Goal: Task Accomplishment & Management: Manage account settings

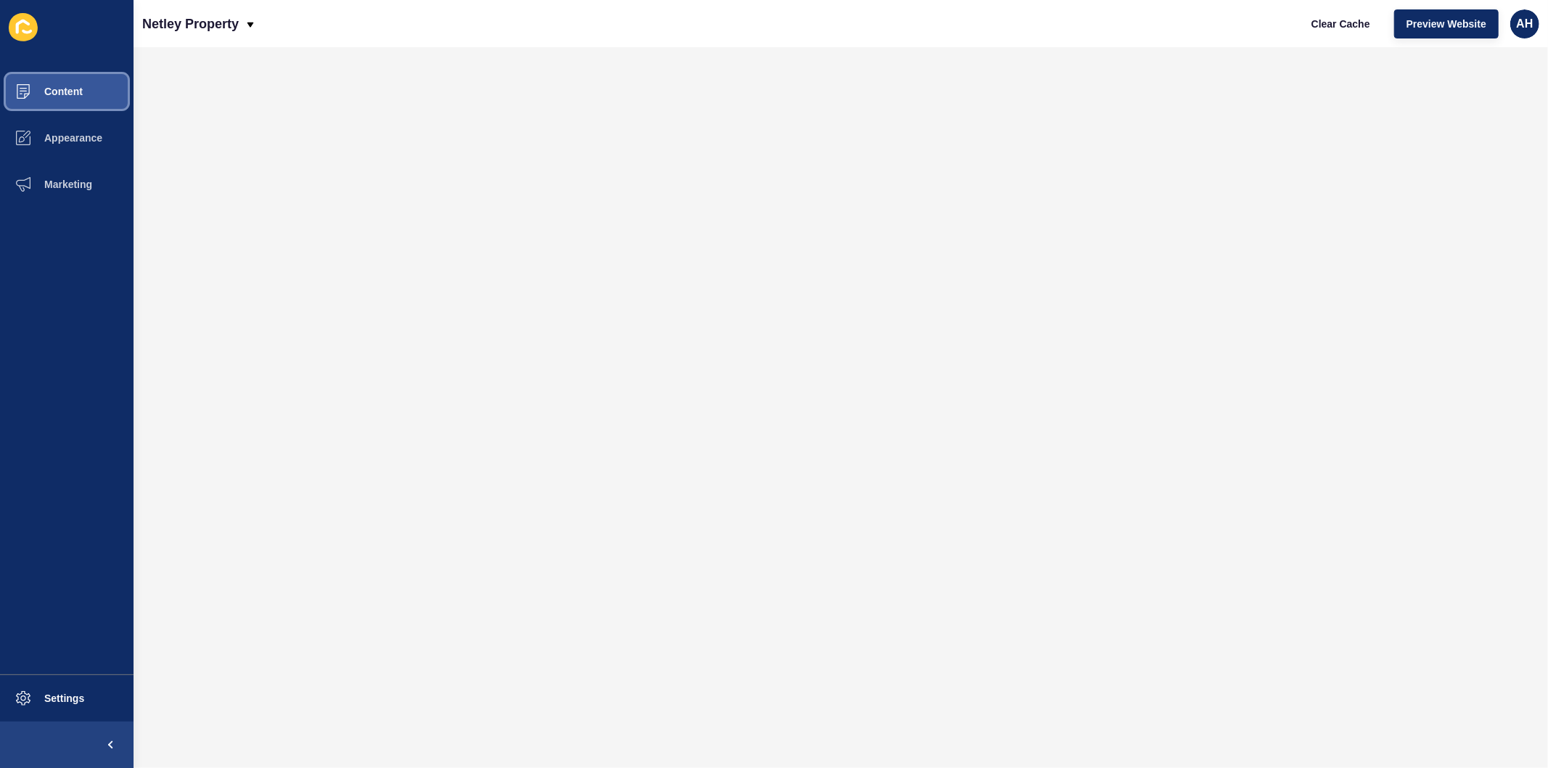
click at [70, 91] on span "Content" at bounding box center [40, 92] width 85 height 12
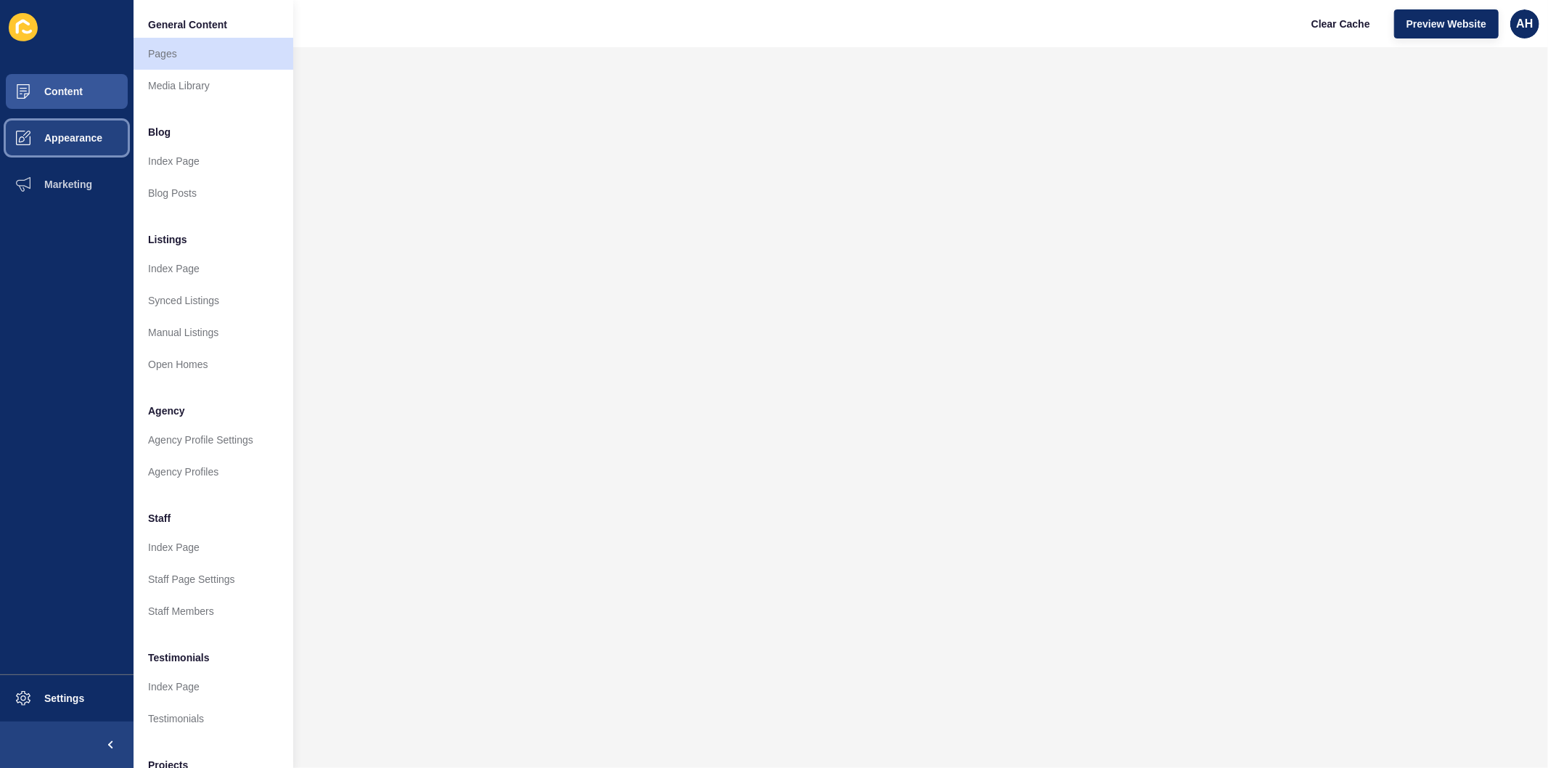
click at [61, 143] on button "Appearance" at bounding box center [67, 138] width 134 height 46
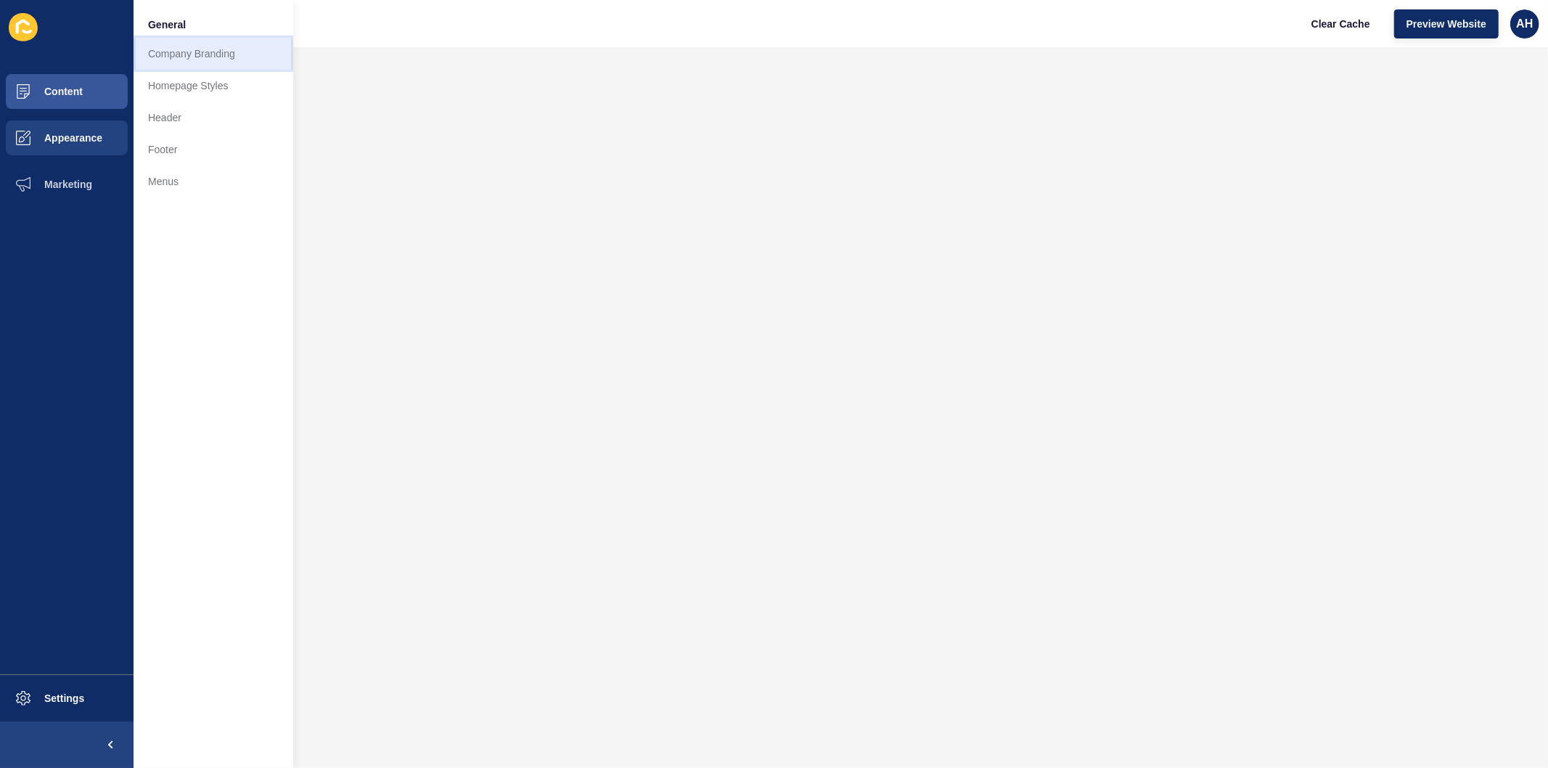
click at [192, 55] on link "Company Branding" at bounding box center [214, 54] width 160 height 32
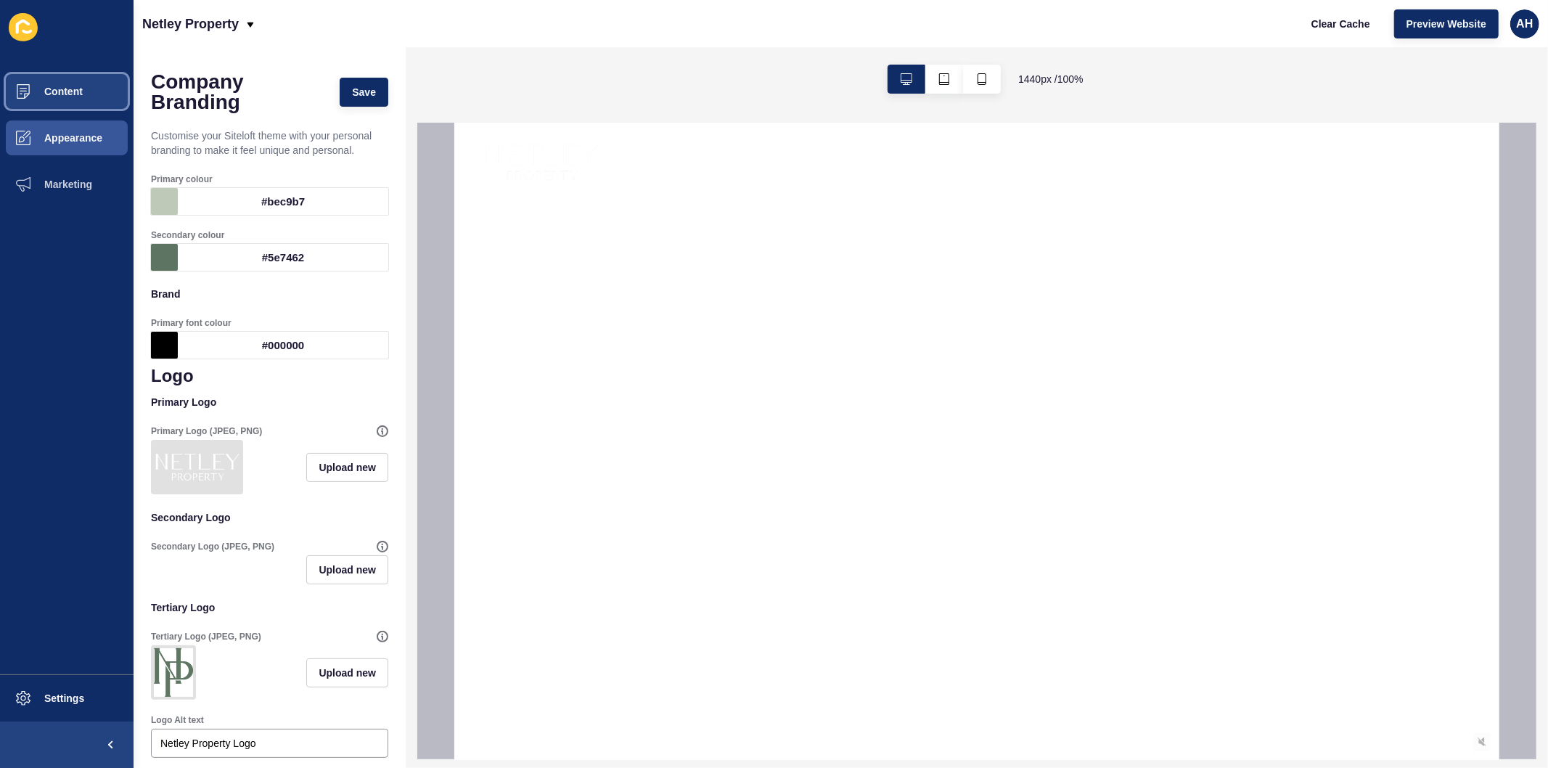
click at [37, 91] on span "Content" at bounding box center [40, 92] width 85 height 12
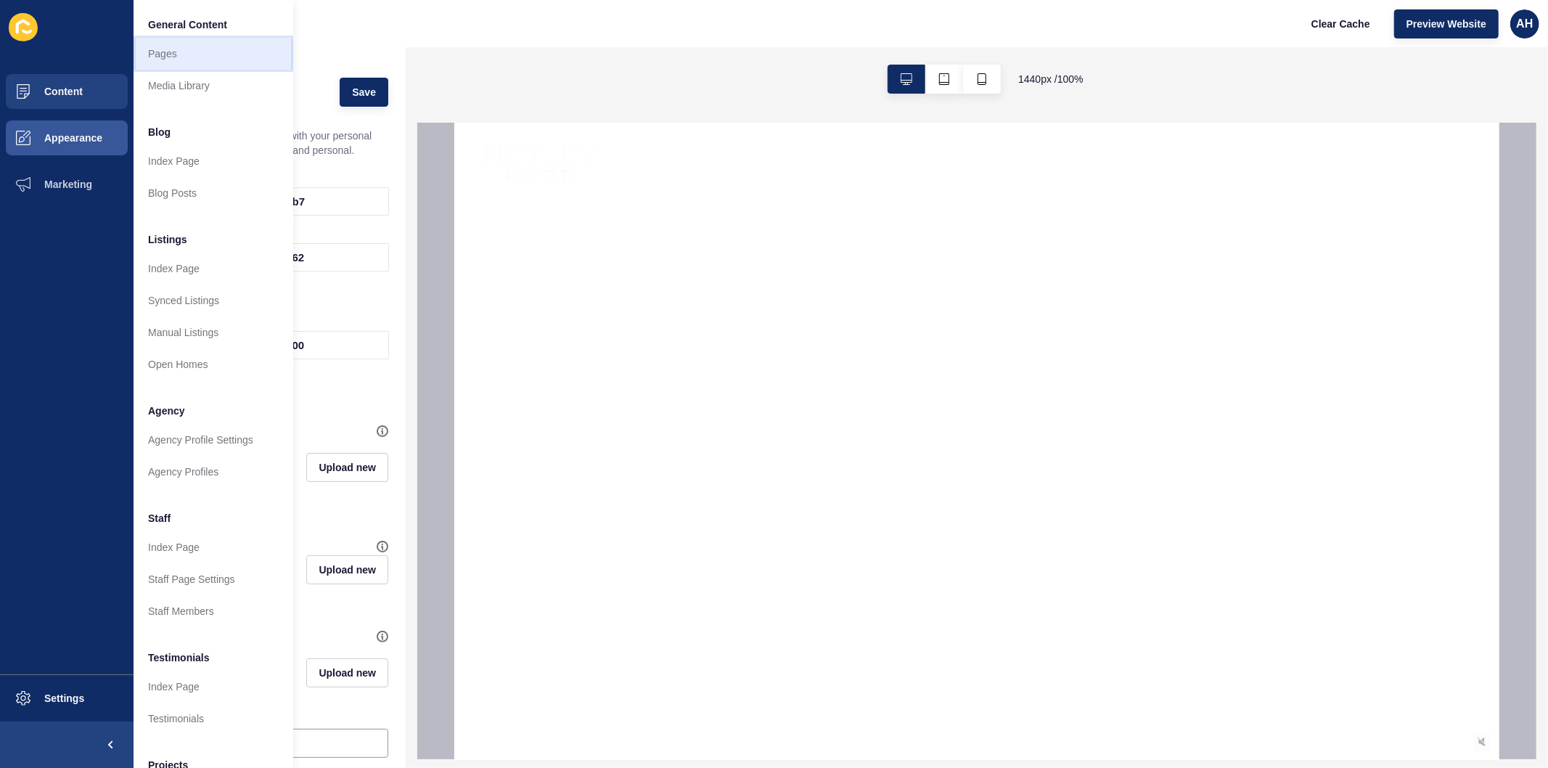
click at [169, 59] on link "Pages" at bounding box center [214, 54] width 160 height 32
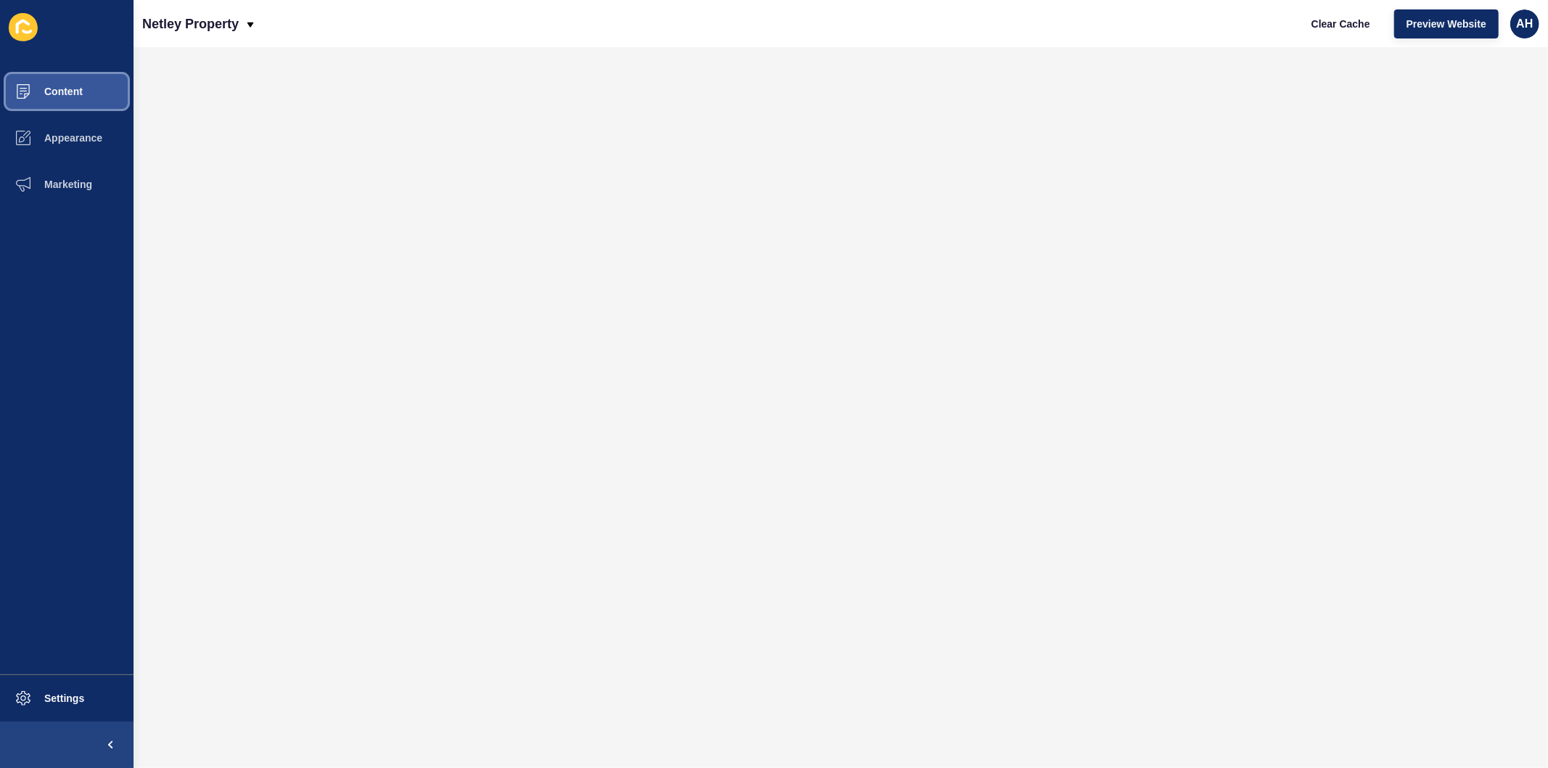
click at [68, 89] on span "Content" at bounding box center [40, 92] width 85 height 12
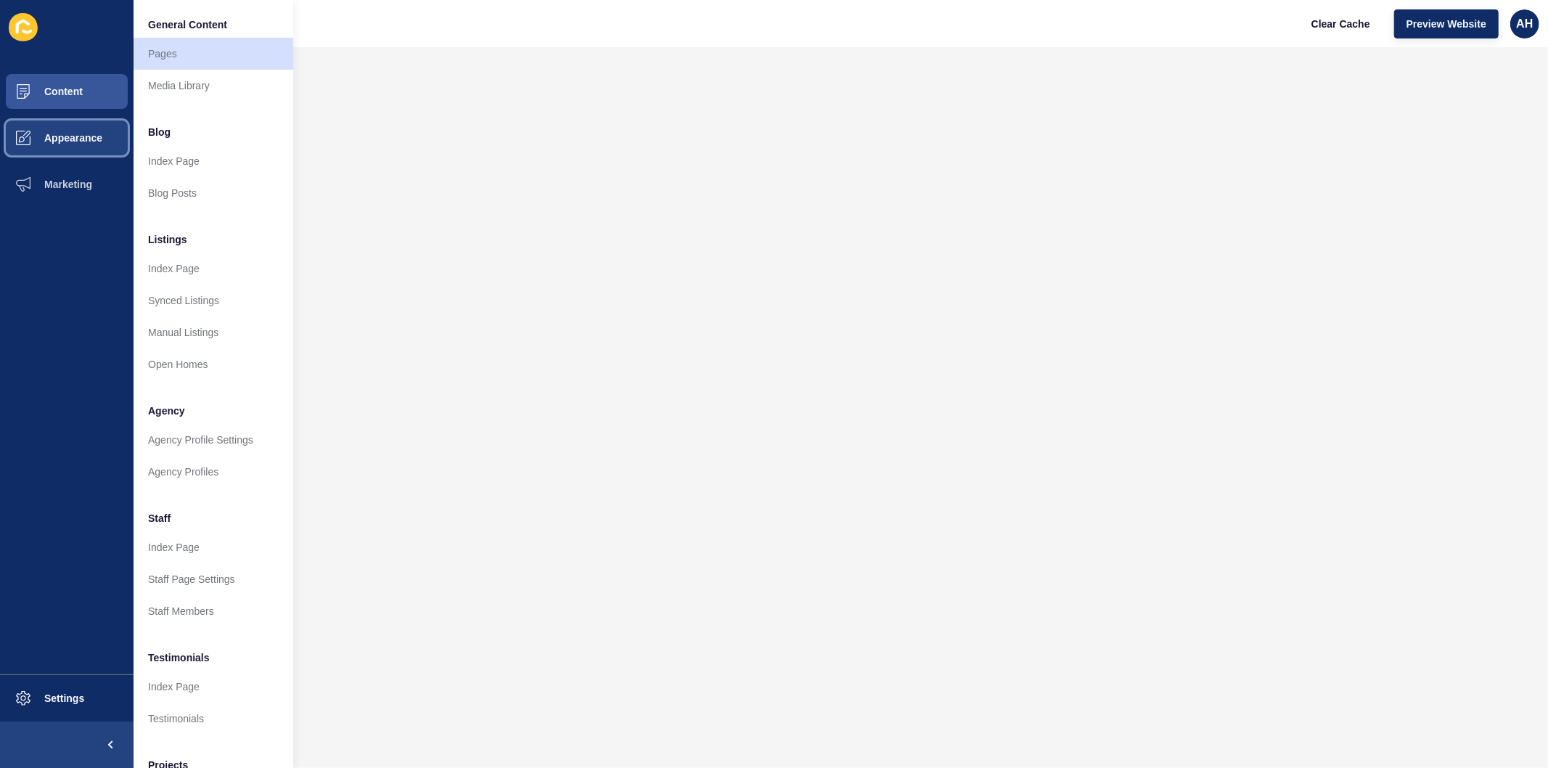
click at [69, 132] on span "Appearance" at bounding box center [50, 138] width 105 height 12
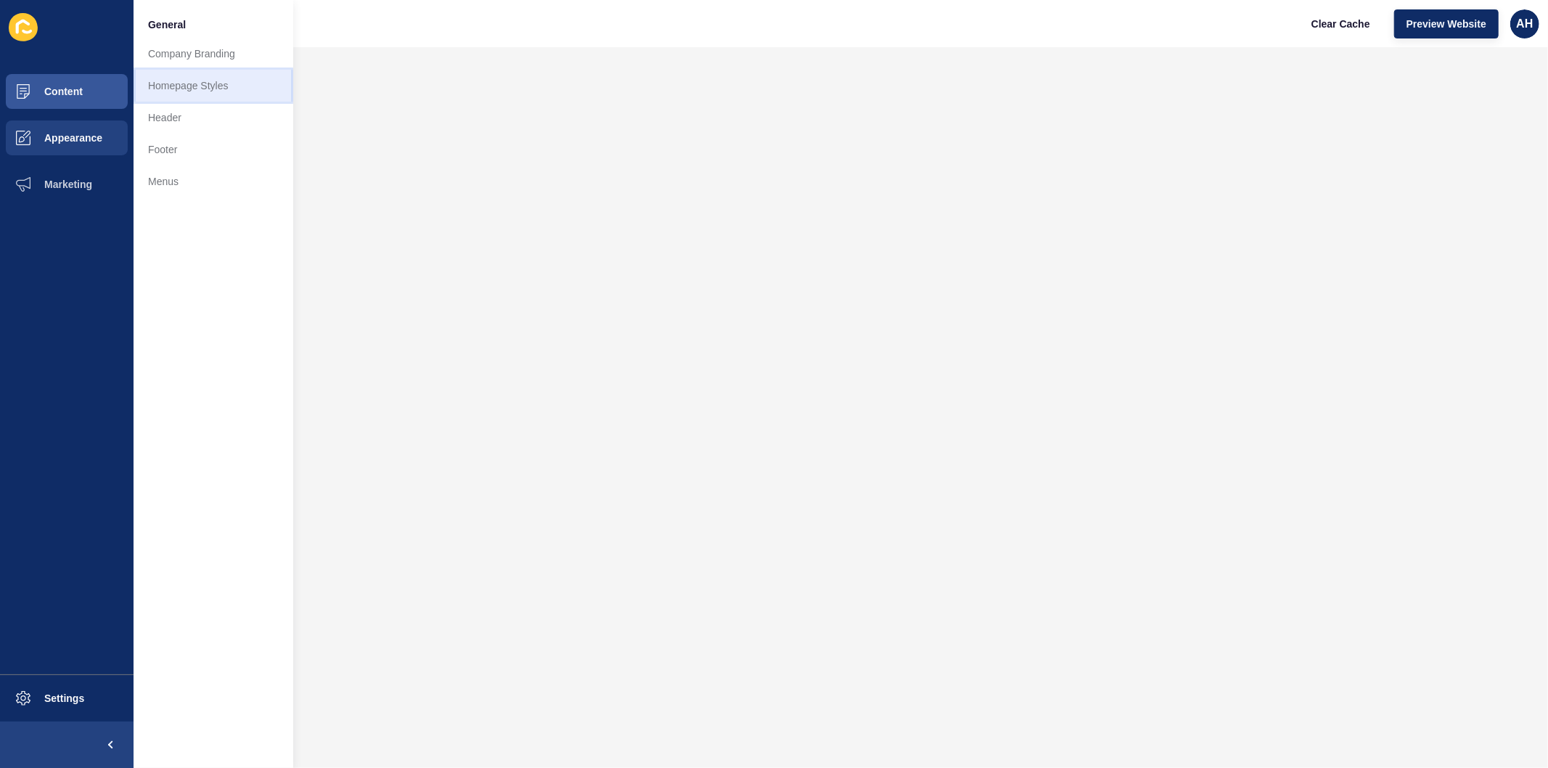
click at [194, 83] on link "Homepage Styles" at bounding box center [214, 86] width 160 height 32
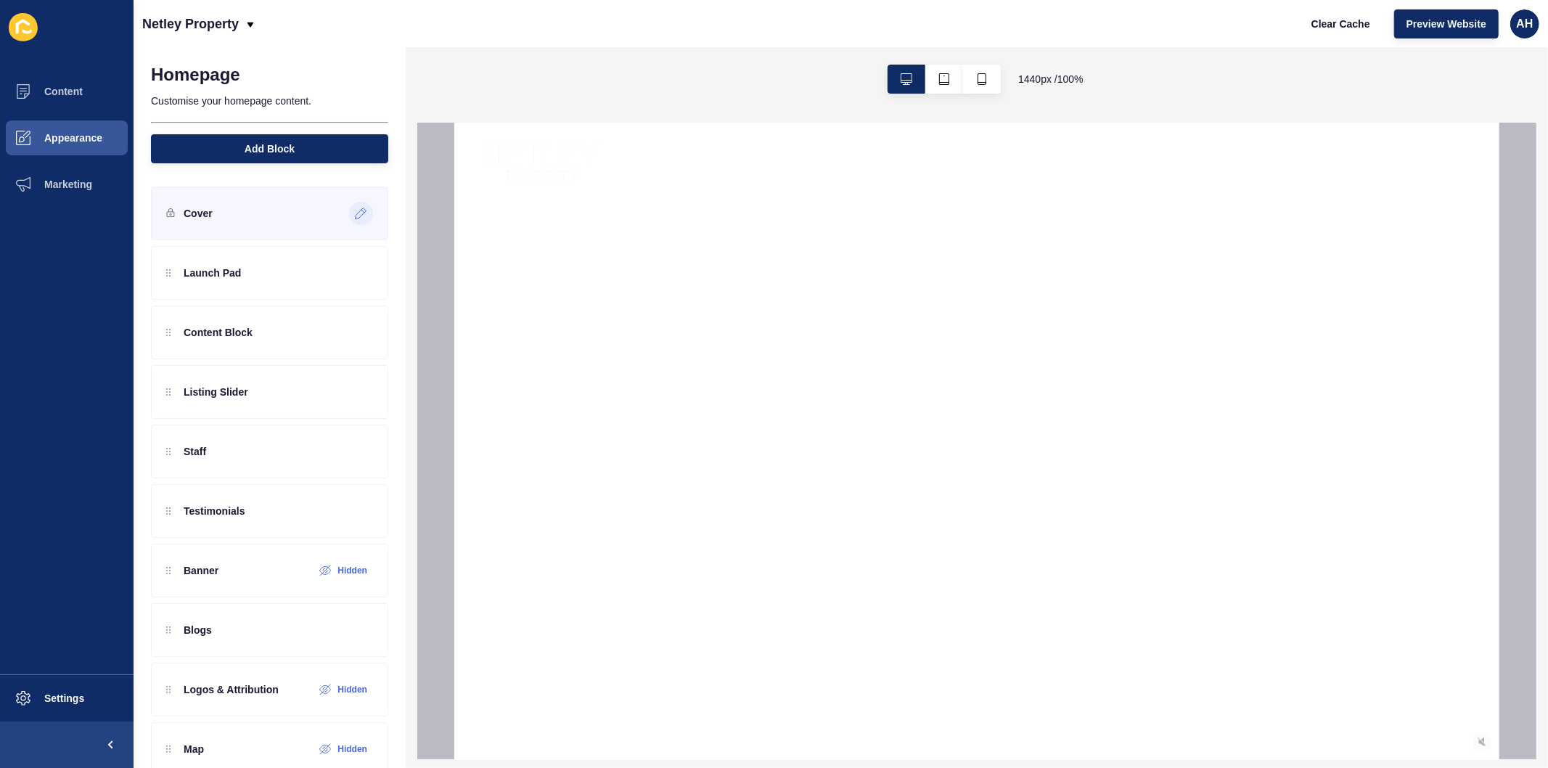
click at [355, 213] on icon at bounding box center [361, 214] width 12 height 12
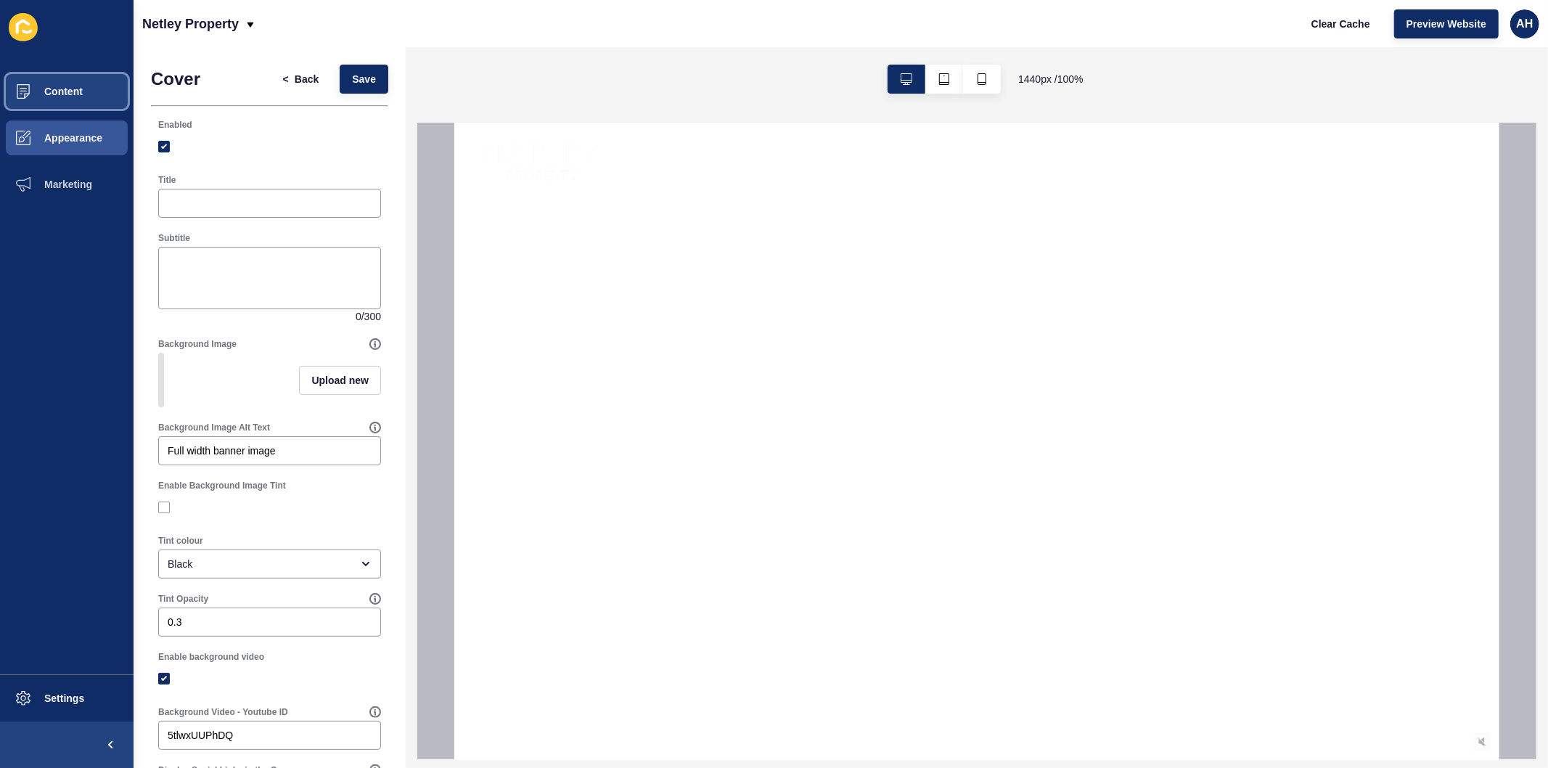
click at [54, 68] on button "Content" at bounding box center [67, 91] width 134 height 46
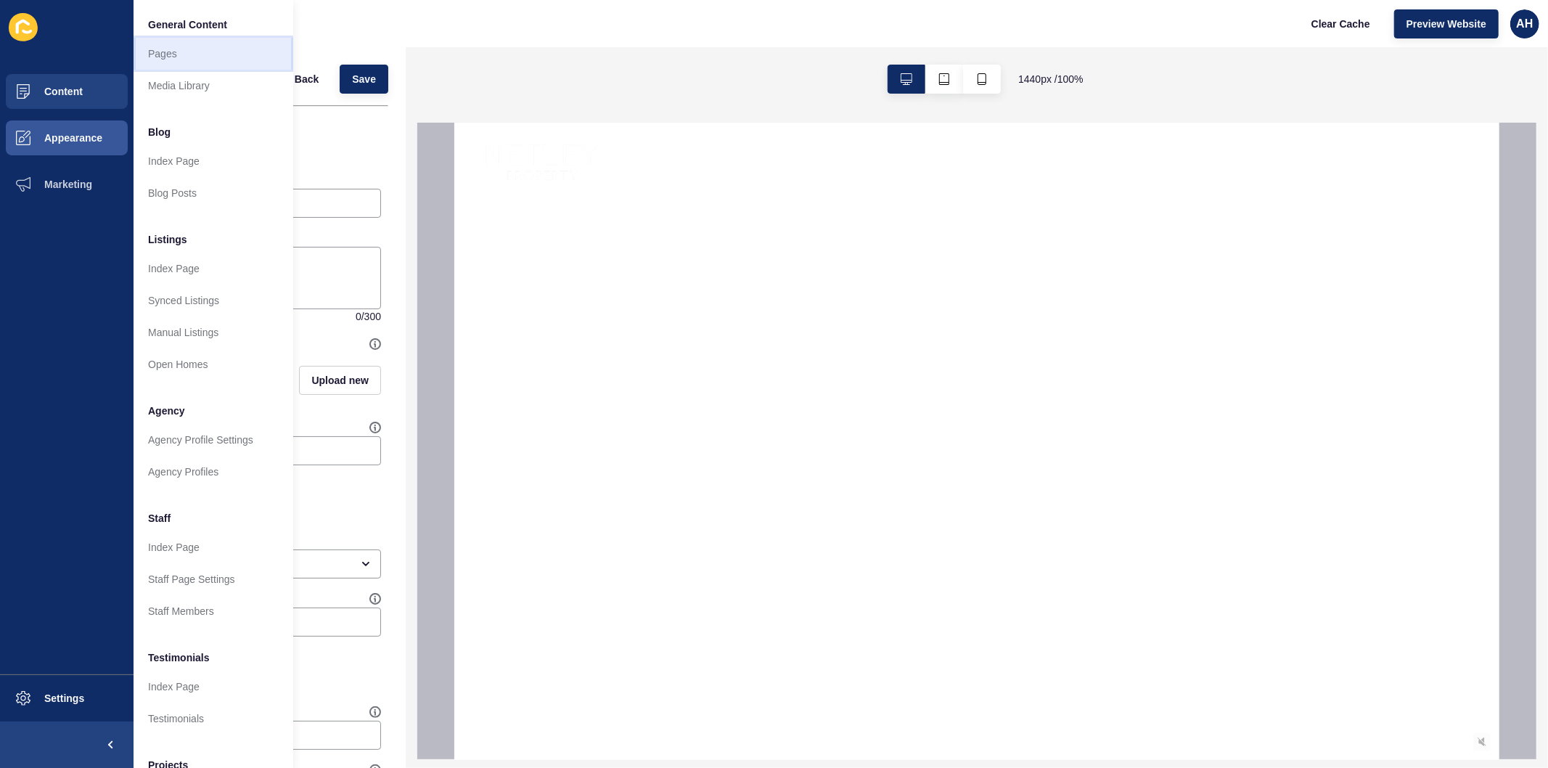
click at [150, 49] on link "Pages" at bounding box center [214, 54] width 160 height 32
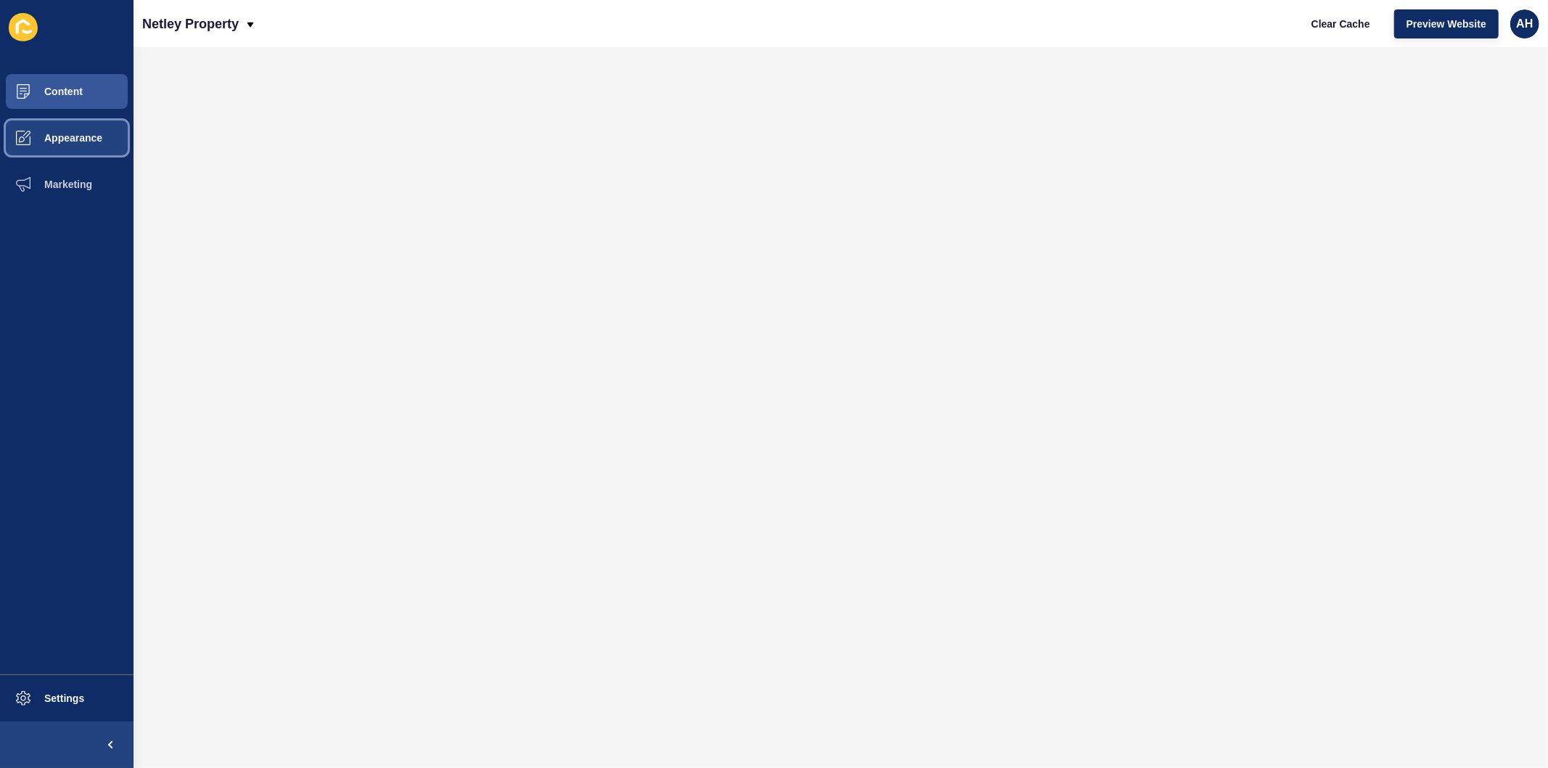
click at [76, 133] on span "Appearance" at bounding box center [50, 138] width 105 height 12
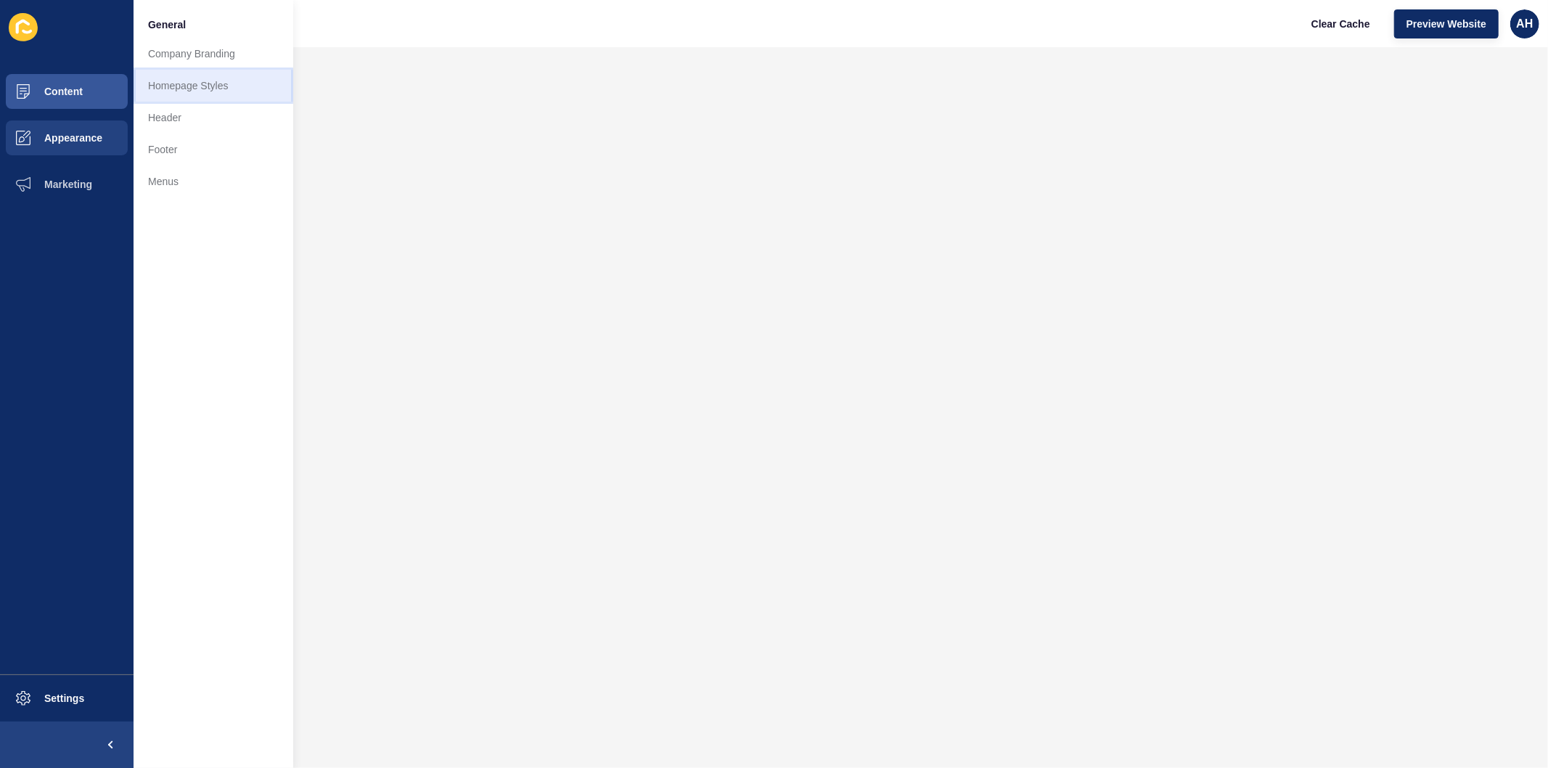
click at [208, 77] on link "Homepage Styles" at bounding box center [214, 86] width 160 height 32
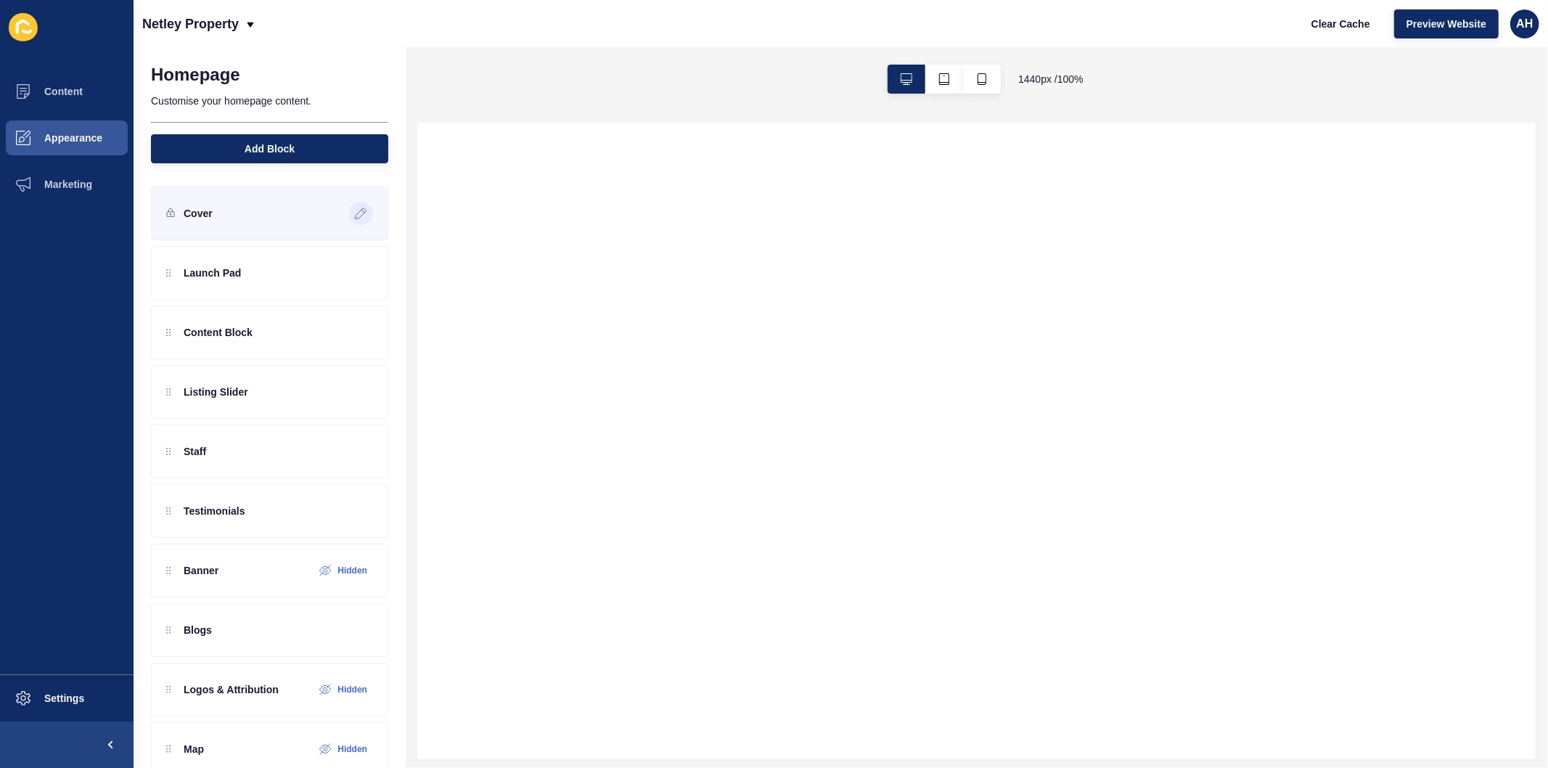
click at [349, 213] on div at bounding box center [361, 213] width 24 height 23
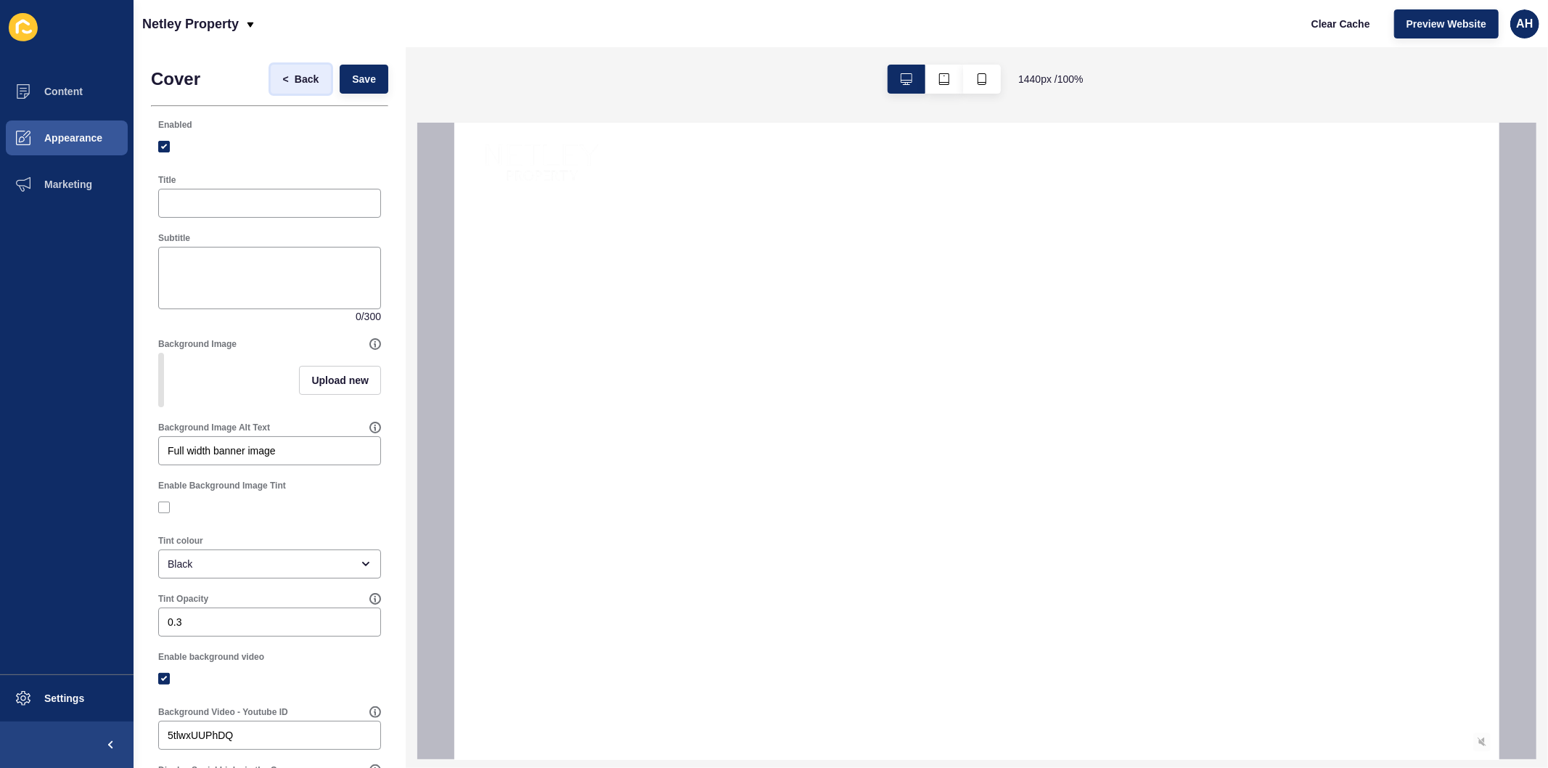
click at [295, 75] on span "Back" at bounding box center [307, 79] width 24 height 15
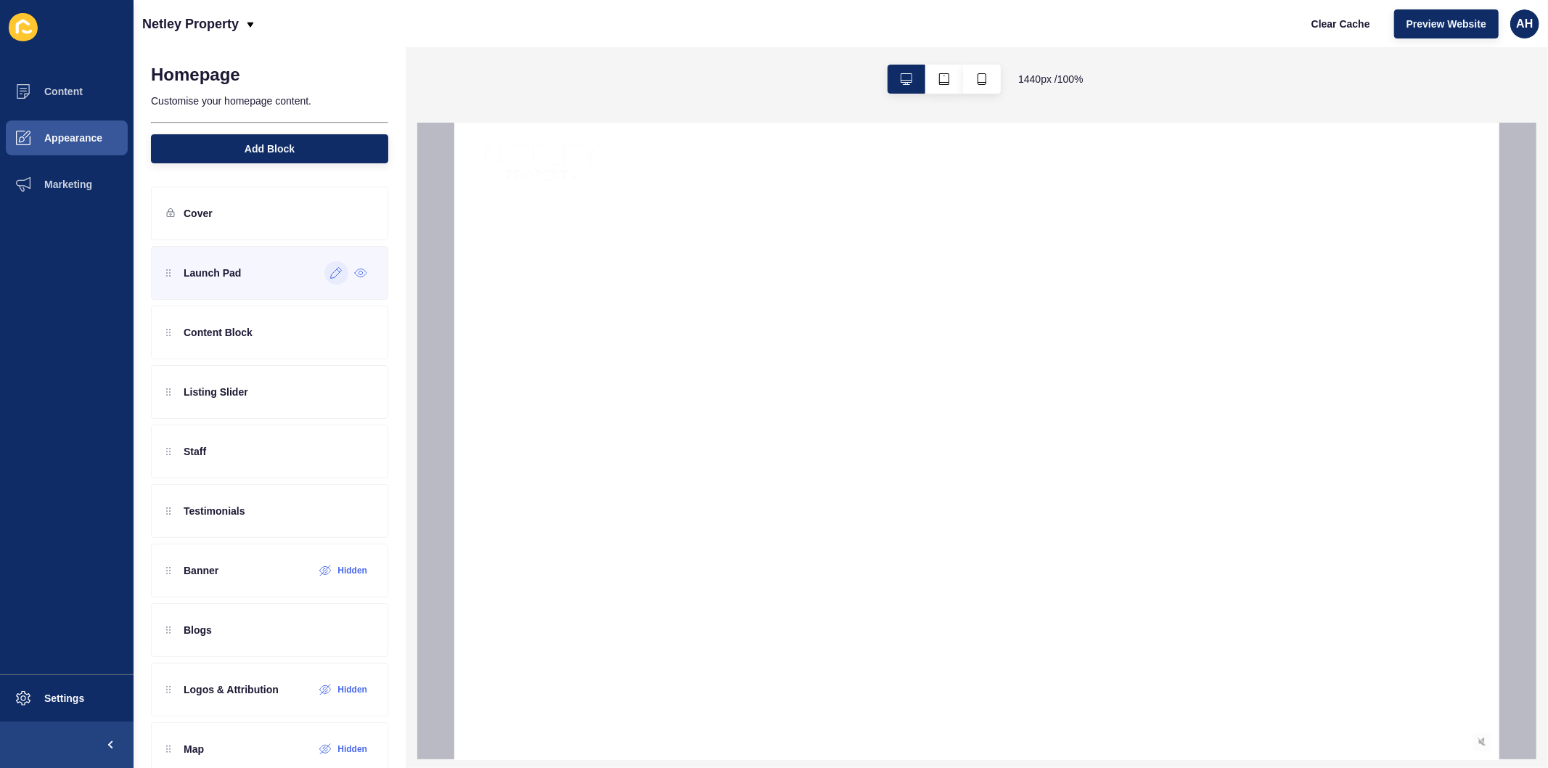
click at [331, 274] on icon at bounding box center [336, 273] width 11 height 11
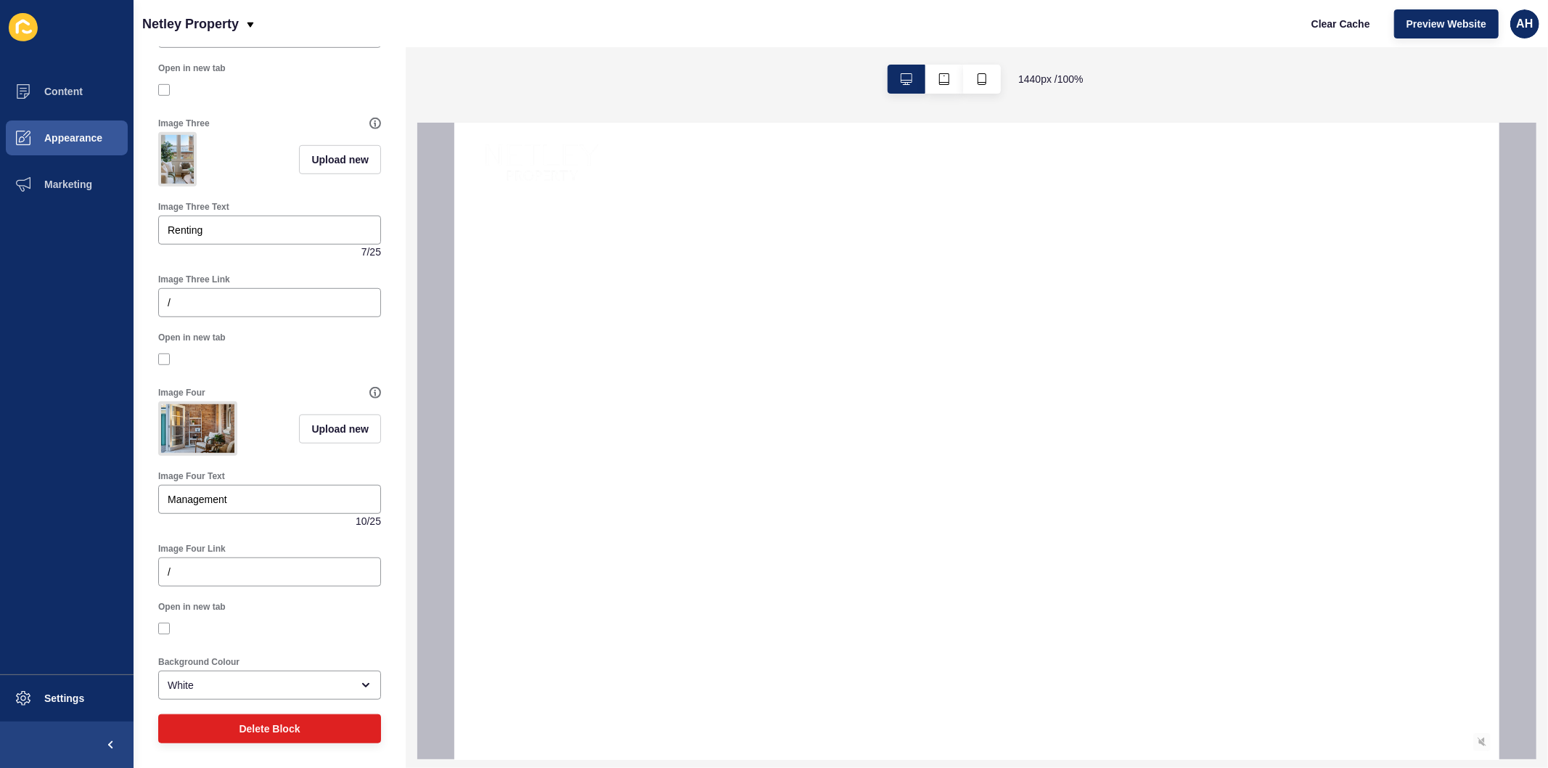
scroll to position [814, 0]
click at [278, 581] on div "/" at bounding box center [269, 572] width 223 height 29
paste input "http://5a3980c4-8726-11f0-a638-d21c731cf345.sites.au.siteloft.com/management"
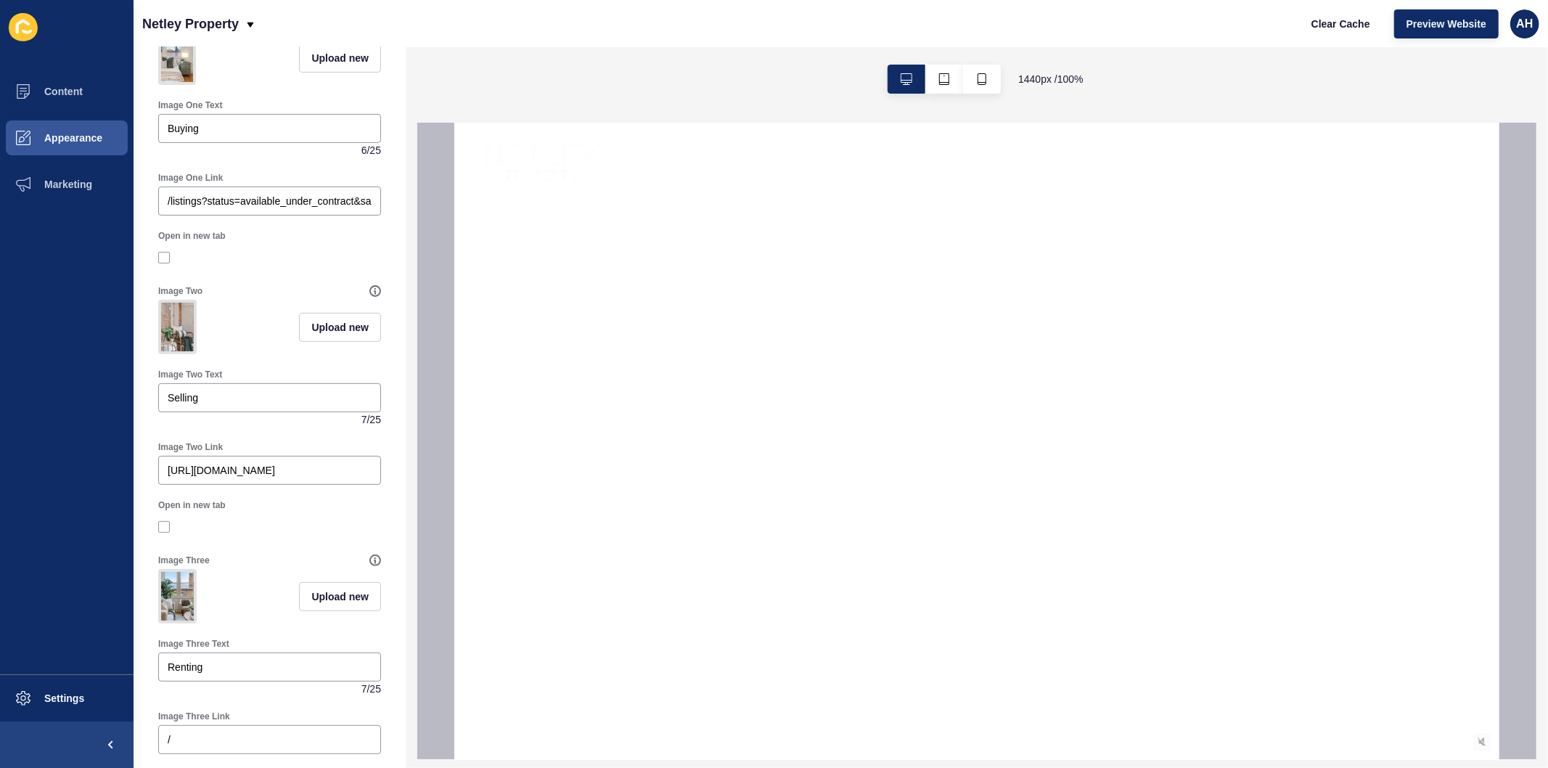
scroll to position [0, 0]
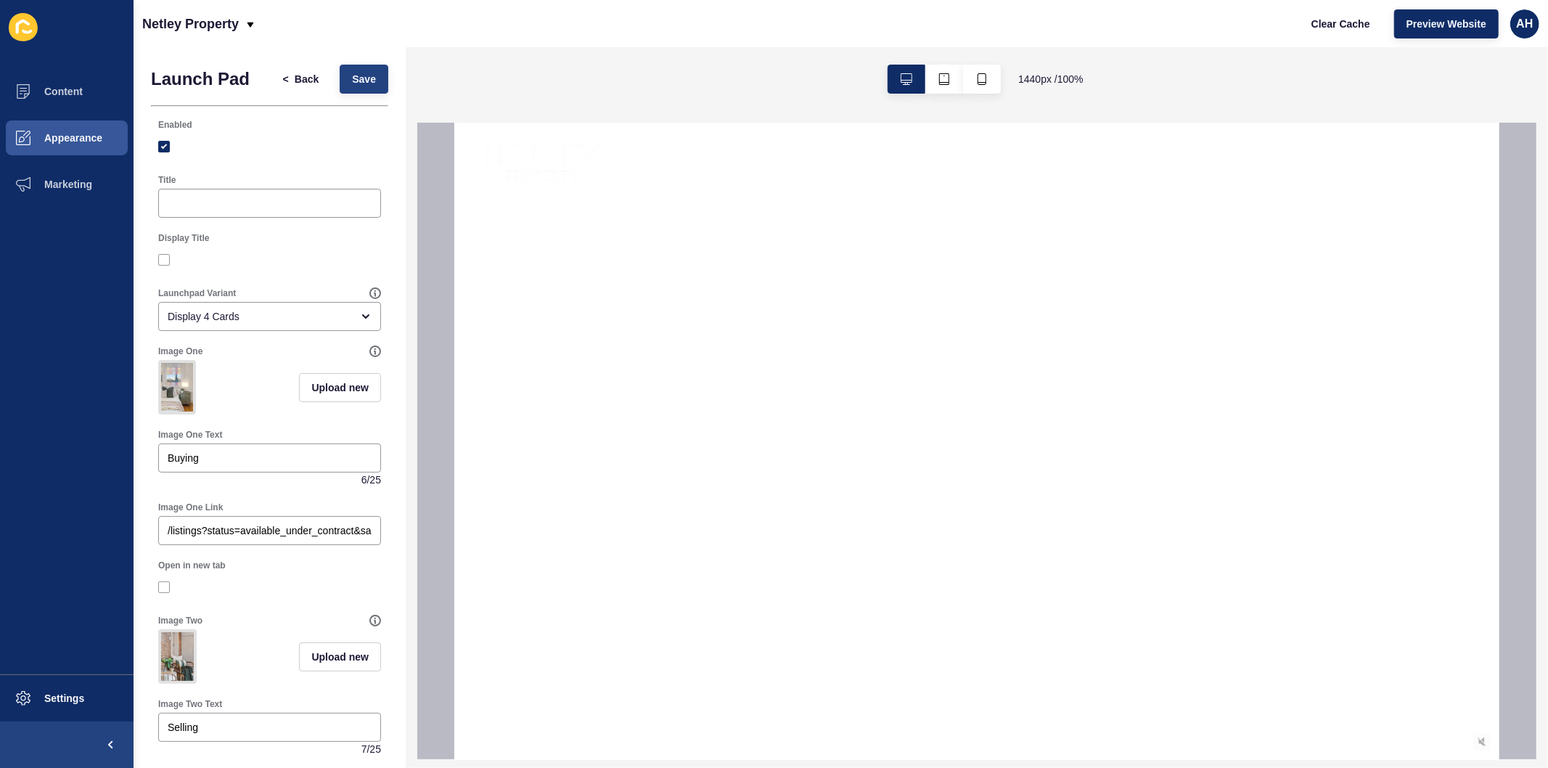
type input "http://5a3980c4-8726-11f0-a638-d21c731cf345.sites.au.siteloft.com/management/"
click at [340, 83] on button "Save" at bounding box center [364, 79] width 49 height 29
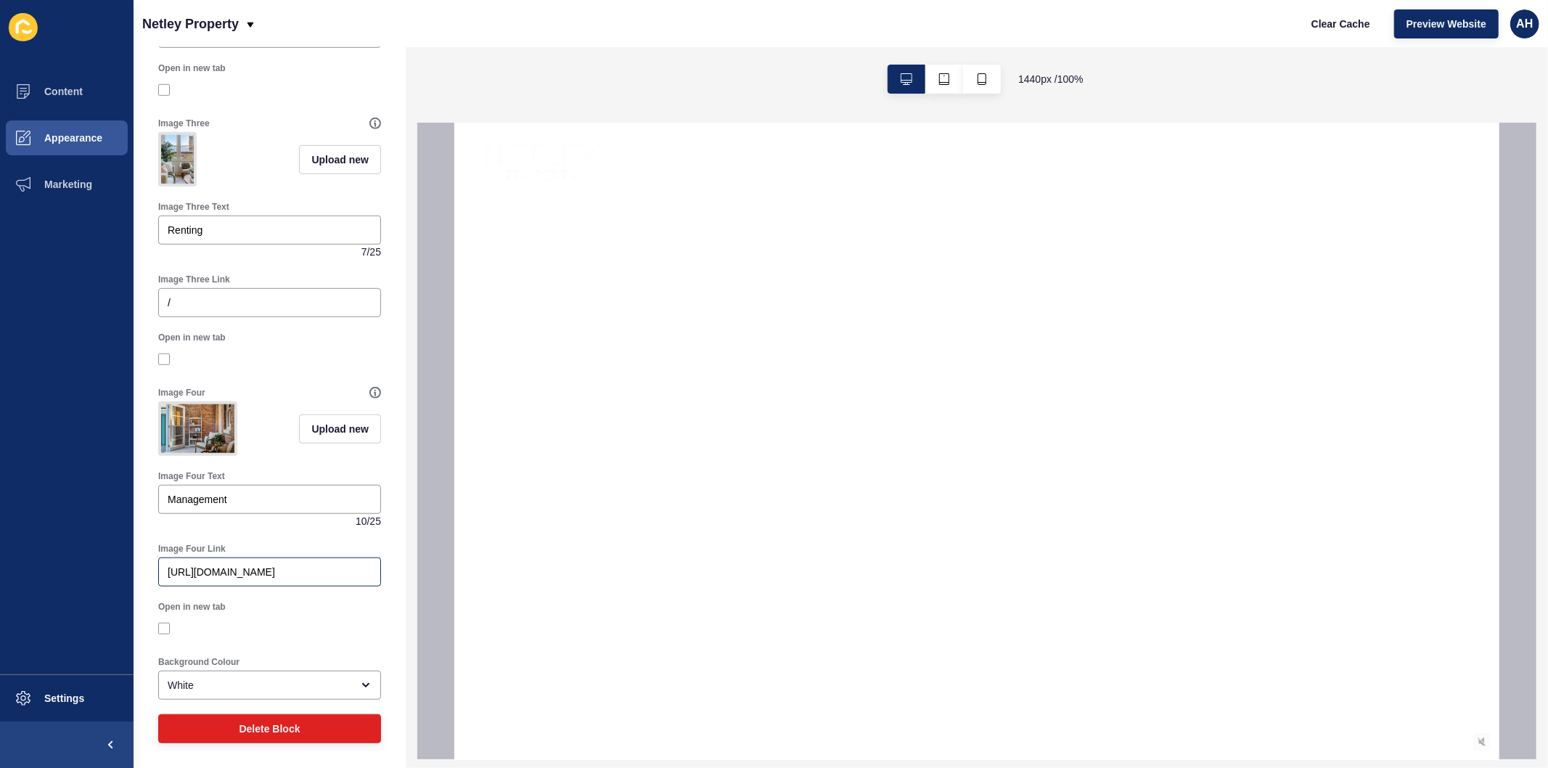
scroll to position [814, 0]
click at [68, 83] on button "Content" at bounding box center [67, 91] width 134 height 46
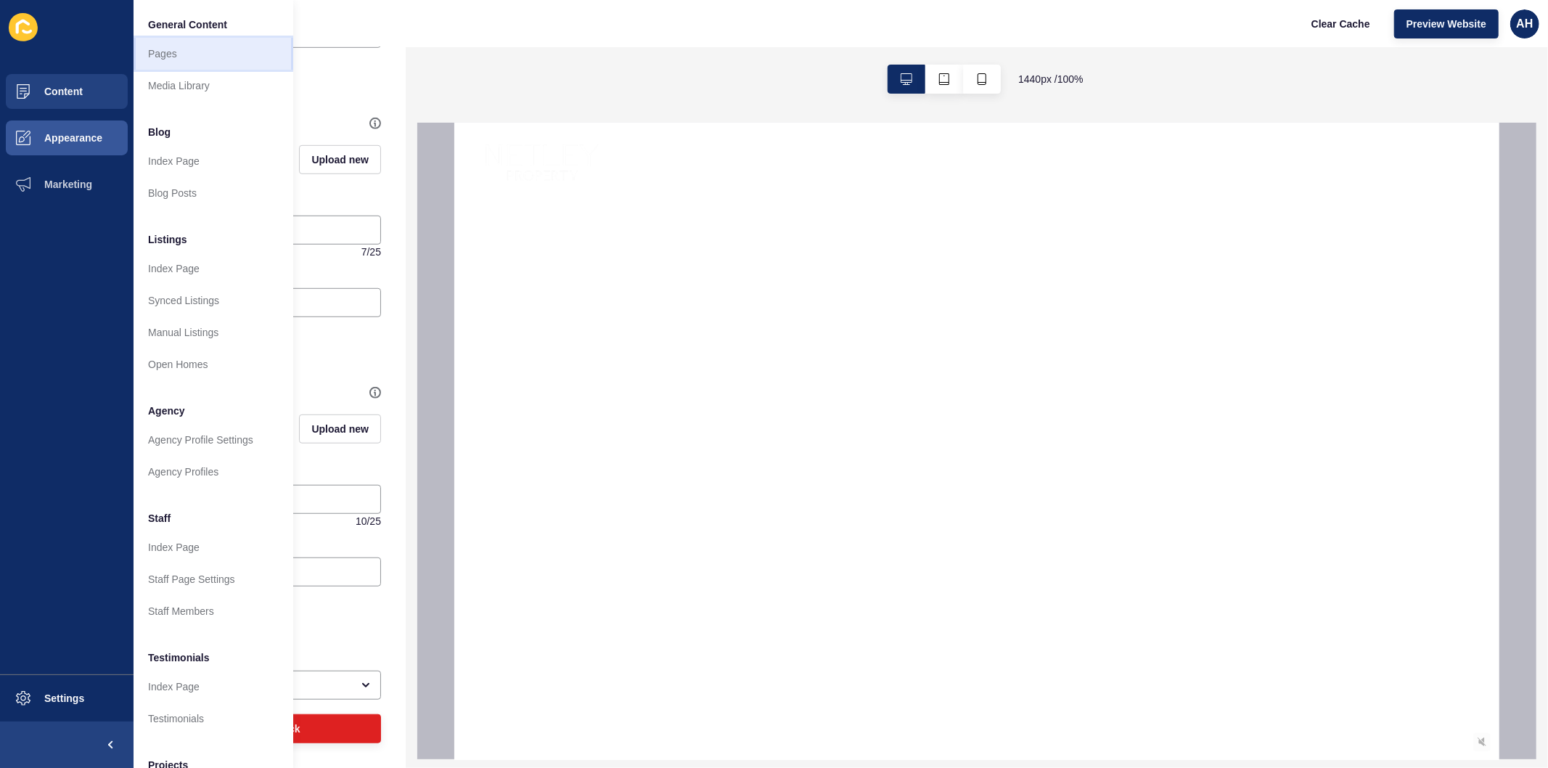
click at [198, 54] on link "Pages" at bounding box center [214, 54] width 160 height 32
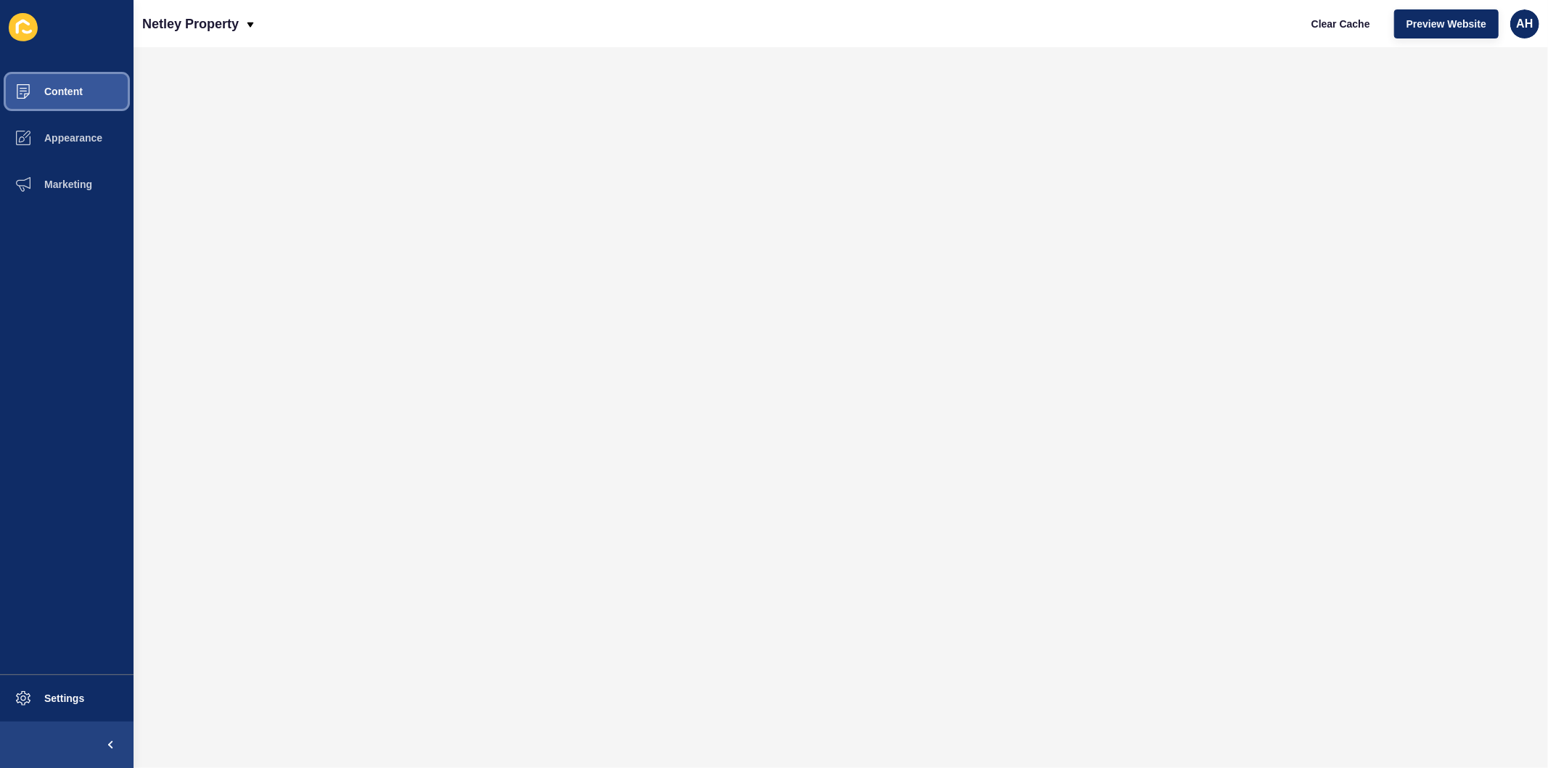
click at [69, 86] on span "Content" at bounding box center [40, 92] width 85 height 12
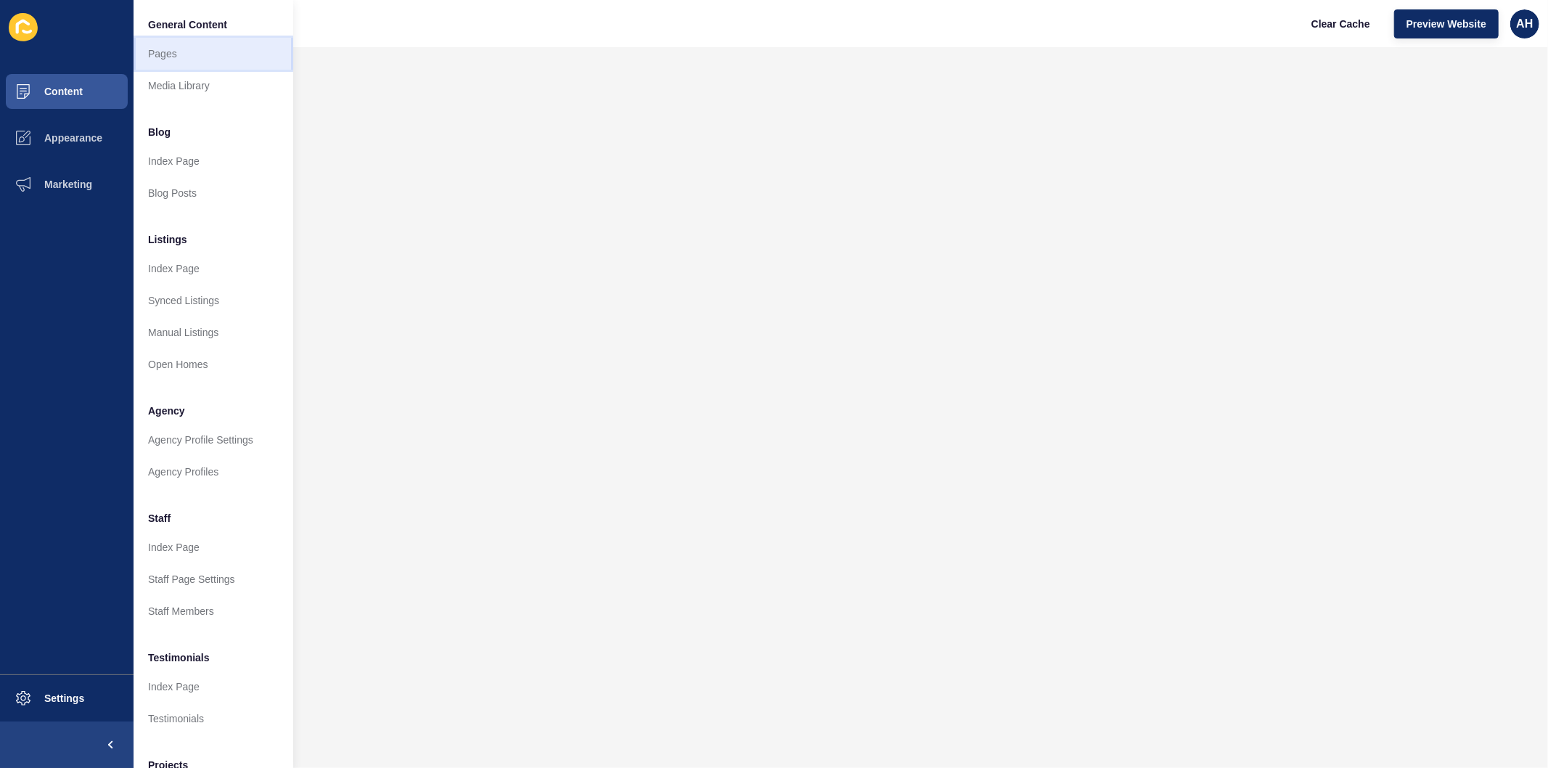
click at [173, 52] on link "Pages" at bounding box center [214, 54] width 160 height 32
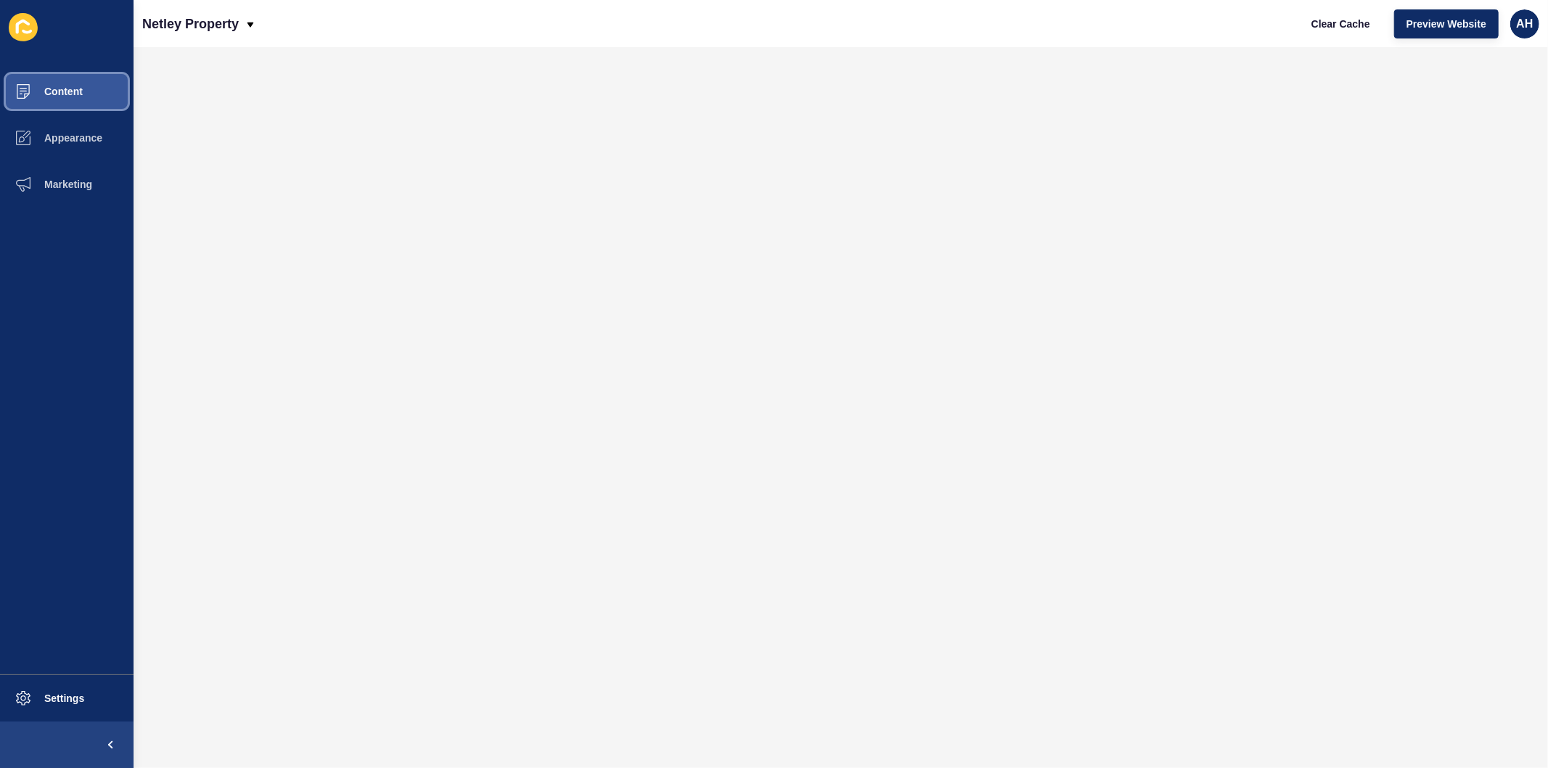
click at [44, 87] on span "Content" at bounding box center [40, 92] width 85 height 12
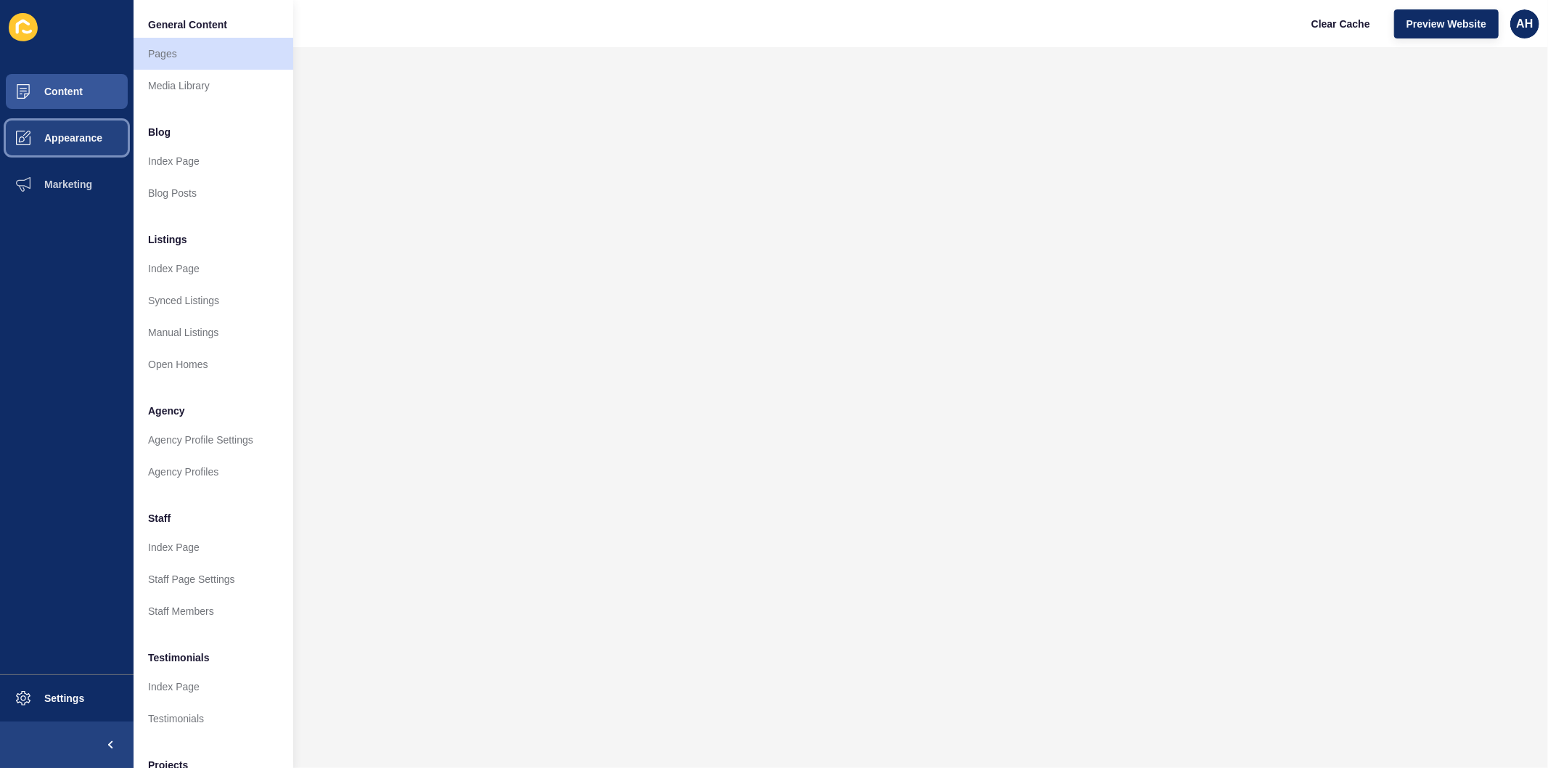
click at [53, 133] on span "Appearance" at bounding box center [50, 138] width 105 height 12
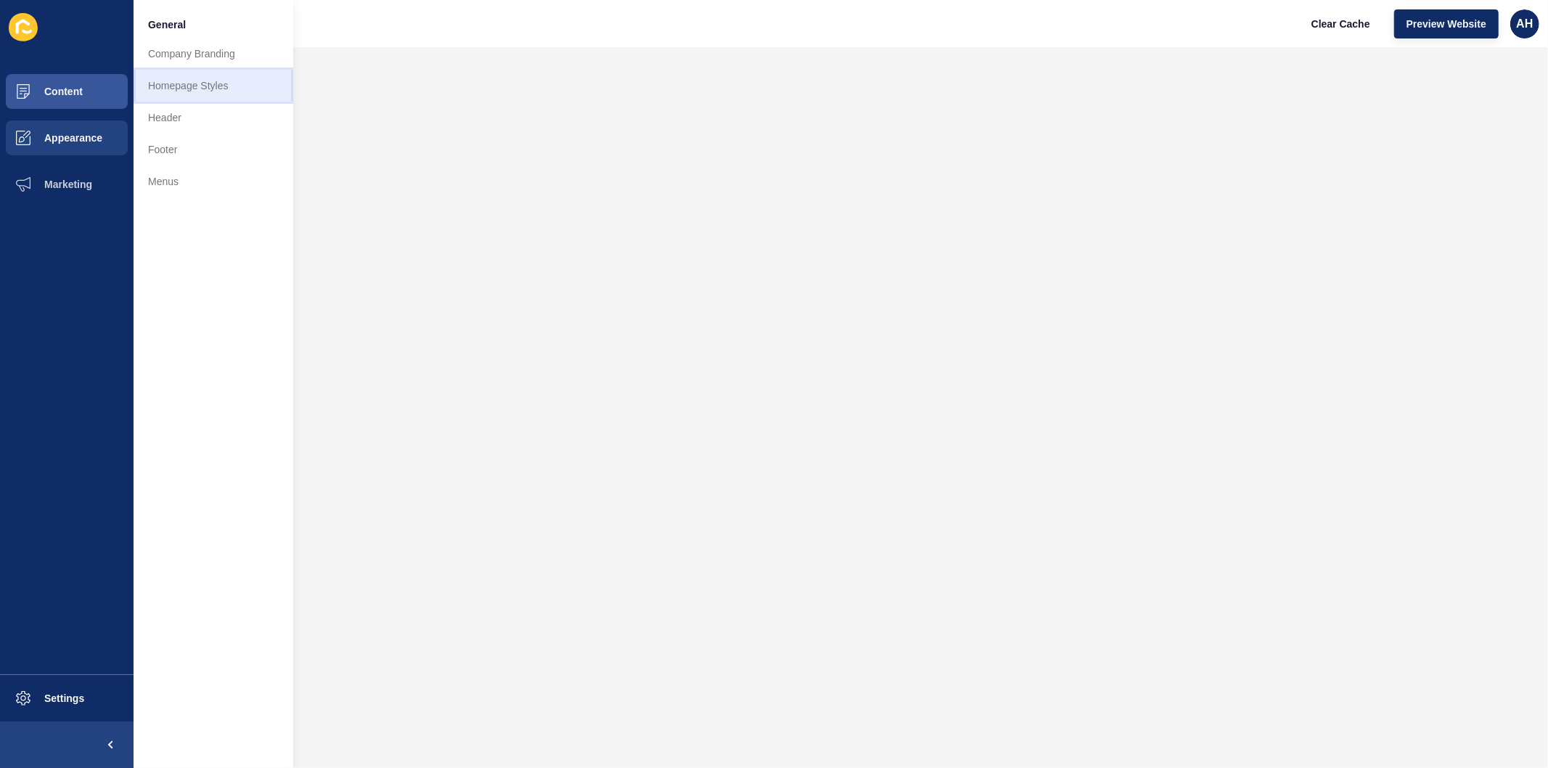
click at [221, 89] on link "Homepage Styles" at bounding box center [214, 86] width 160 height 32
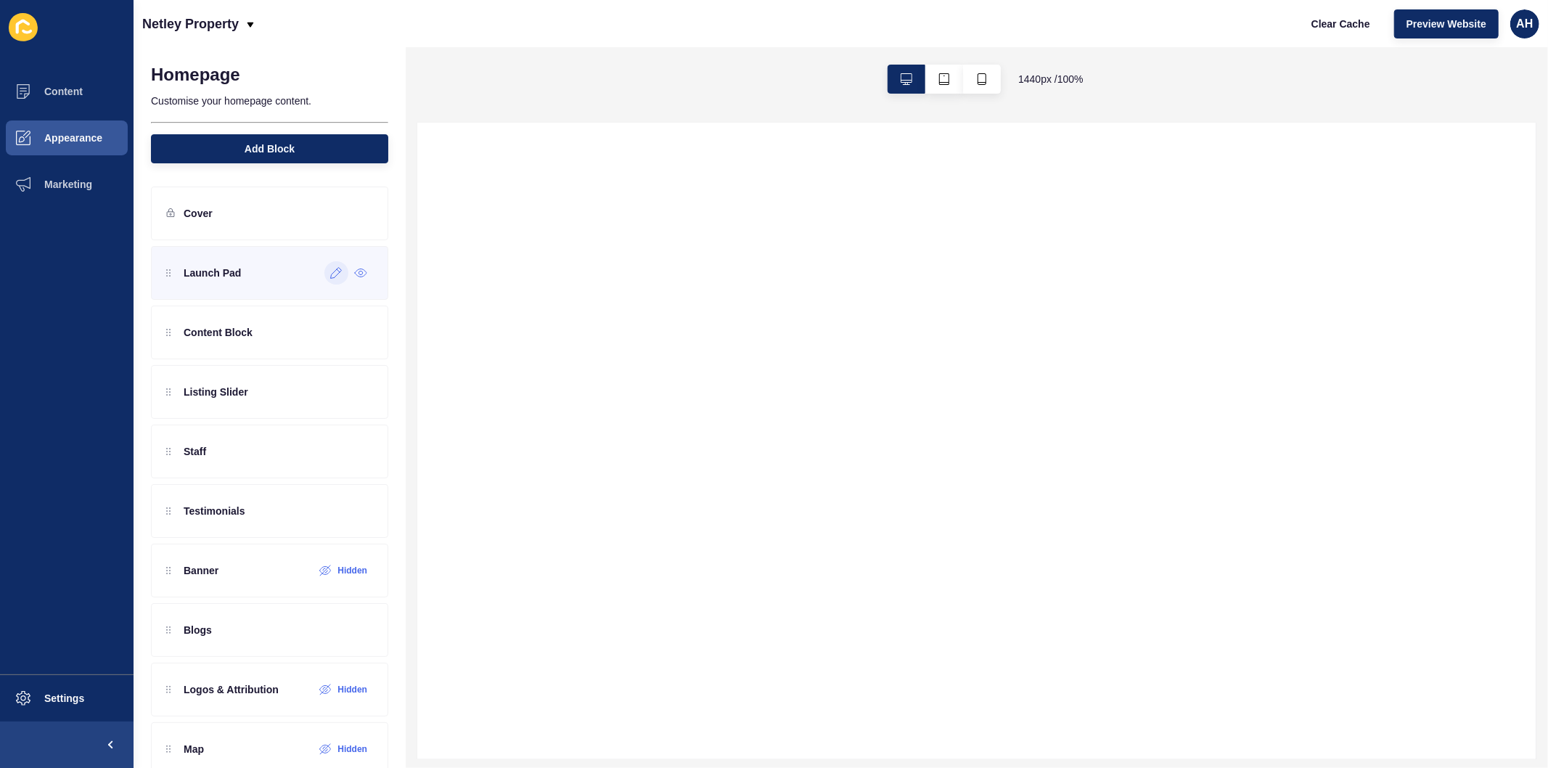
click at [330, 274] on icon at bounding box center [336, 273] width 12 height 12
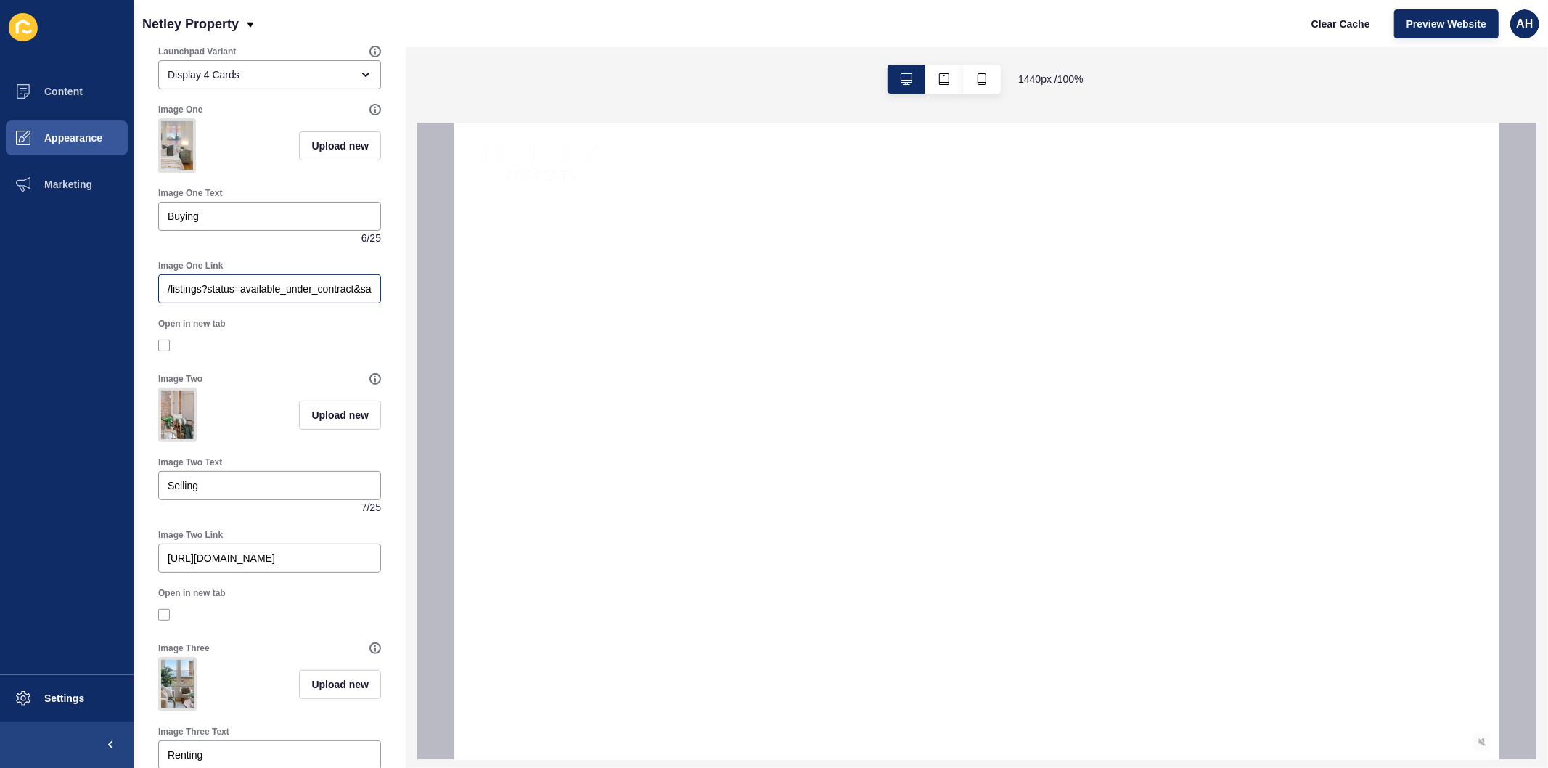
scroll to position [322, 0]
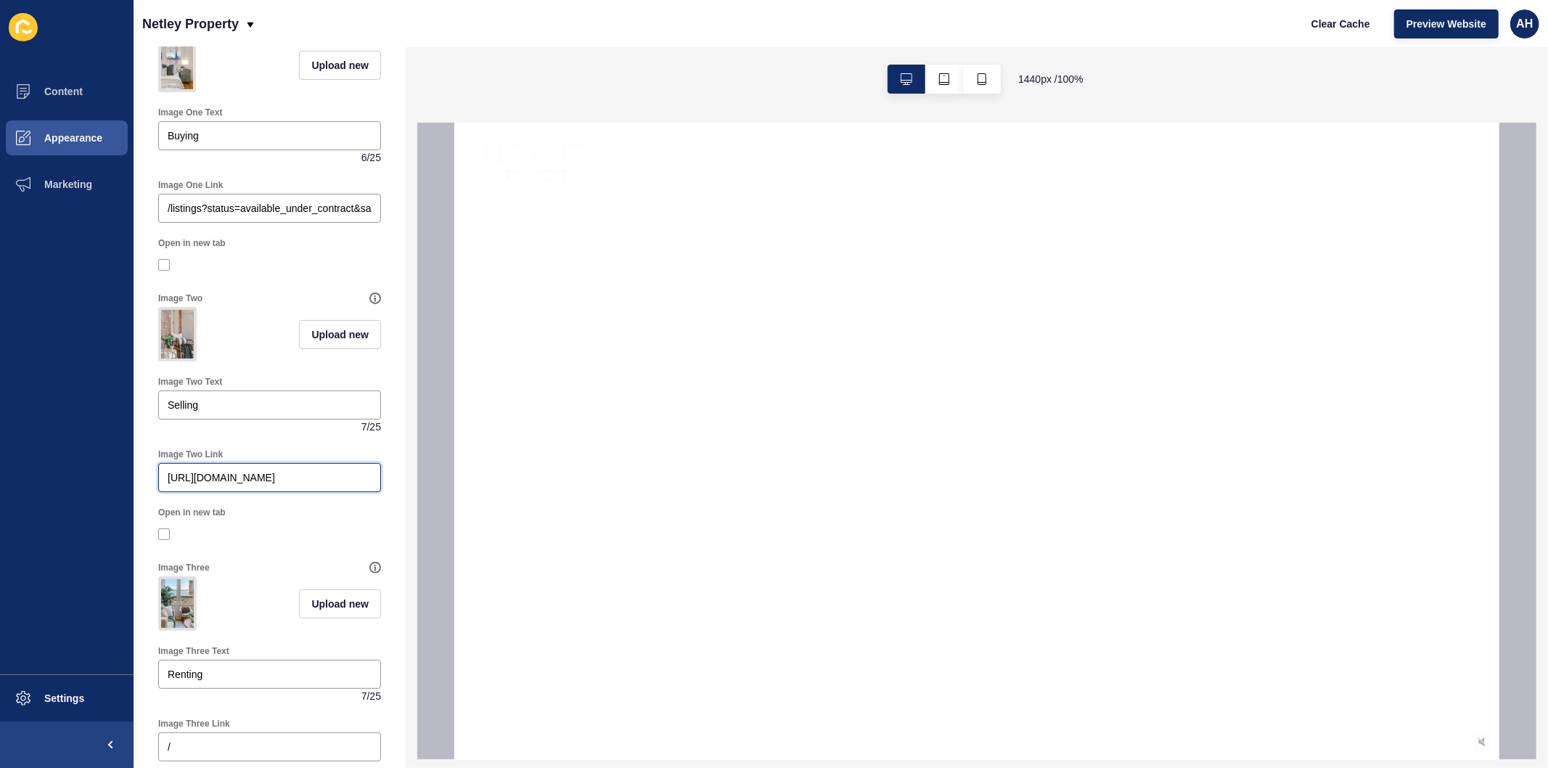
click at [285, 485] on input "http://5a3980c4-8726-11f0-a638-d21c731cf345.sites.au.siteloft.com/why-list-with…" at bounding box center [270, 477] width 204 height 15
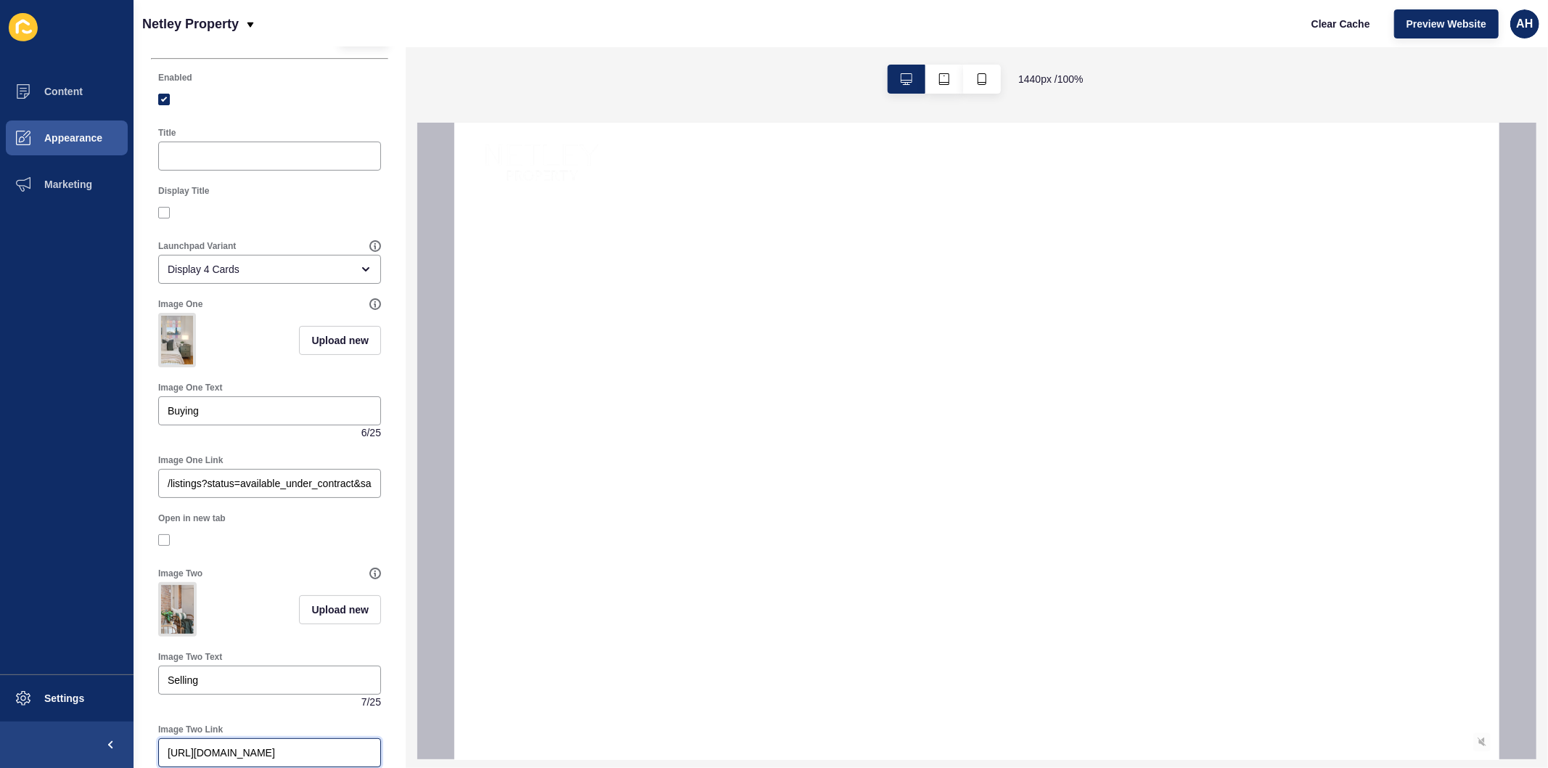
scroll to position [0, 0]
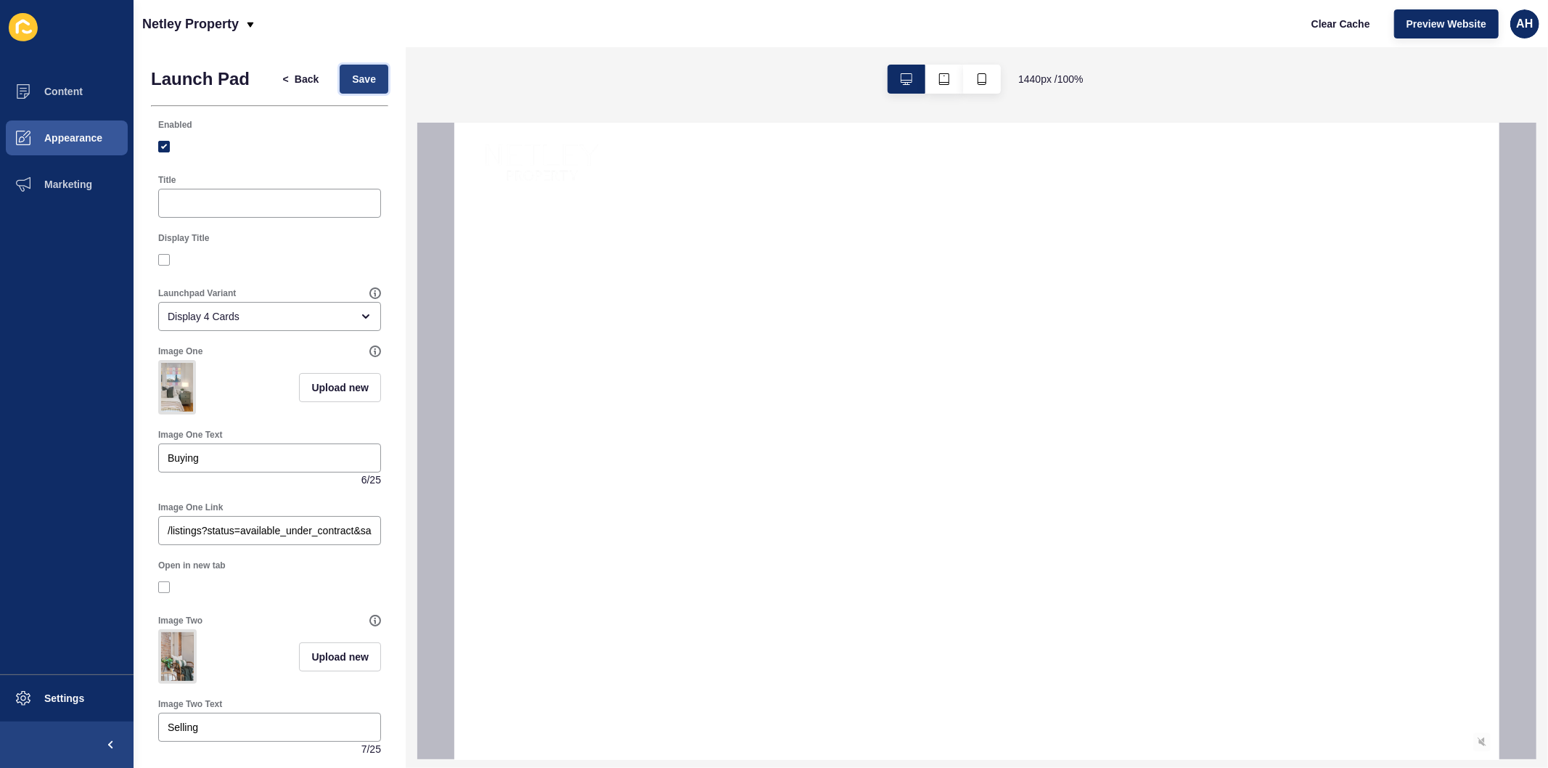
click at [352, 77] on span "Save" at bounding box center [364, 79] width 24 height 15
click at [62, 78] on button "Content" at bounding box center [67, 91] width 134 height 46
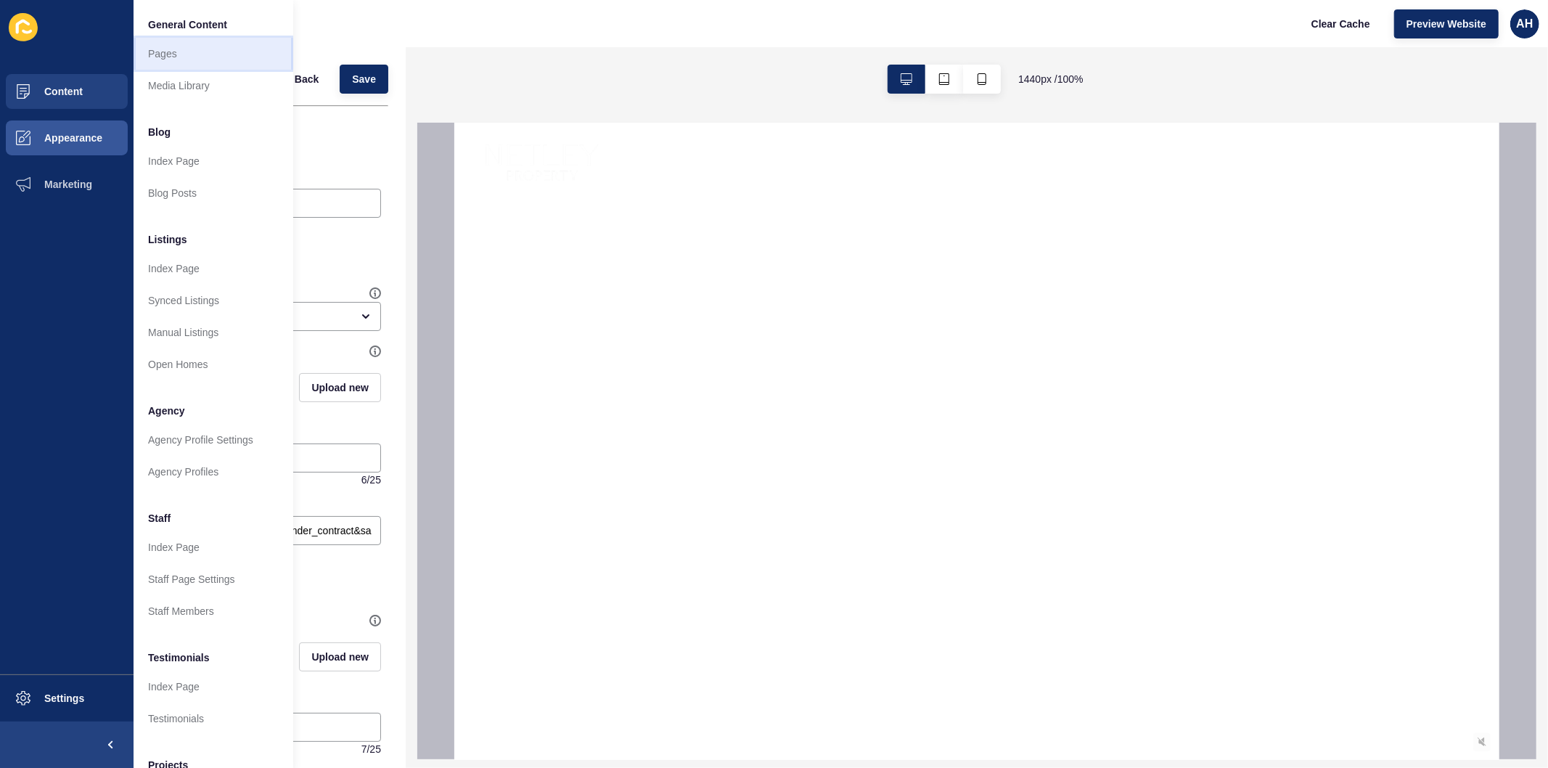
click at [166, 56] on link "Pages" at bounding box center [214, 54] width 160 height 32
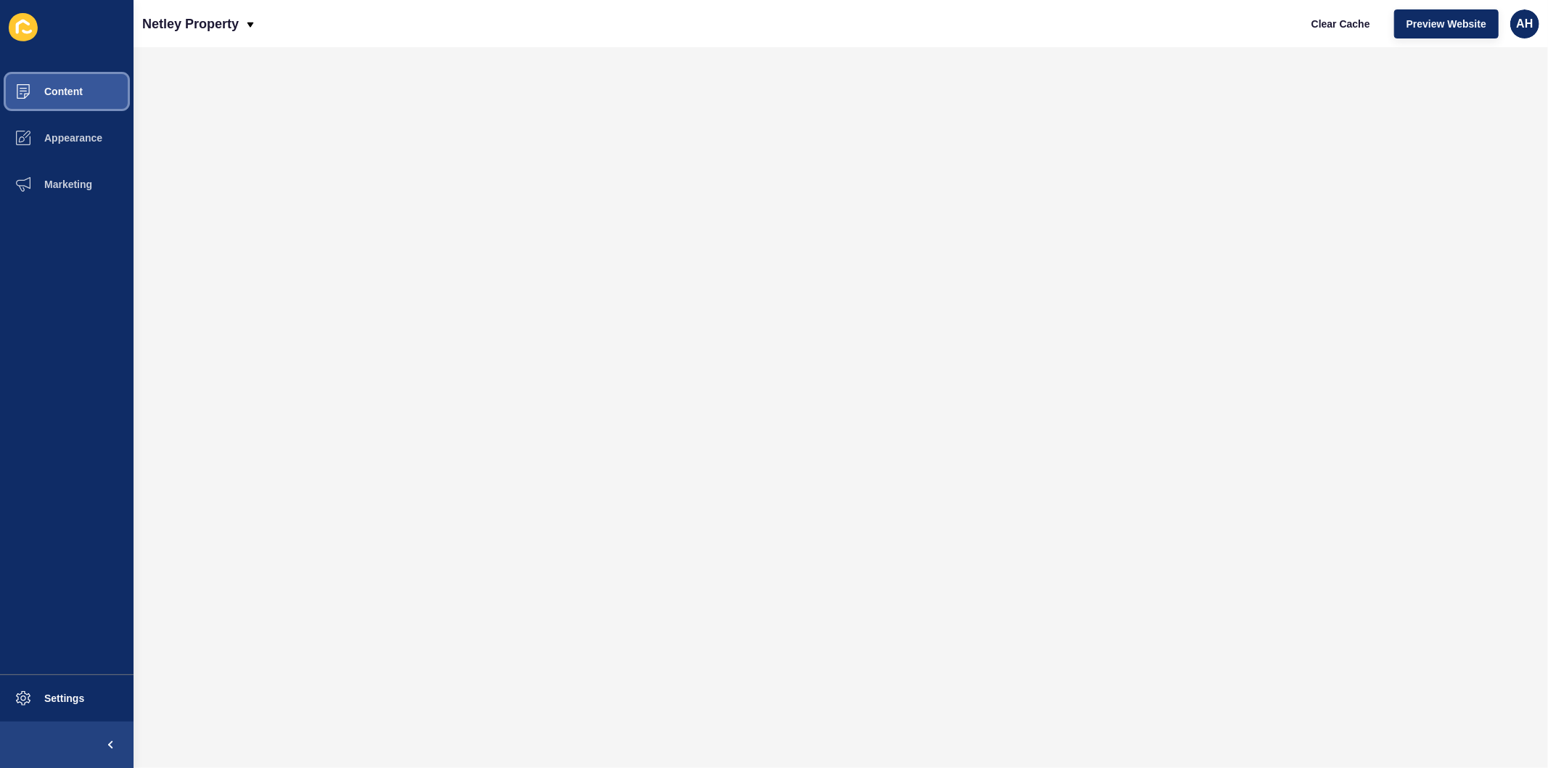
click at [63, 87] on span "Content" at bounding box center [40, 92] width 85 height 12
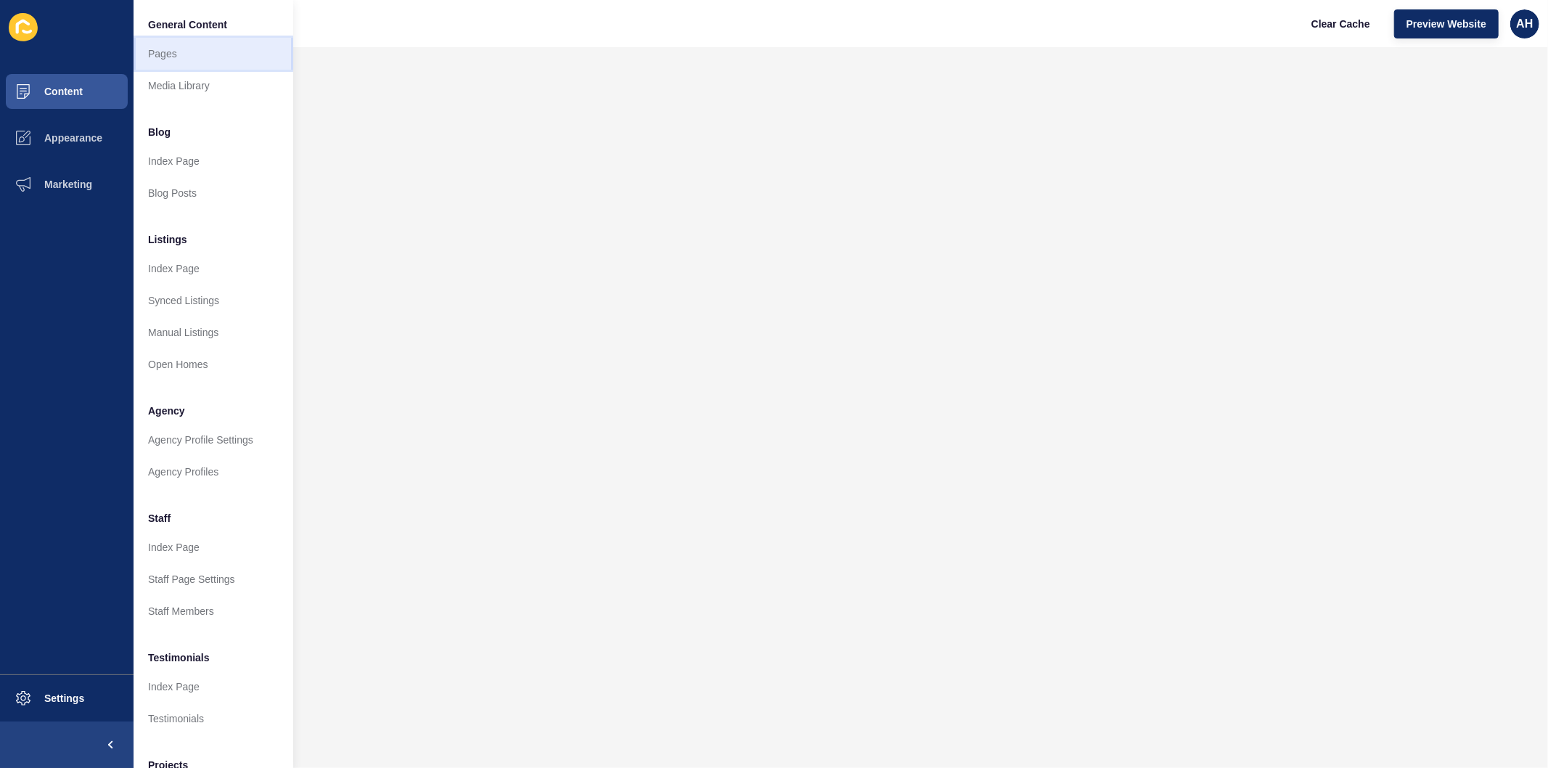
click at [163, 56] on link "Pages" at bounding box center [214, 54] width 160 height 32
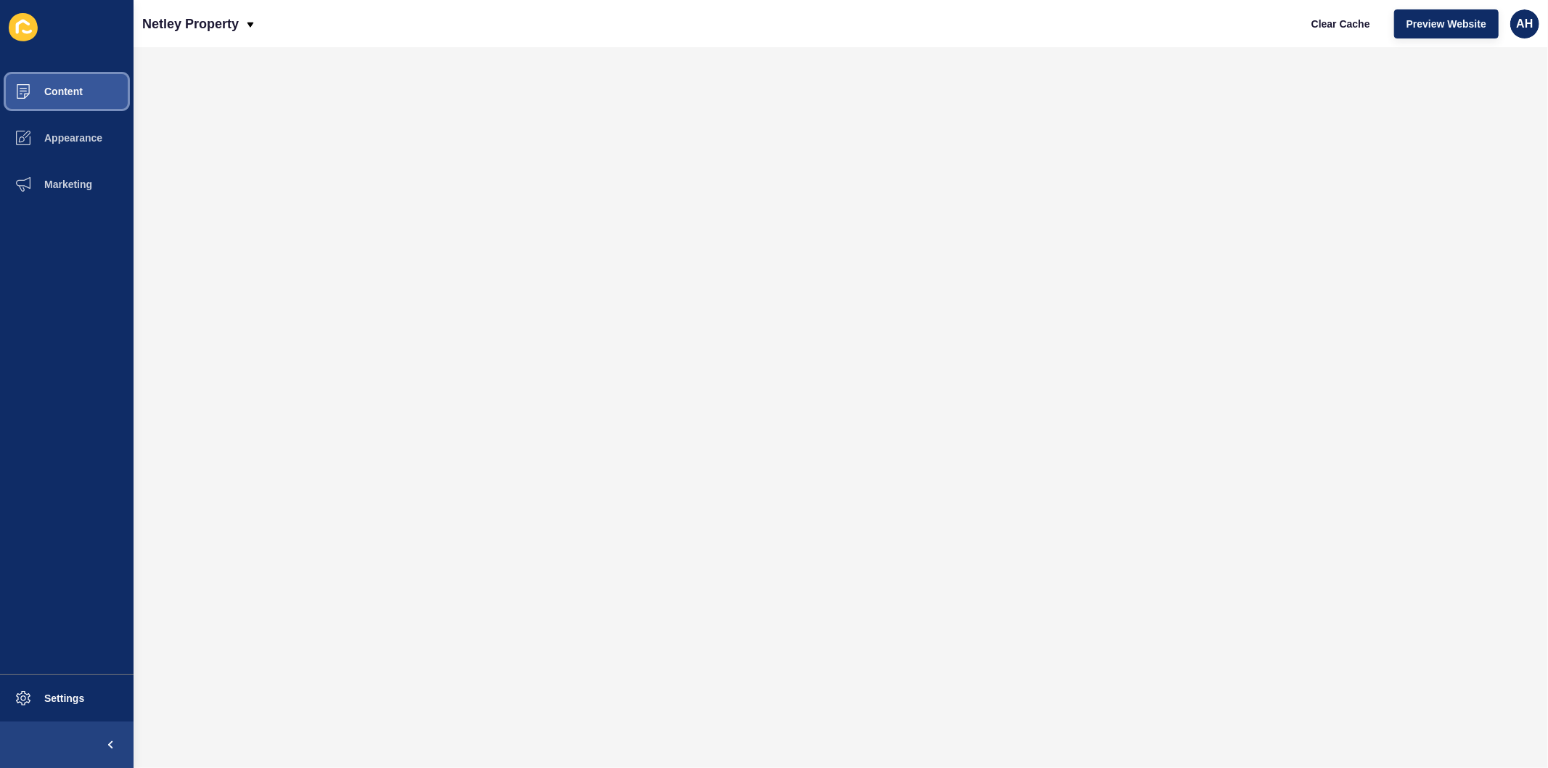
click at [76, 76] on button "Content" at bounding box center [67, 91] width 134 height 46
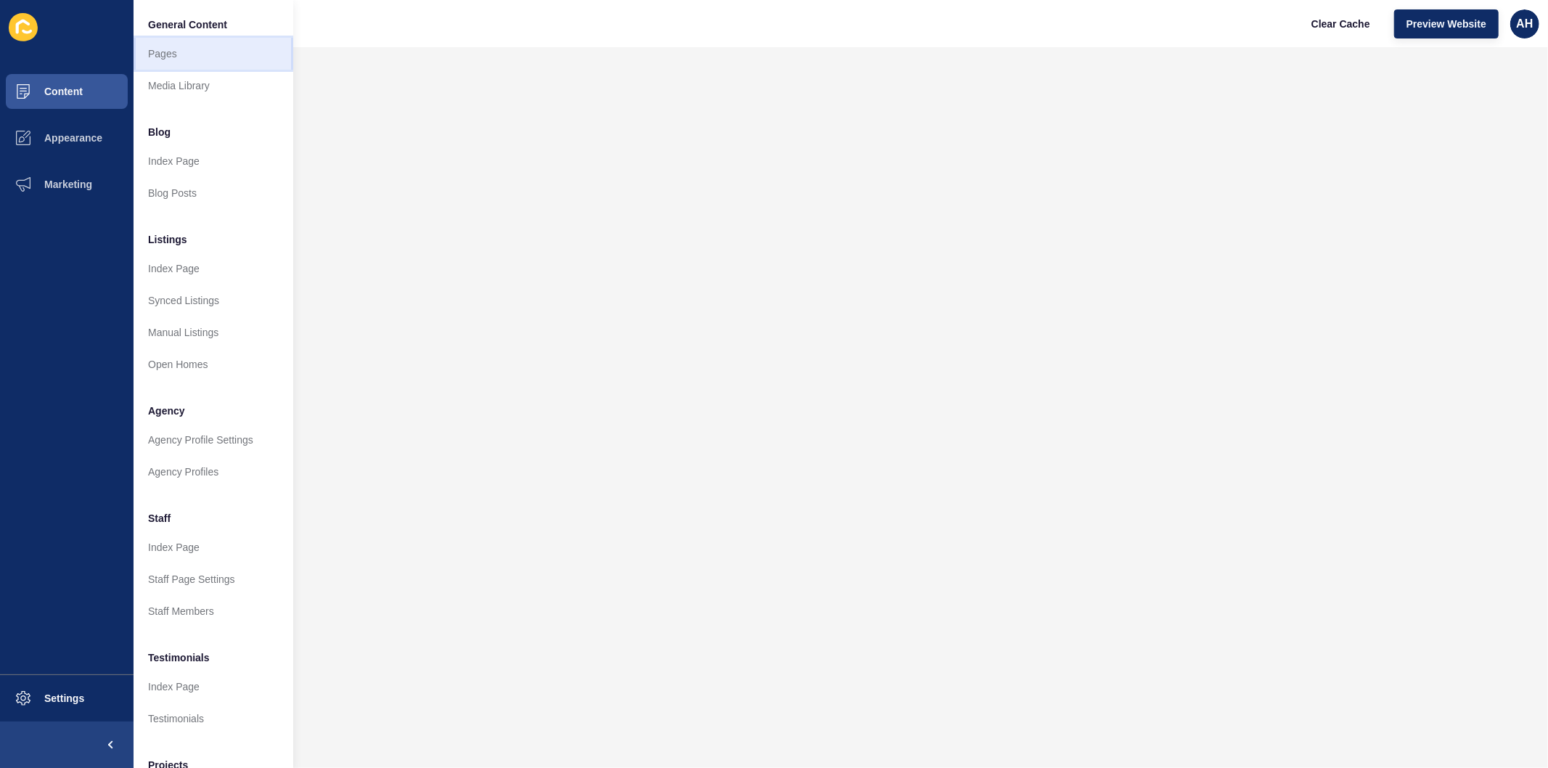
click at [168, 62] on link "Pages" at bounding box center [214, 54] width 160 height 32
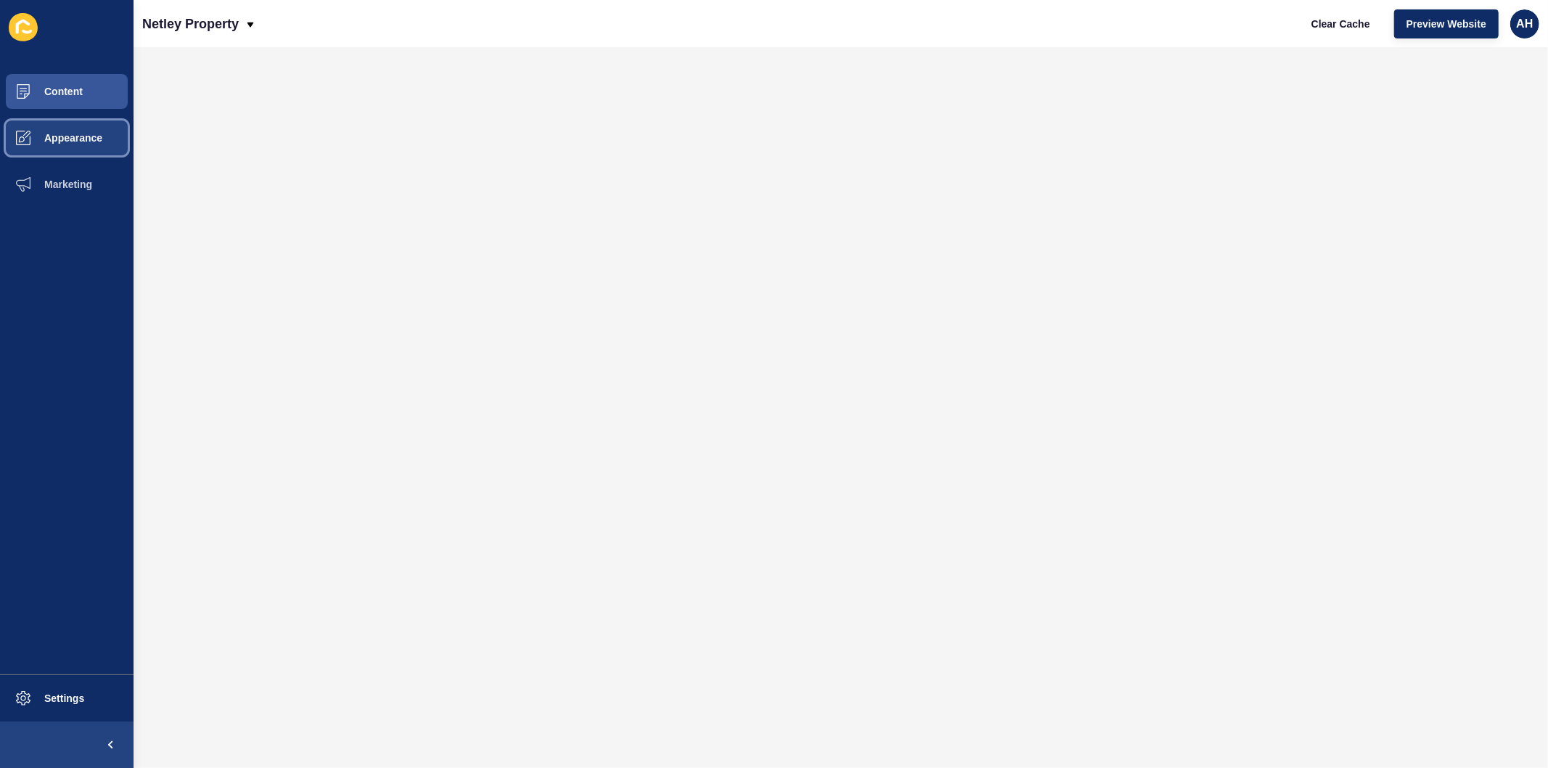
click at [56, 136] on span "Appearance" at bounding box center [50, 138] width 105 height 12
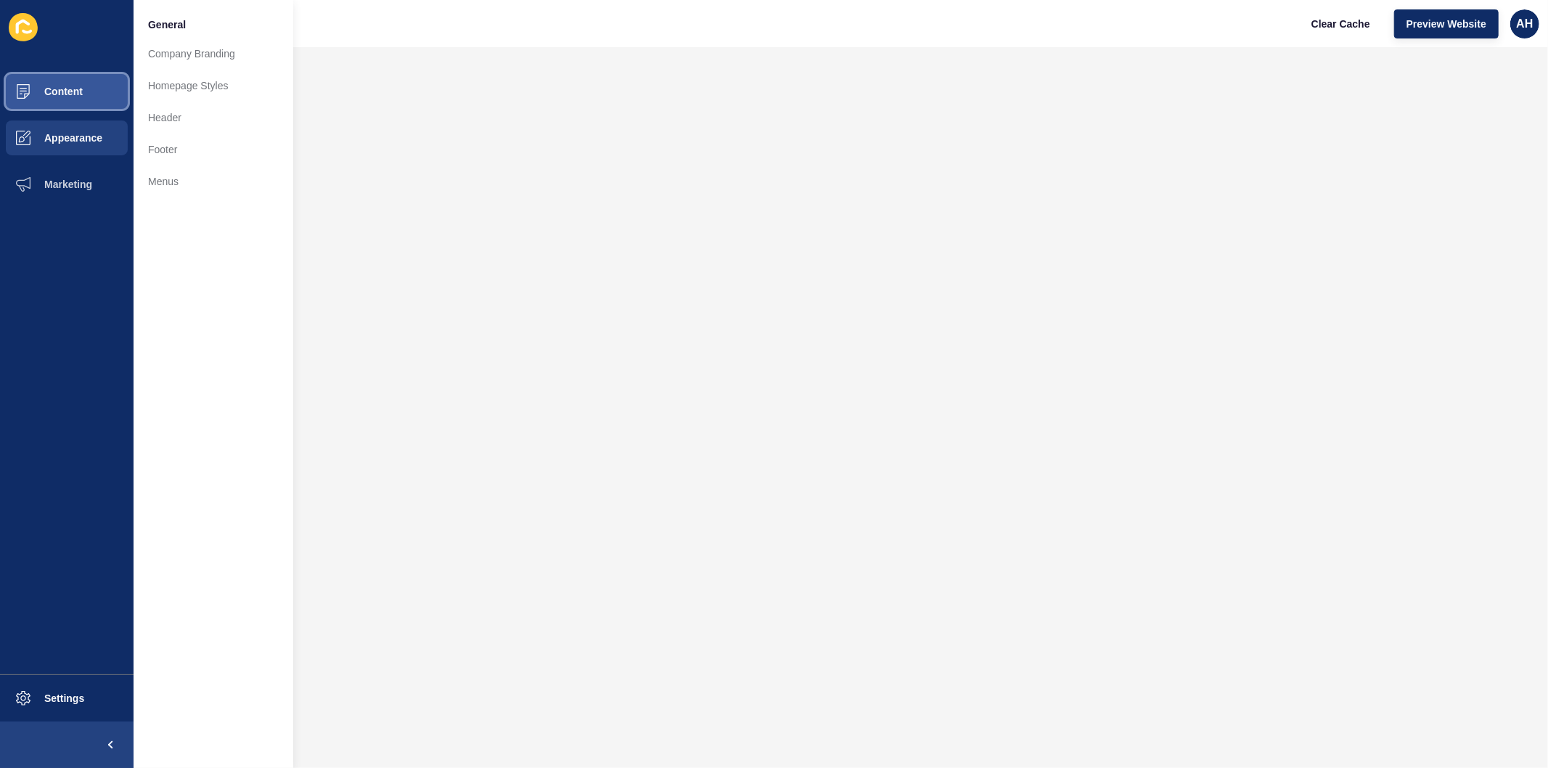
click at [64, 83] on button "Content" at bounding box center [67, 91] width 134 height 46
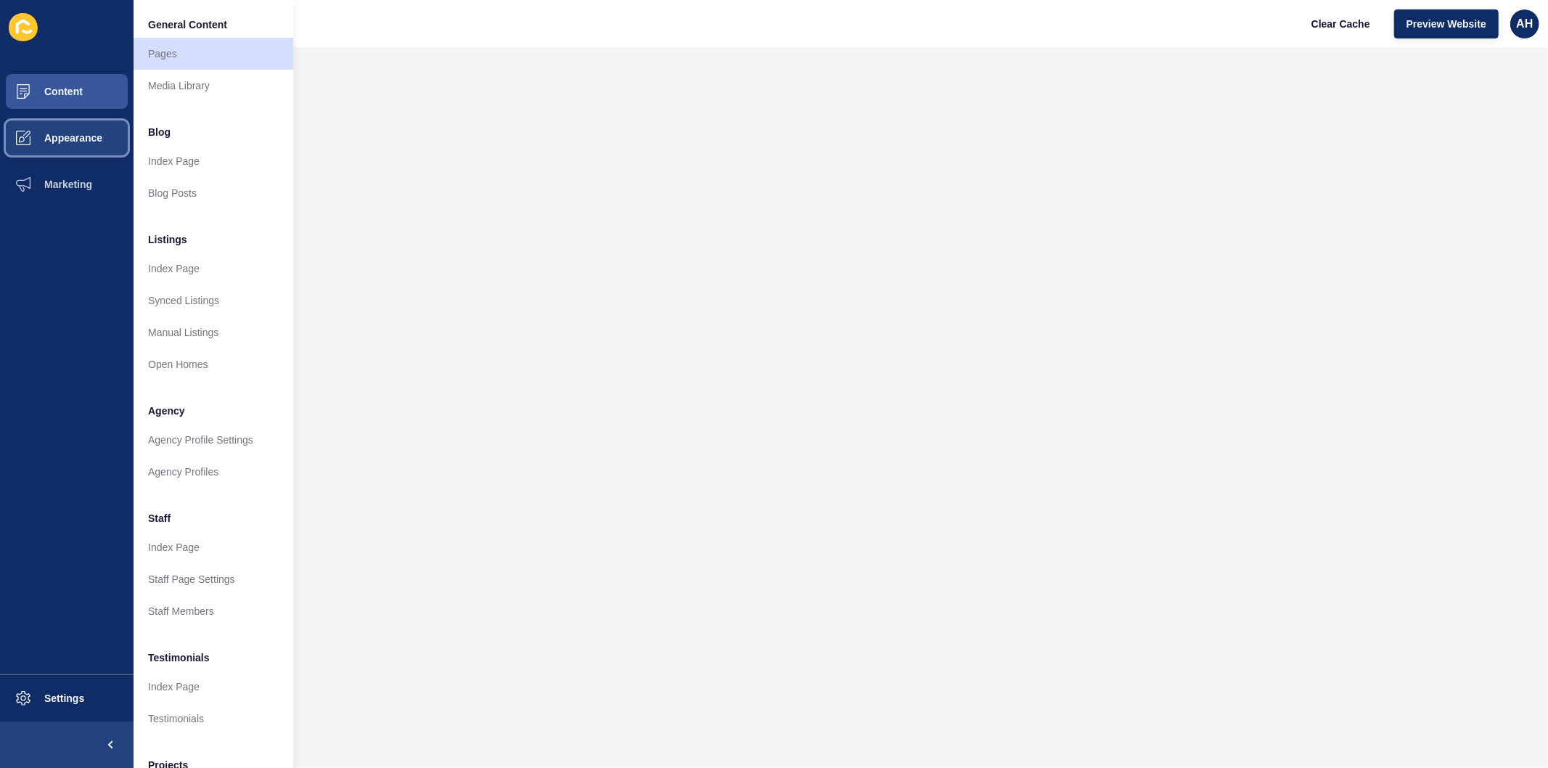
click at [80, 133] on span "Appearance" at bounding box center [50, 138] width 105 height 12
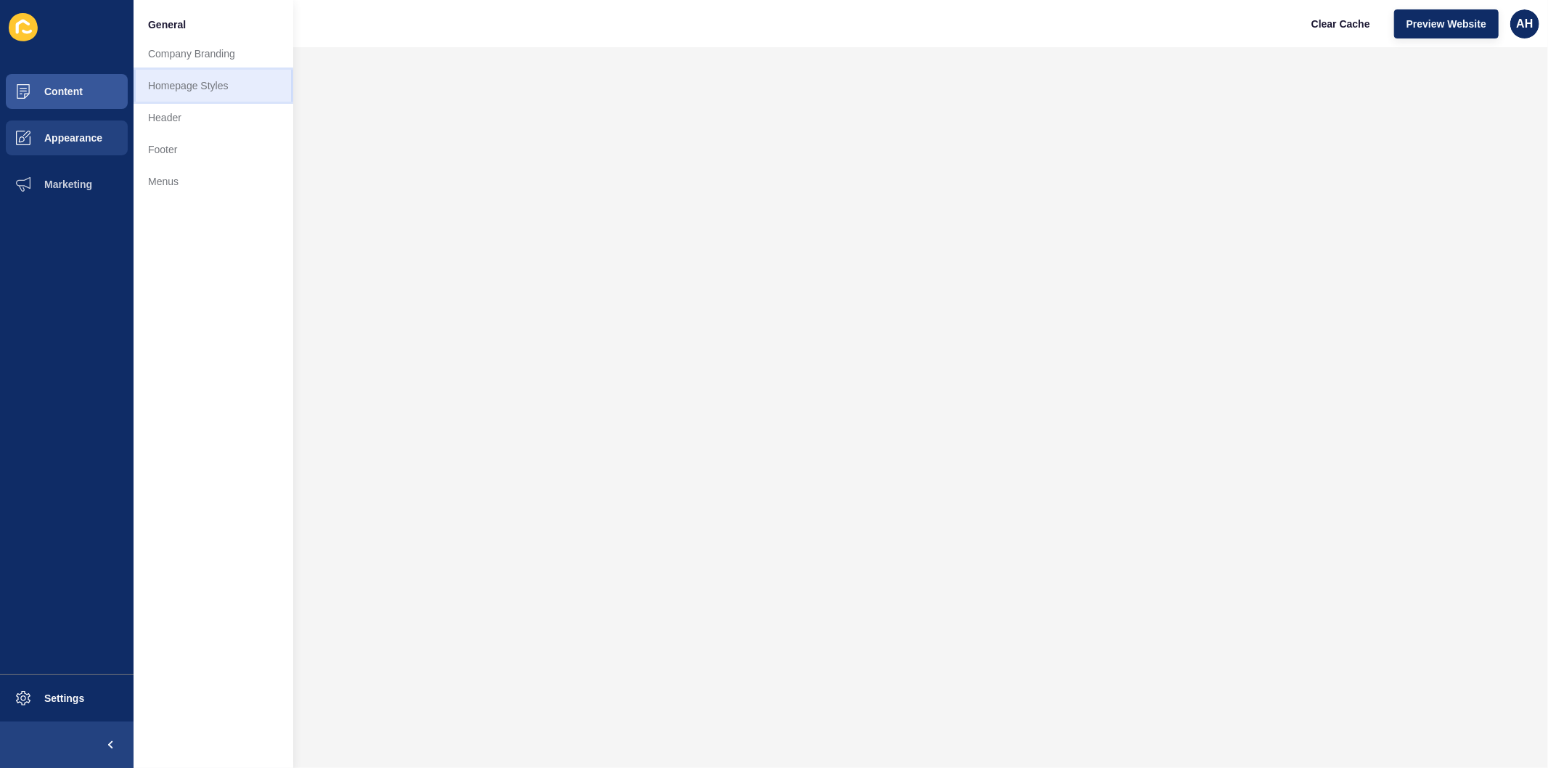
click at [218, 89] on link "Homepage Styles" at bounding box center [214, 86] width 160 height 32
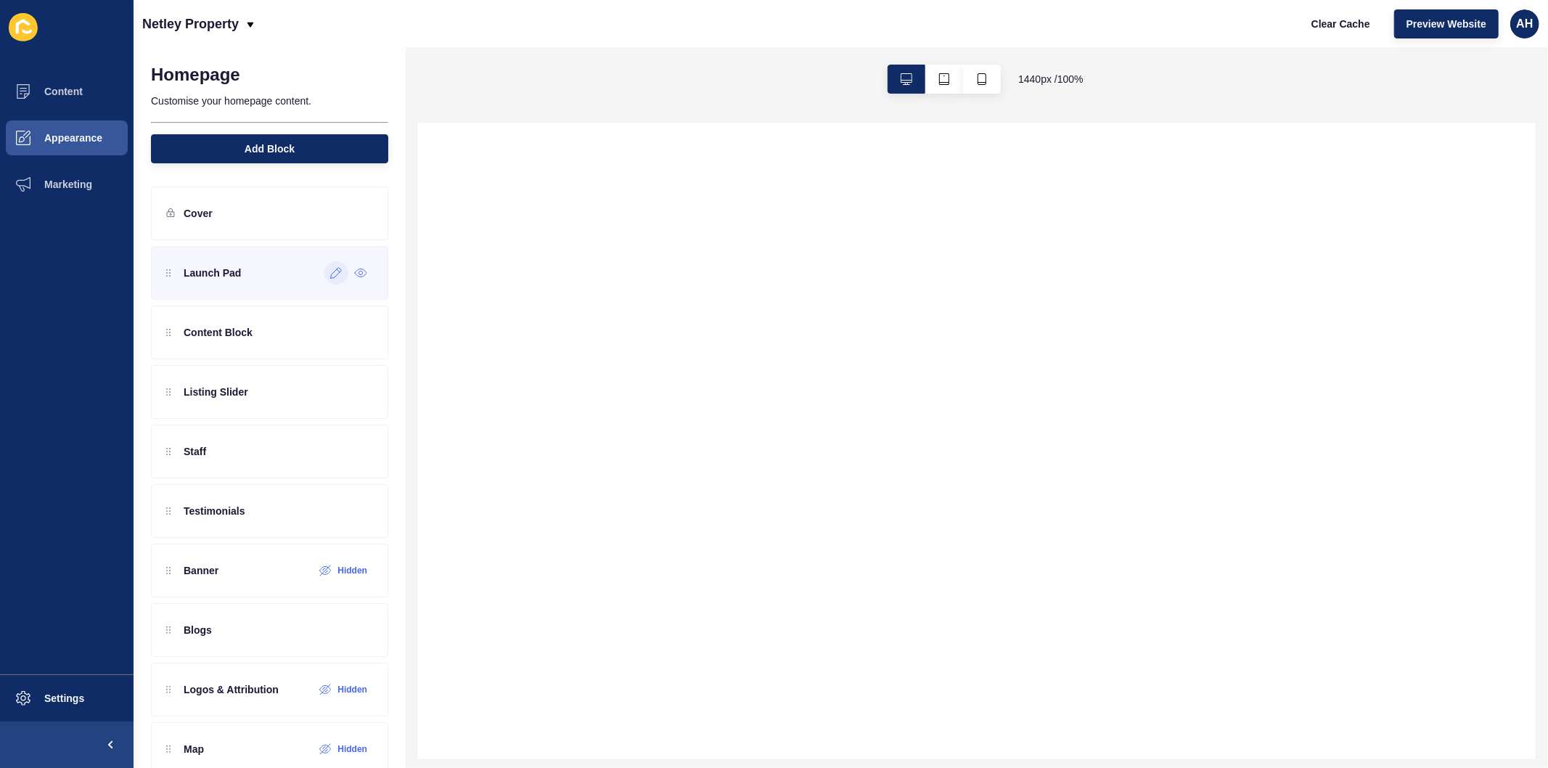
click at [330, 271] on icon at bounding box center [336, 273] width 12 height 12
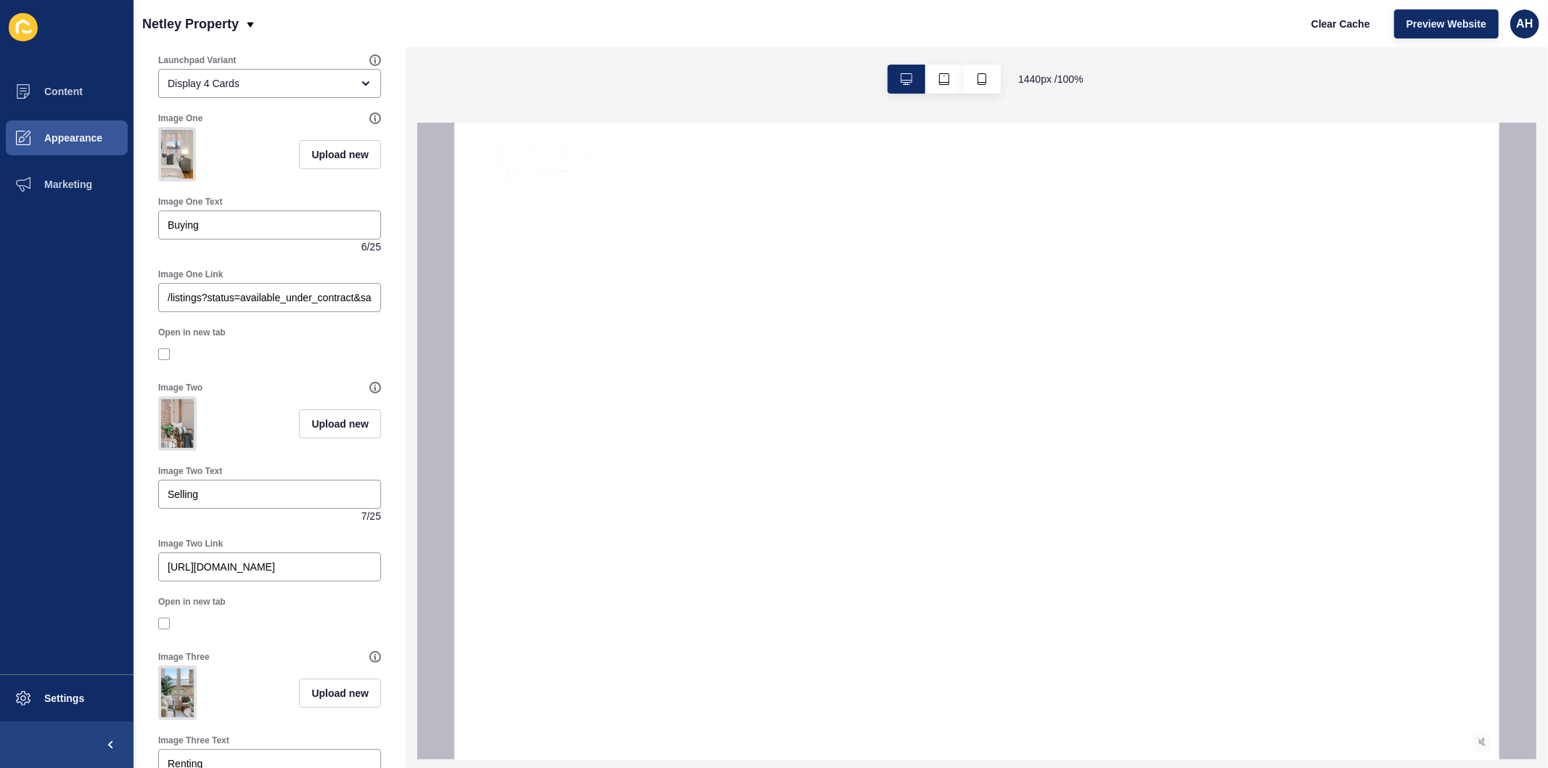
scroll to position [322, 0]
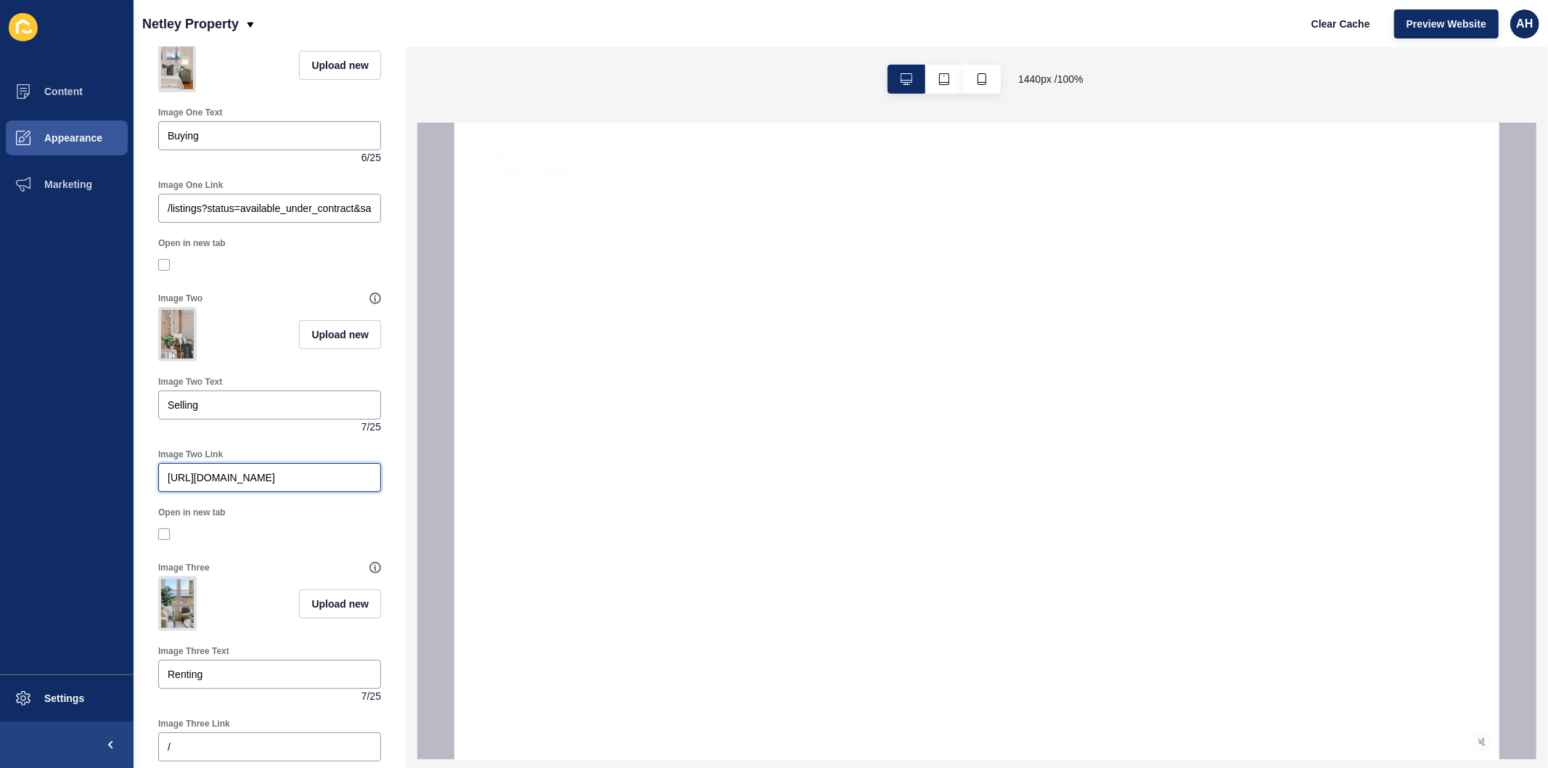
click at [218, 485] on input "http://5a3980c4-8726-11f0-a638-d21c731cf345.sites.au.siteloft.com/why-list-with…" at bounding box center [270, 477] width 204 height 15
paste input "selling"
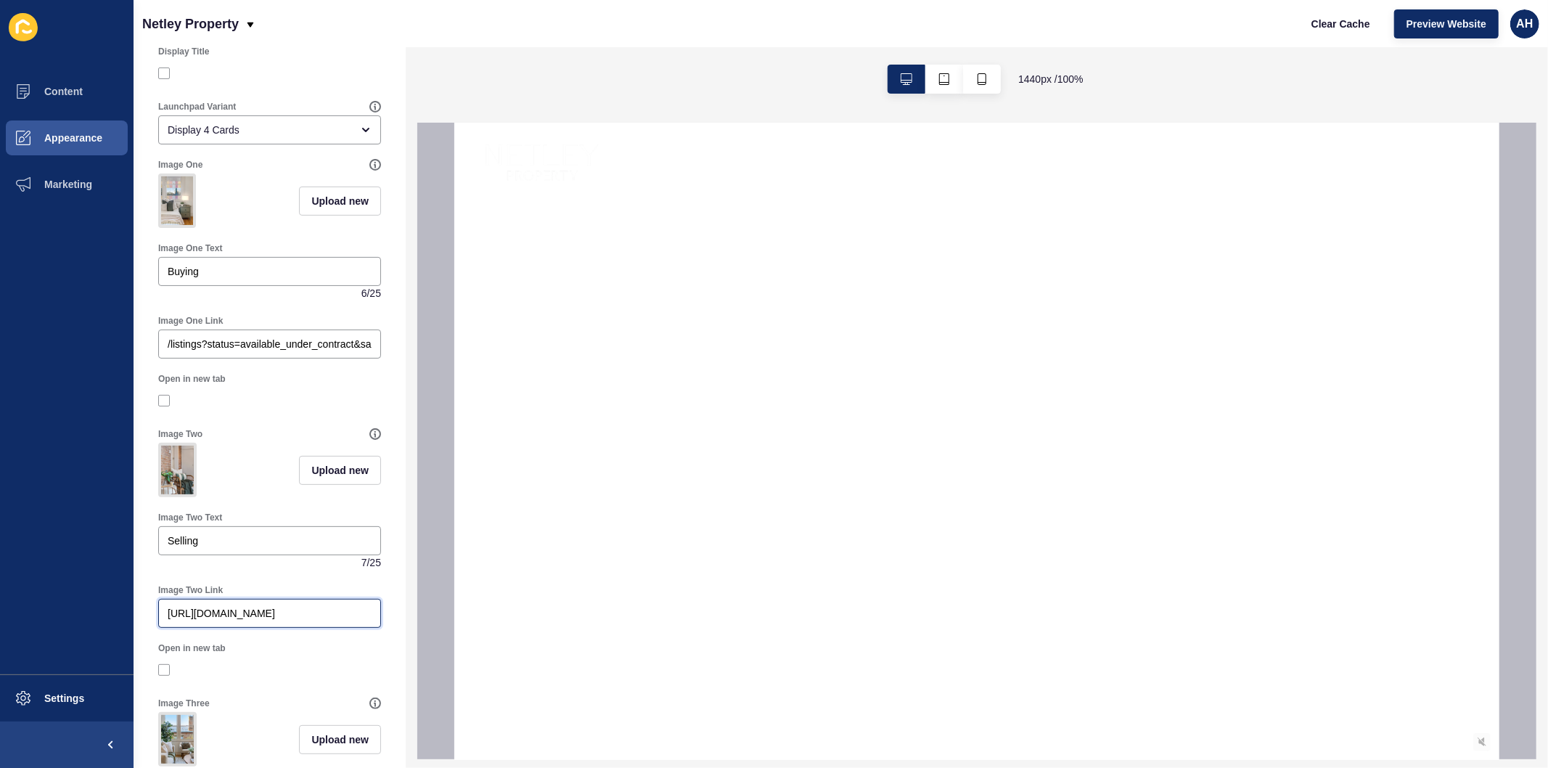
scroll to position [0, 0]
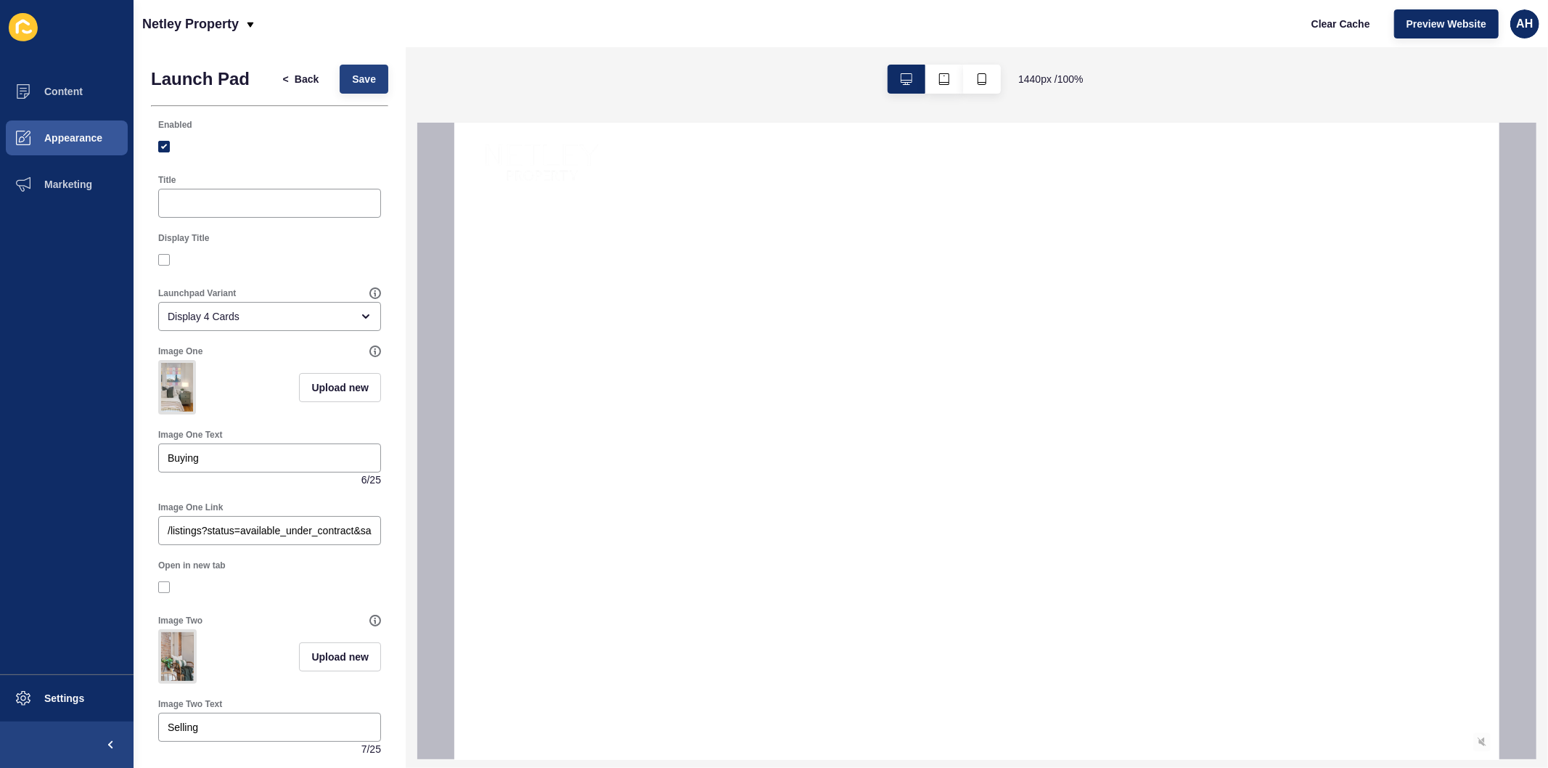
type input "http://5a3980c4-8726-11f0-a638-d21c731cf345.sites.au.siteloft.com/selling/"
click at [352, 74] on span "Save" at bounding box center [364, 79] width 24 height 15
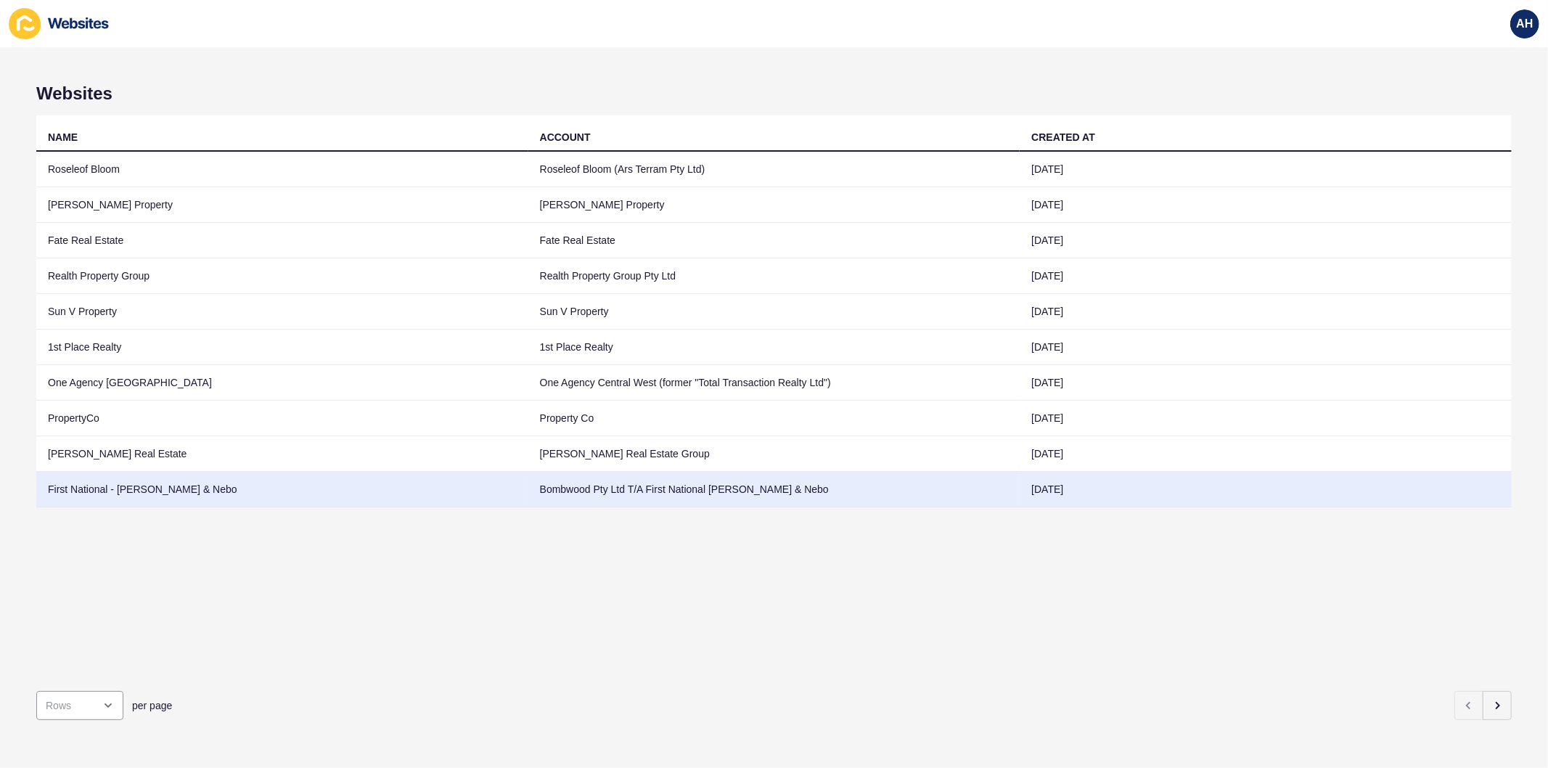
click at [553, 494] on td "Bombwood Pty Ltd T/A First National Mackay, Sarina & Nebo" at bounding box center [774, 490] width 492 height 36
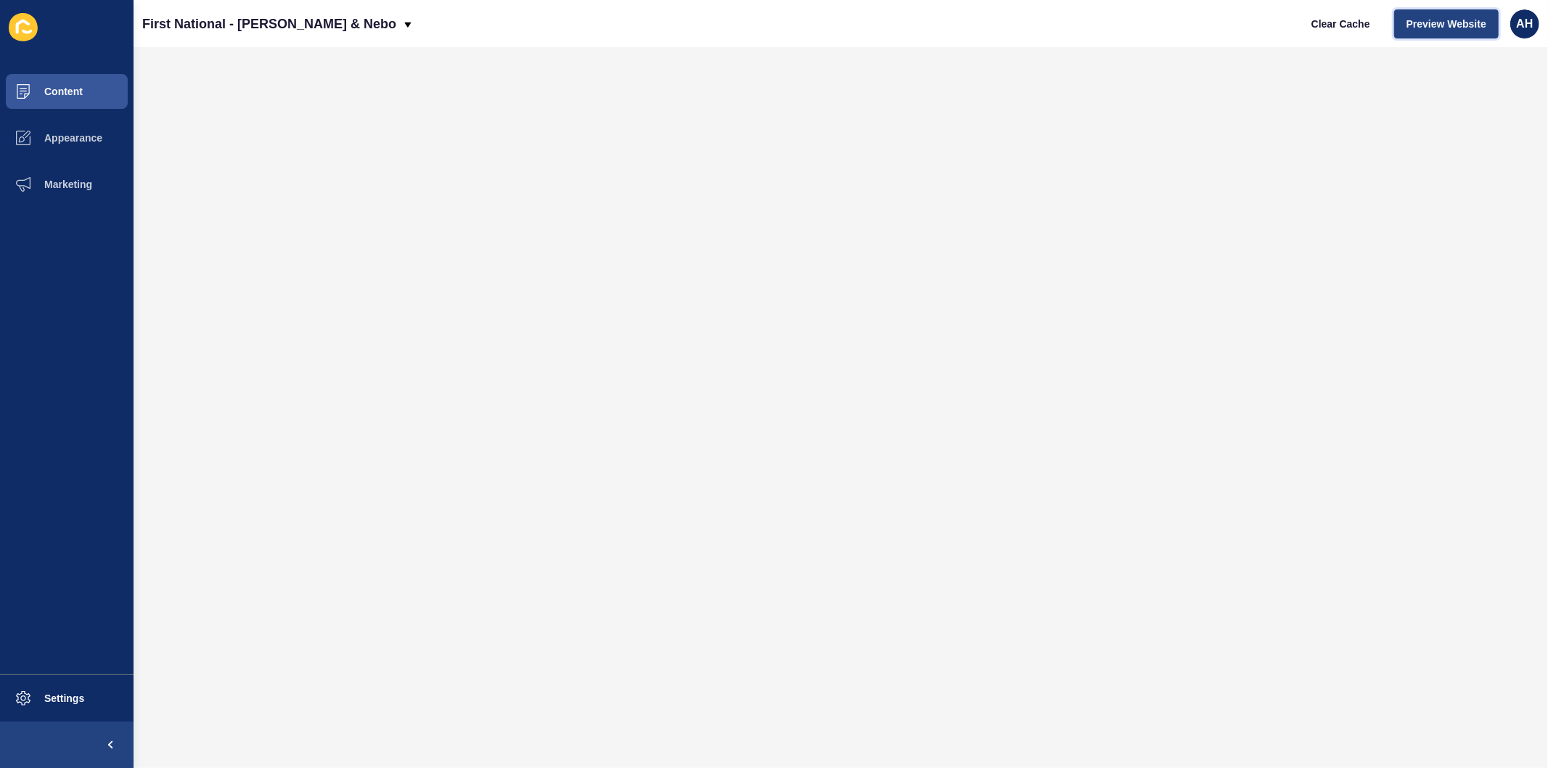
click at [1441, 20] on span "Preview Website" at bounding box center [1447, 24] width 80 height 15
click at [1524, 15] on div "AH" at bounding box center [1525, 23] width 29 height 29
click at [1455, 120] on link "Logout" at bounding box center [1491, 121] width 107 height 32
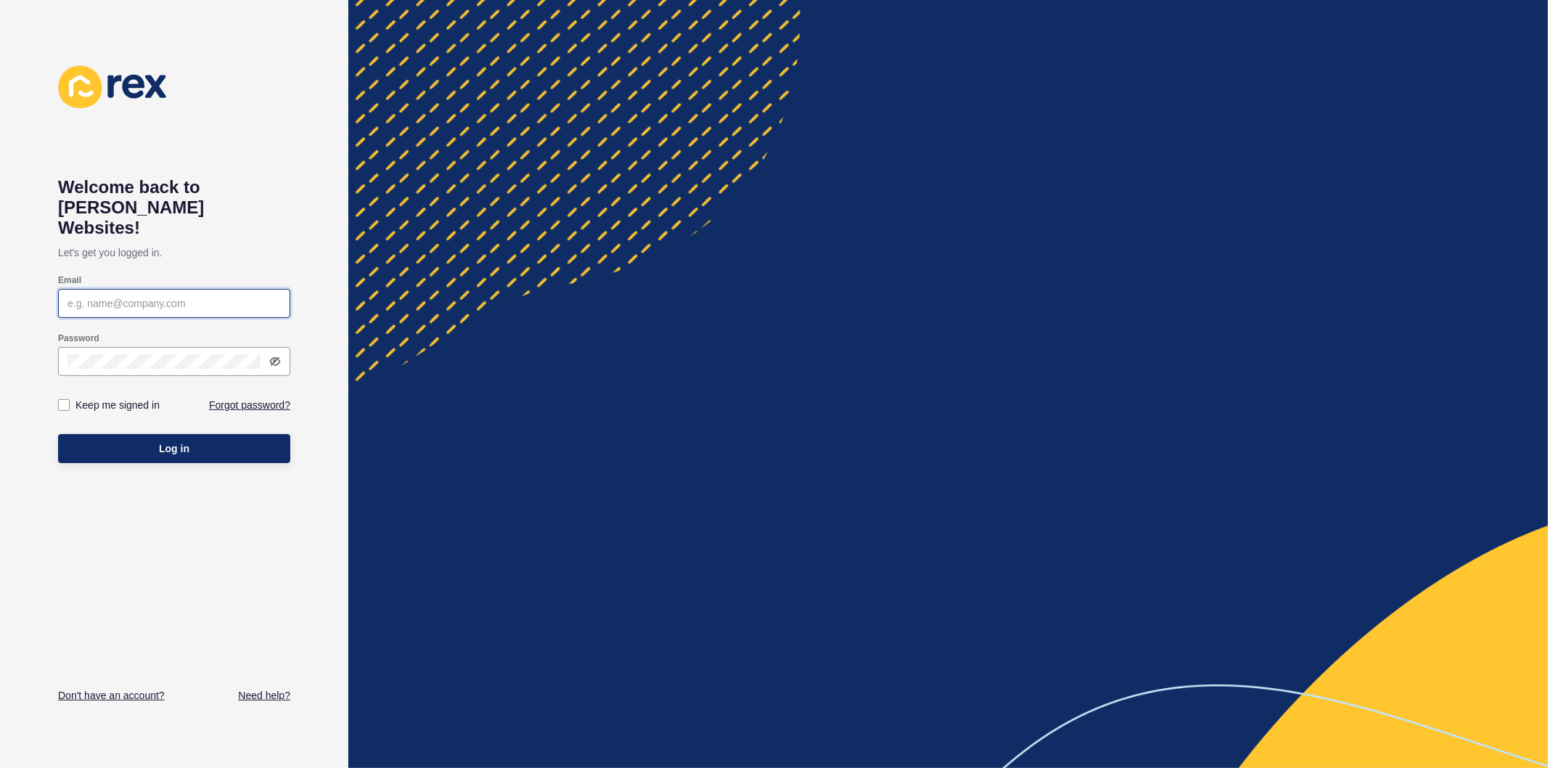
type input "ashley.hilario@rexsoftware.com.au"
click at [65, 399] on label at bounding box center [64, 405] width 12 height 12
click at [65, 401] on input "Keep me signed in" at bounding box center [65, 405] width 9 height 9
checkbox input "true"
click at [136, 434] on button "Log in" at bounding box center [174, 448] width 232 height 29
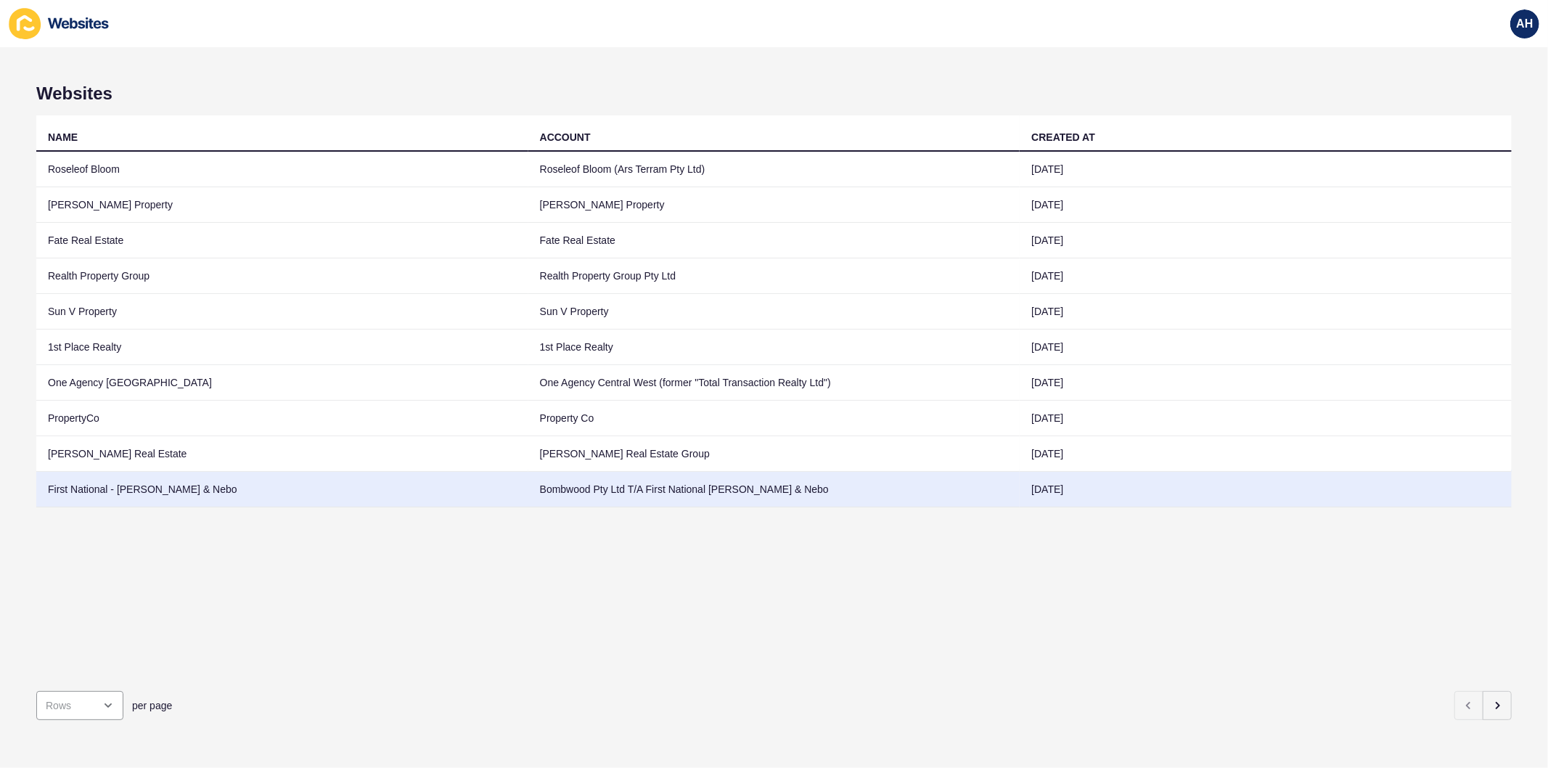
click at [687, 491] on td "Bombwood Pty Ltd T/A First National Mackay, Sarina & Nebo" at bounding box center [774, 490] width 492 height 36
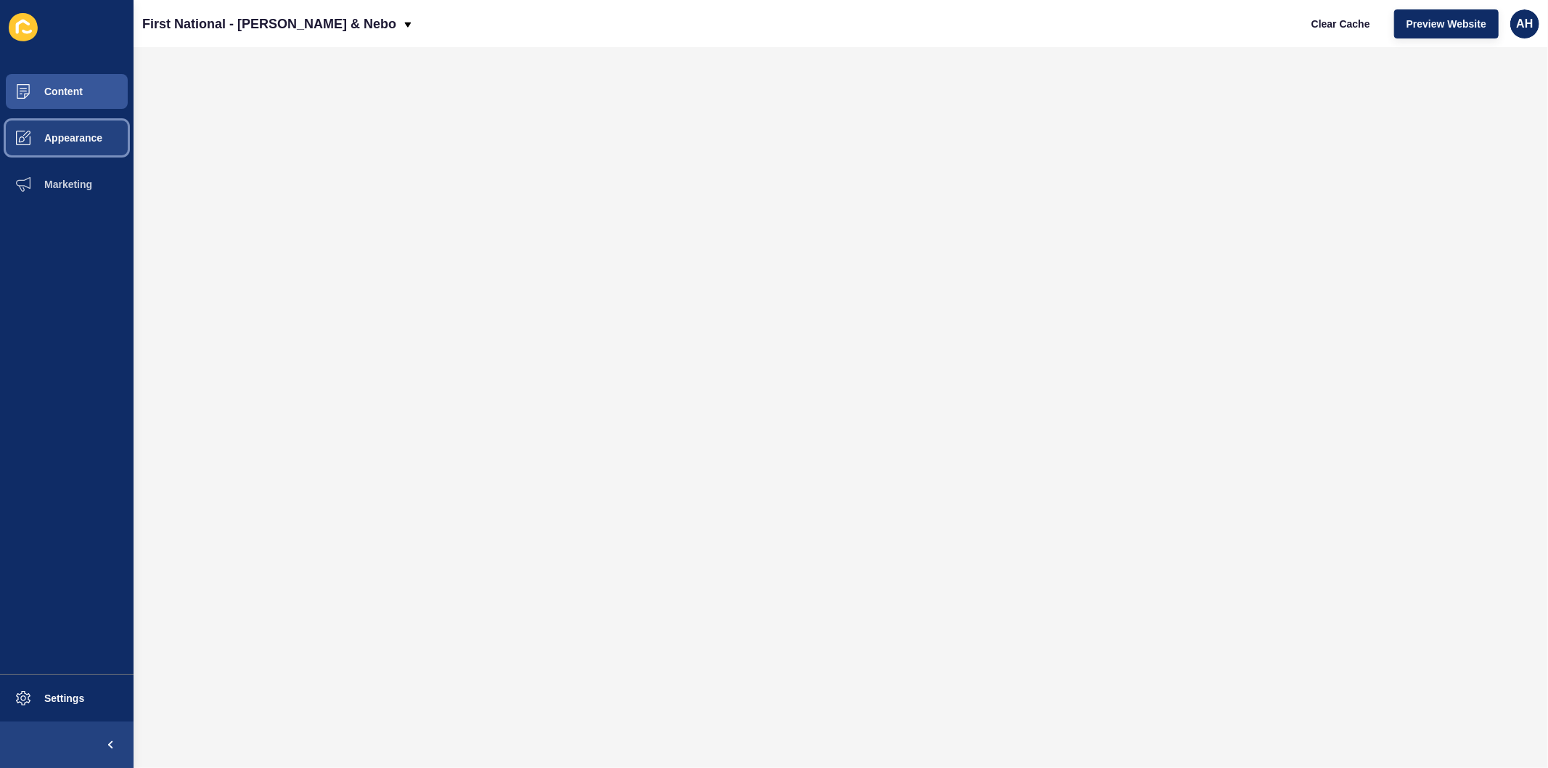
click at [76, 146] on button "Appearance" at bounding box center [67, 138] width 134 height 46
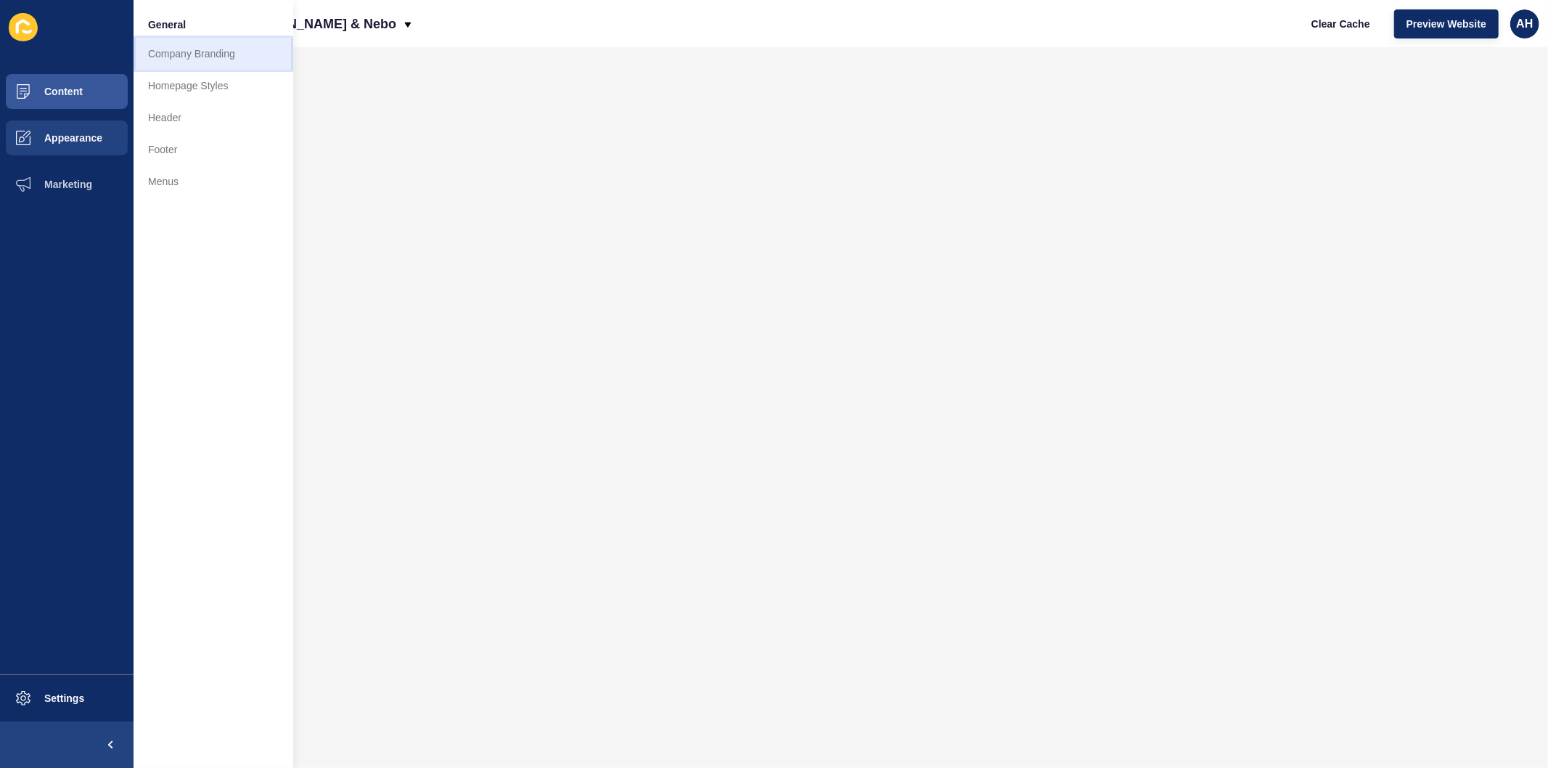
click at [195, 60] on link "Company Branding" at bounding box center [214, 54] width 160 height 32
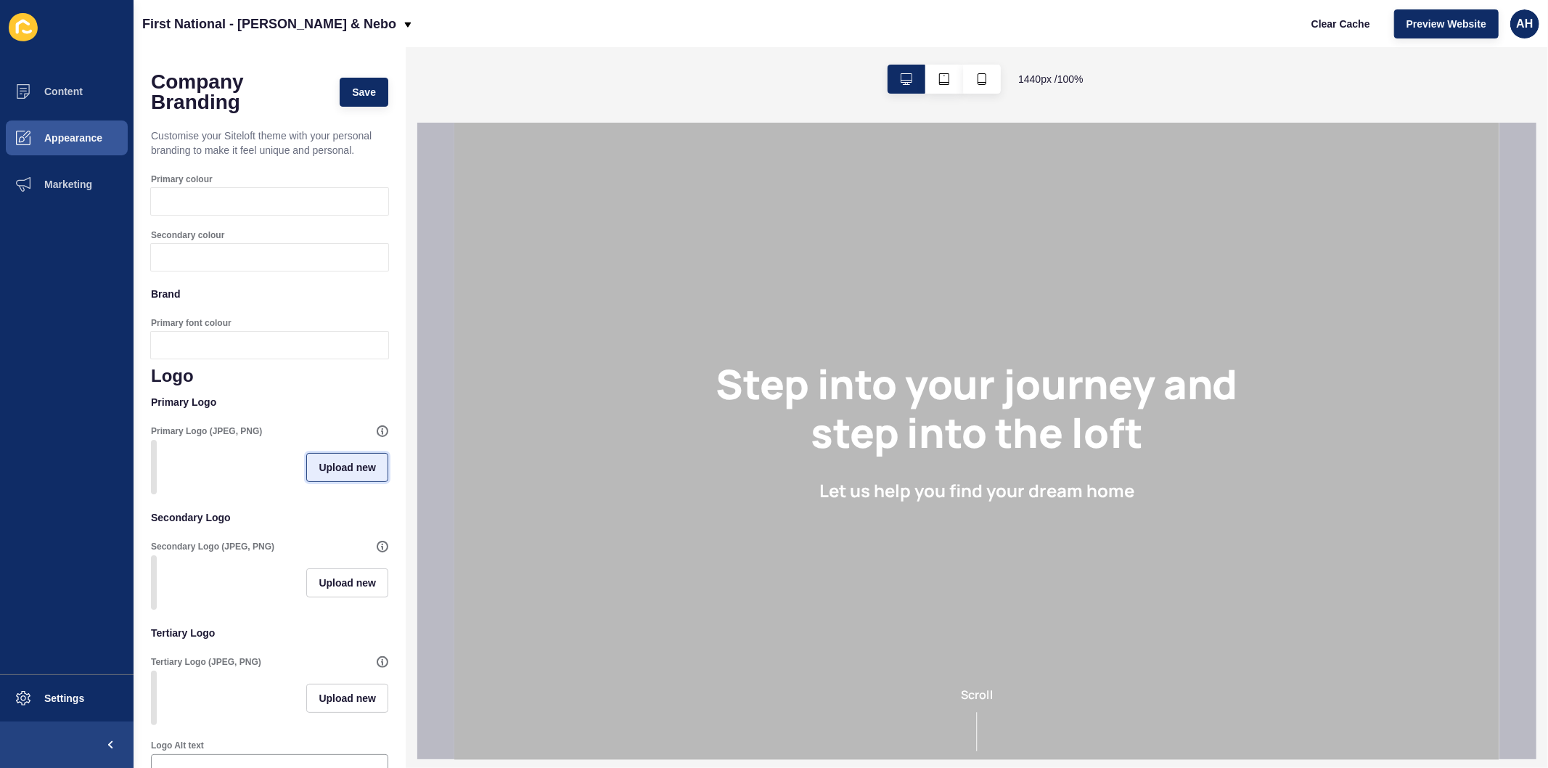
click at [335, 475] on span "Upload new" at bounding box center [347, 467] width 57 height 15
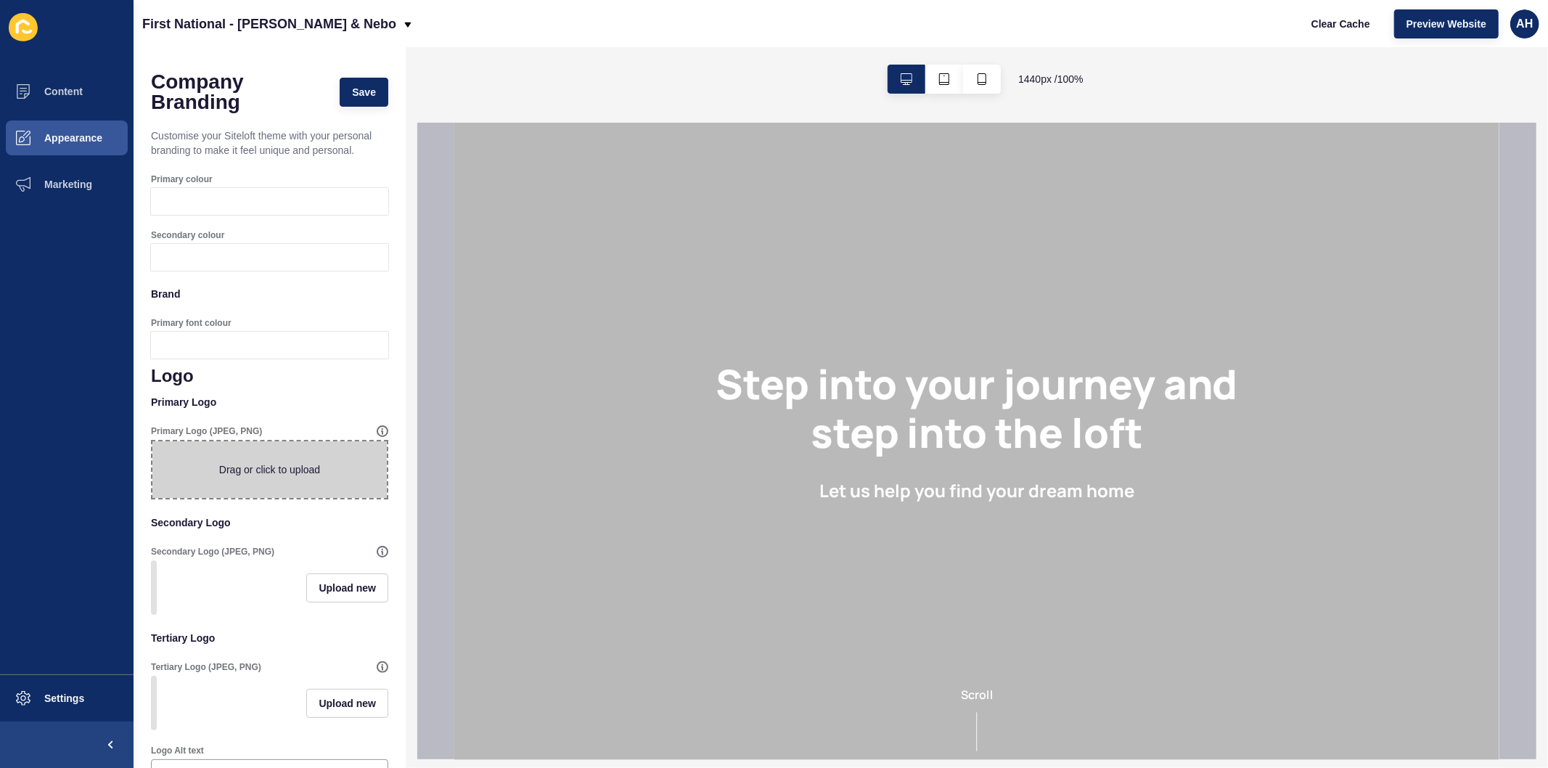
click at [261, 475] on span at bounding box center [269, 469] width 234 height 57
click at [152, 441] on input "Drag or click to upload" at bounding box center [152, 441] width 0 height 0
type input "C:\fakepath\White FN 360° Mackay, Sarina &amp; Nebo logo large.png"
click at [193, 197] on div at bounding box center [283, 201] width 211 height 27
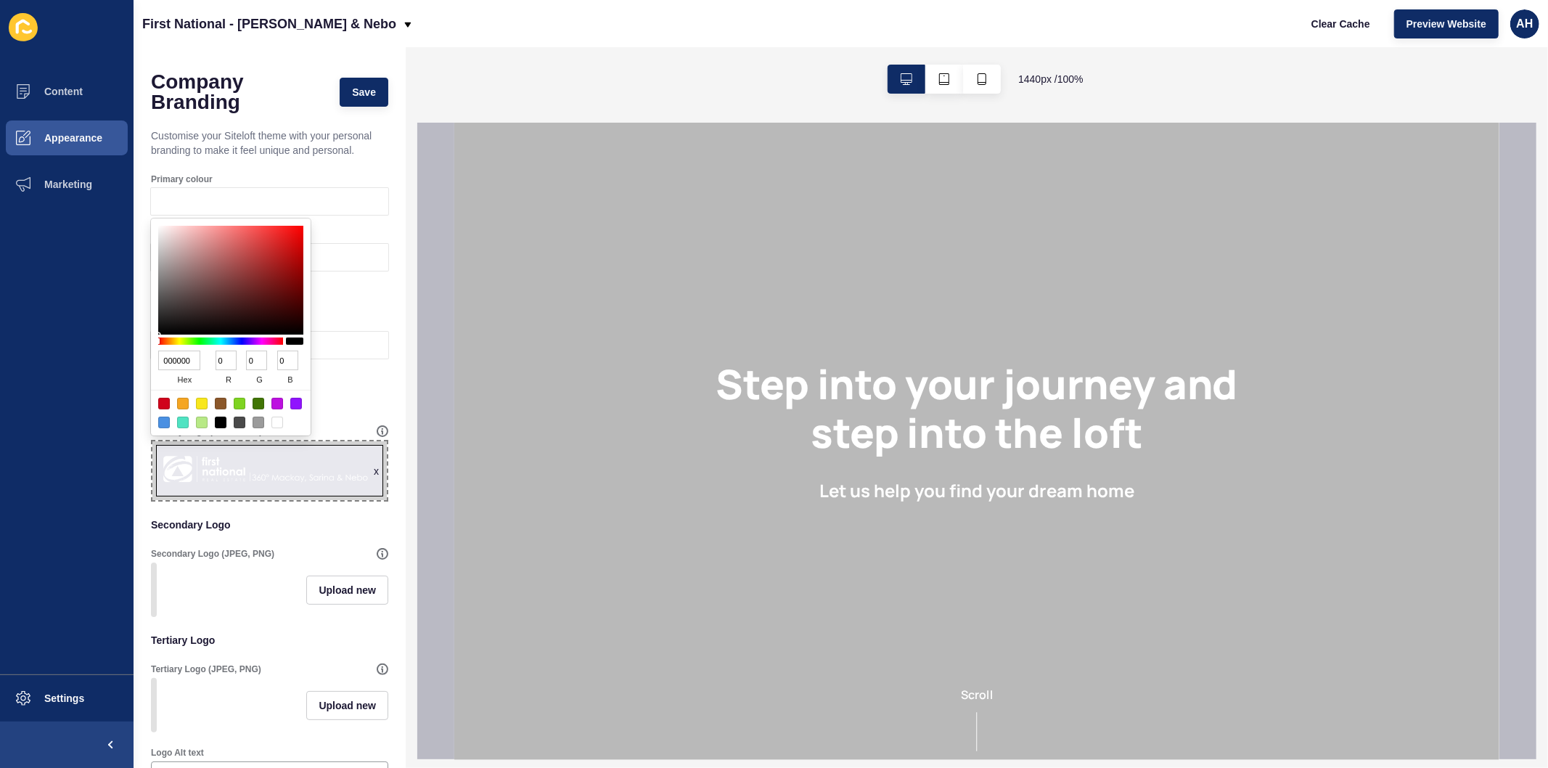
click at [190, 363] on input "000000" at bounding box center [179, 361] width 42 height 20
paste input "467F"
type input "00467F"
type input "70"
type input "127"
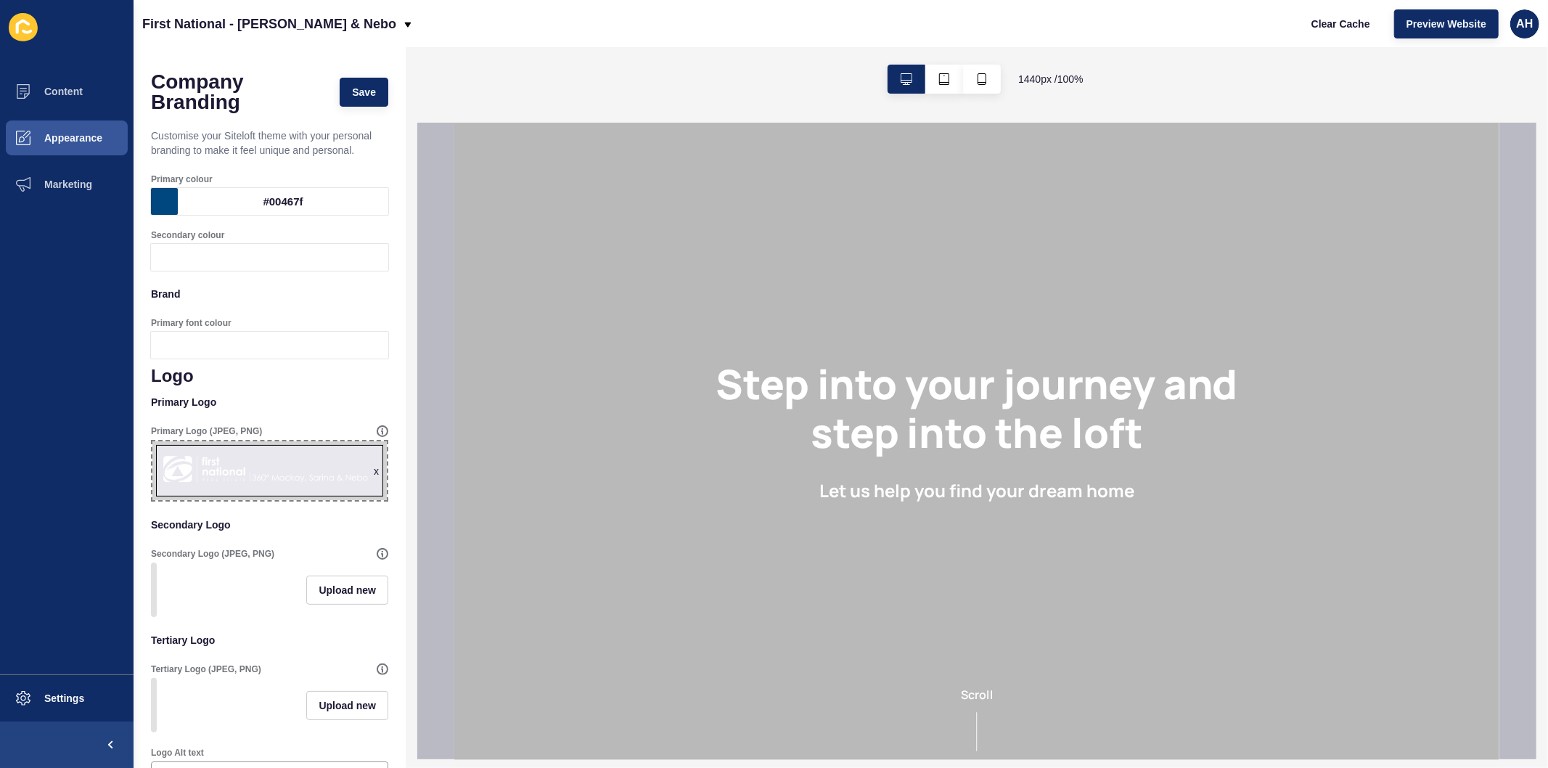
click at [69, 356] on ul "Content Appearance Marketing" at bounding box center [67, 371] width 134 height 606
click at [216, 264] on div at bounding box center [283, 257] width 211 height 27
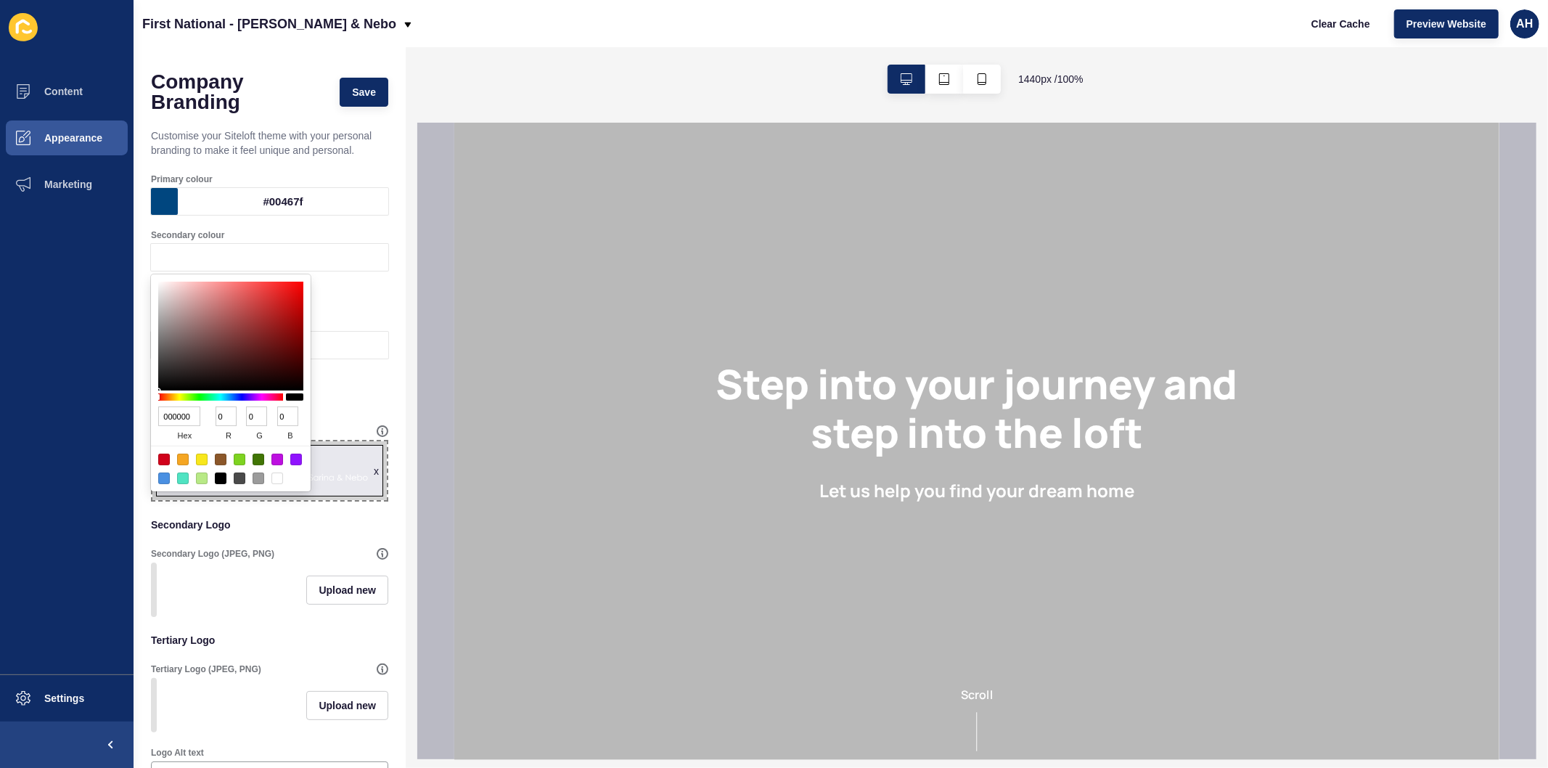
click at [179, 418] on input "000000" at bounding box center [179, 417] width 42 height 20
paste input "4D4D4F"
type input "4D4D4F"
type input "77"
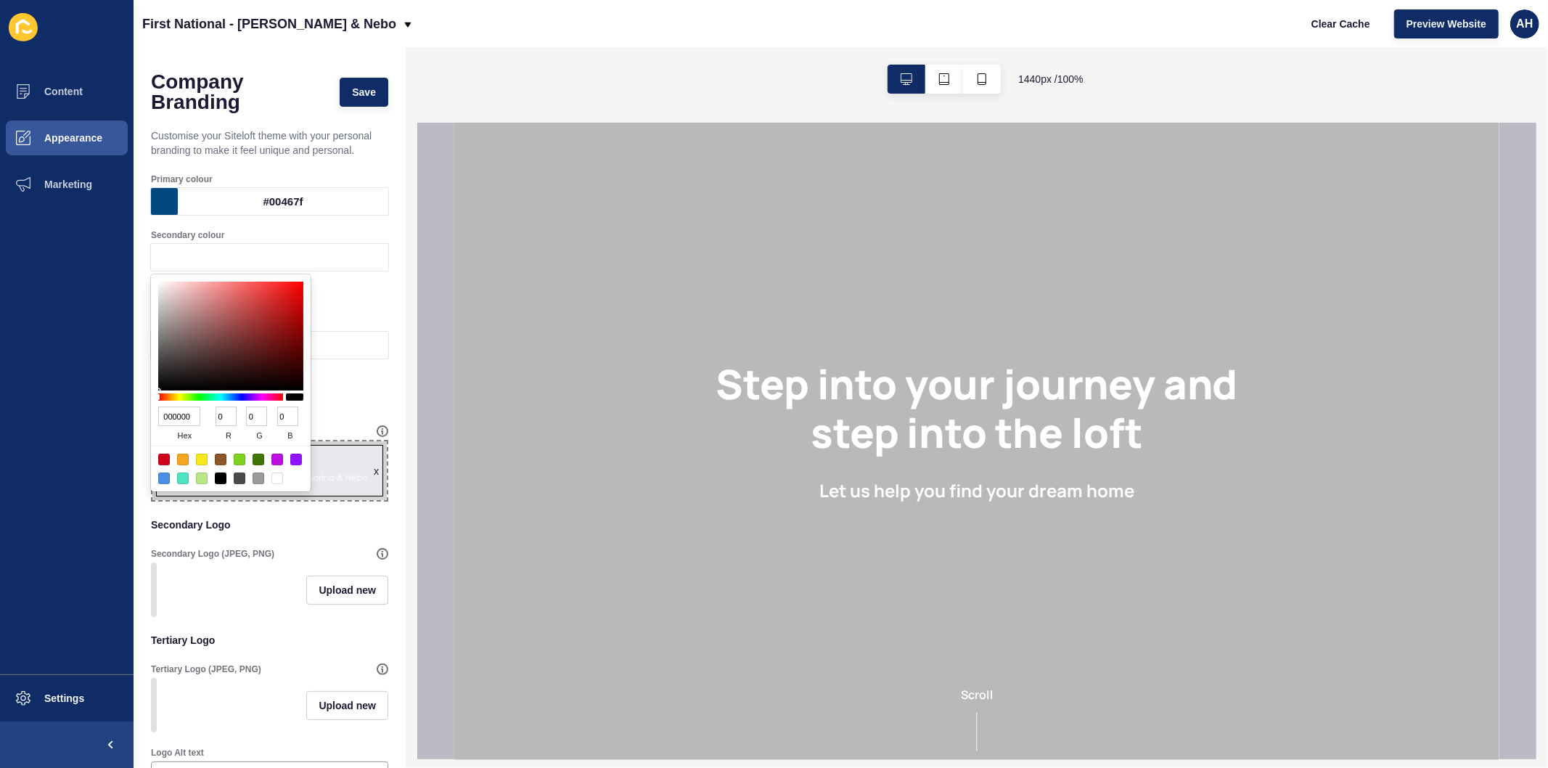
type input "79"
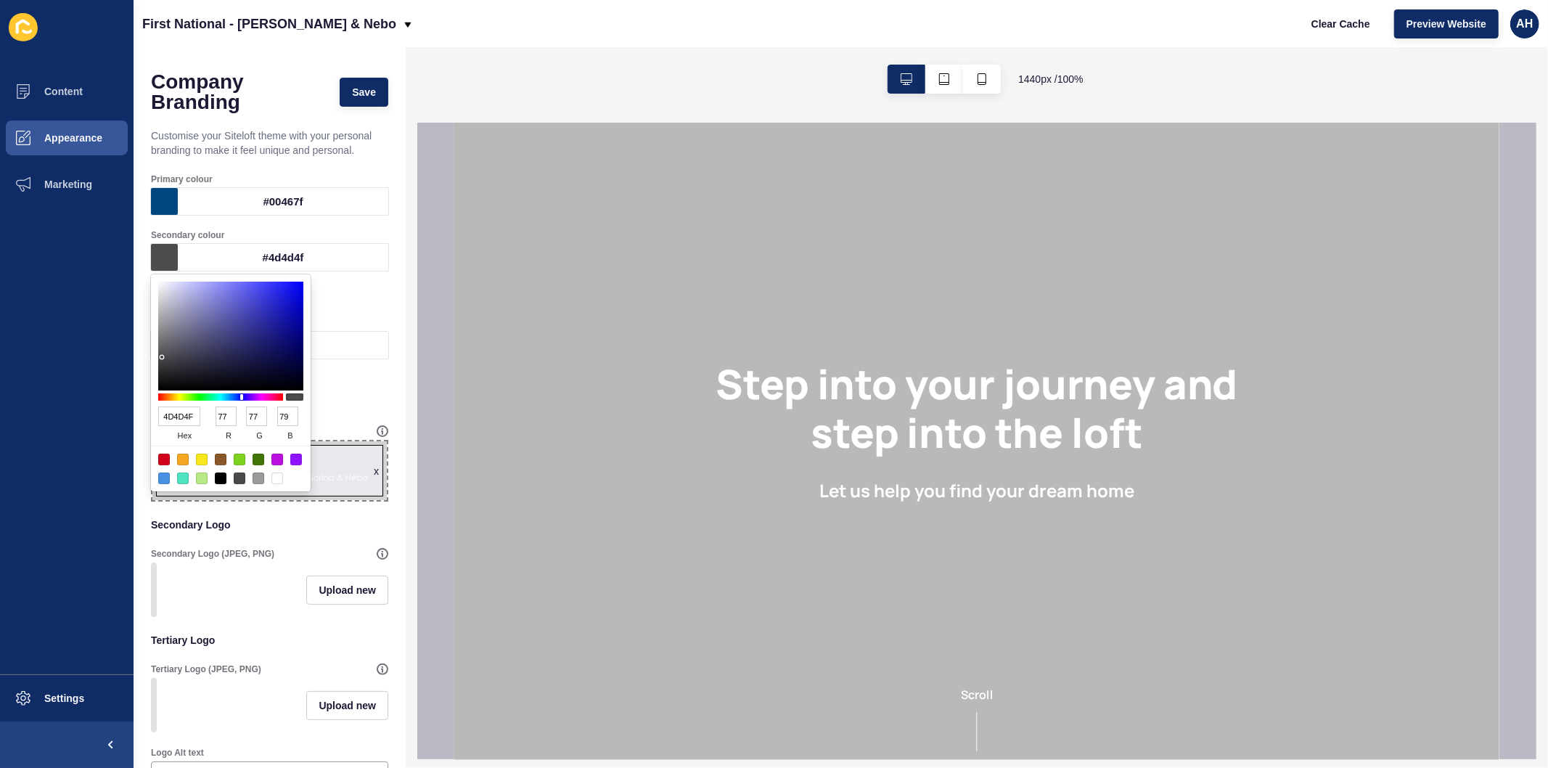
click at [89, 420] on ul "Content Appearance Marketing" at bounding box center [67, 371] width 134 height 606
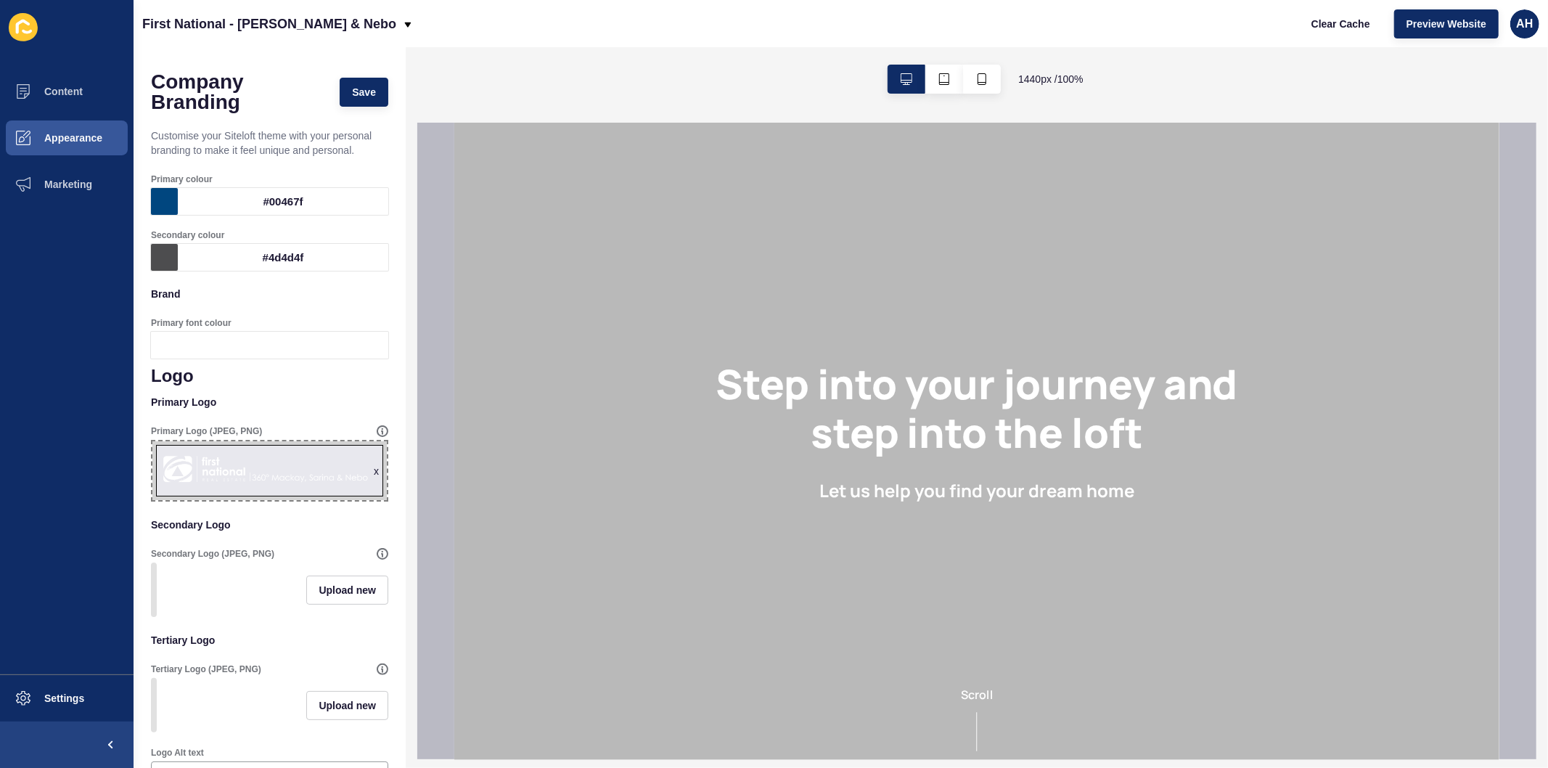
click at [279, 343] on div at bounding box center [283, 345] width 211 height 27
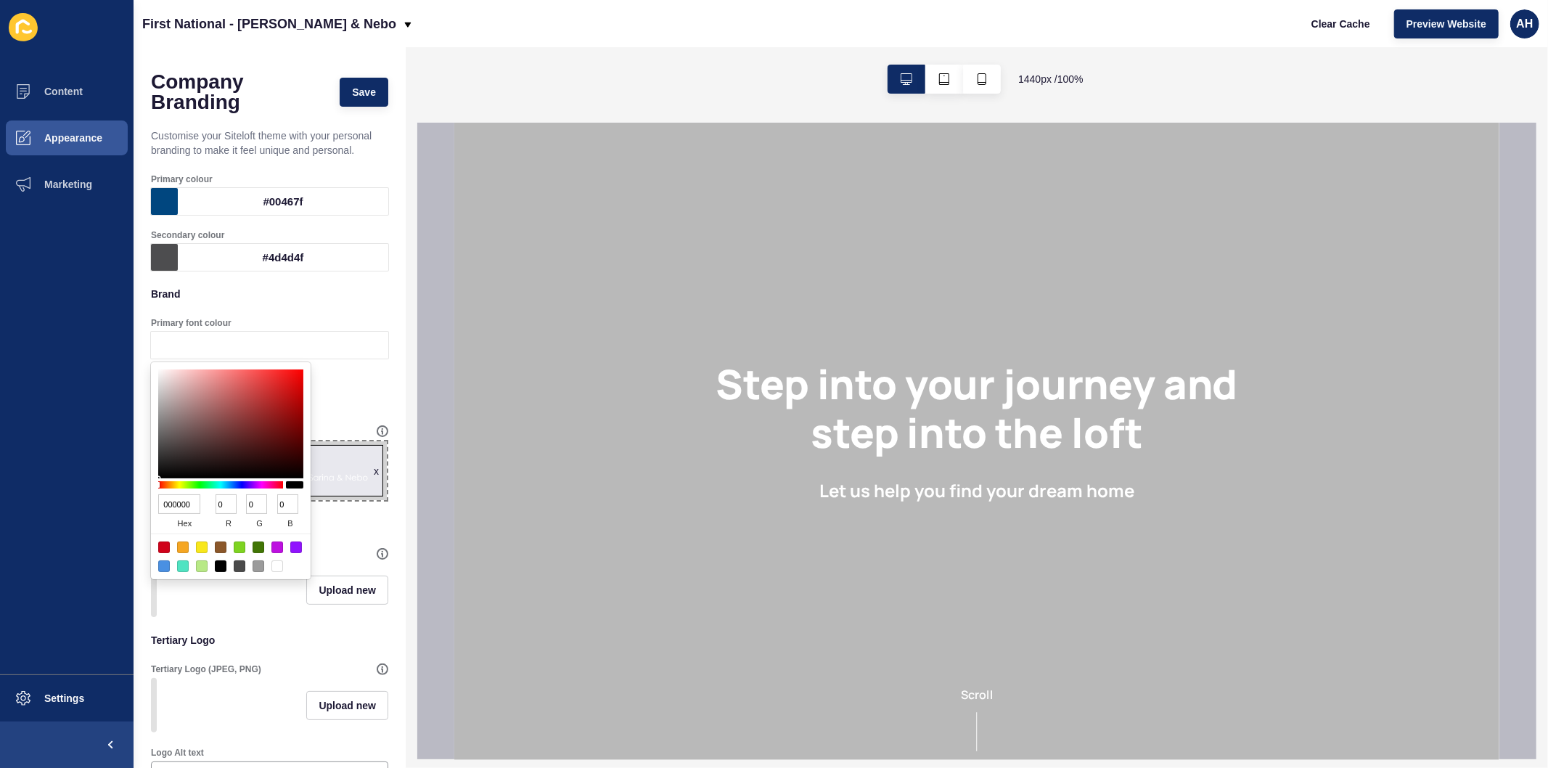
click at [184, 505] on input "000000" at bounding box center [179, 504] width 42 height 20
paste input "4D4D4F"
type input "4D4D4F"
type input "77"
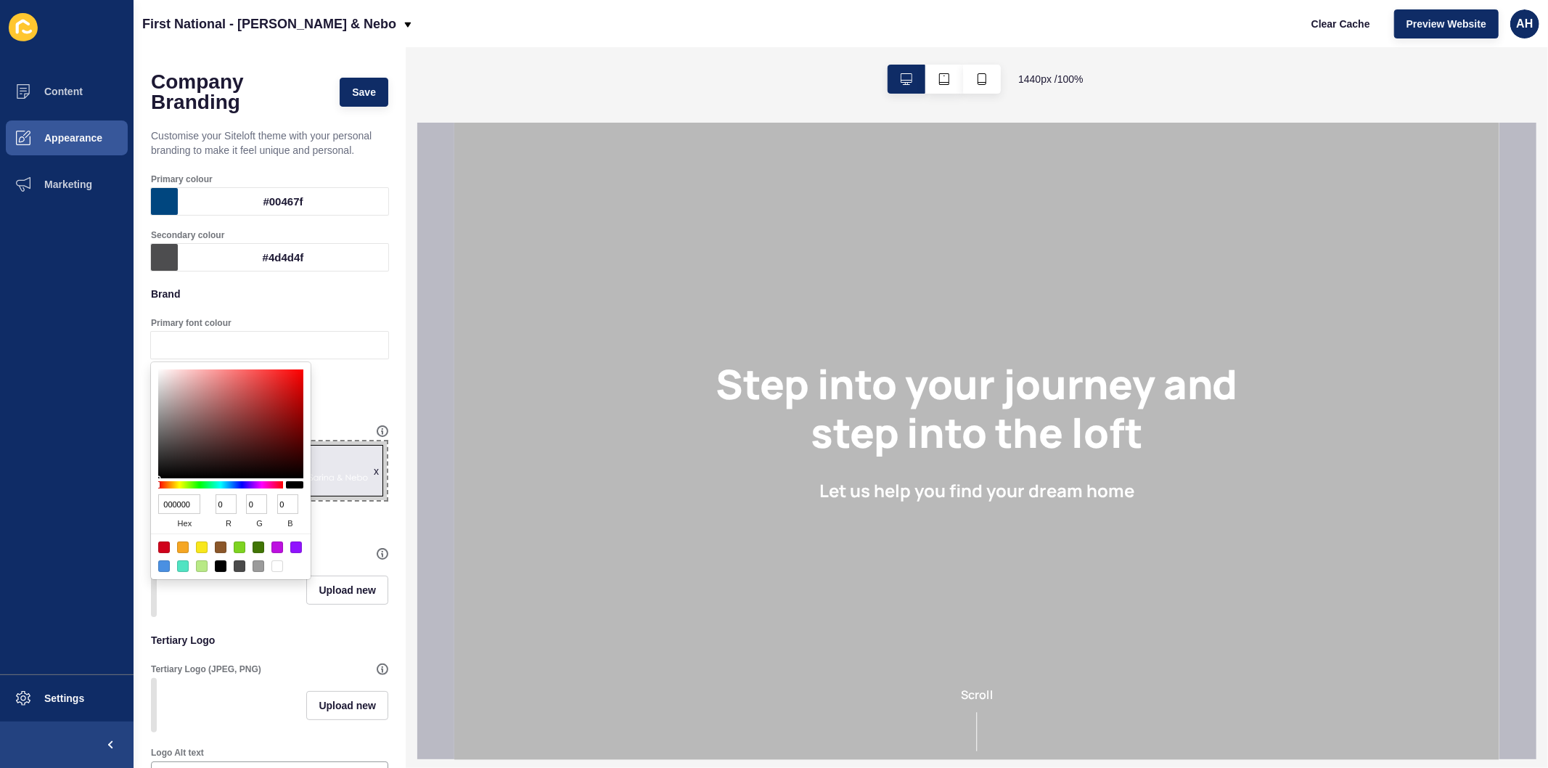
type input "79"
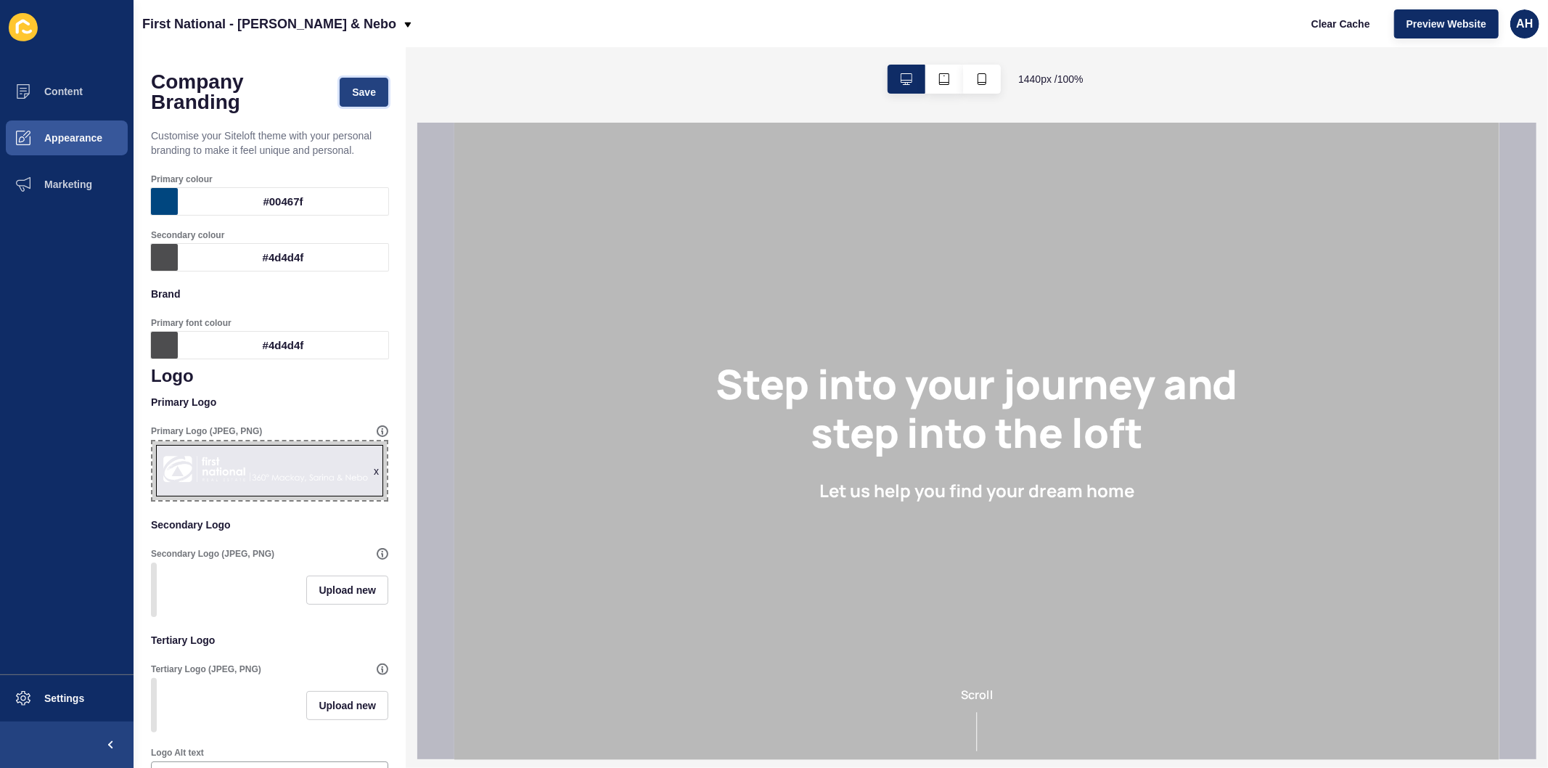
click at [357, 99] on span "Save" at bounding box center [364, 92] width 24 height 15
click at [351, 99] on button "Save" at bounding box center [364, 92] width 49 height 29
click at [67, 134] on span "Appearance" at bounding box center [50, 138] width 105 height 12
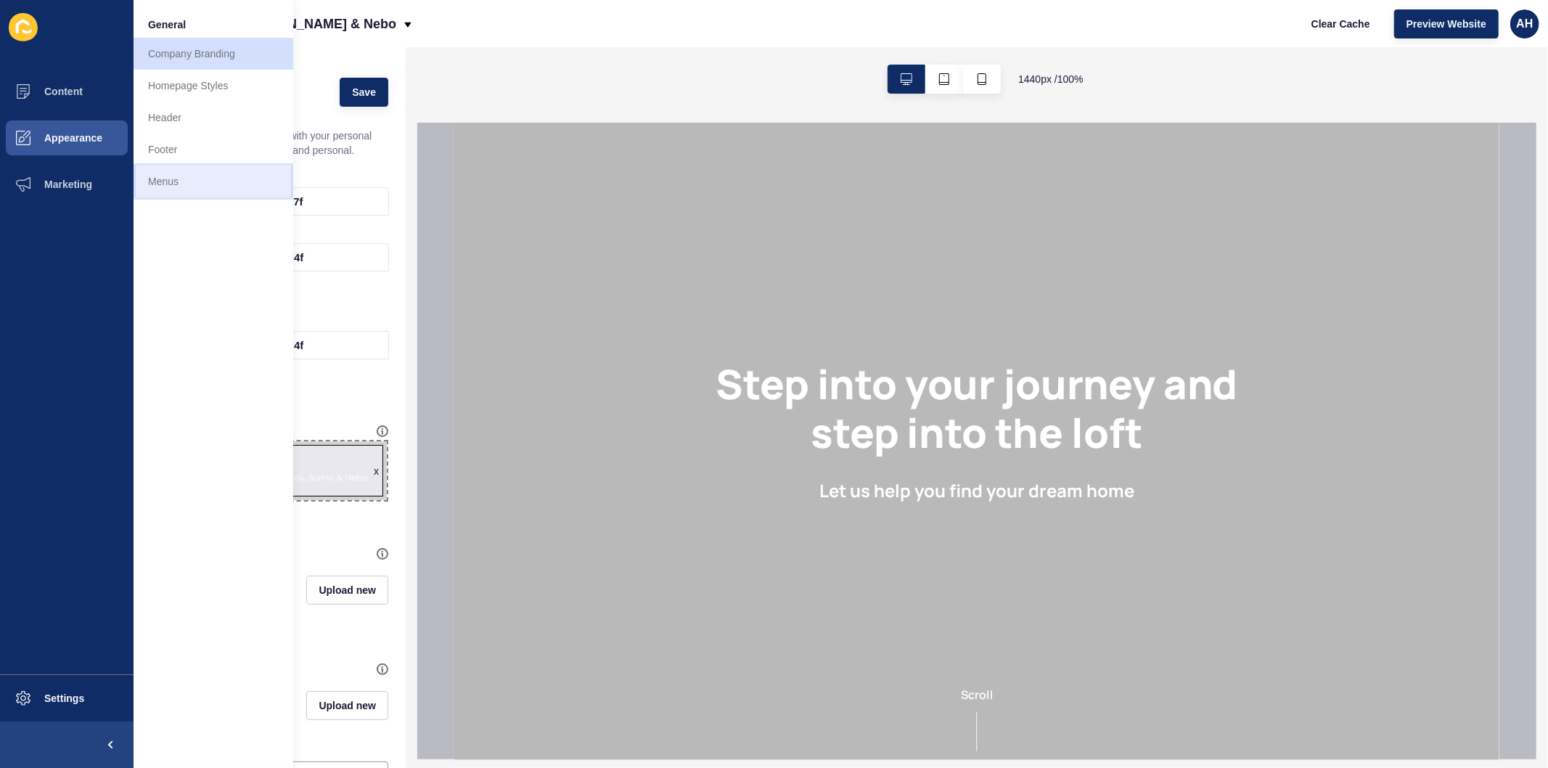
click at [176, 189] on link "Menus" at bounding box center [214, 182] width 160 height 32
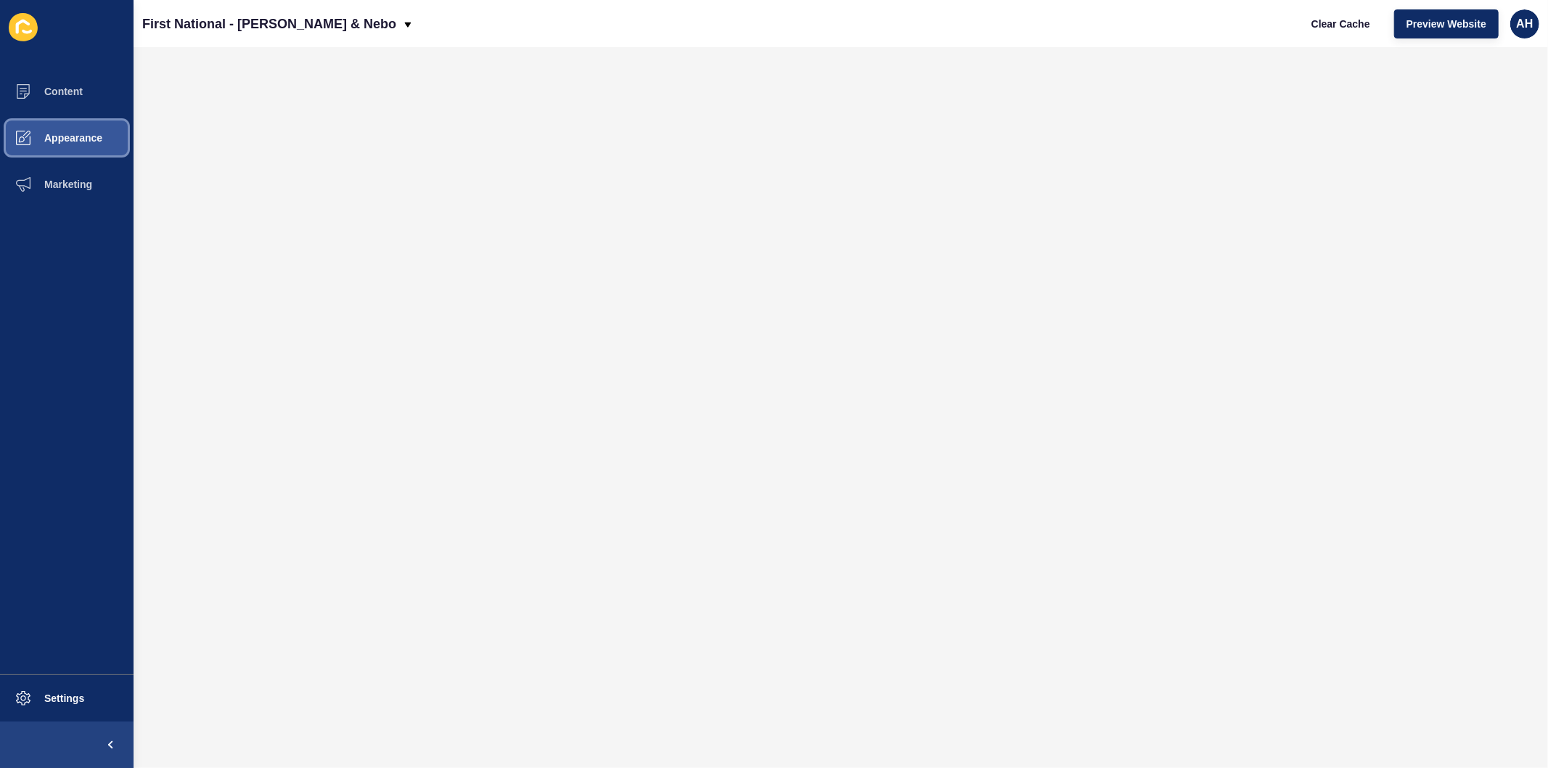
click at [54, 136] on span "Appearance" at bounding box center [50, 138] width 105 height 12
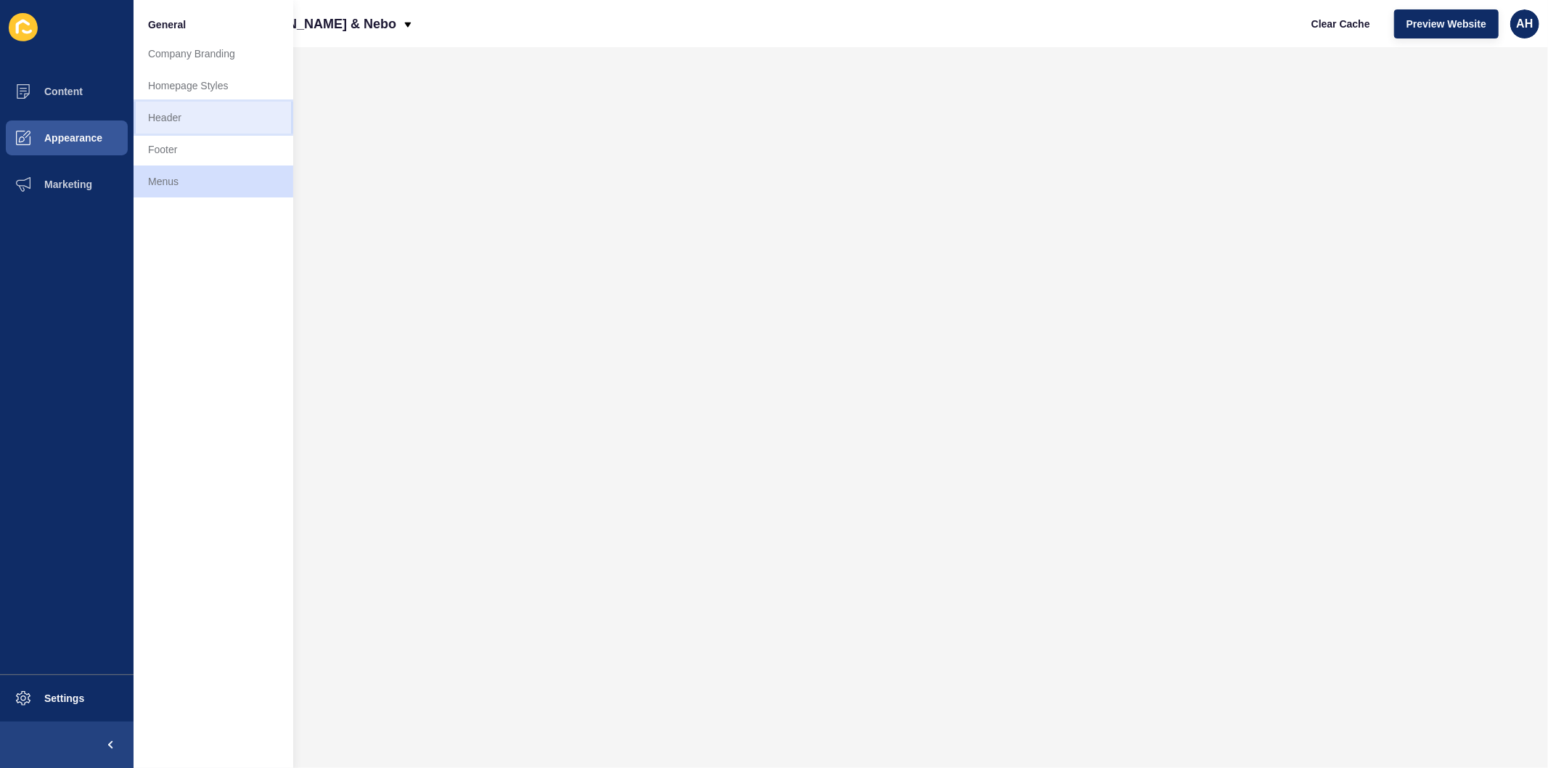
click at [173, 119] on link "Header" at bounding box center [214, 118] width 160 height 32
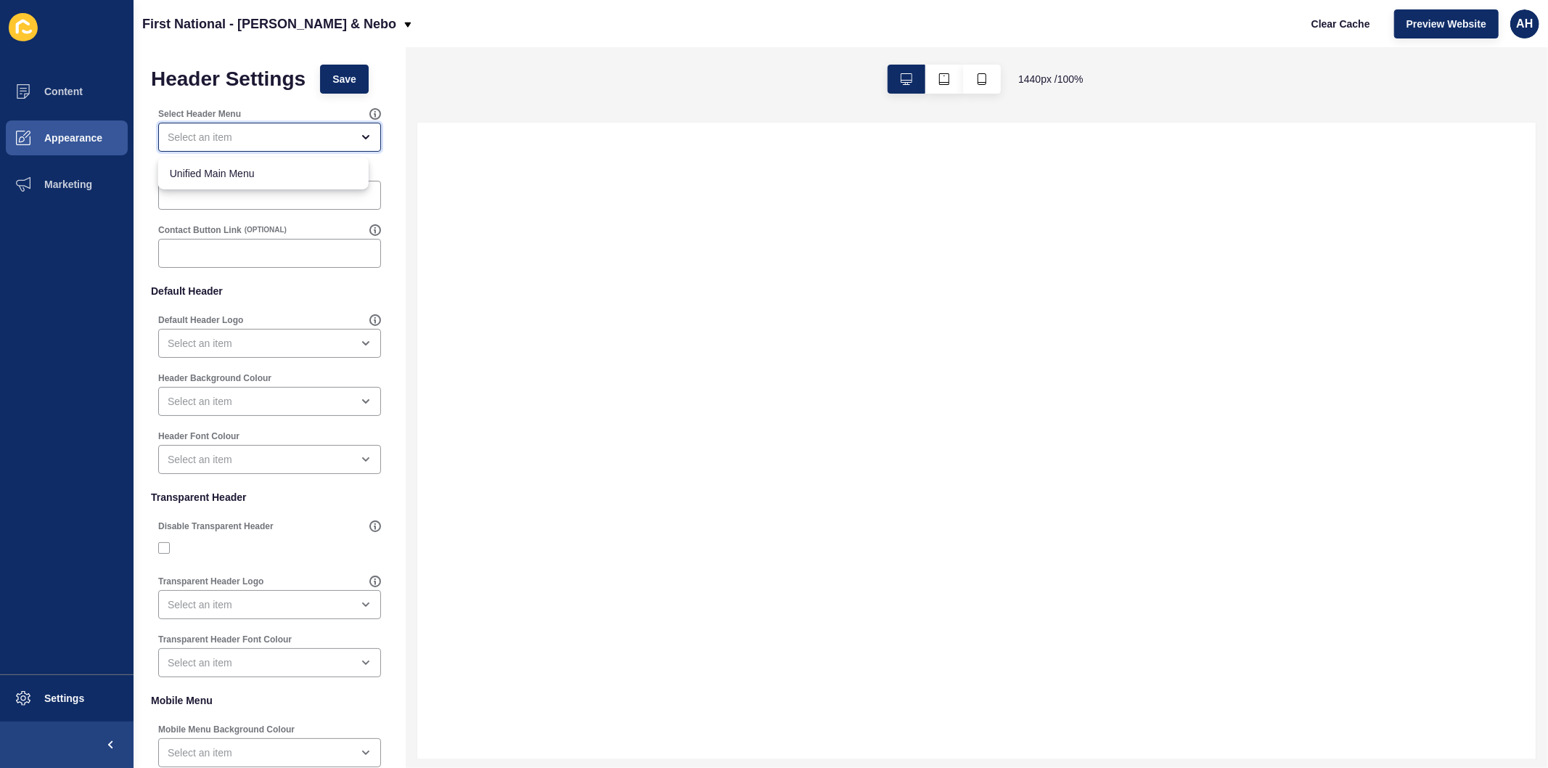
click at [258, 131] on div "close menu" at bounding box center [260, 137] width 184 height 15
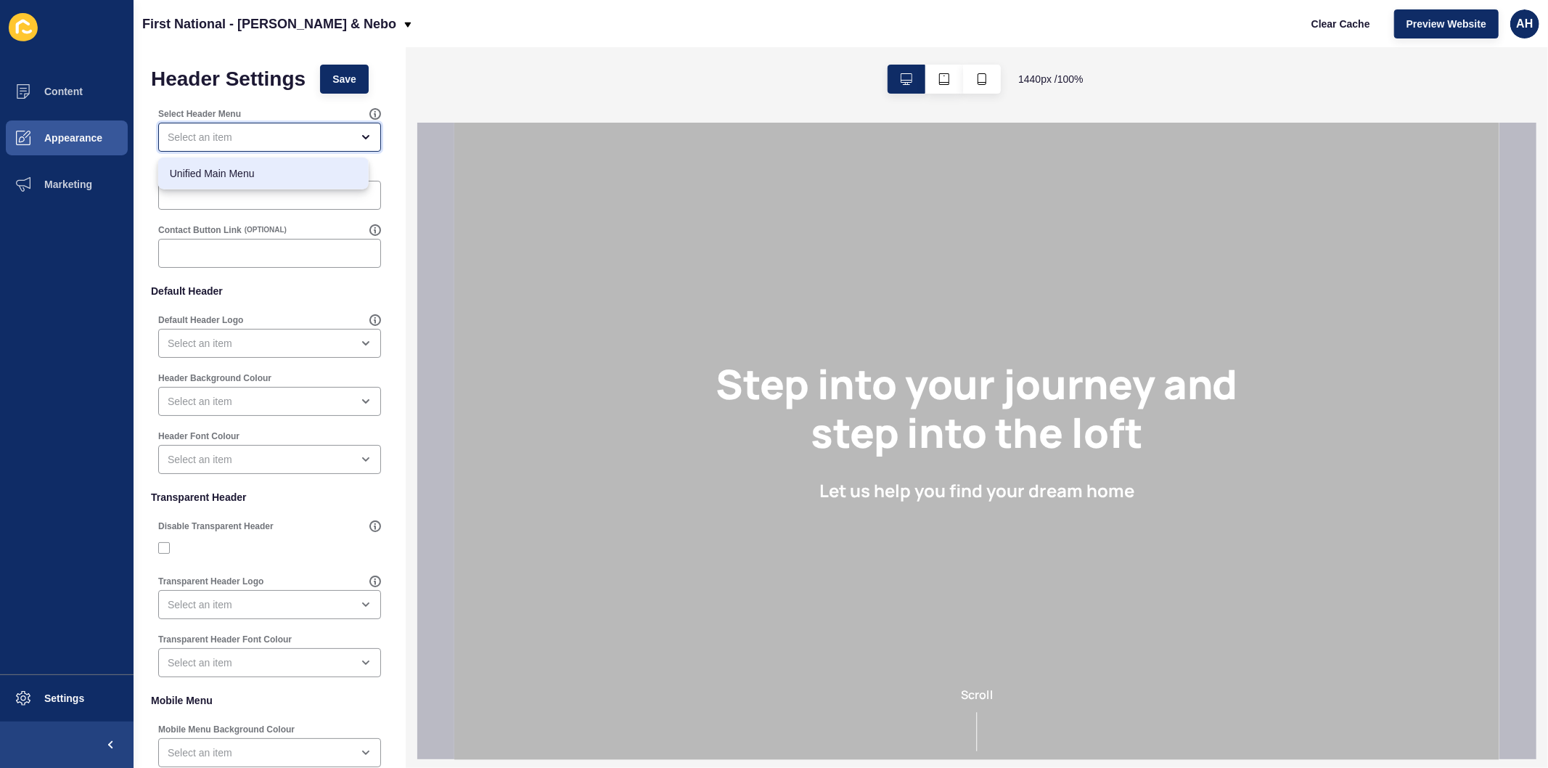
click at [258, 166] on span "Unified Main Menu" at bounding box center [263, 173] width 187 height 15
type input "Unified Main Menu"
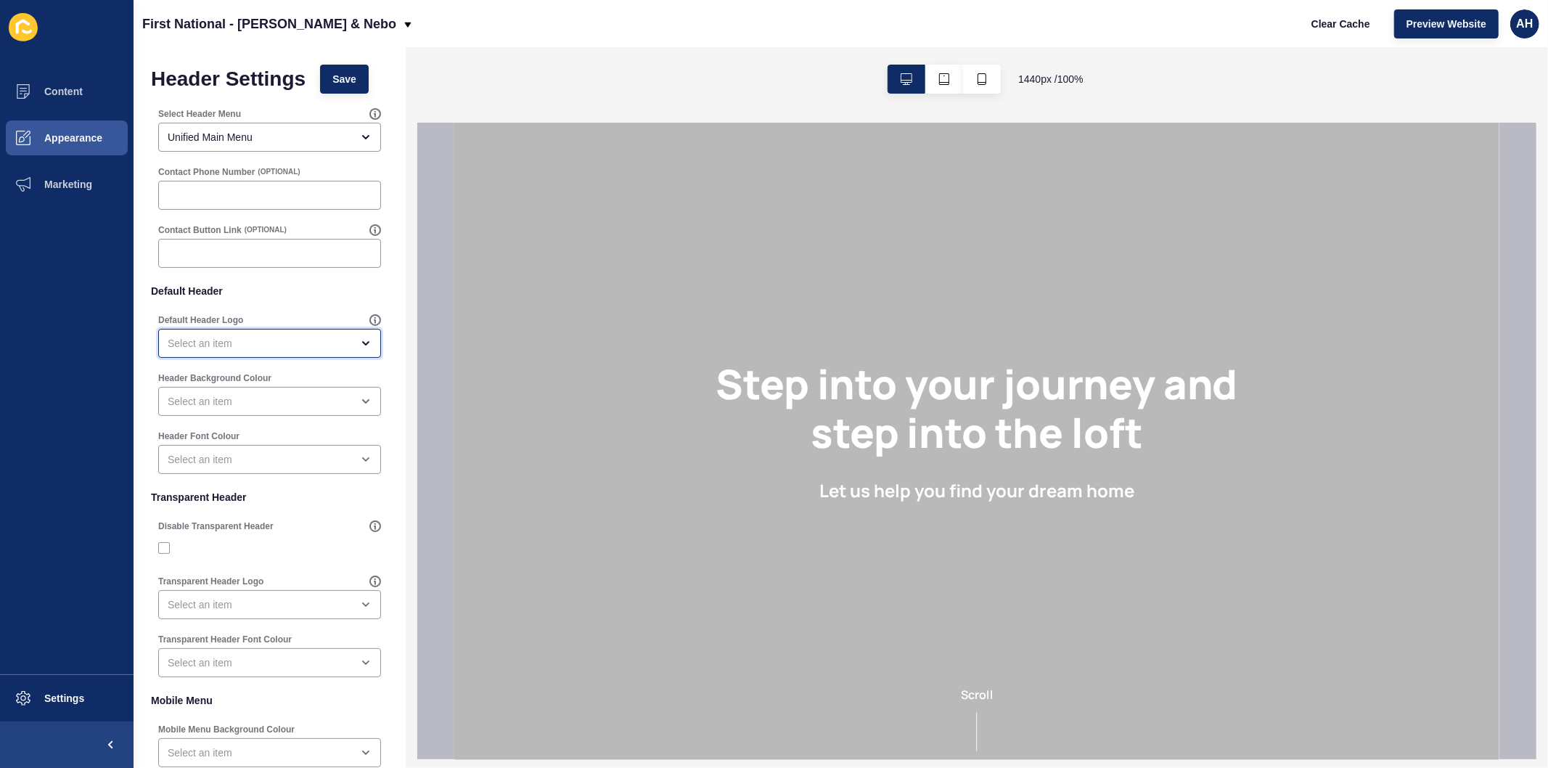
click at [228, 337] on div "open menu" at bounding box center [260, 343] width 184 height 15
click at [229, 379] on span "Primary Logo" at bounding box center [263, 379] width 187 height 15
type input "Primary Logo"
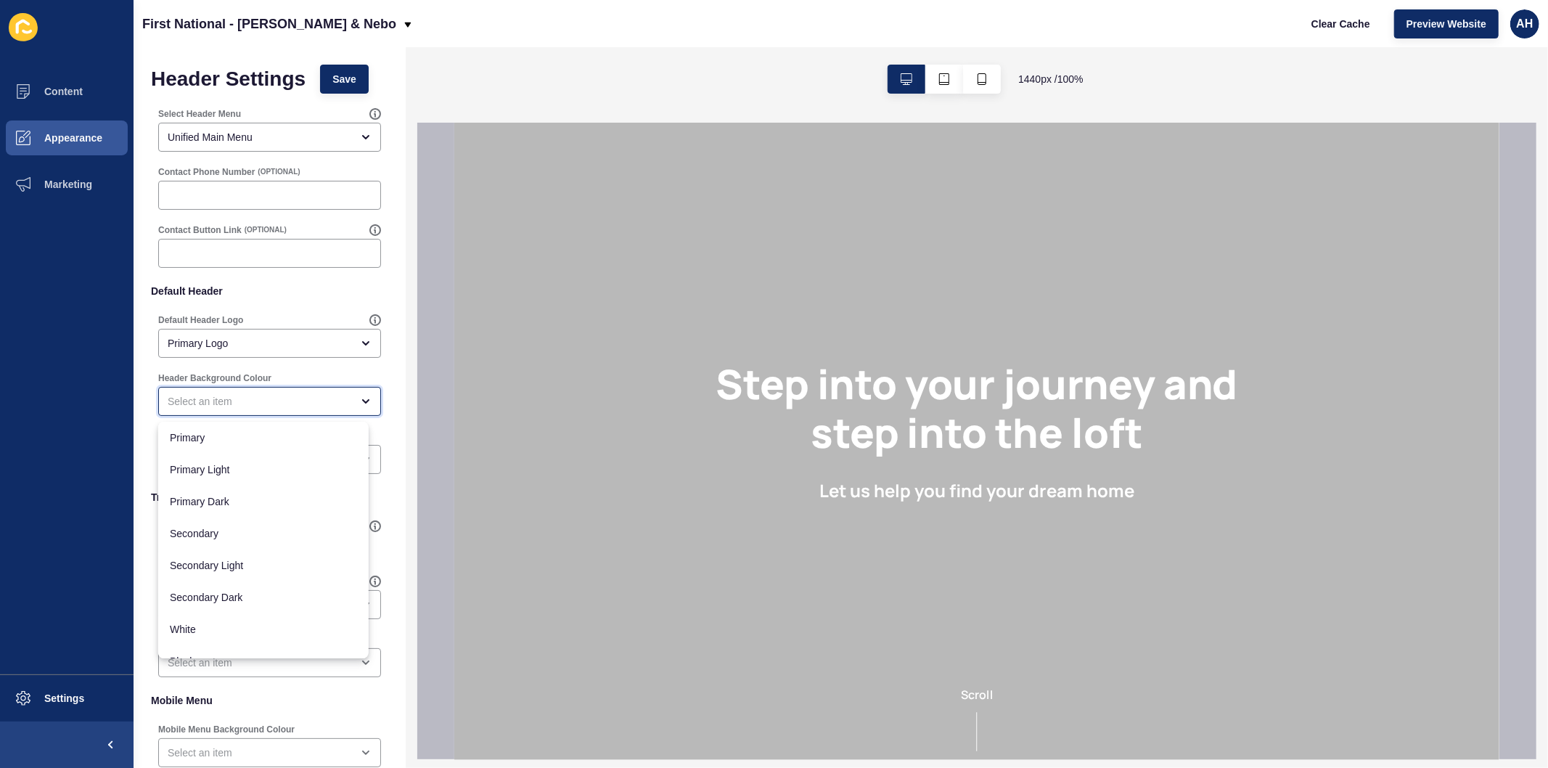
click at [234, 407] on div "close menu" at bounding box center [260, 401] width 184 height 15
click at [228, 434] on span "Primary" at bounding box center [263, 437] width 187 height 15
type input "Primary"
click at [163, 542] on label at bounding box center [164, 548] width 12 height 12
click at [163, 544] on input "Disable Transparent Header" at bounding box center [165, 548] width 9 height 9
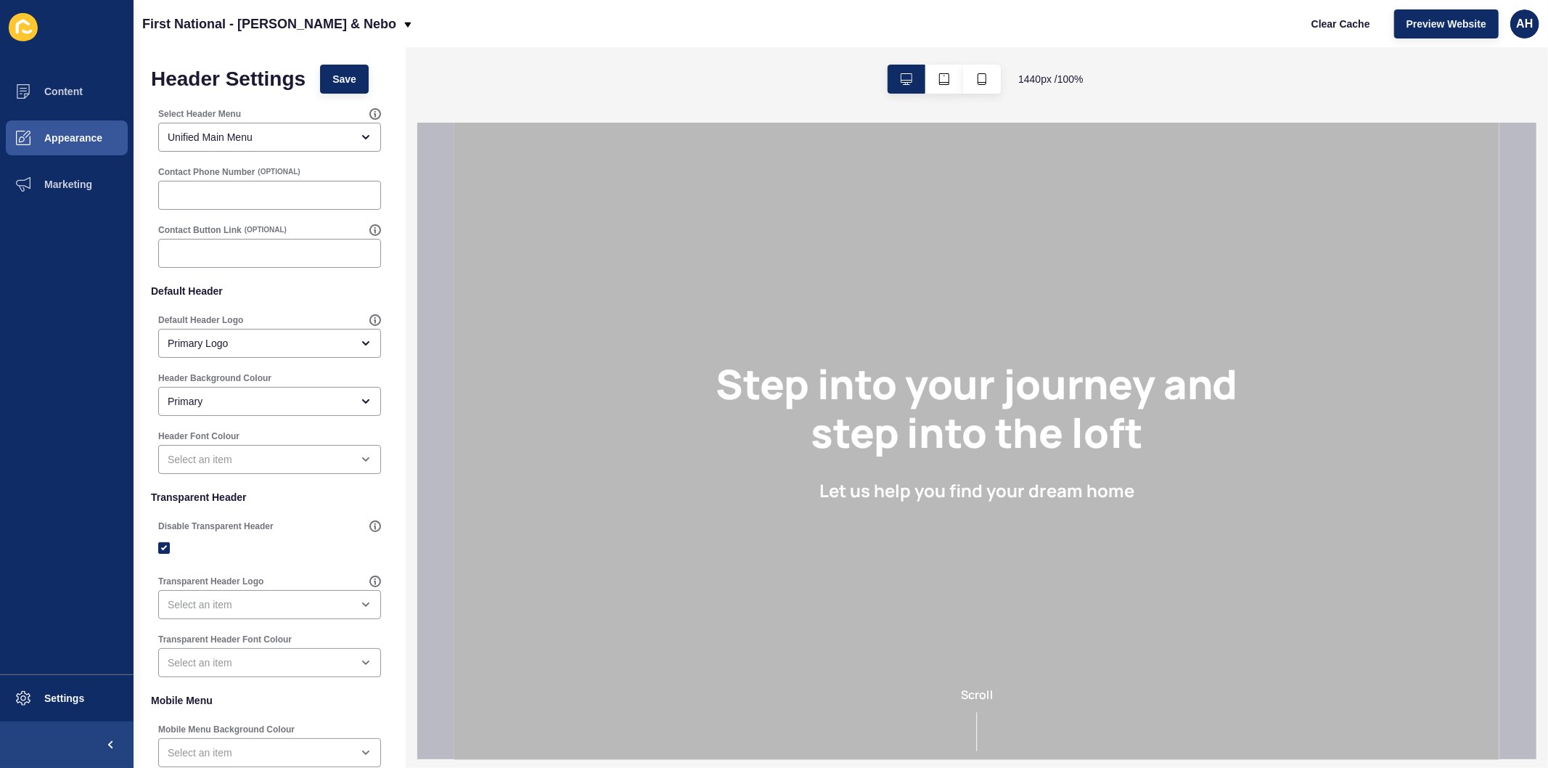
checkbox input "true"
click at [335, 75] on span "Save" at bounding box center [344, 79] width 24 height 15
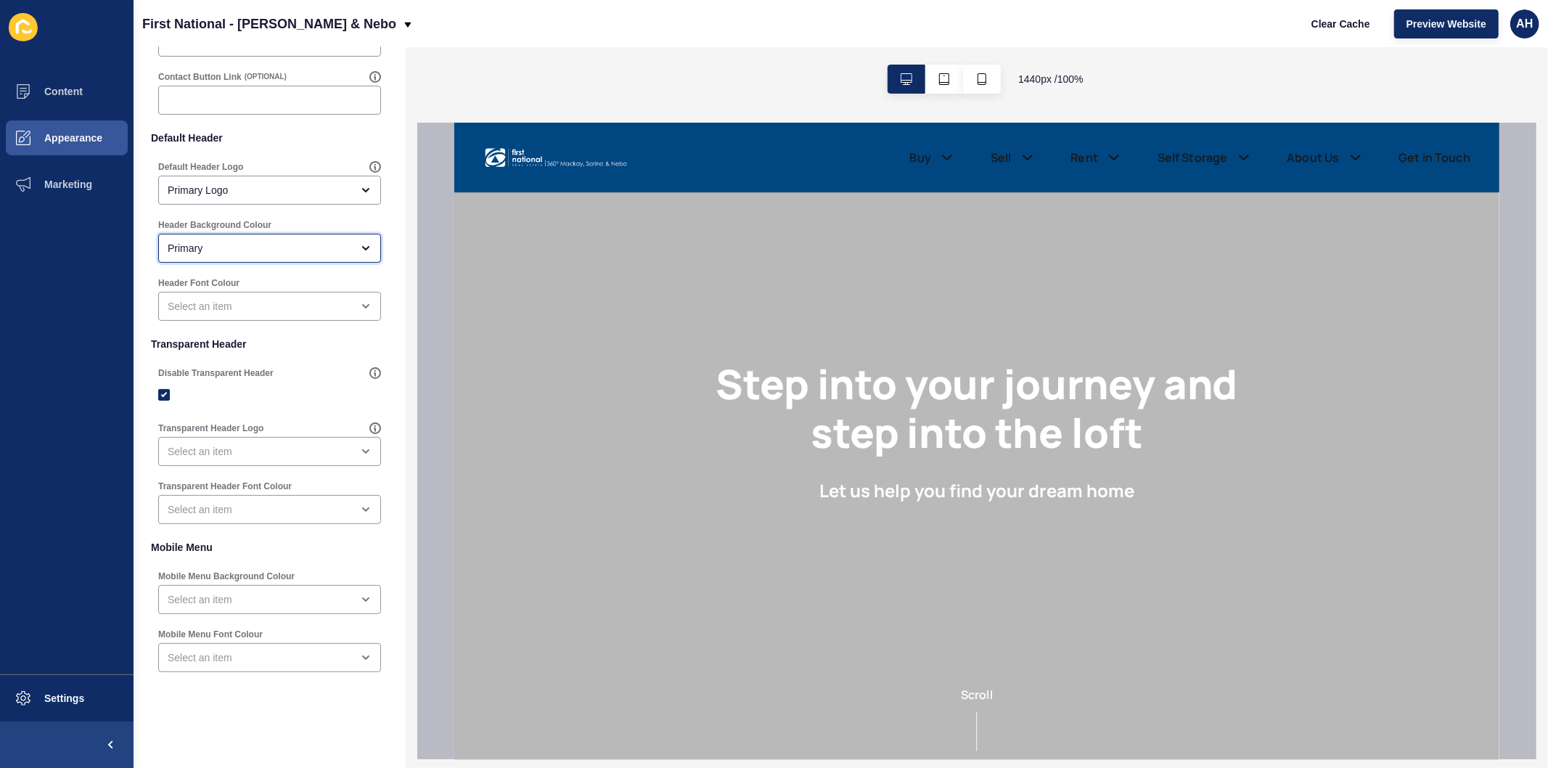
click at [264, 245] on div "Primary" at bounding box center [260, 248] width 184 height 15
click at [264, 208] on div "Default Header Logo Primary Logo" at bounding box center [269, 183] width 237 height 58
click at [267, 305] on div "open menu" at bounding box center [260, 306] width 184 height 15
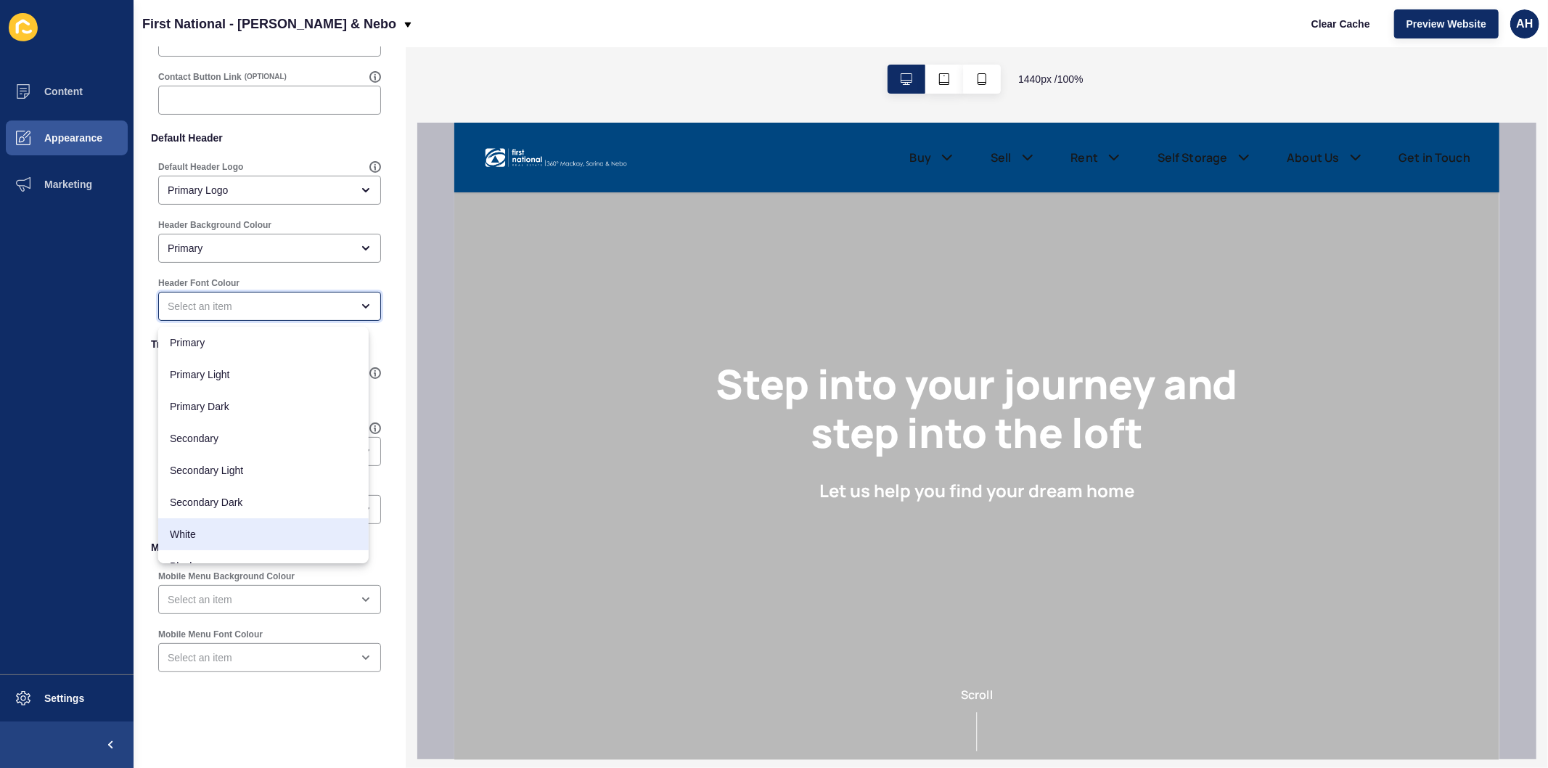
click at [216, 542] on div "White" at bounding box center [263, 534] width 211 height 32
type input "White"
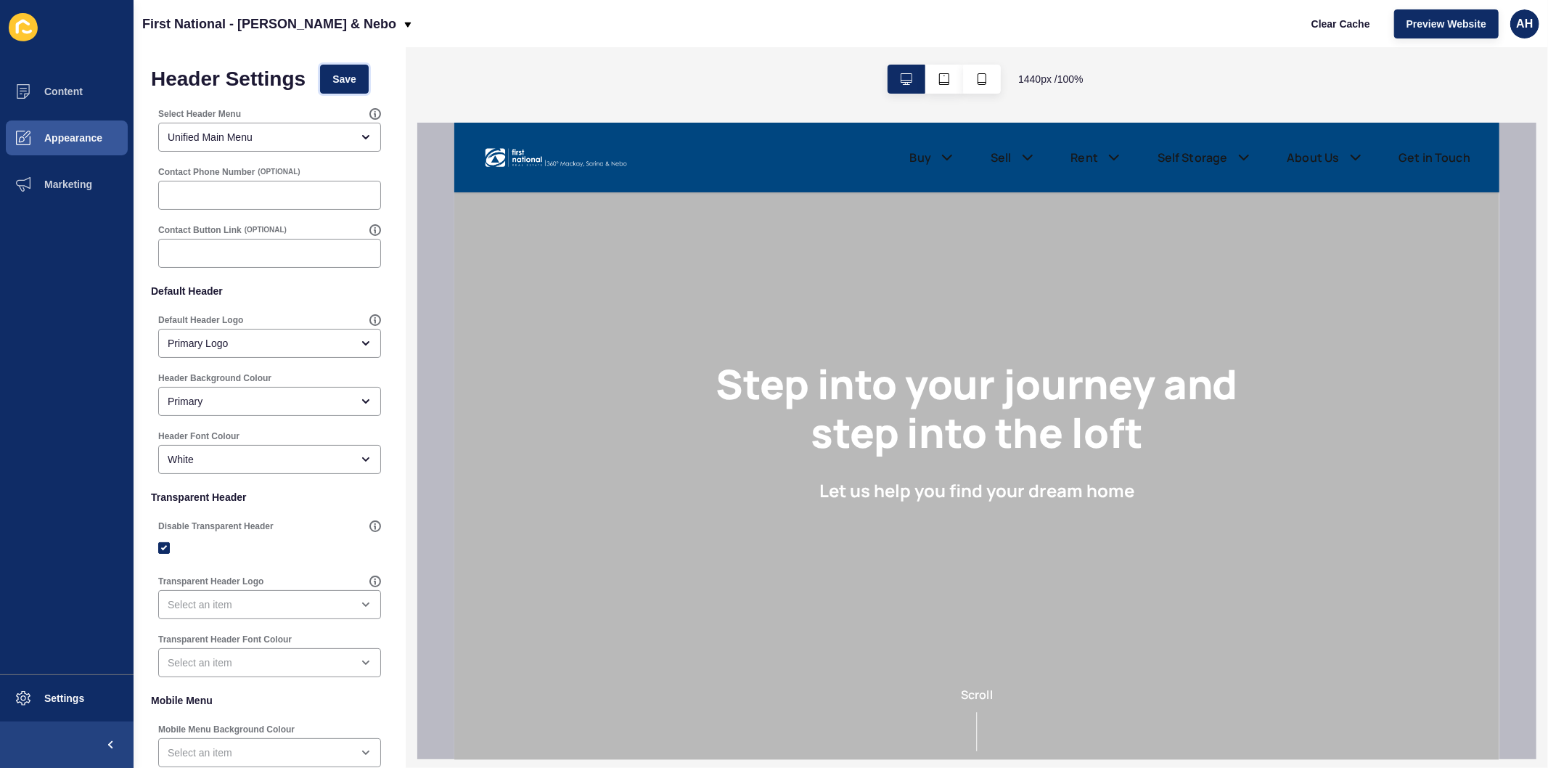
drag, startPoint x: 339, startPoint y: 83, endPoint x: 474, endPoint y: 120, distance: 140.0
click at [341, 83] on span "Save" at bounding box center [344, 79] width 24 height 15
click at [349, 78] on span "Save" at bounding box center [344, 79] width 24 height 15
click at [68, 88] on span "Content" at bounding box center [40, 92] width 85 height 12
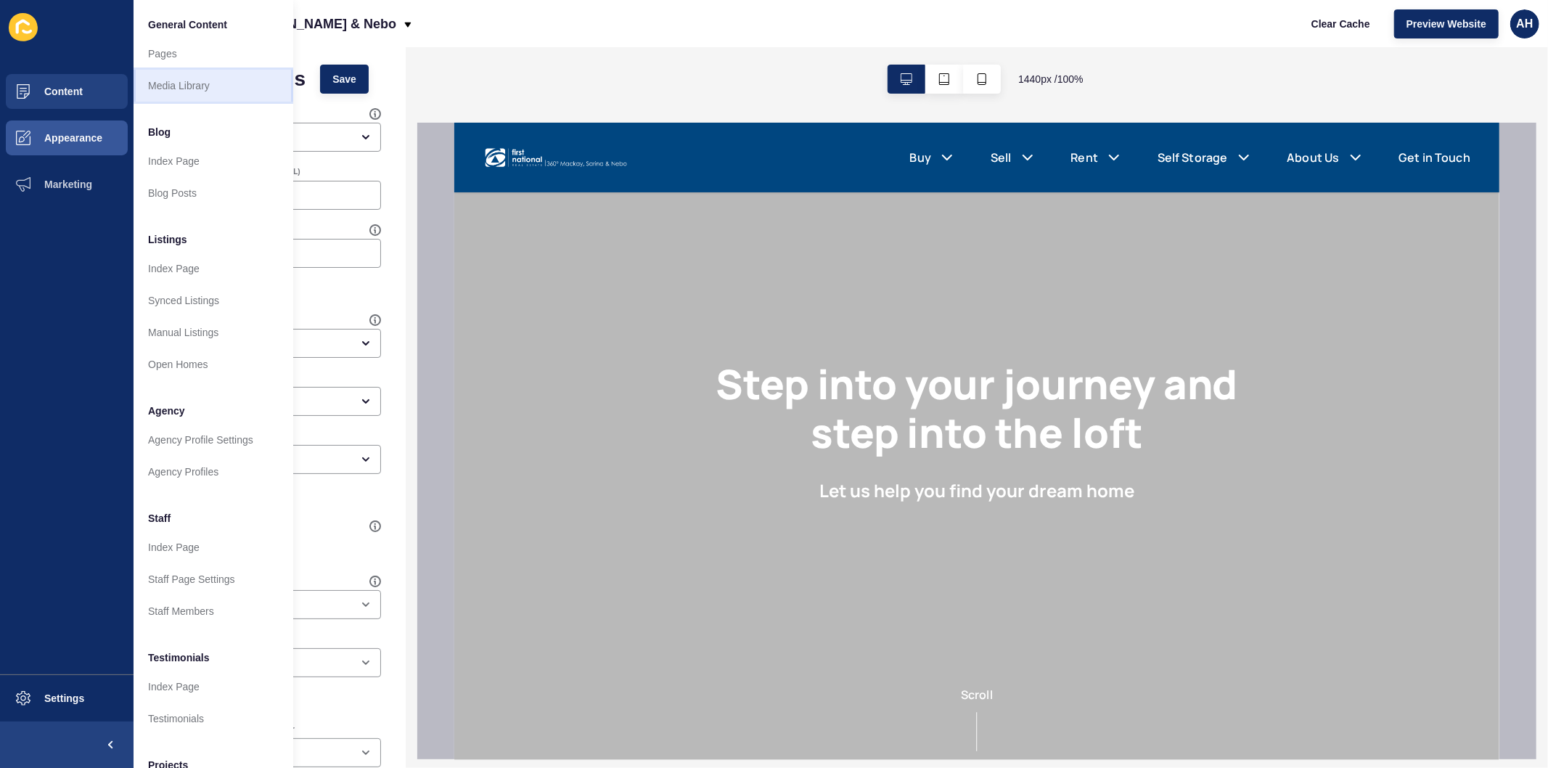
click at [198, 86] on link "Media Library" at bounding box center [214, 86] width 160 height 32
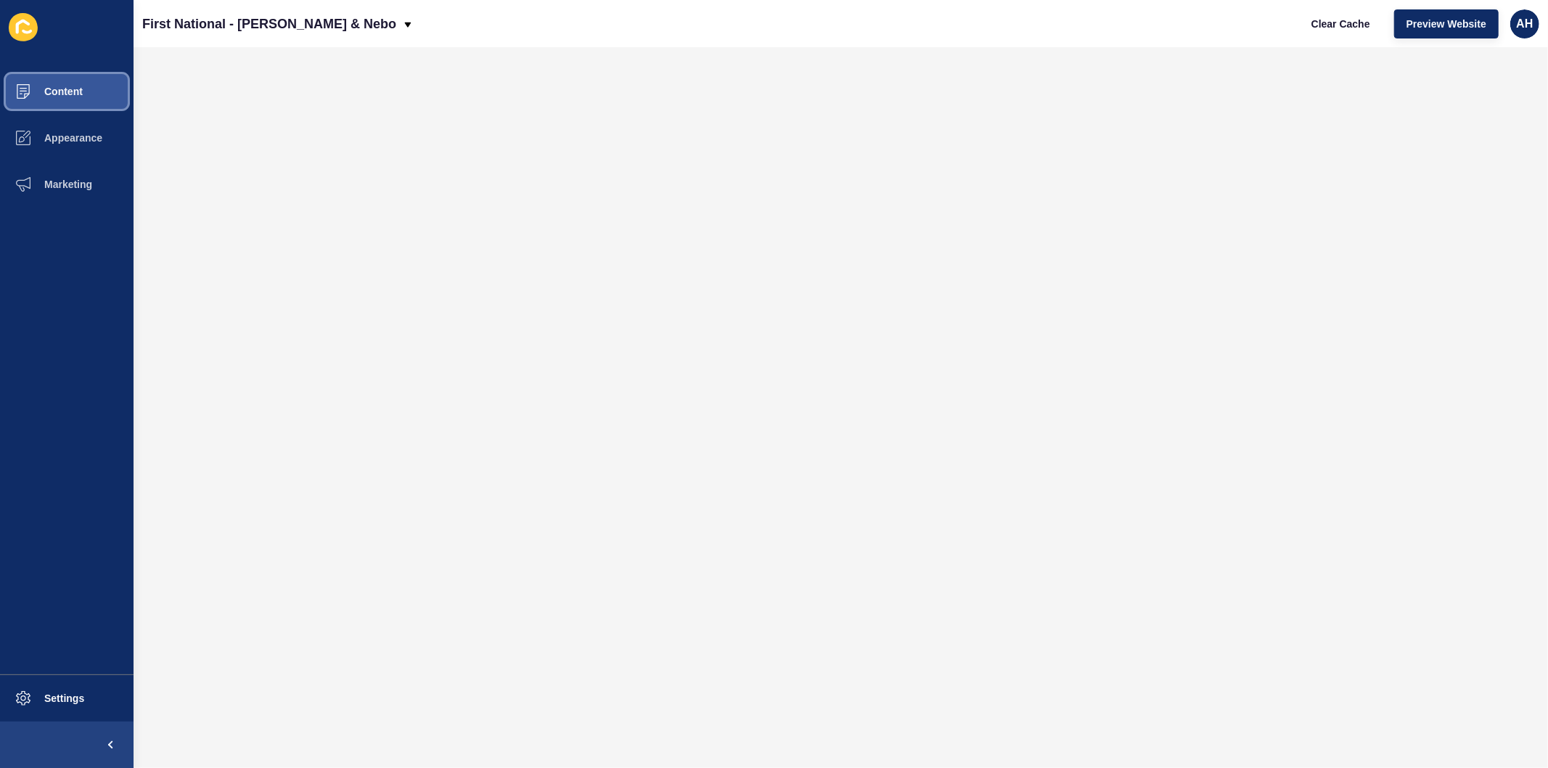
click at [87, 94] on button "Content" at bounding box center [67, 91] width 134 height 46
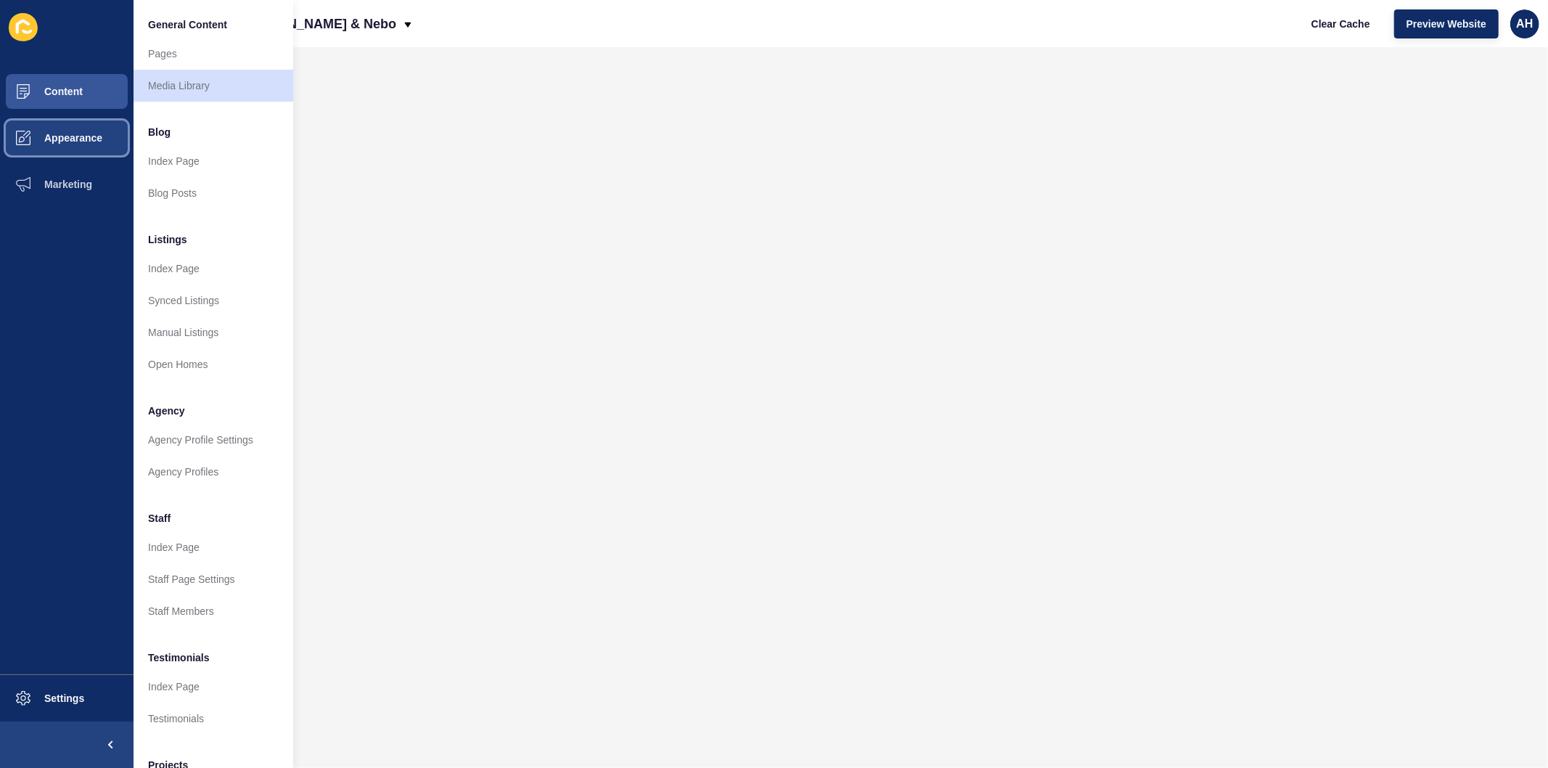
click at [74, 144] on button "Appearance" at bounding box center [67, 138] width 134 height 46
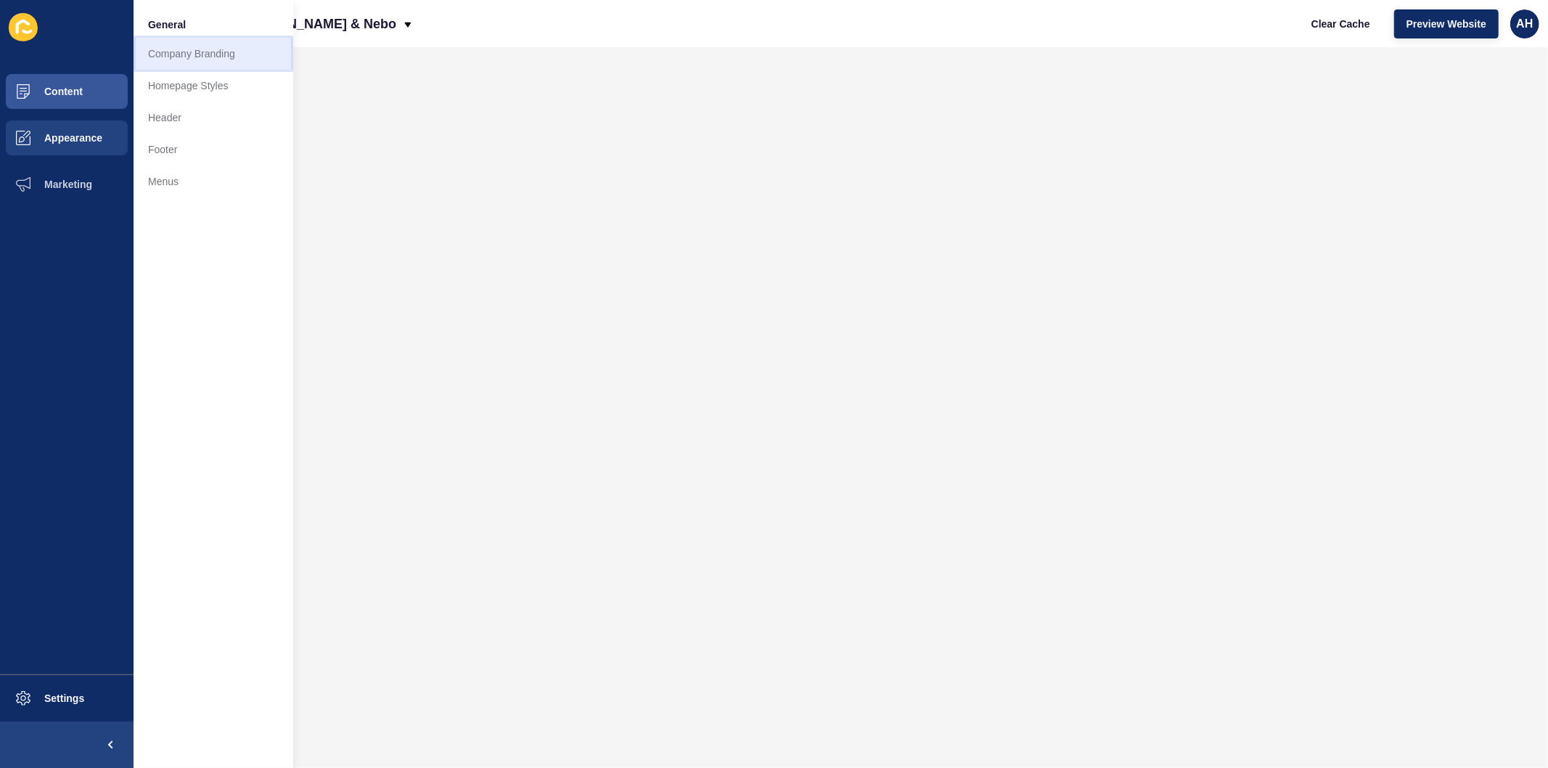
click at [205, 61] on link "Company Branding" at bounding box center [214, 54] width 160 height 32
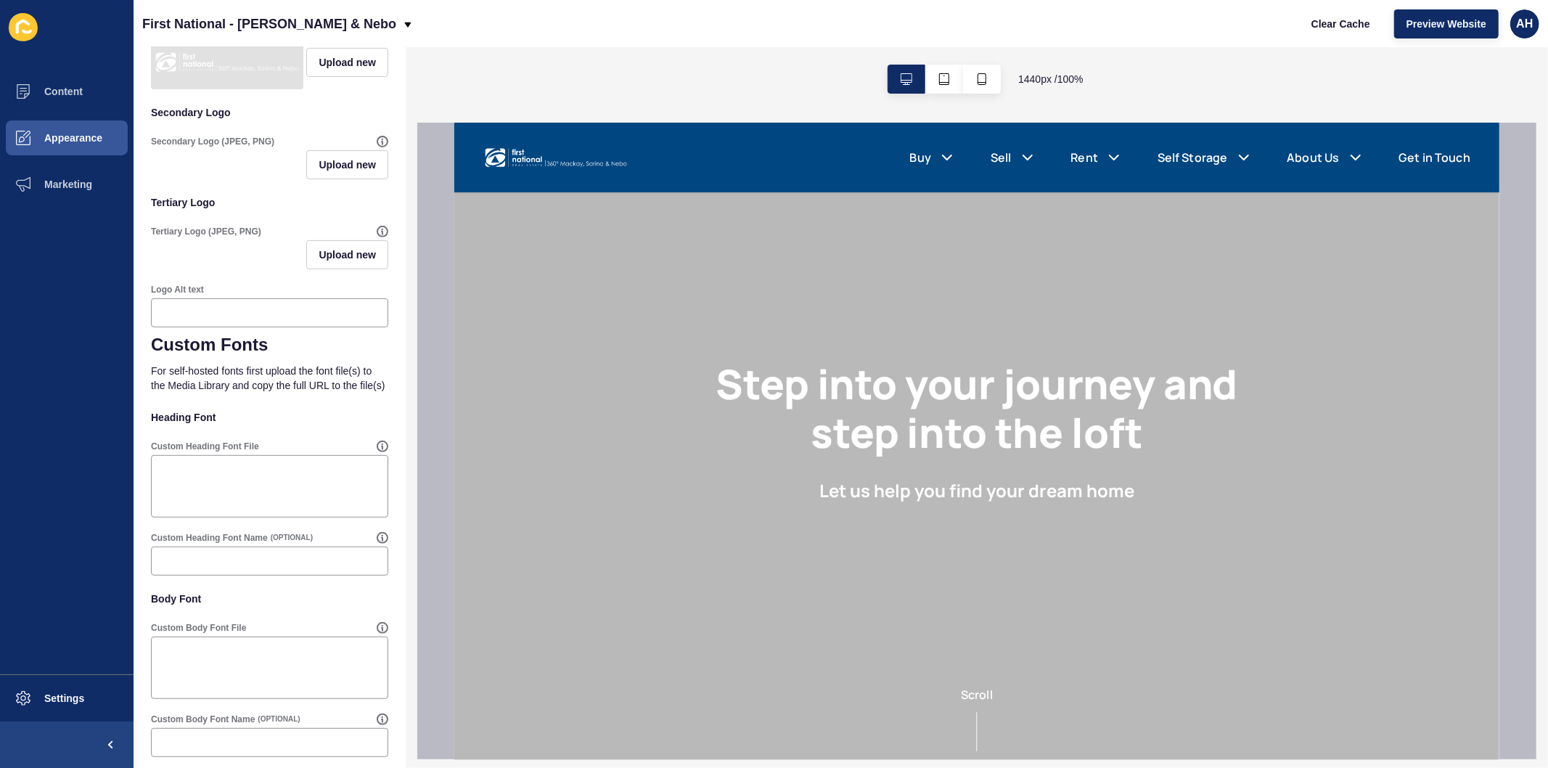
scroll to position [444, 0]
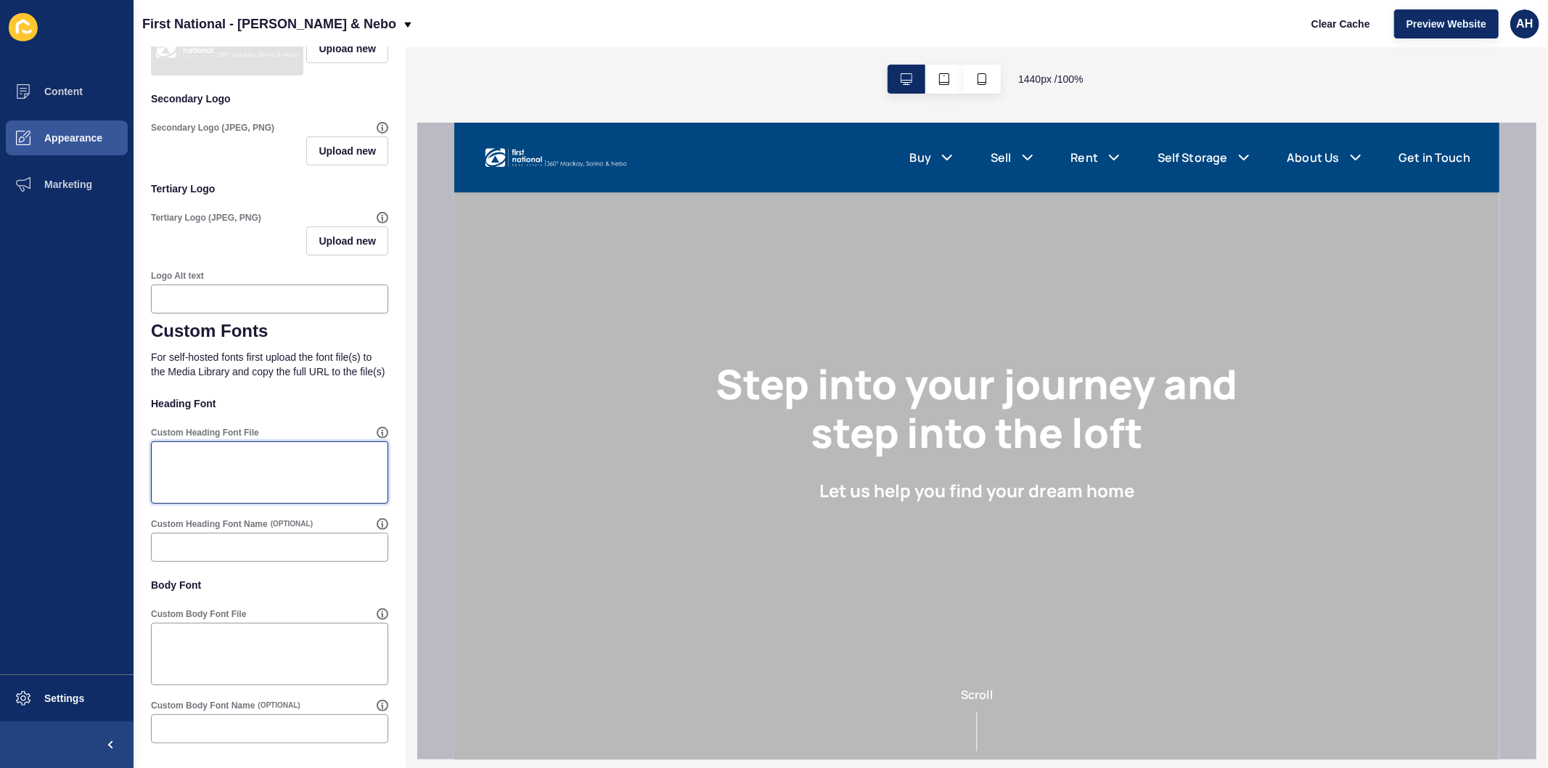
click at [250, 476] on textarea "Custom Heading Font File" at bounding box center [269, 473] width 233 height 58
paste textarea "https://app-spoke-sites-au.s3.amazonaws.com/uploads/sites/732/2025/10/centurygo…"
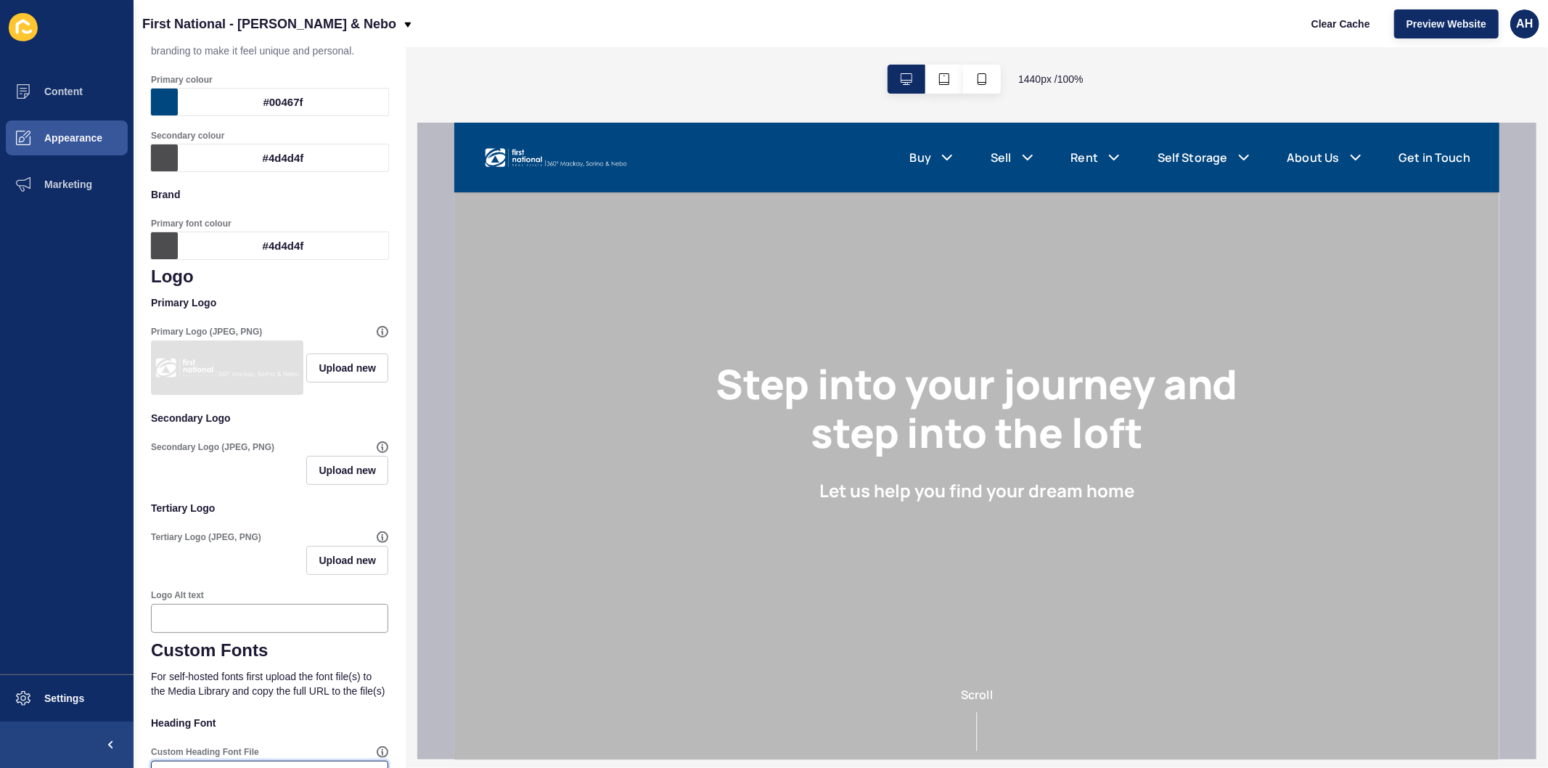
scroll to position [0, 0]
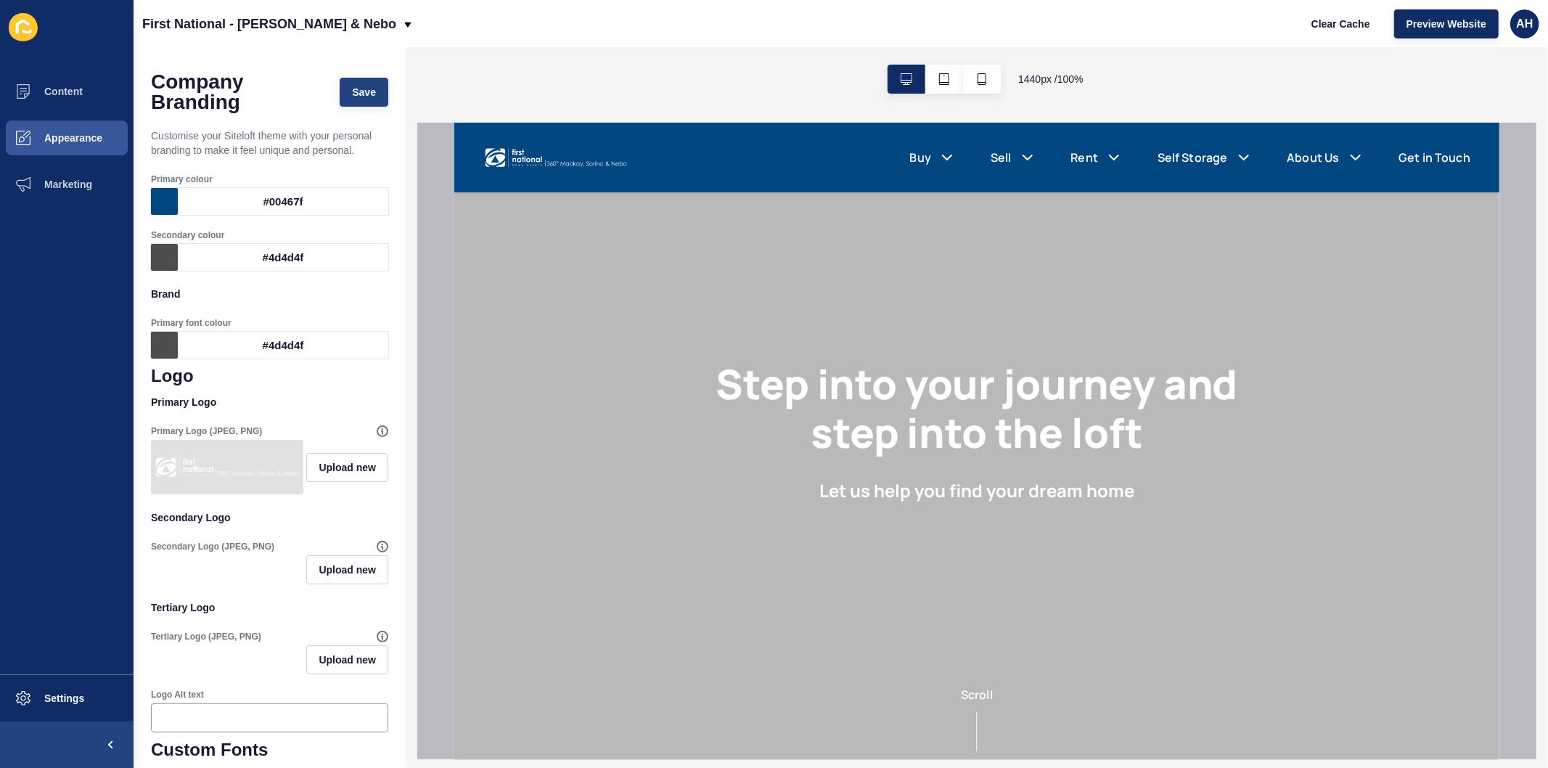
type textarea "https://app-spoke-sites-au.s3.amazonaws.com/uploads/sites/732/2025/10/centurygo…"
click at [344, 99] on button "Save" at bounding box center [364, 92] width 49 height 29
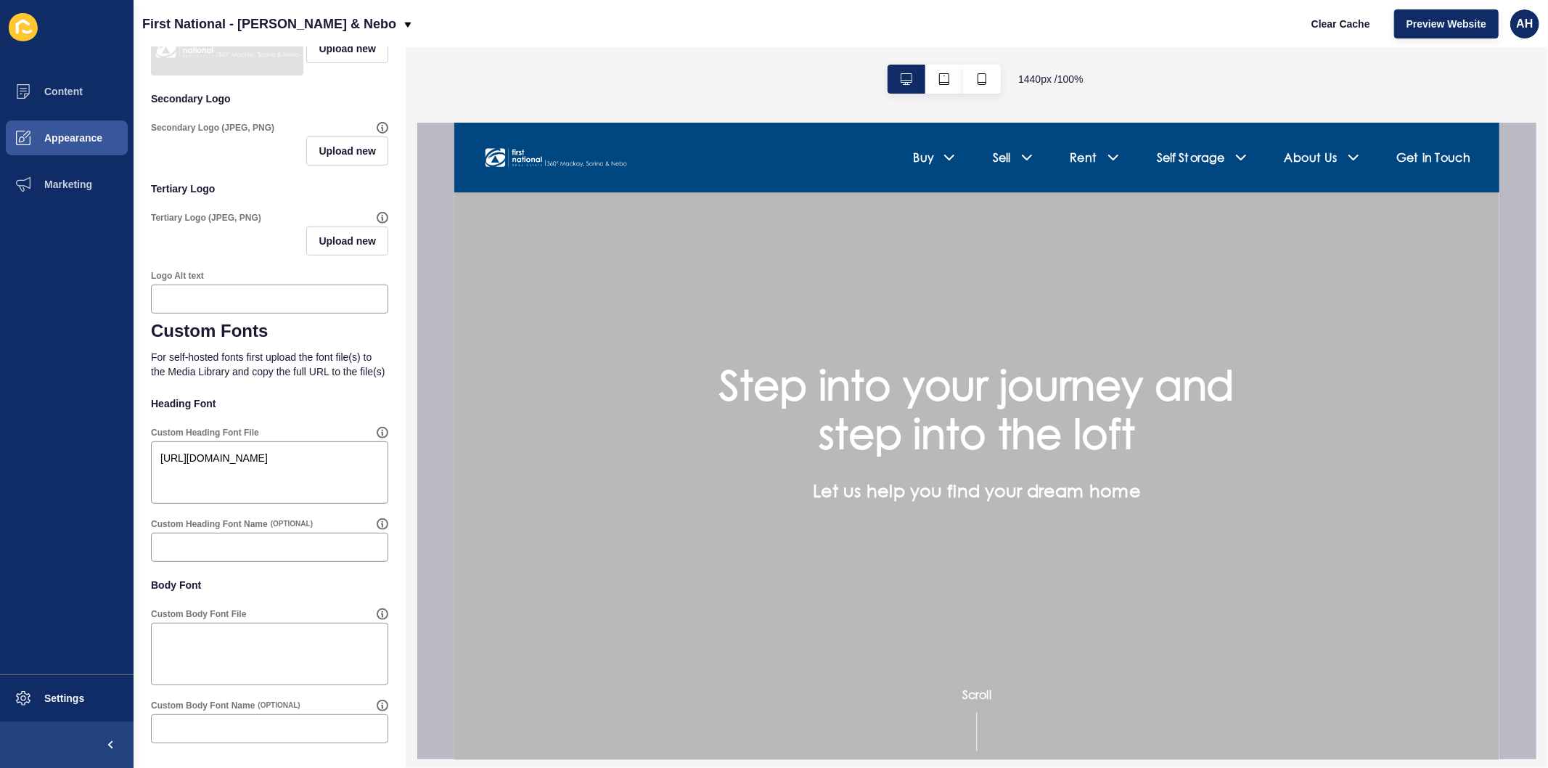
scroll to position [444, 0]
click at [269, 671] on textarea "Custom Body Font File" at bounding box center [269, 654] width 233 height 58
paste textarea "https://app-spoke-sites-au.s3.amazonaws.com/uploads/sites/732/2025/10/centurygo…"
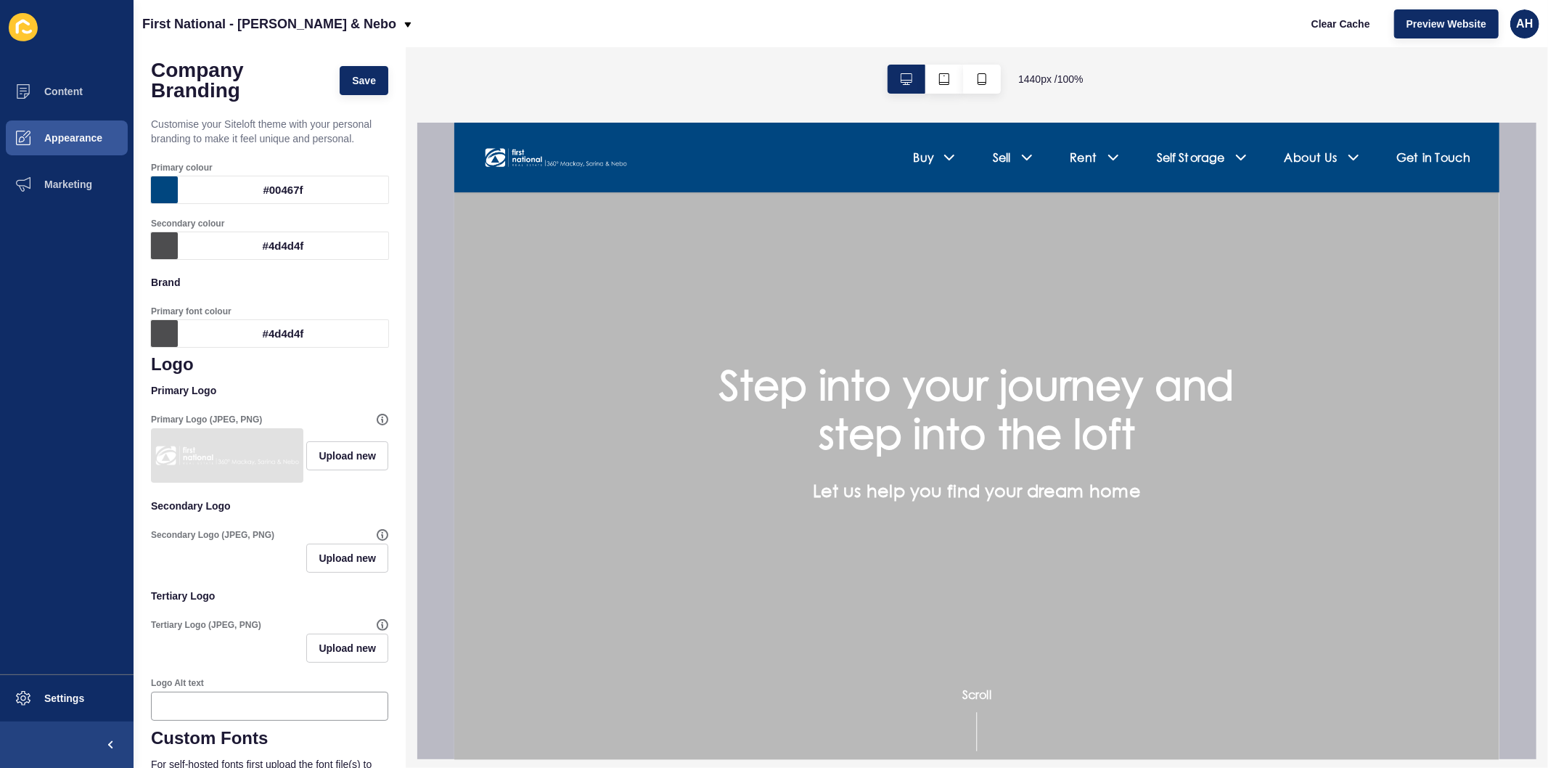
scroll to position [0, 0]
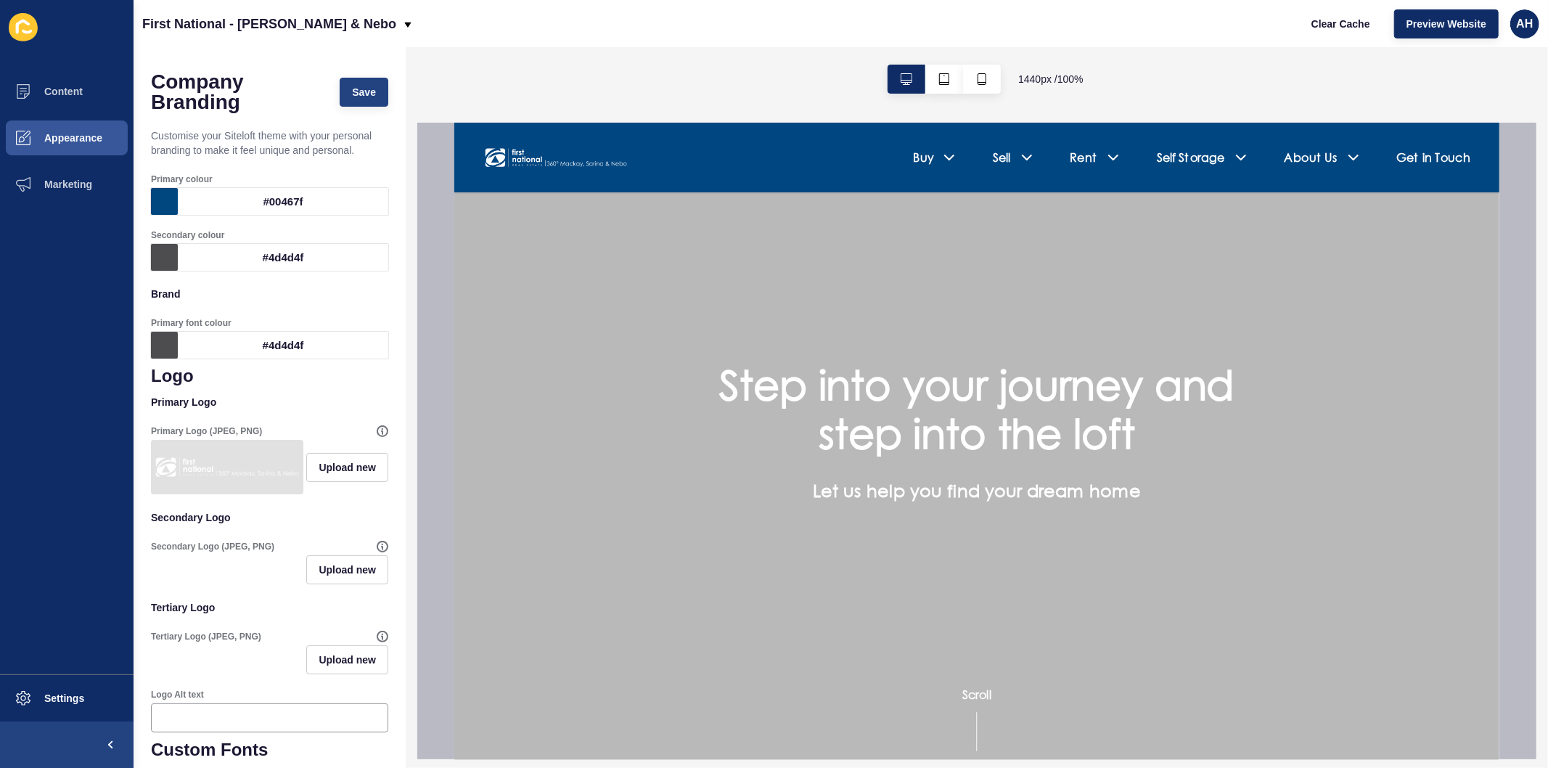
type textarea "https://app-spoke-sites-au.s3.amazonaws.com/uploads/sites/732/2025/10/centurygo…"
click at [351, 80] on button "Save" at bounding box center [364, 92] width 49 height 29
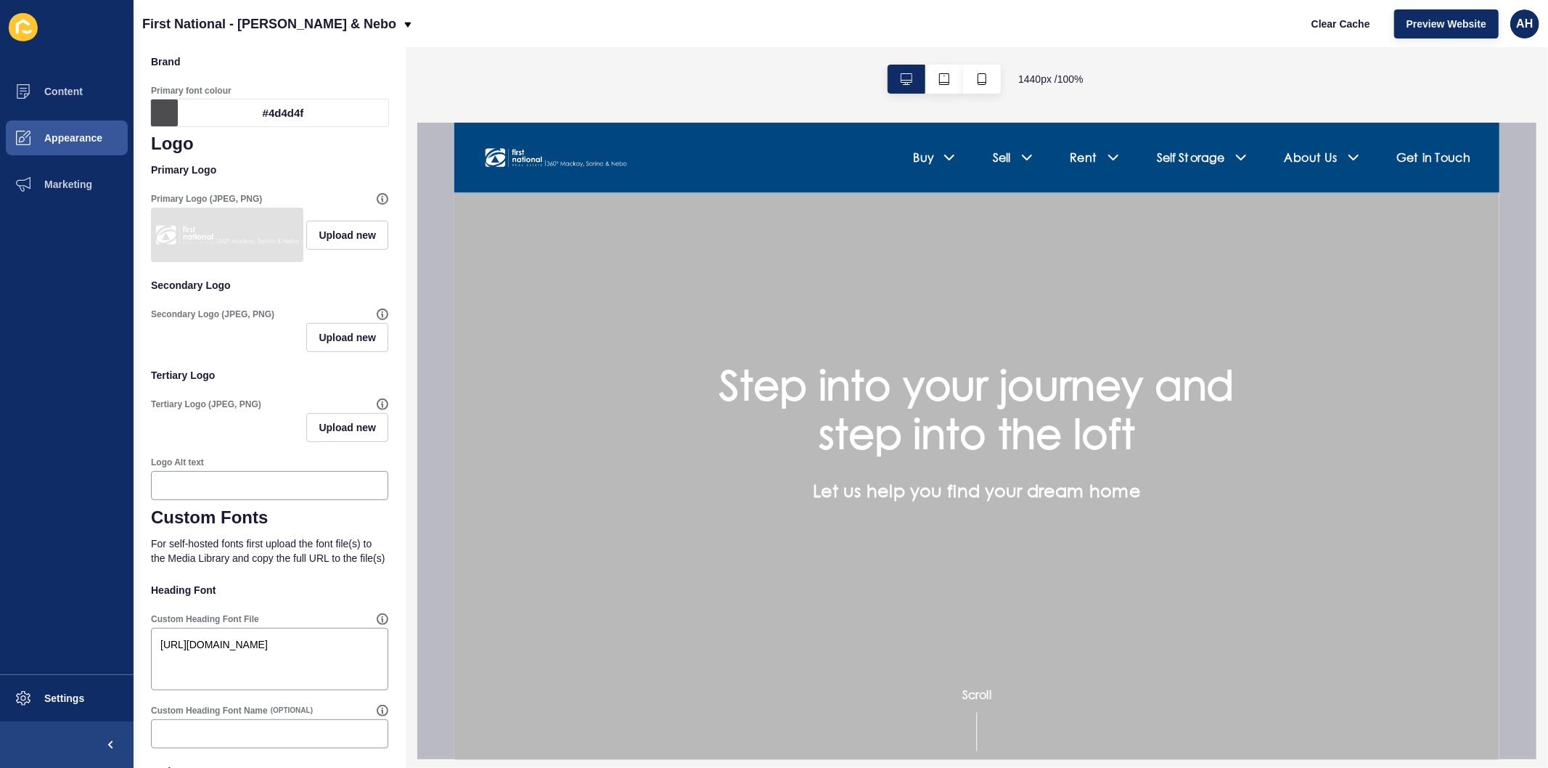
scroll to position [242, 0]
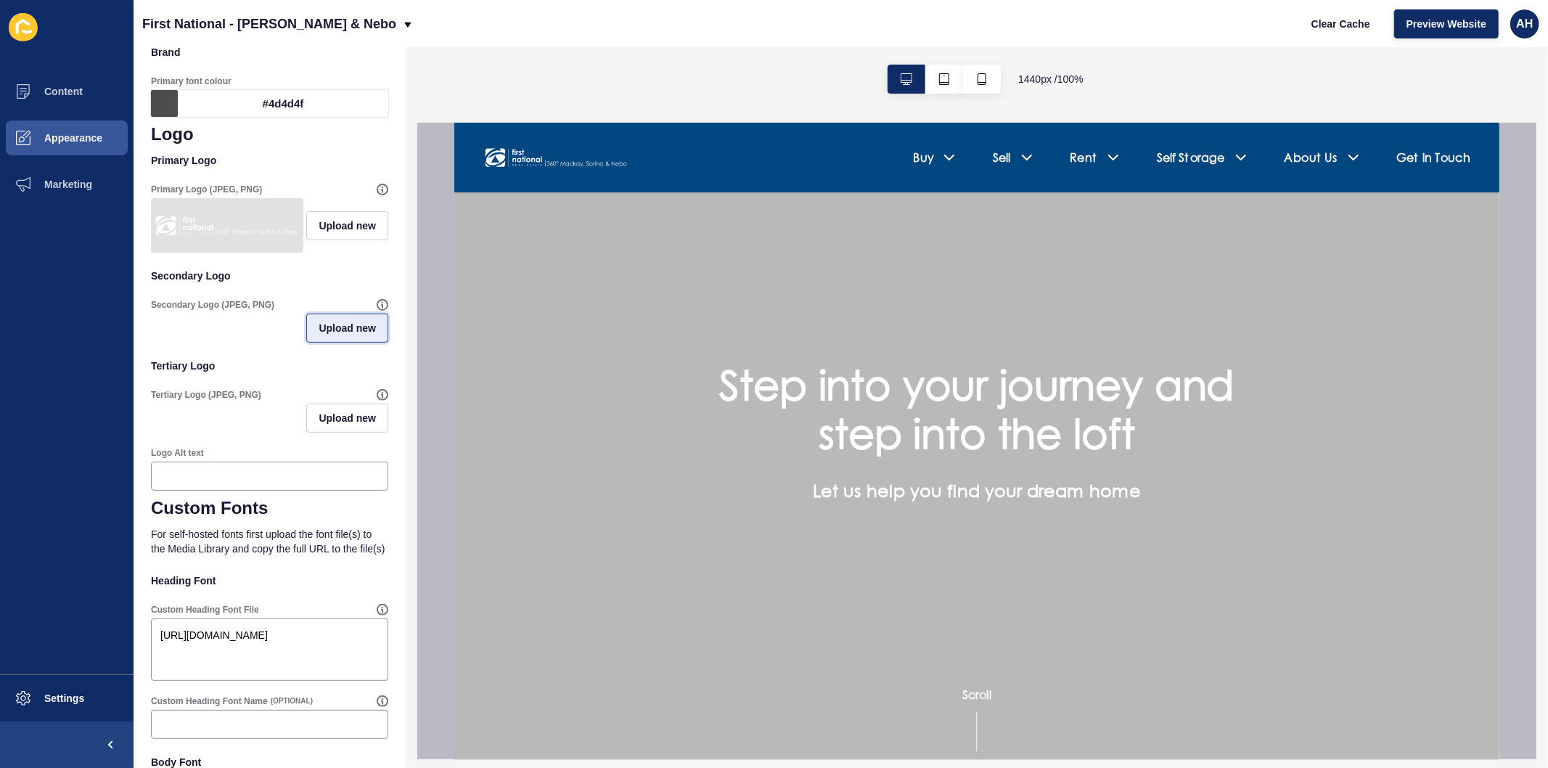
click at [328, 335] on span "Upload new" at bounding box center [347, 328] width 57 height 15
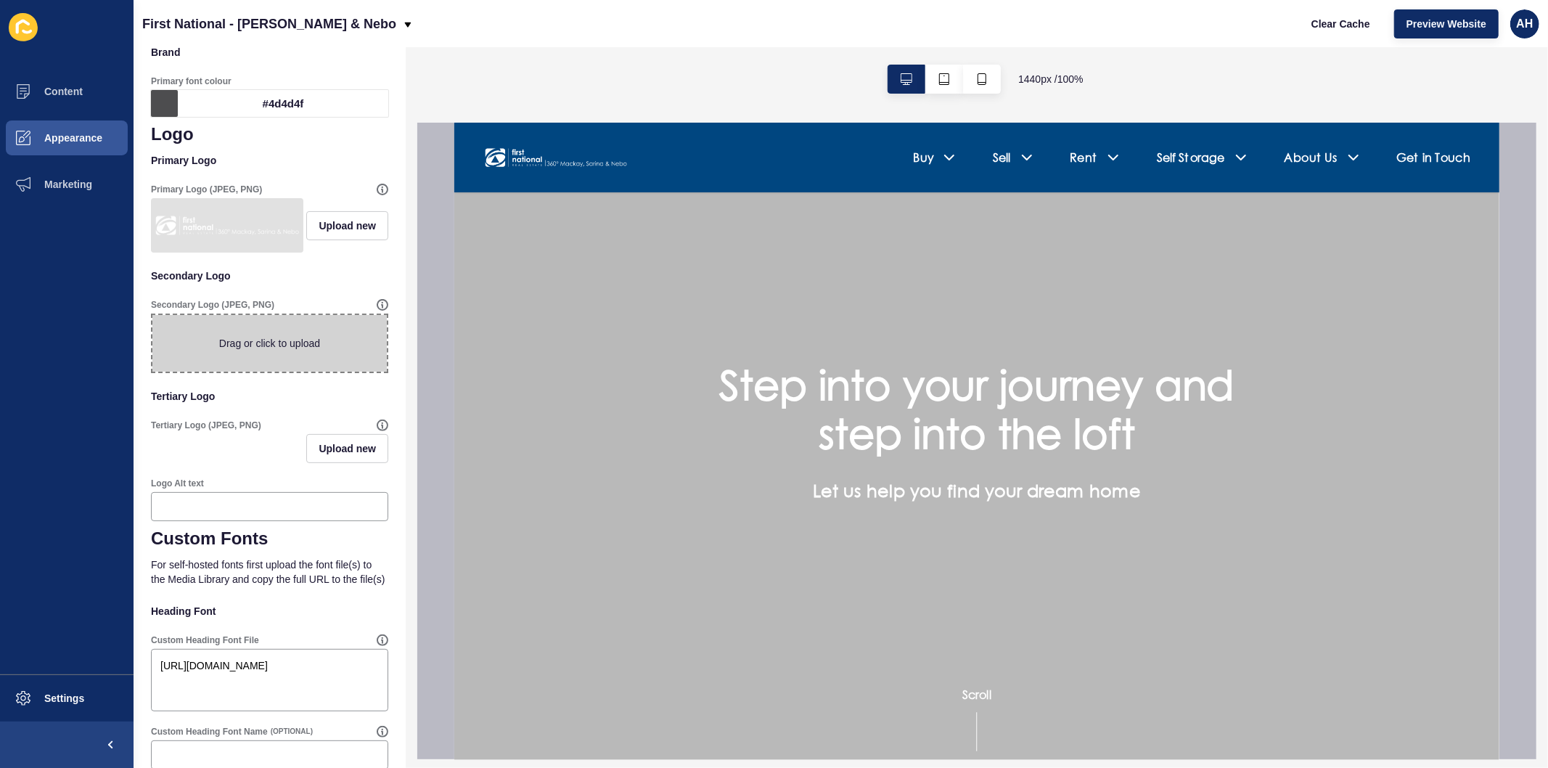
click at [286, 359] on span at bounding box center [269, 343] width 234 height 57
click at [152, 315] on input "Drag or click to upload" at bounding box center [152, 315] width 0 height 0
type input "C:\fakepath\Classic logo - FN 360° Mackay, Sarina &amp; Nebo.png"
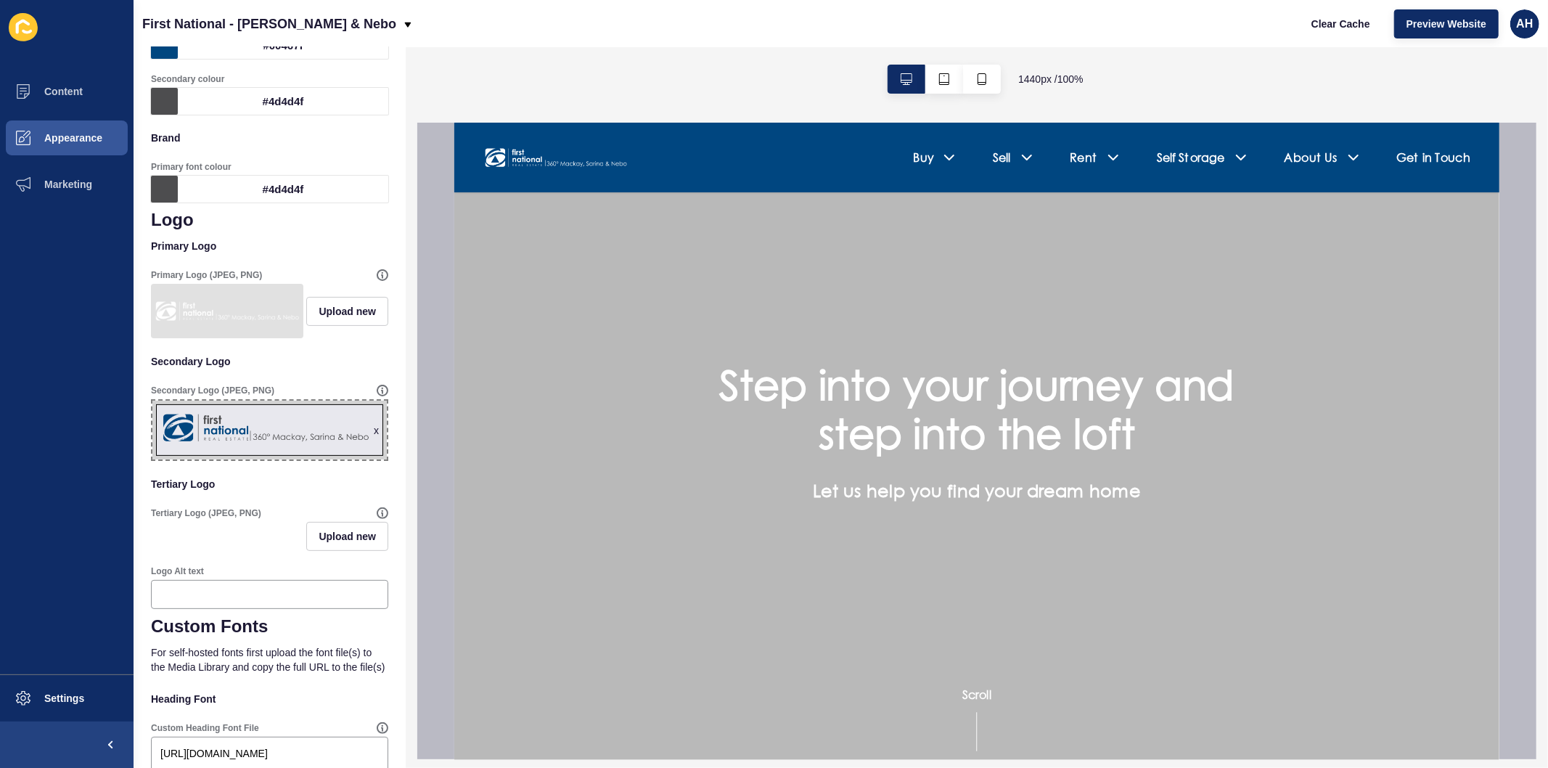
scroll to position [0, 0]
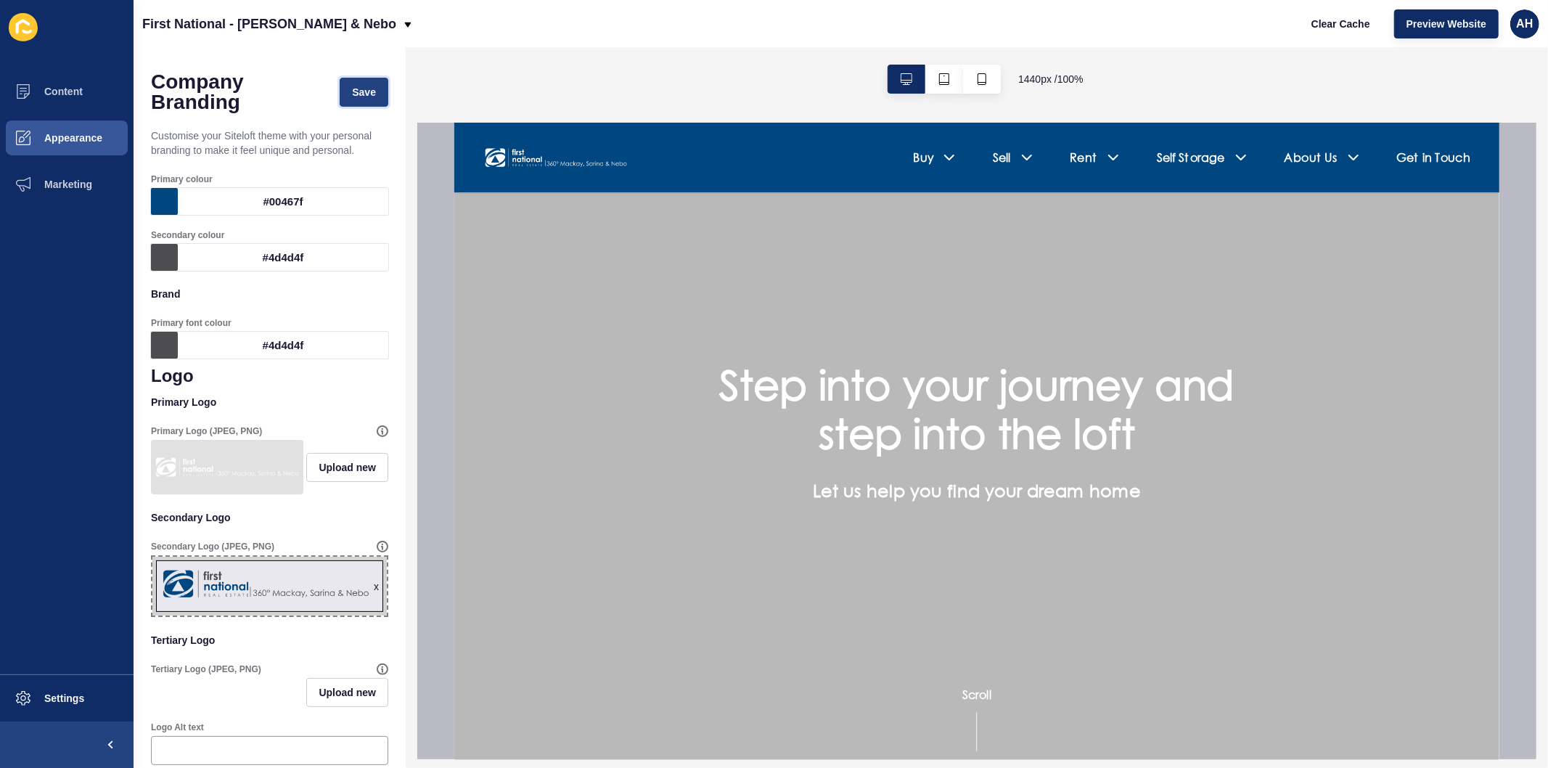
click at [352, 93] on span "Save" at bounding box center [364, 92] width 24 height 15
click at [42, 142] on span "Appearance" at bounding box center [50, 138] width 105 height 12
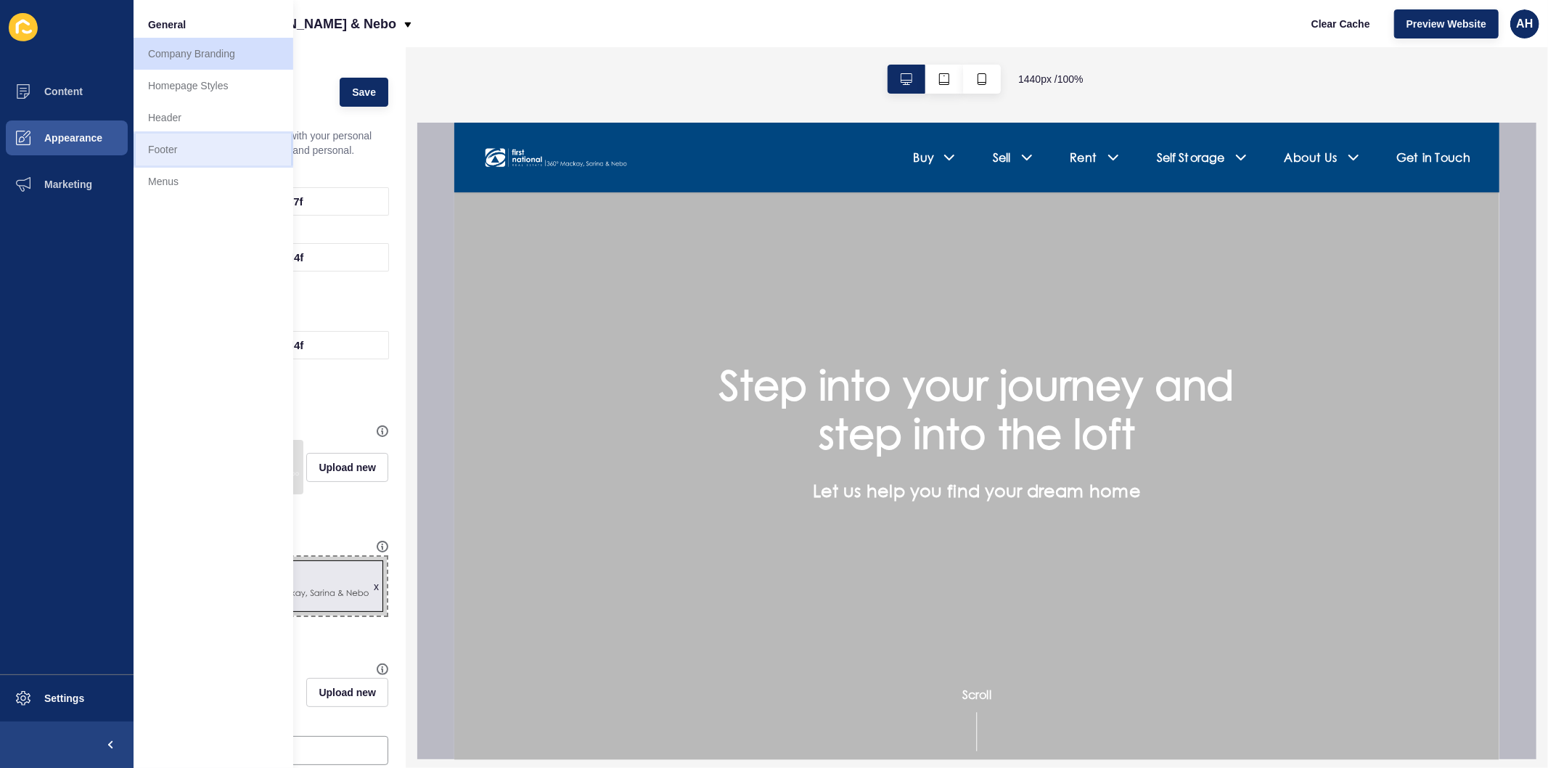
click at [193, 150] on link "Footer" at bounding box center [214, 150] width 160 height 32
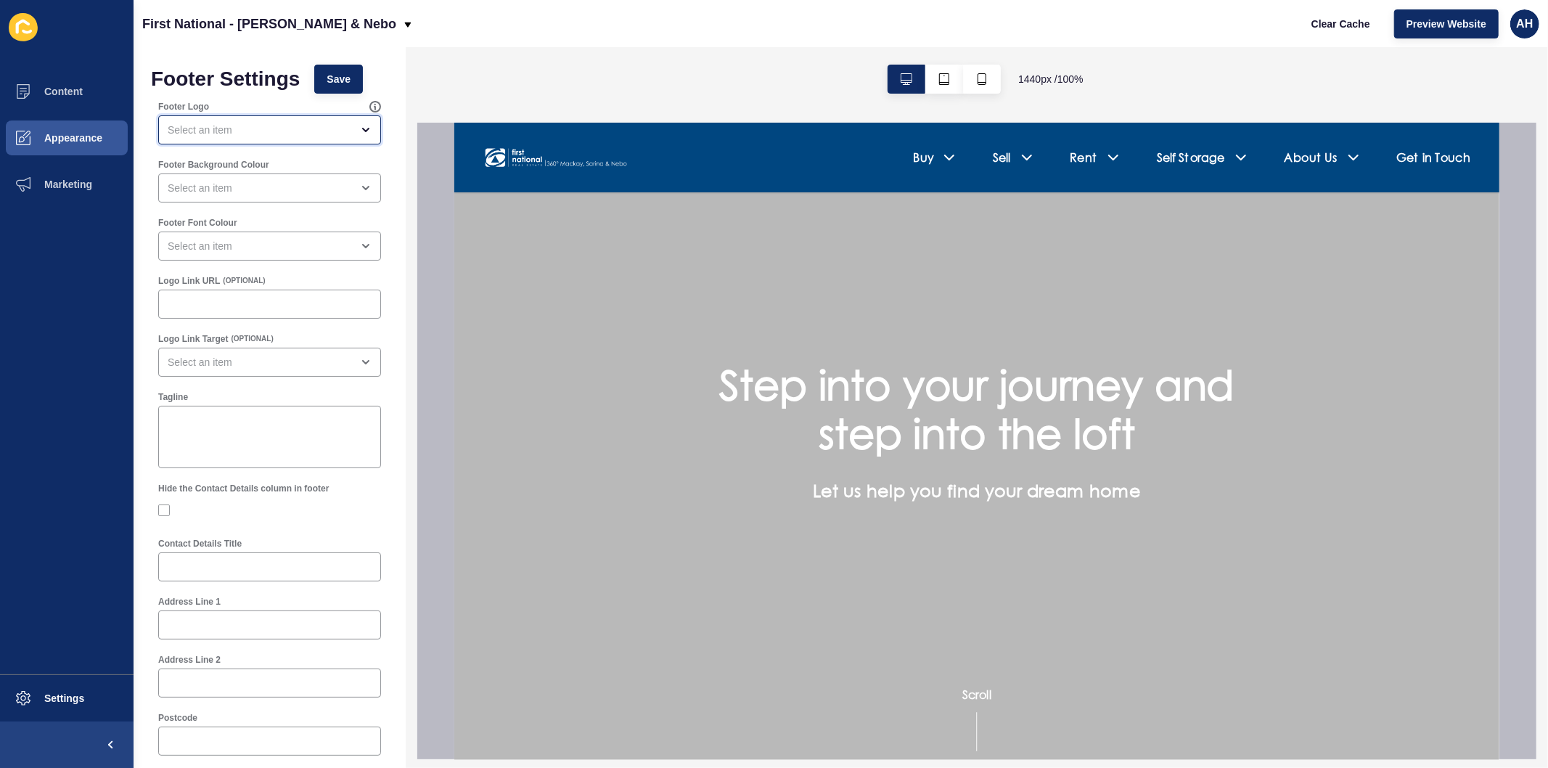
click at [230, 127] on div "open menu" at bounding box center [260, 130] width 184 height 15
click at [245, 194] on span "Secondary Logo" at bounding box center [263, 198] width 187 height 15
type input "Secondary Logo"
click at [242, 187] on div "close menu" at bounding box center [260, 188] width 184 height 15
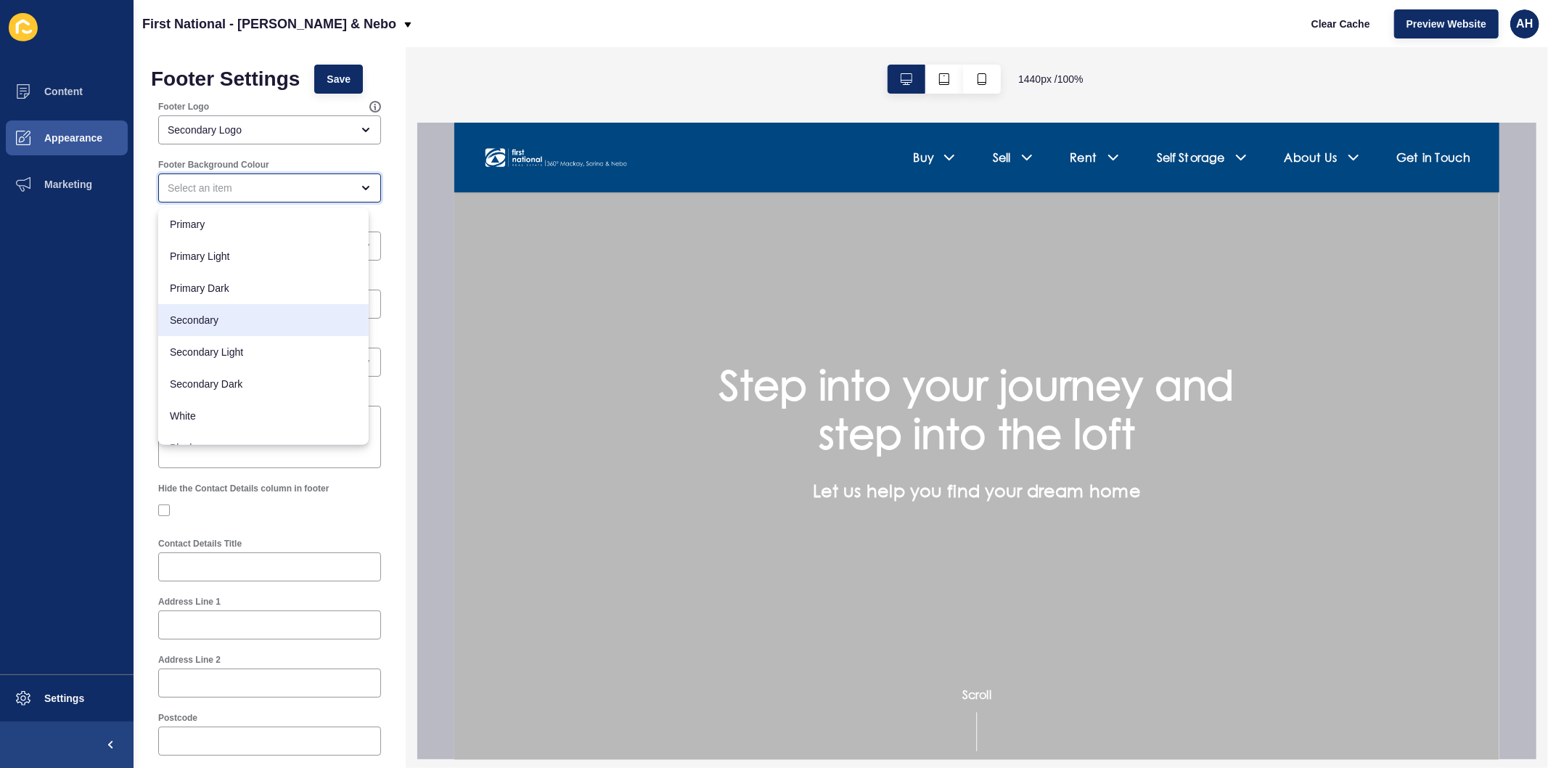
click at [197, 307] on div "Secondary" at bounding box center [263, 320] width 211 height 32
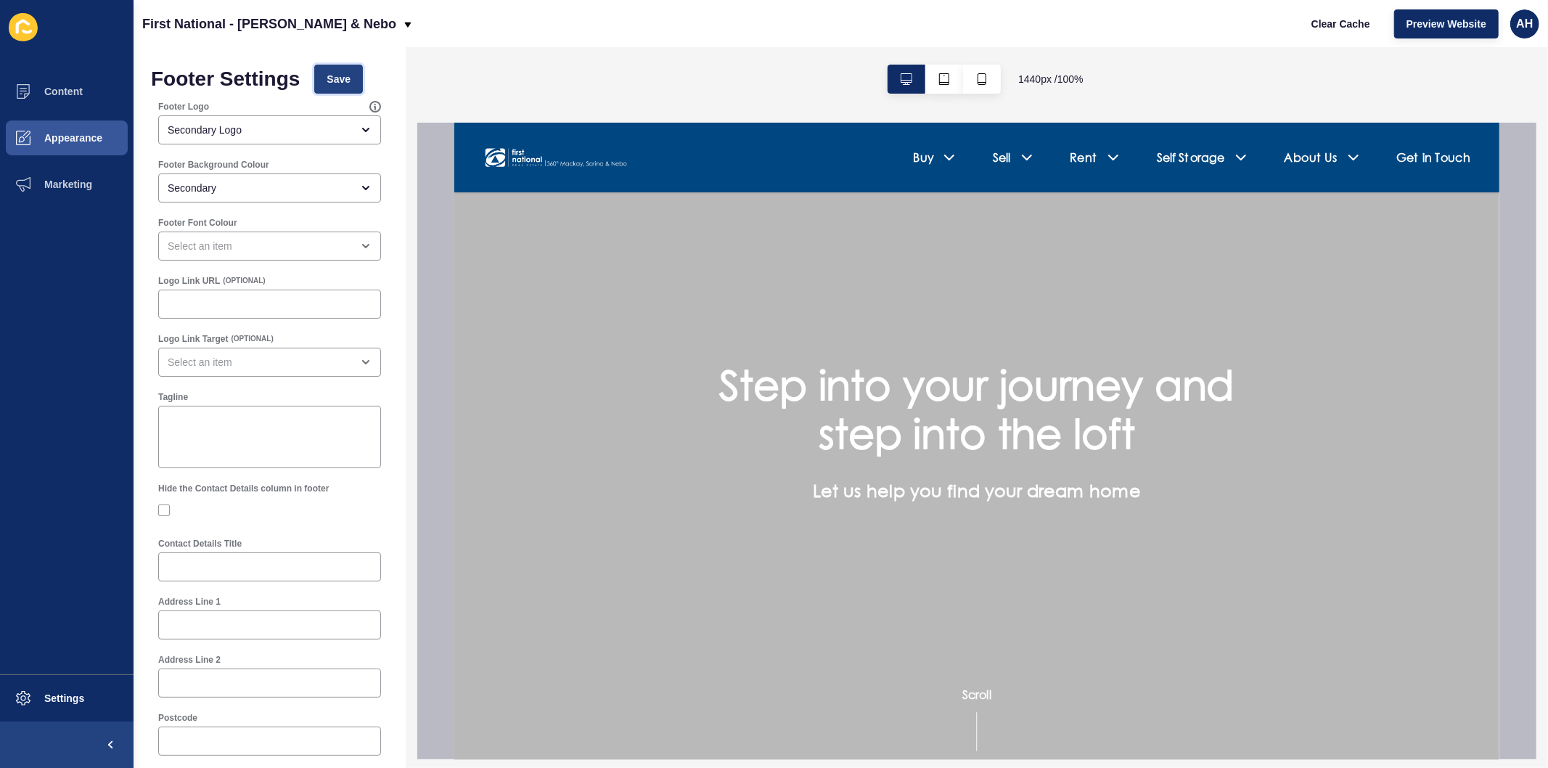
click at [336, 82] on span "Save" at bounding box center [339, 79] width 24 height 15
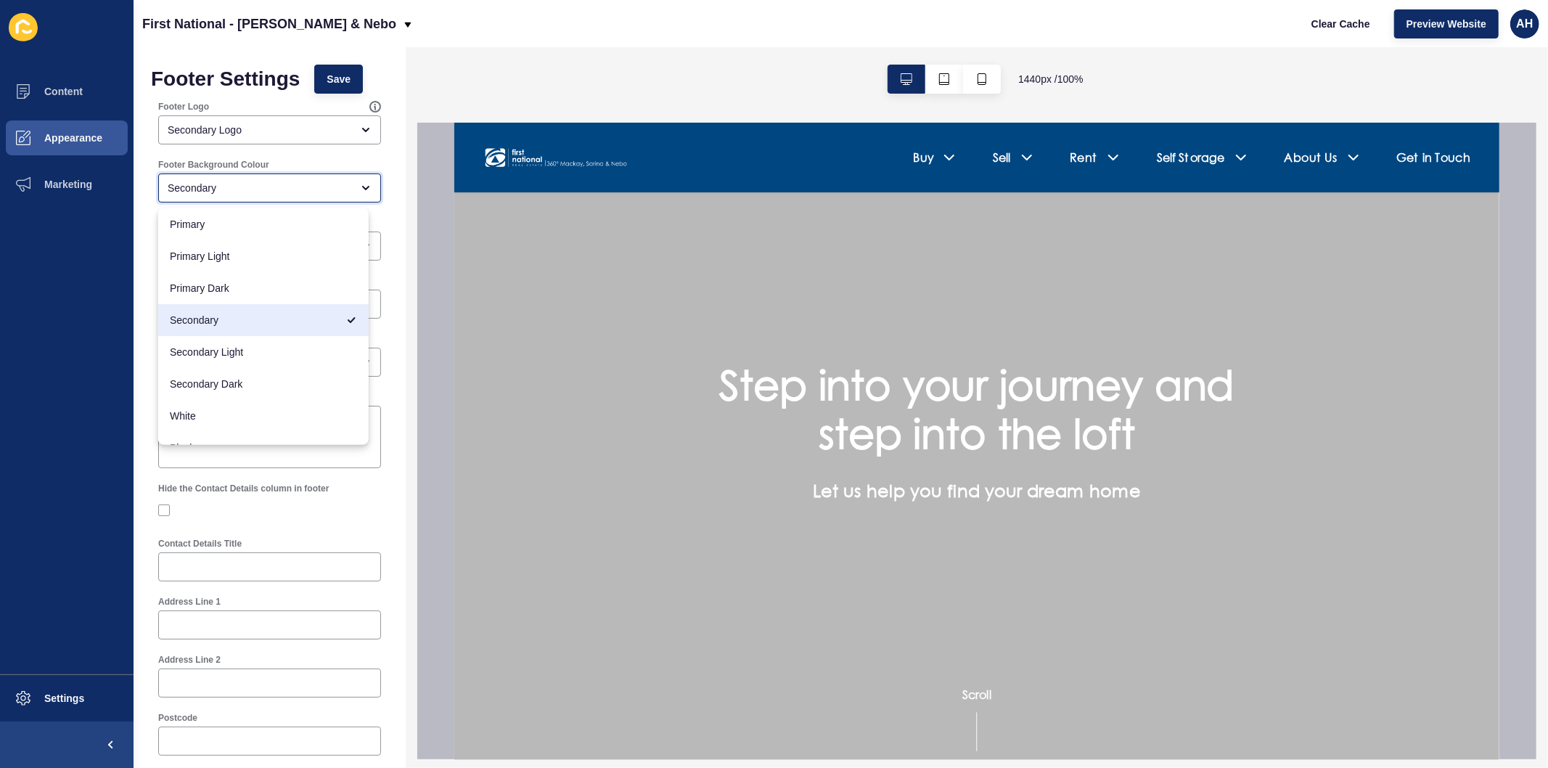
click at [271, 179] on div "Secondary" at bounding box center [269, 187] width 223 height 29
click at [215, 409] on span "White" at bounding box center [263, 416] width 187 height 15
type input "White"
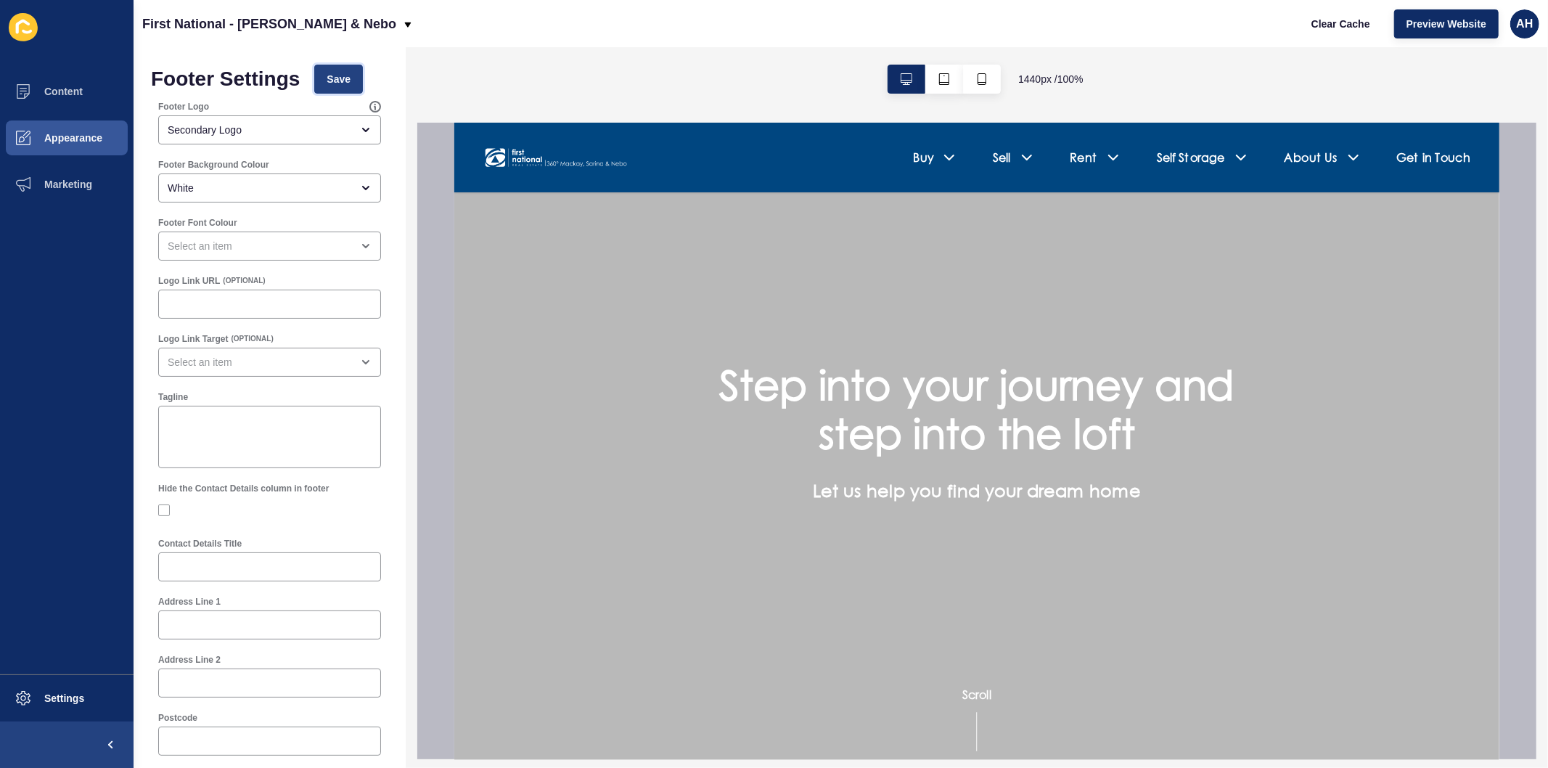
click at [327, 89] on button "Save" at bounding box center [338, 79] width 49 height 29
click at [233, 257] on div "open menu" at bounding box center [269, 246] width 223 height 29
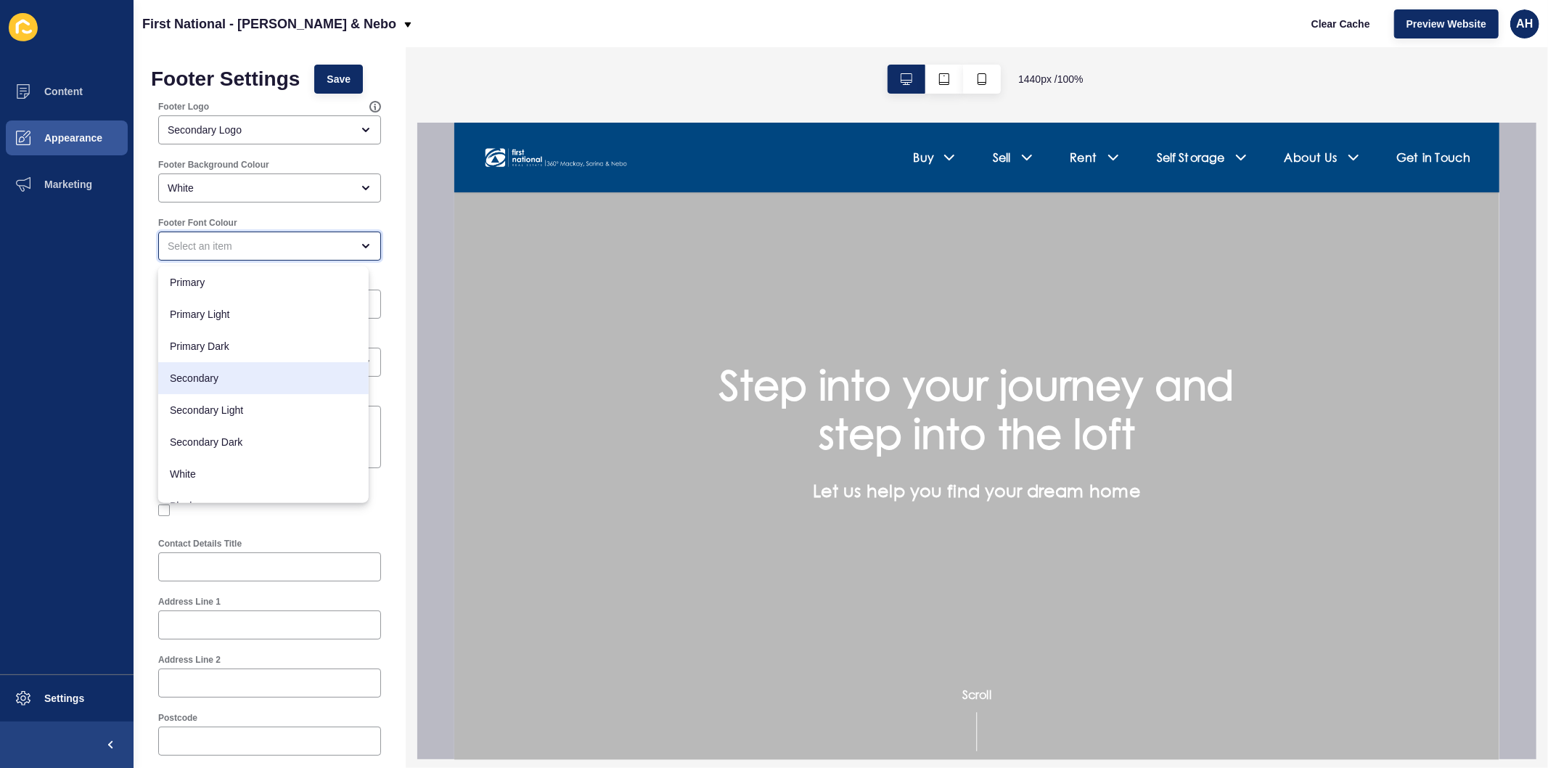
click at [248, 381] on span "Secondary" at bounding box center [263, 378] width 187 height 15
type input "Secondary"
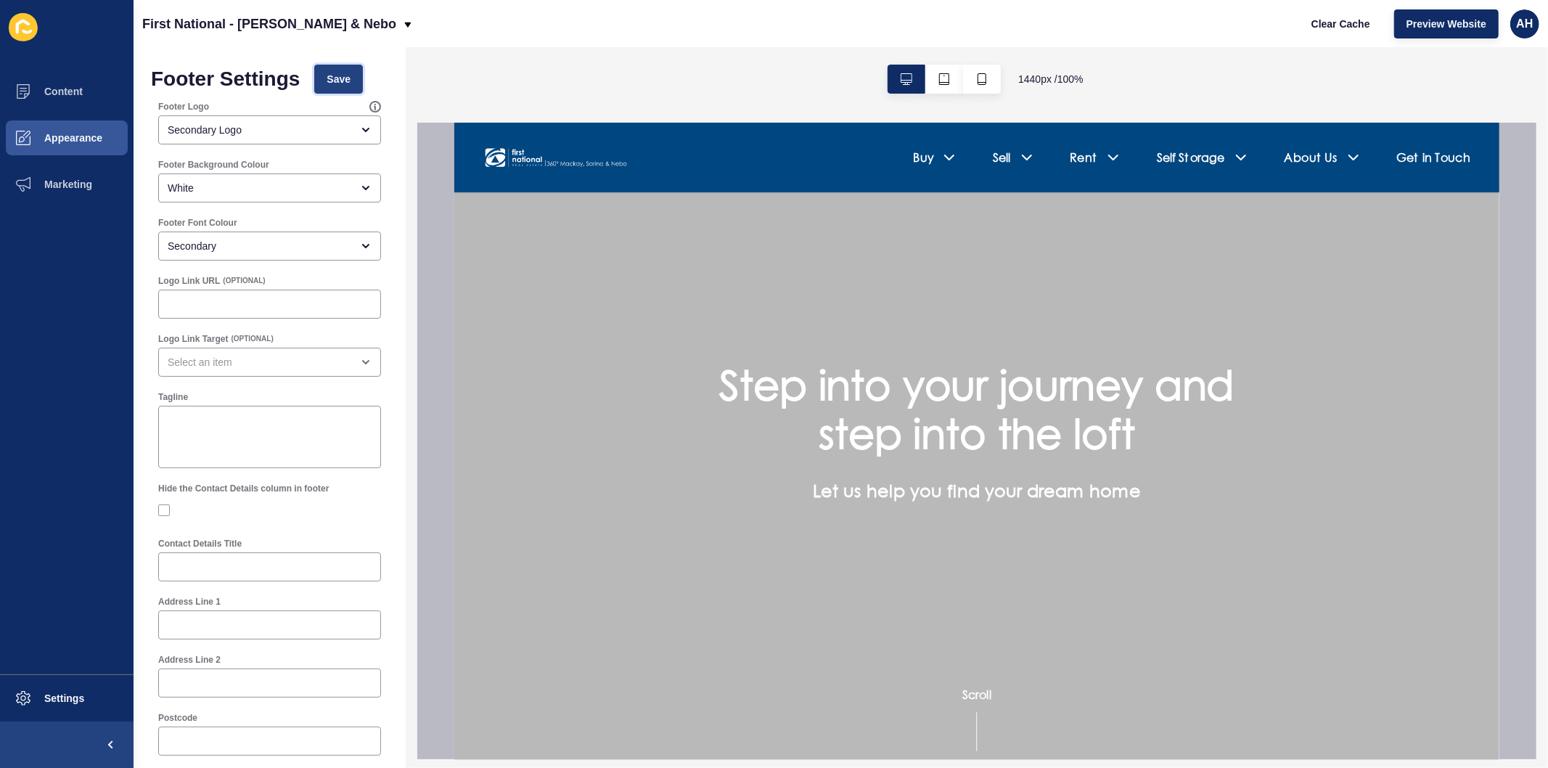
click at [330, 83] on span "Save" at bounding box center [339, 79] width 24 height 15
click at [52, 134] on span "Appearance" at bounding box center [50, 138] width 105 height 12
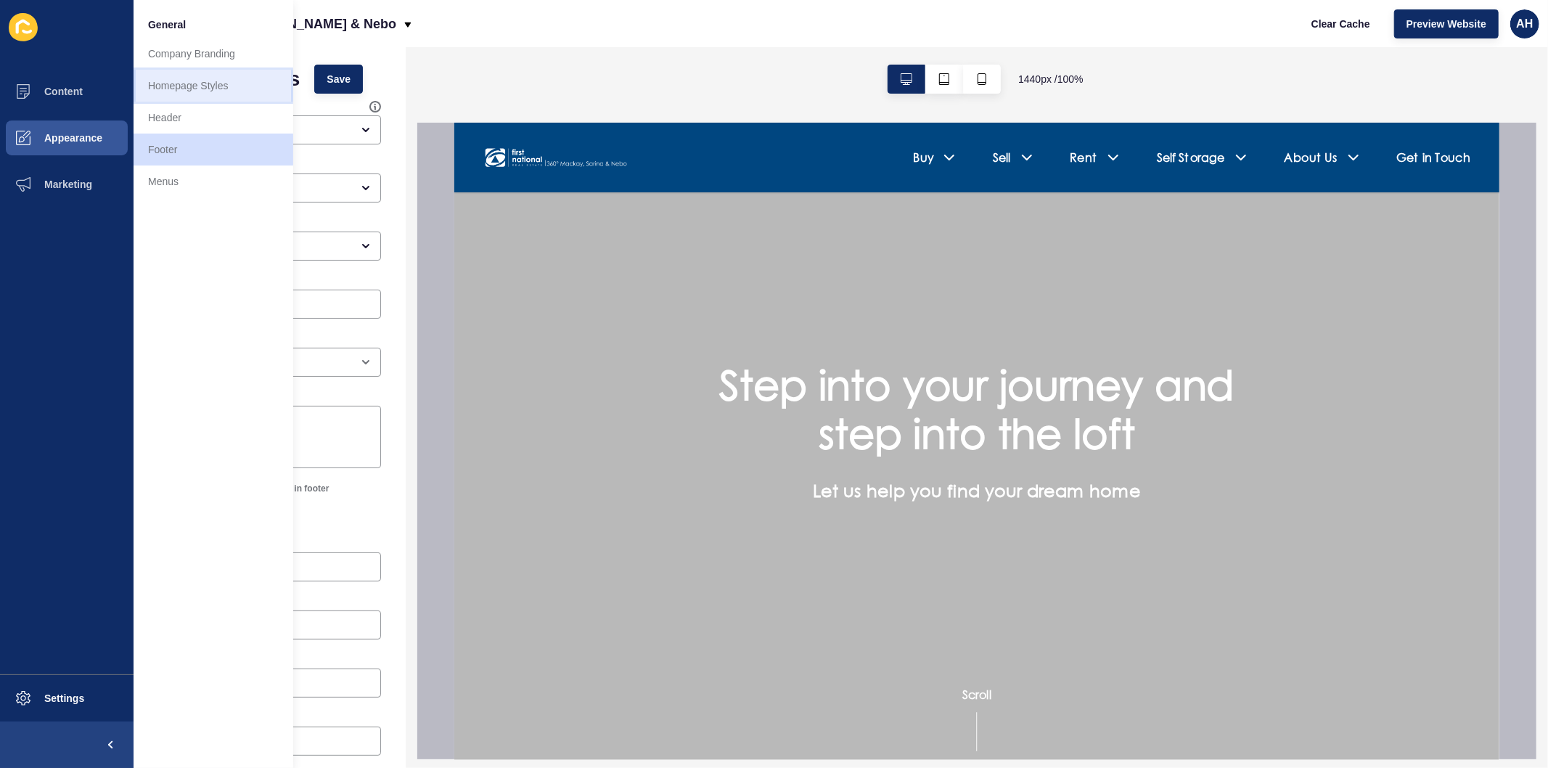
click at [200, 90] on link "Homepage Styles" at bounding box center [214, 86] width 160 height 32
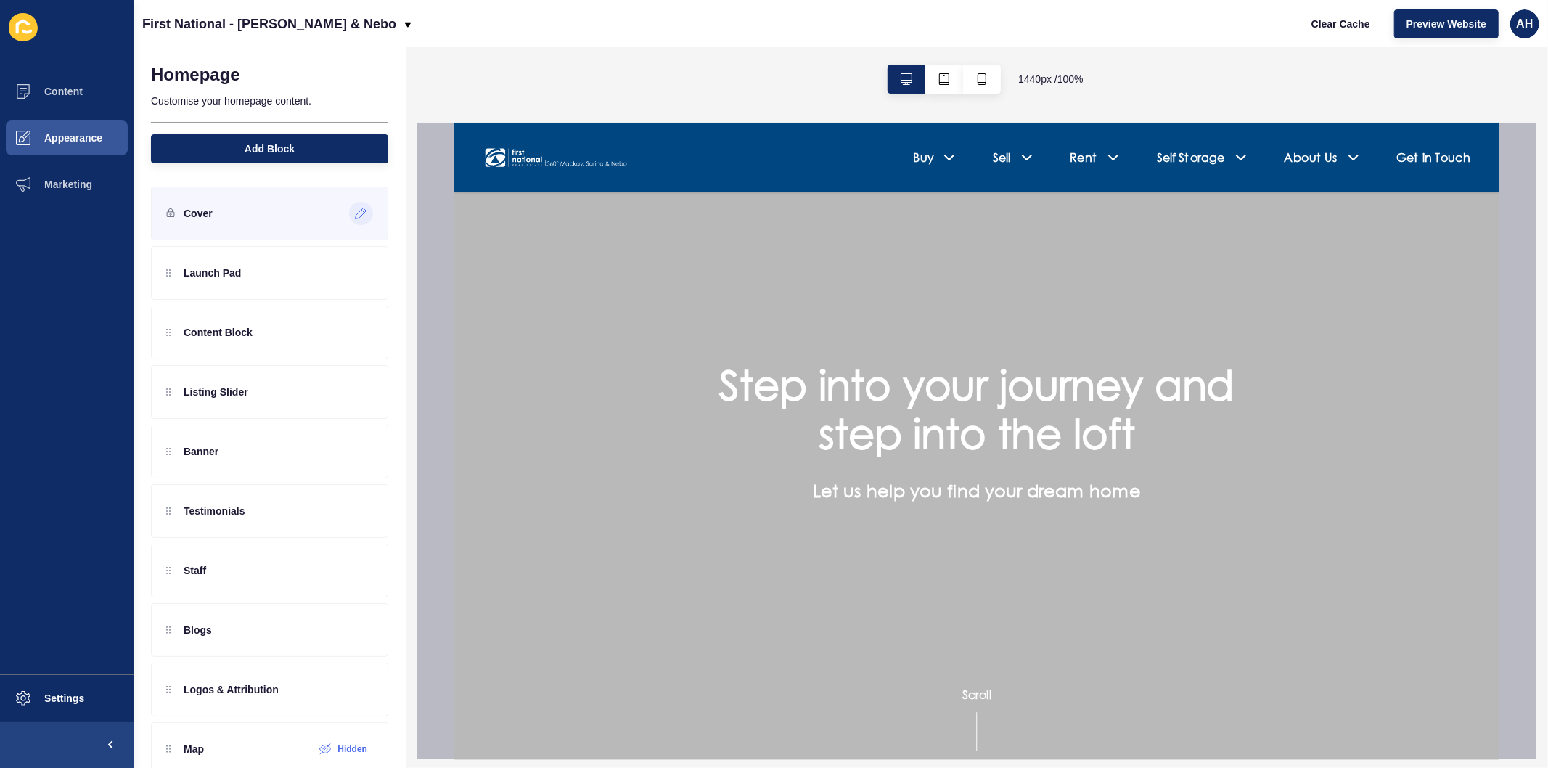
click at [350, 206] on div at bounding box center [361, 213] width 24 height 23
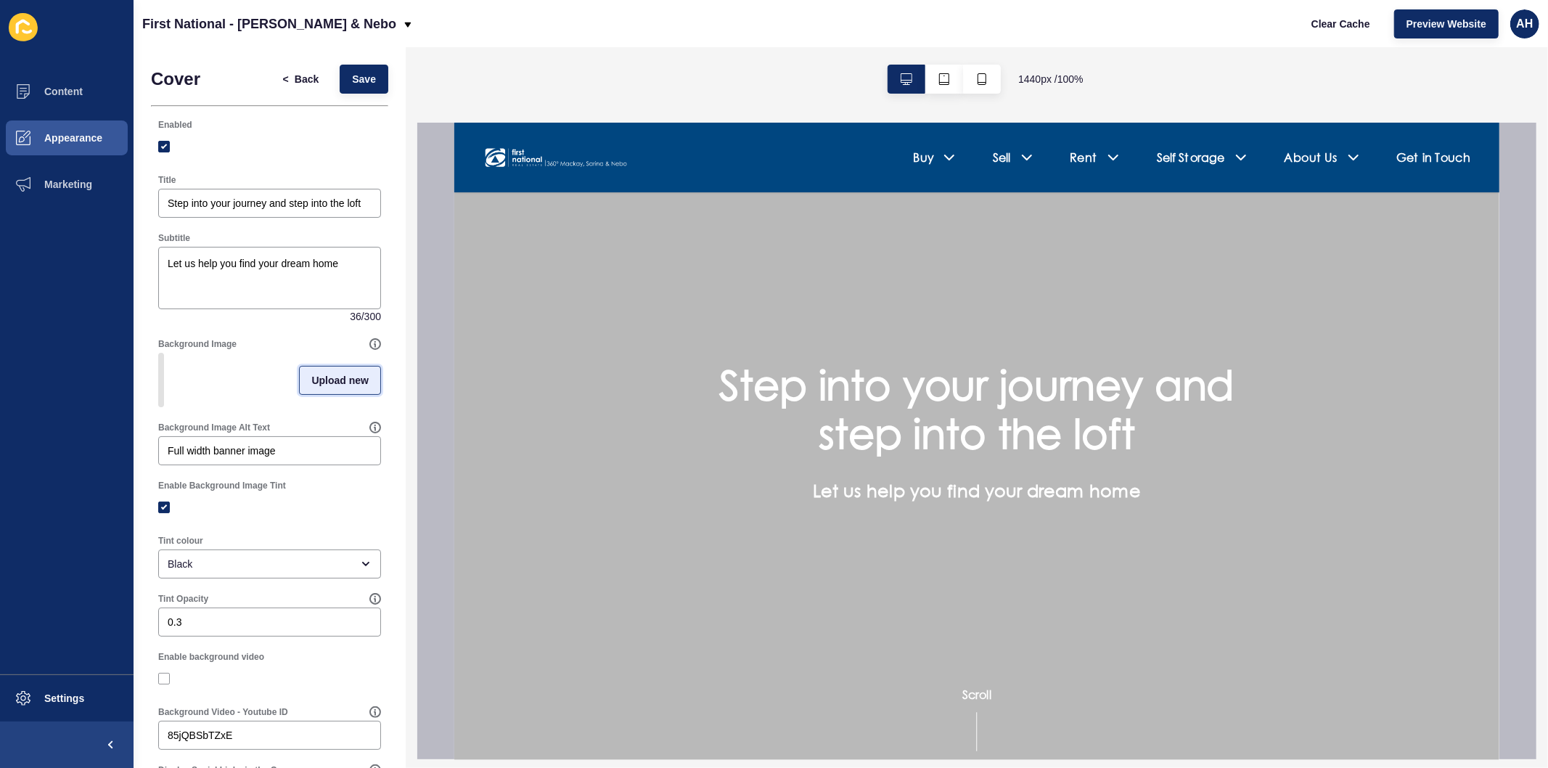
click at [311, 388] on span "Upload new" at bounding box center [339, 380] width 57 height 15
click at [295, 388] on span at bounding box center [270, 382] width 220 height 57
click at [160, 354] on input "Drag or click to upload" at bounding box center [160, 354] width 0 height 0
type input "C:\fakepath\Main Page image - Pioneer River.jpg"
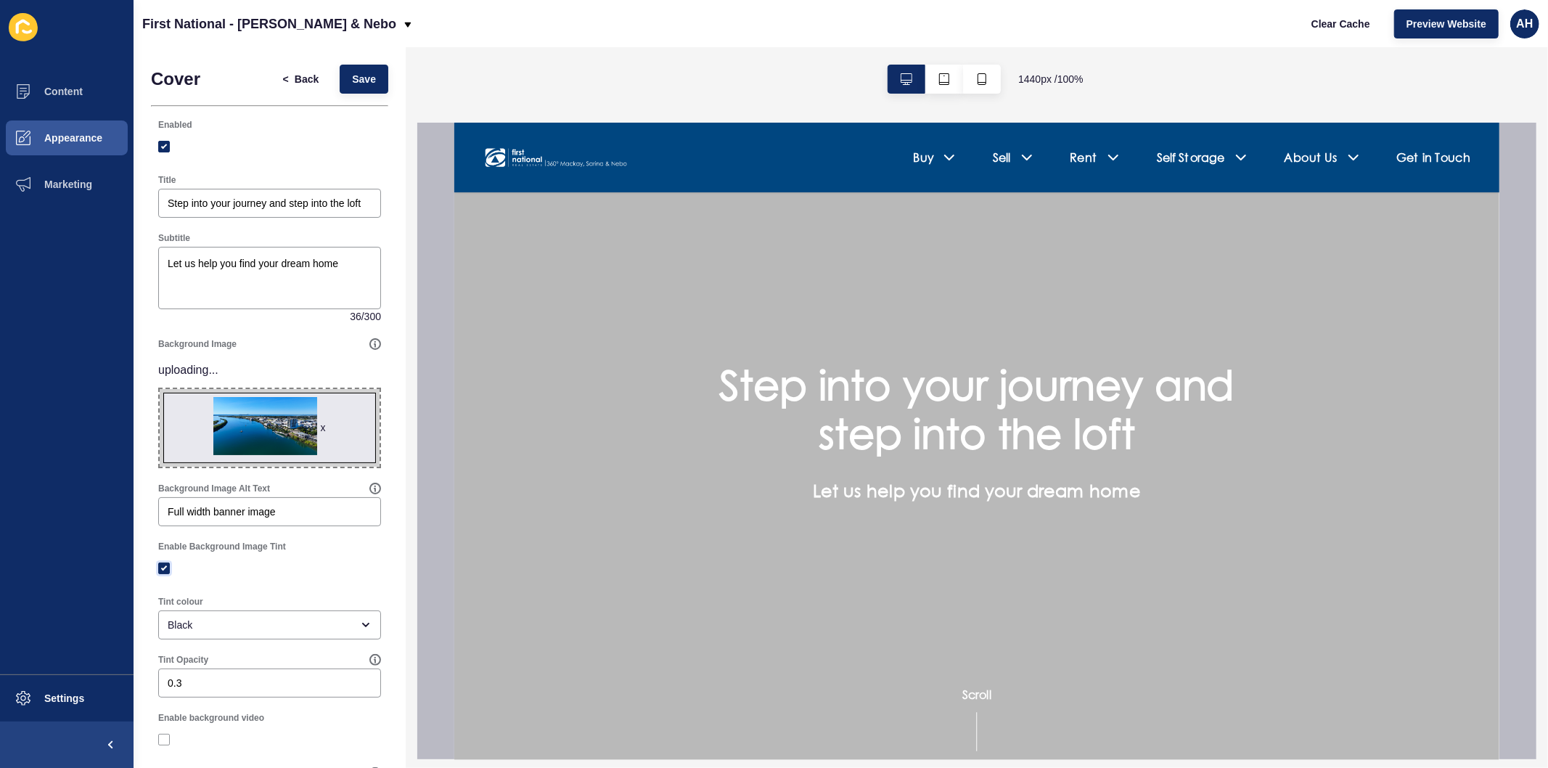
click at [168, 568] on label at bounding box center [164, 569] width 12 height 12
click at [168, 568] on input "Enable Background Image Tint" at bounding box center [165, 567] width 9 height 9
checkbox input "false"
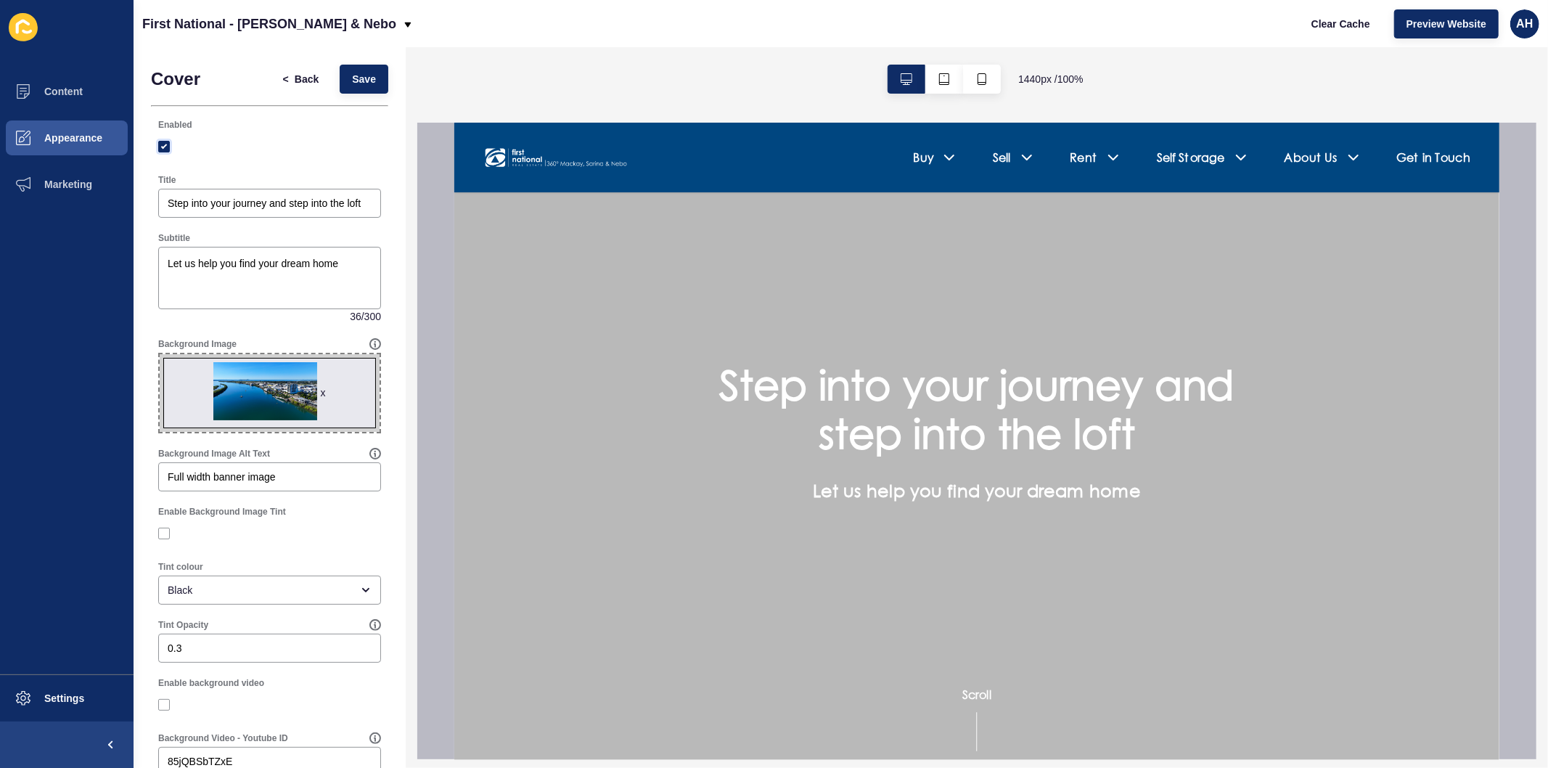
click at [167, 147] on label at bounding box center [164, 147] width 12 height 12
click at [167, 147] on input "Enabled" at bounding box center [165, 146] width 9 height 9
click at [360, 70] on button "Save" at bounding box center [364, 79] width 49 height 29
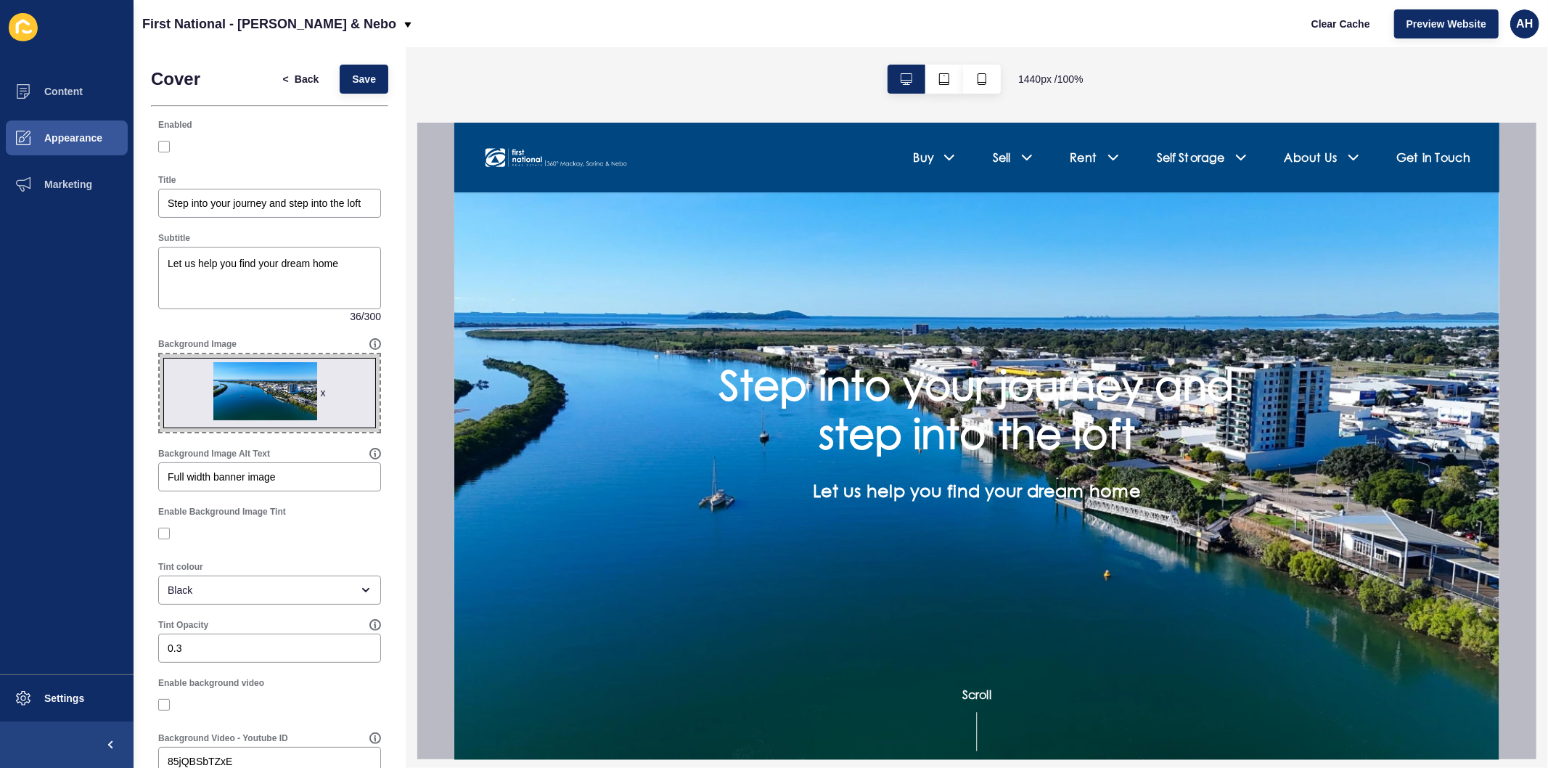
click at [155, 147] on div "Enabled" at bounding box center [269, 139] width 237 height 55
click at [165, 147] on label at bounding box center [164, 147] width 12 height 12
click at [165, 147] on input "Enabled" at bounding box center [165, 146] width 9 height 9
checkbox input "true"
click at [364, 63] on div "< Back Save" at bounding box center [329, 79] width 126 height 38
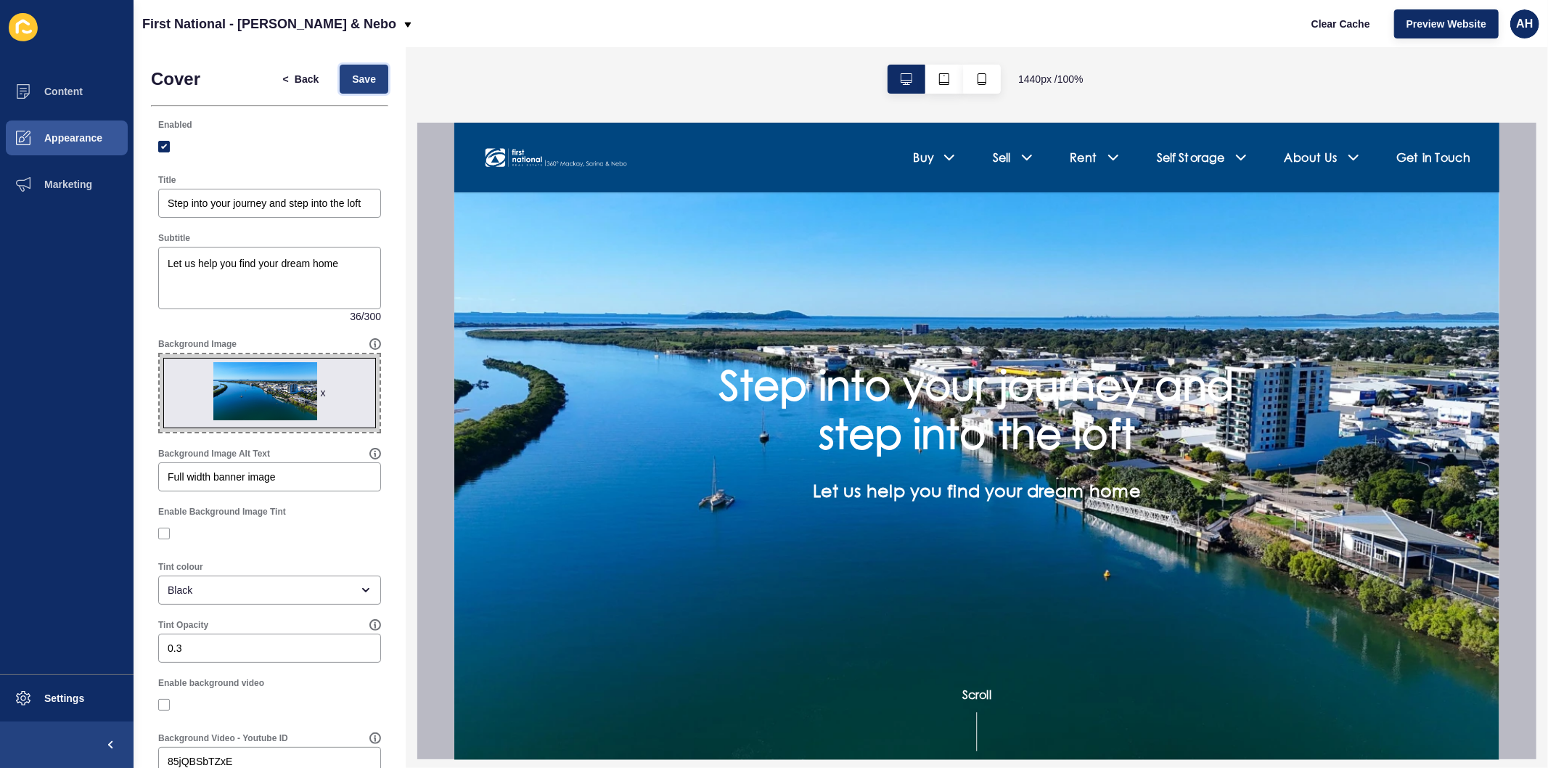
click at [364, 75] on span "Save" at bounding box center [364, 79] width 24 height 15
click at [165, 531] on label at bounding box center [164, 534] width 12 height 12
click at [165, 531] on input "Enable Background Image Tint" at bounding box center [165, 532] width 9 height 9
checkbox input "true"
click at [356, 82] on span "Save" at bounding box center [364, 79] width 24 height 15
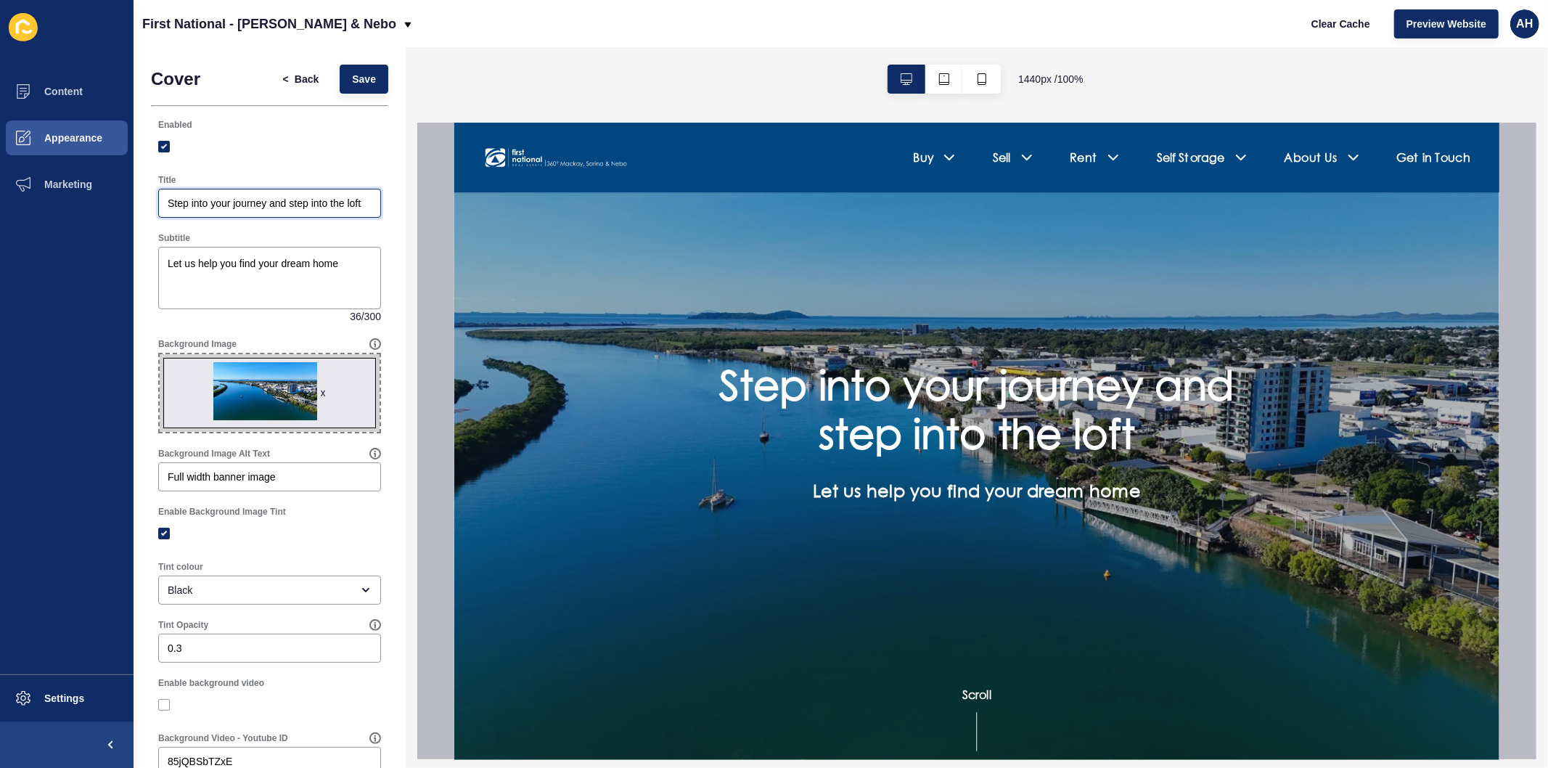
click at [208, 201] on input "Step into your journey and step into the loft" at bounding box center [270, 203] width 204 height 15
paste input "We've put you first since [DATE]"
click at [174, 201] on input "We've put you first since [DATE]" at bounding box center [270, 203] width 204 height 15
click at [336, 204] on input "We've put you first since [DATE]" at bounding box center [270, 203] width 204 height 15
type input "We've put you first since [DATE]"
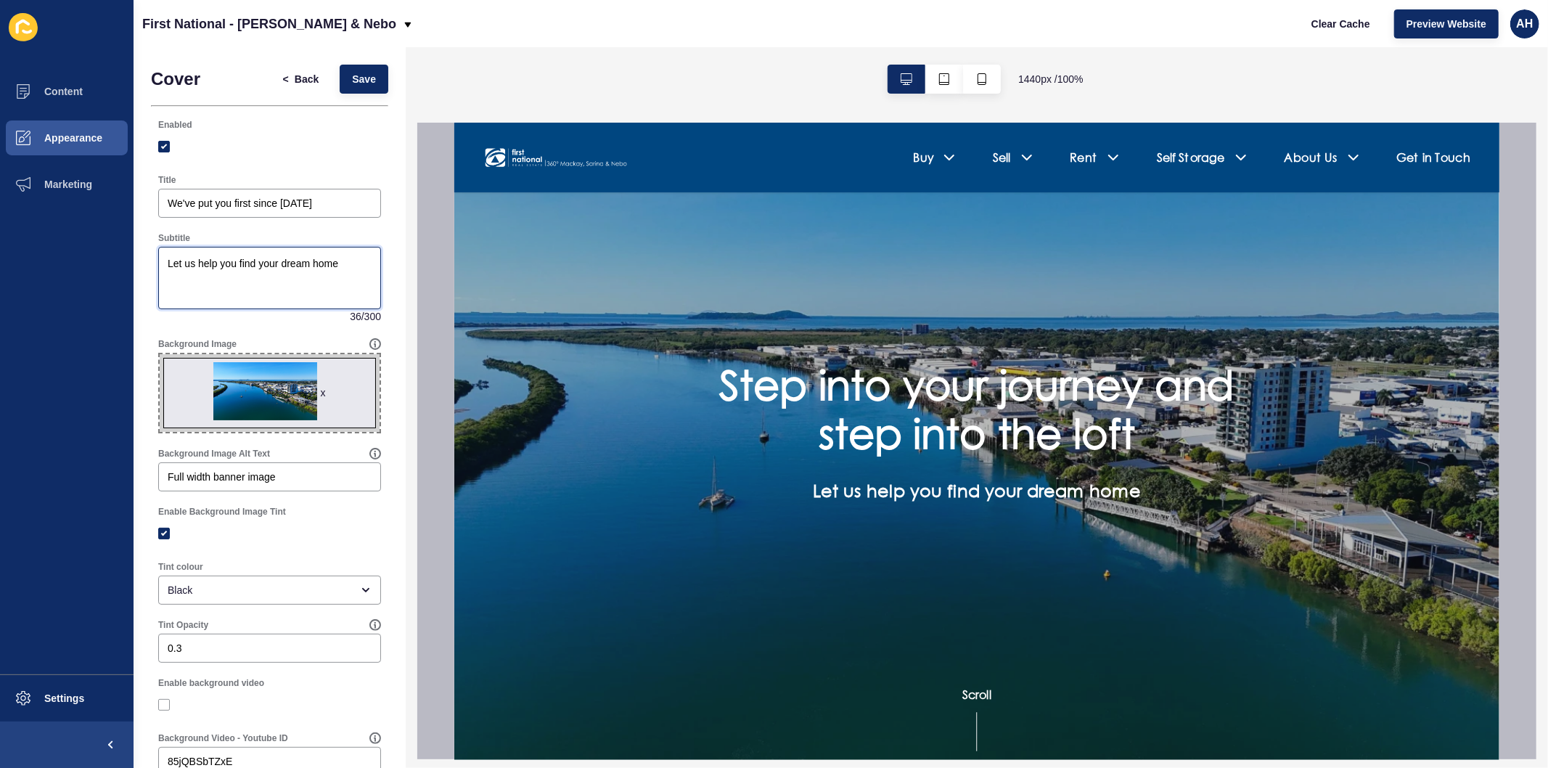
click at [321, 287] on textarea "Let us help you find your dream home" at bounding box center [269, 278] width 219 height 58
paste textarea "We sell, rent and manage Real Estate in [GEOGRAPHIC_DATA][PERSON_NAME] & Nebo."
click at [321, 286] on textarea "We sell, rent and manage Real Estate in [GEOGRAPHIC_DATA][PERSON_NAME] & Nebo." at bounding box center [269, 278] width 219 height 58
type textarea "We sell, rent and manage Real Estate in [GEOGRAPHIC_DATA][PERSON_NAME] & Nebo."
click at [352, 72] on span "Save" at bounding box center [364, 79] width 24 height 15
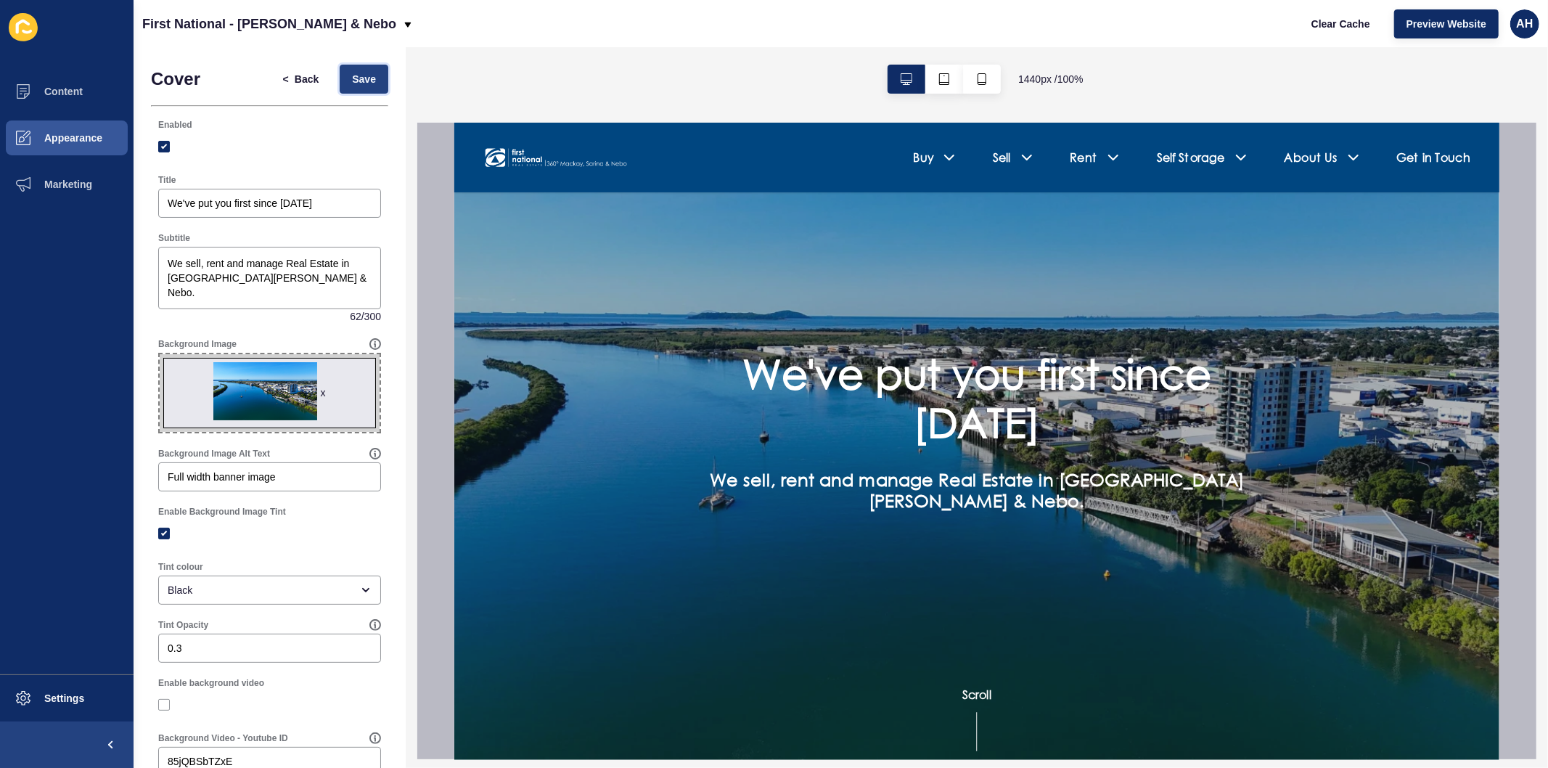
click at [367, 73] on button "Save" at bounding box center [364, 79] width 49 height 29
click at [60, 76] on button "Content" at bounding box center [67, 91] width 134 height 46
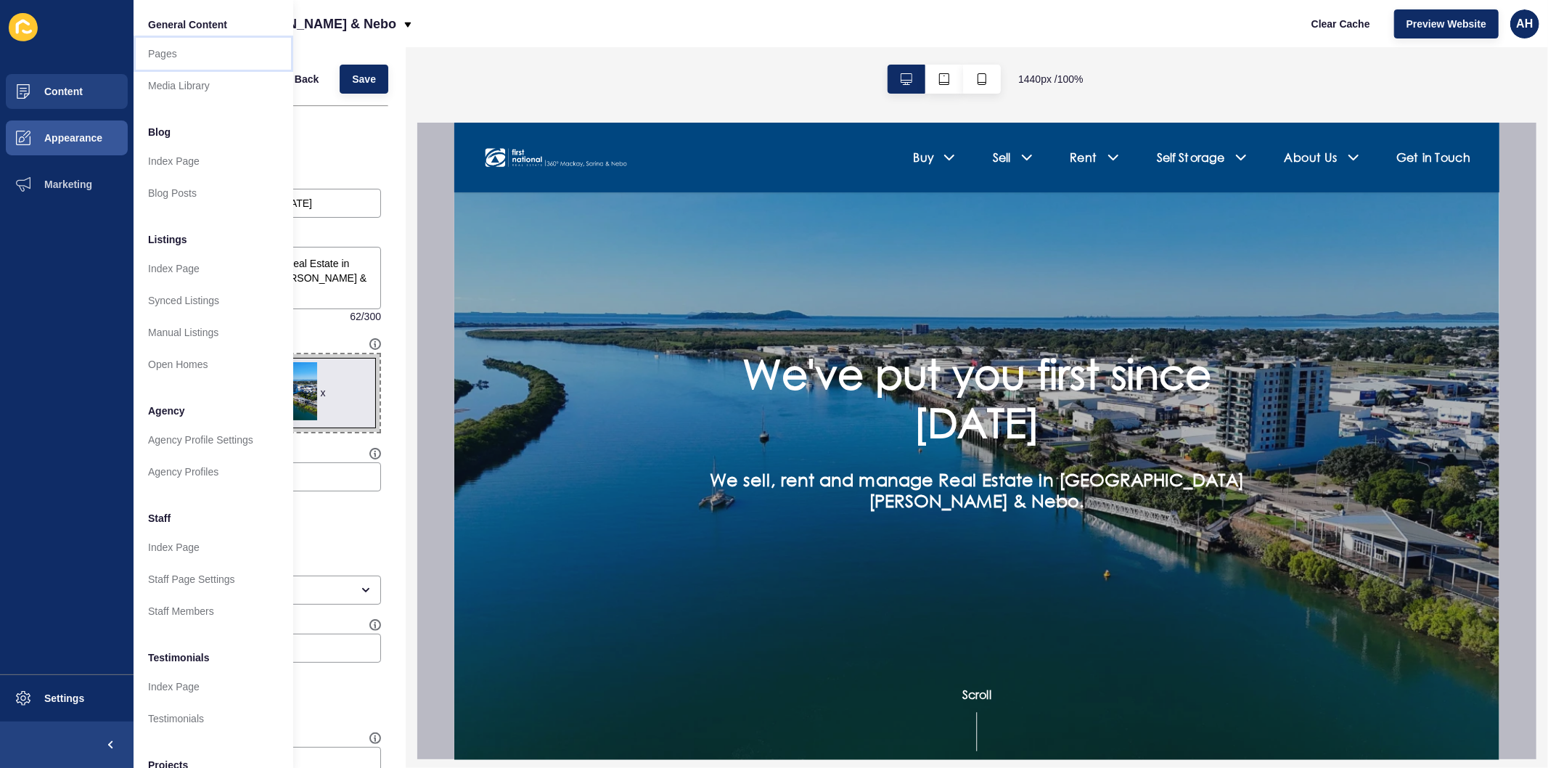
click at [156, 53] on link "Pages" at bounding box center [214, 54] width 160 height 32
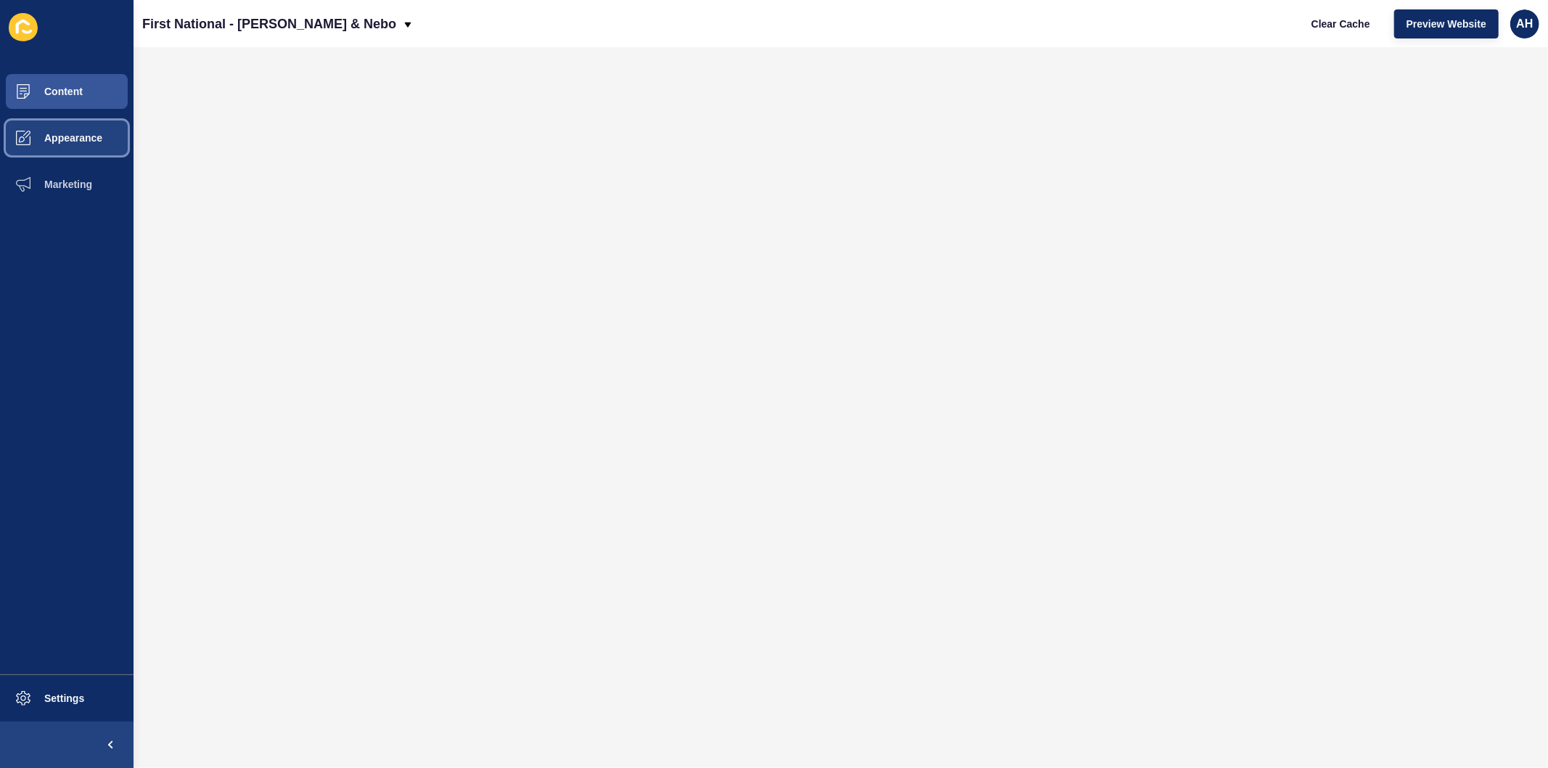
click at [76, 136] on span "Appearance" at bounding box center [50, 138] width 105 height 12
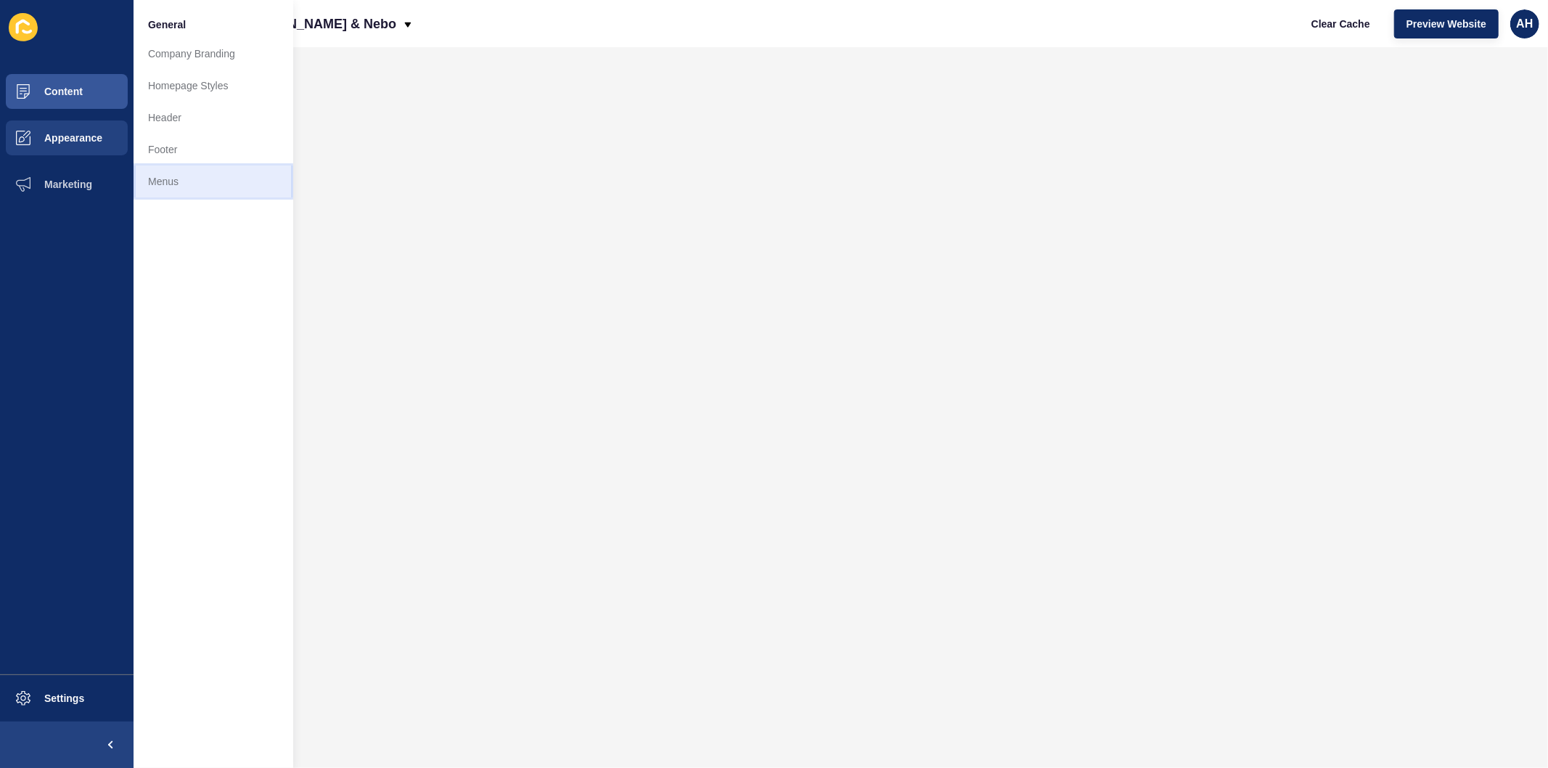
click at [158, 187] on link "Menus" at bounding box center [214, 182] width 160 height 32
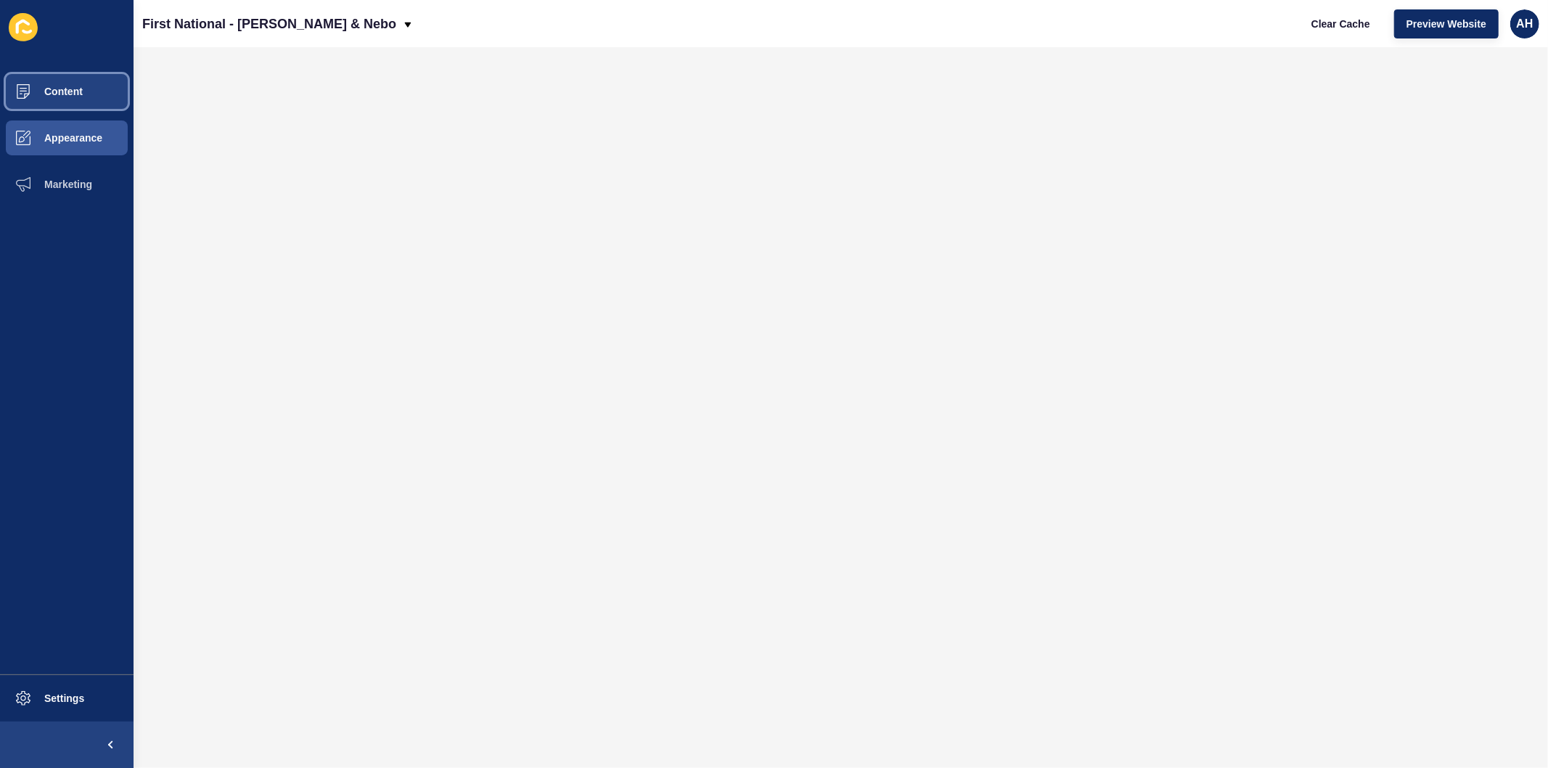
click at [73, 84] on button "Content" at bounding box center [67, 91] width 134 height 46
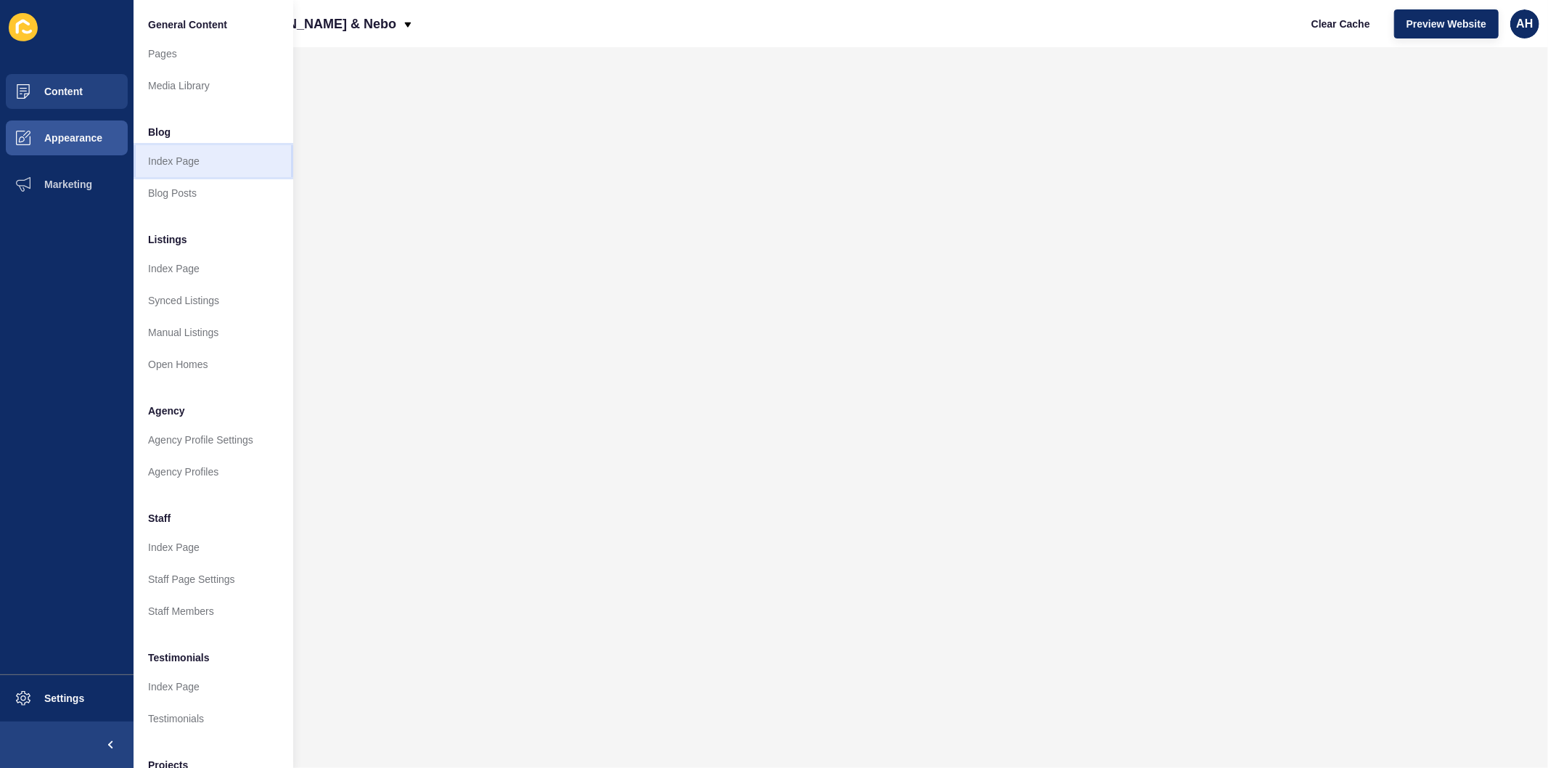
click at [183, 160] on link "Index Page" at bounding box center [214, 161] width 160 height 32
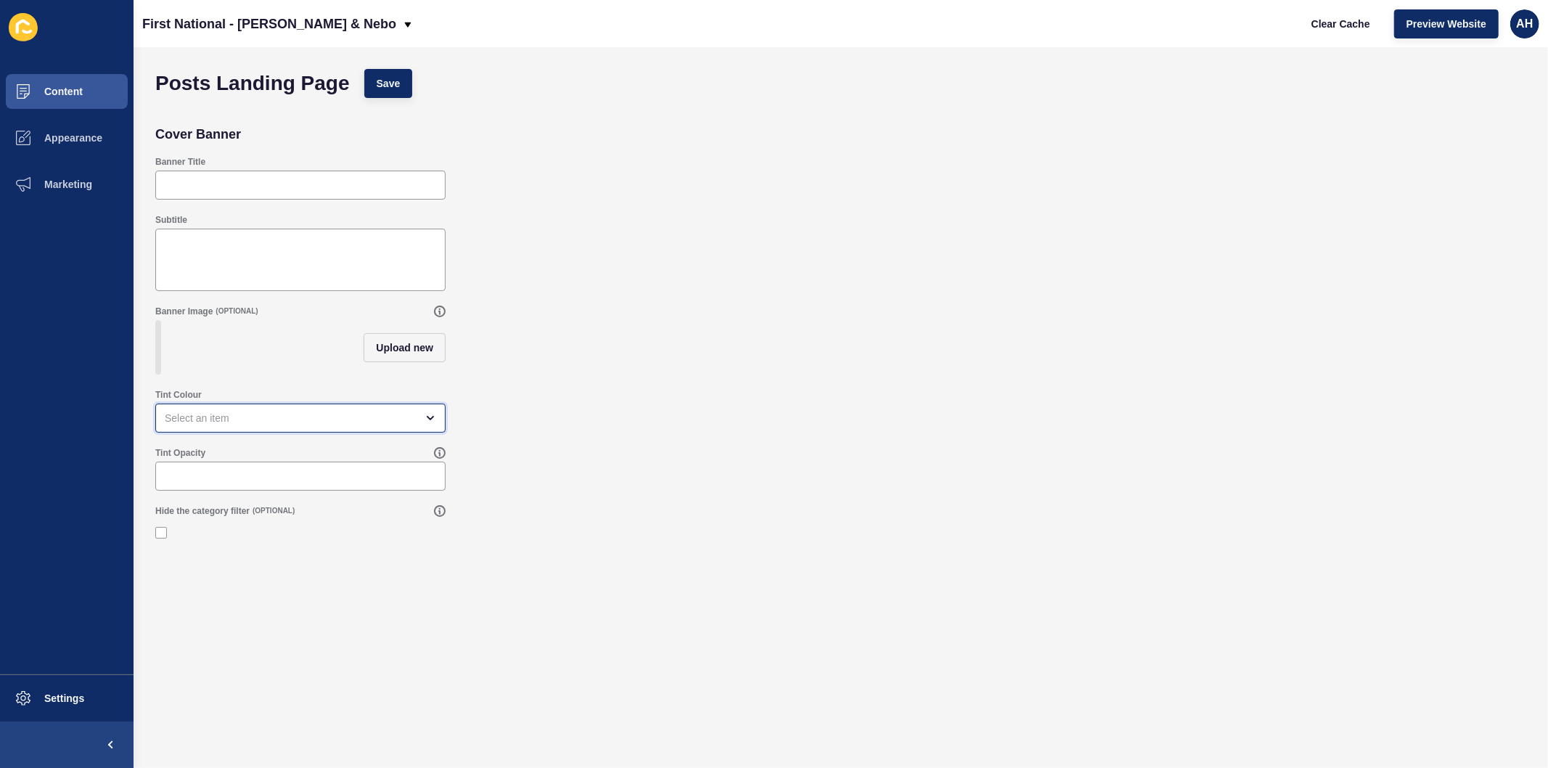
click at [273, 425] on div "open menu" at bounding box center [290, 418] width 251 height 15
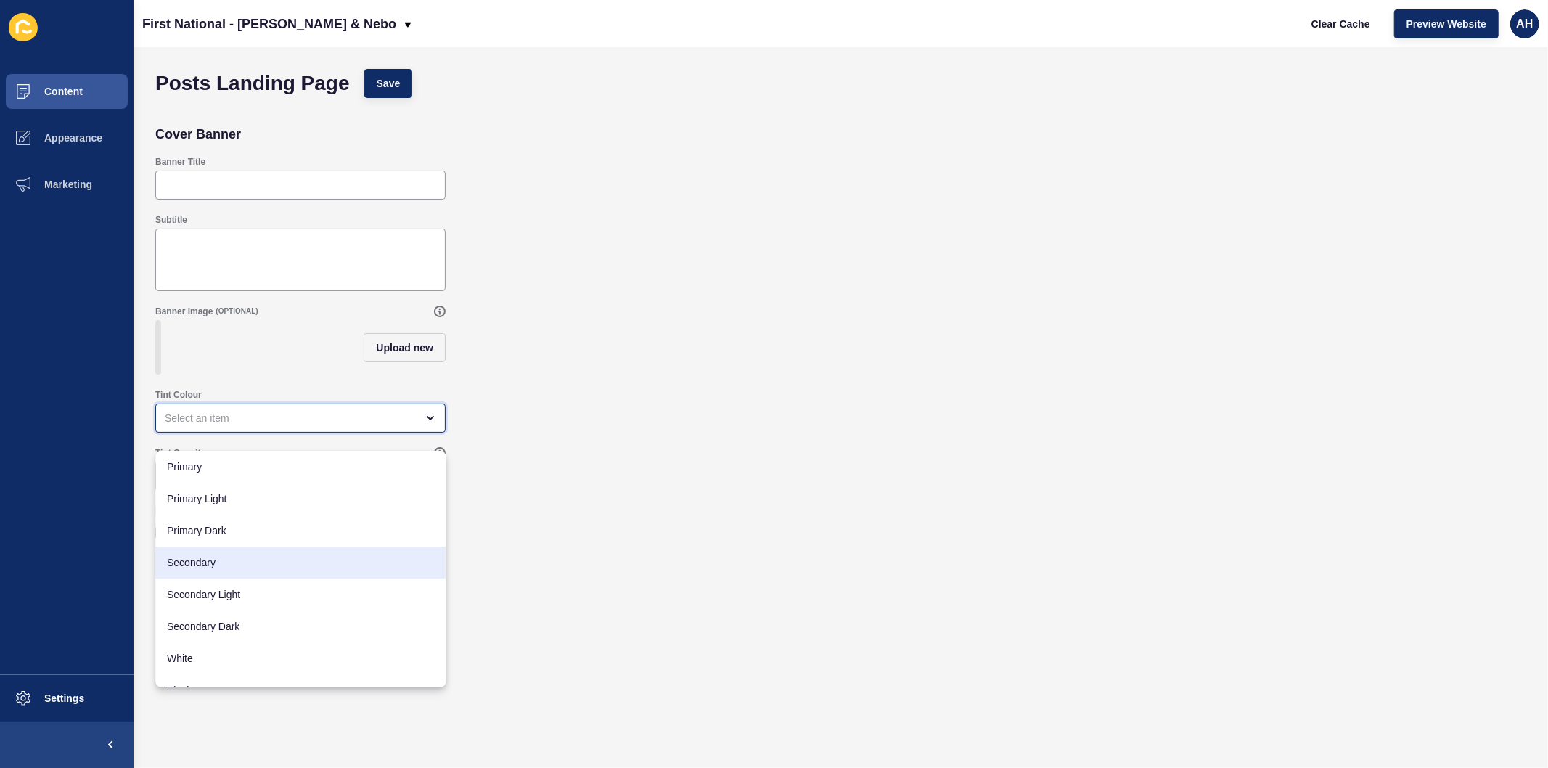
click at [229, 548] on div "Secondary" at bounding box center [300, 563] width 290 height 32
type input "Secondary"
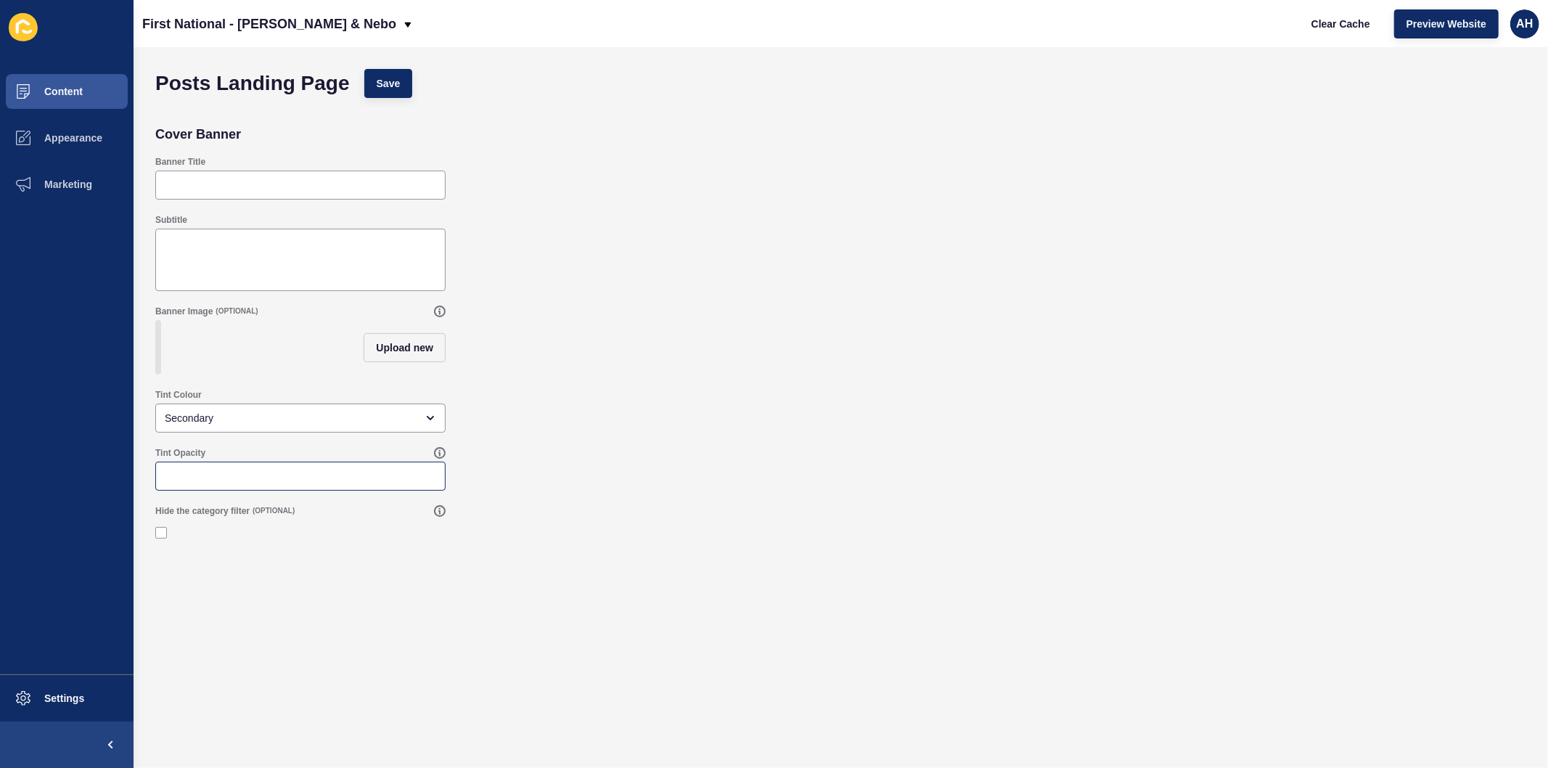
click at [204, 473] on div at bounding box center [300, 476] width 290 height 29
type input "100"
click at [395, 83] on span "Save" at bounding box center [389, 83] width 24 height 15
click at [60, 139] on span "Appearance" at bounding box center [50, 138] width 105 height 12
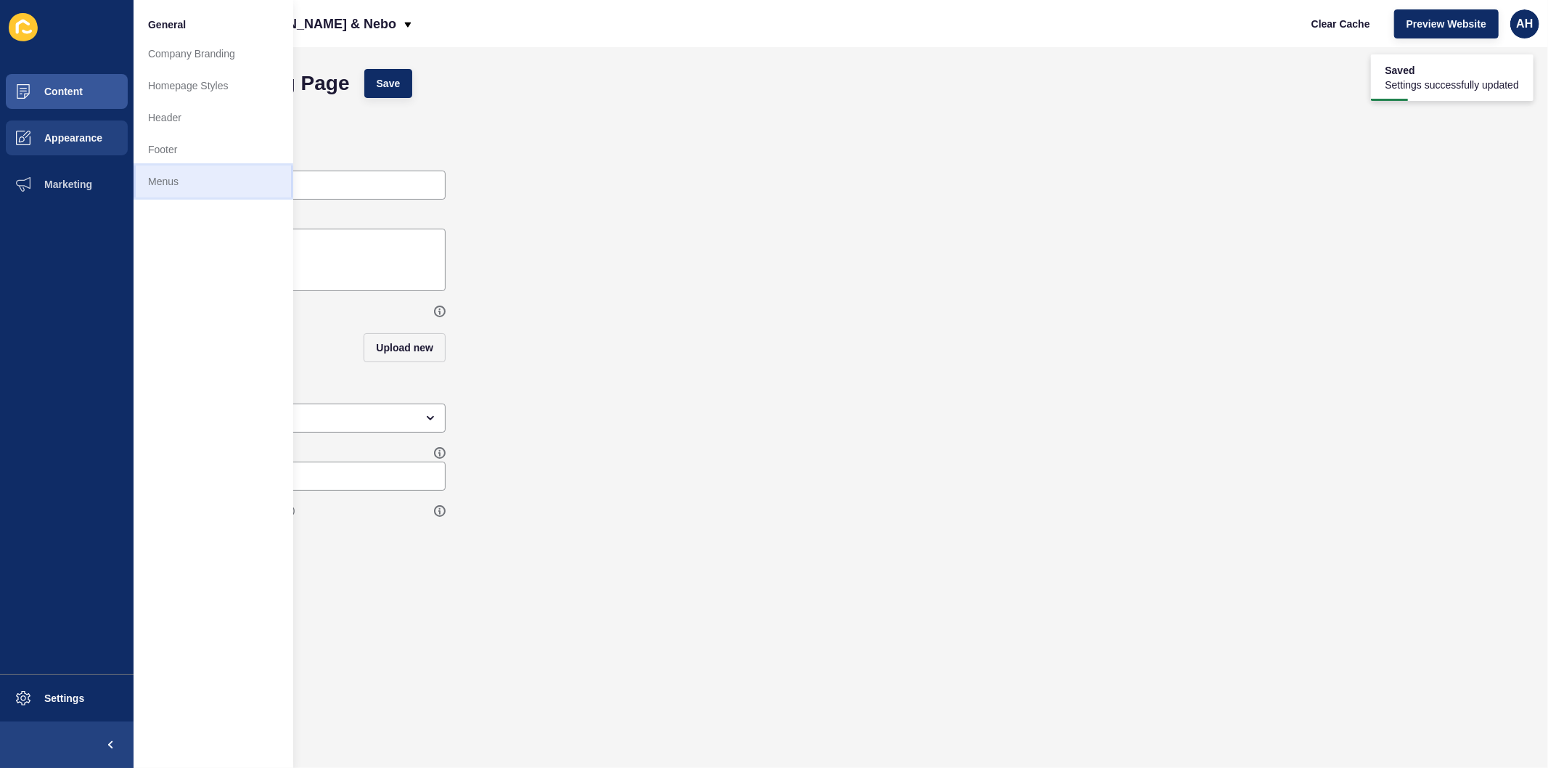
click at [176, 190] on link "Menus" at bounding box center [214, 182] width 160 height 32
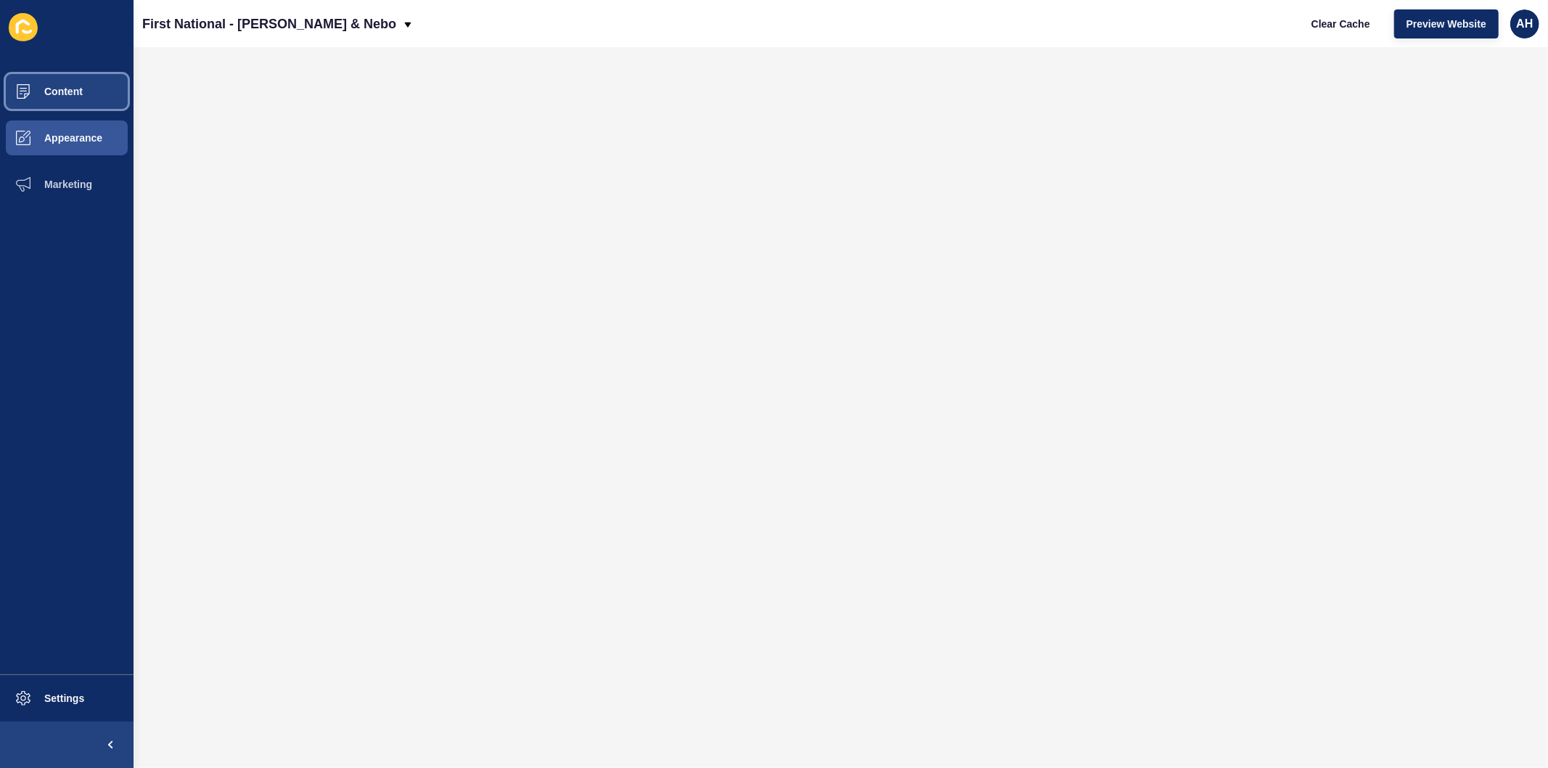
click at [57, 87] on span "Content" at bounding box center [40, 92] width 85 height 12
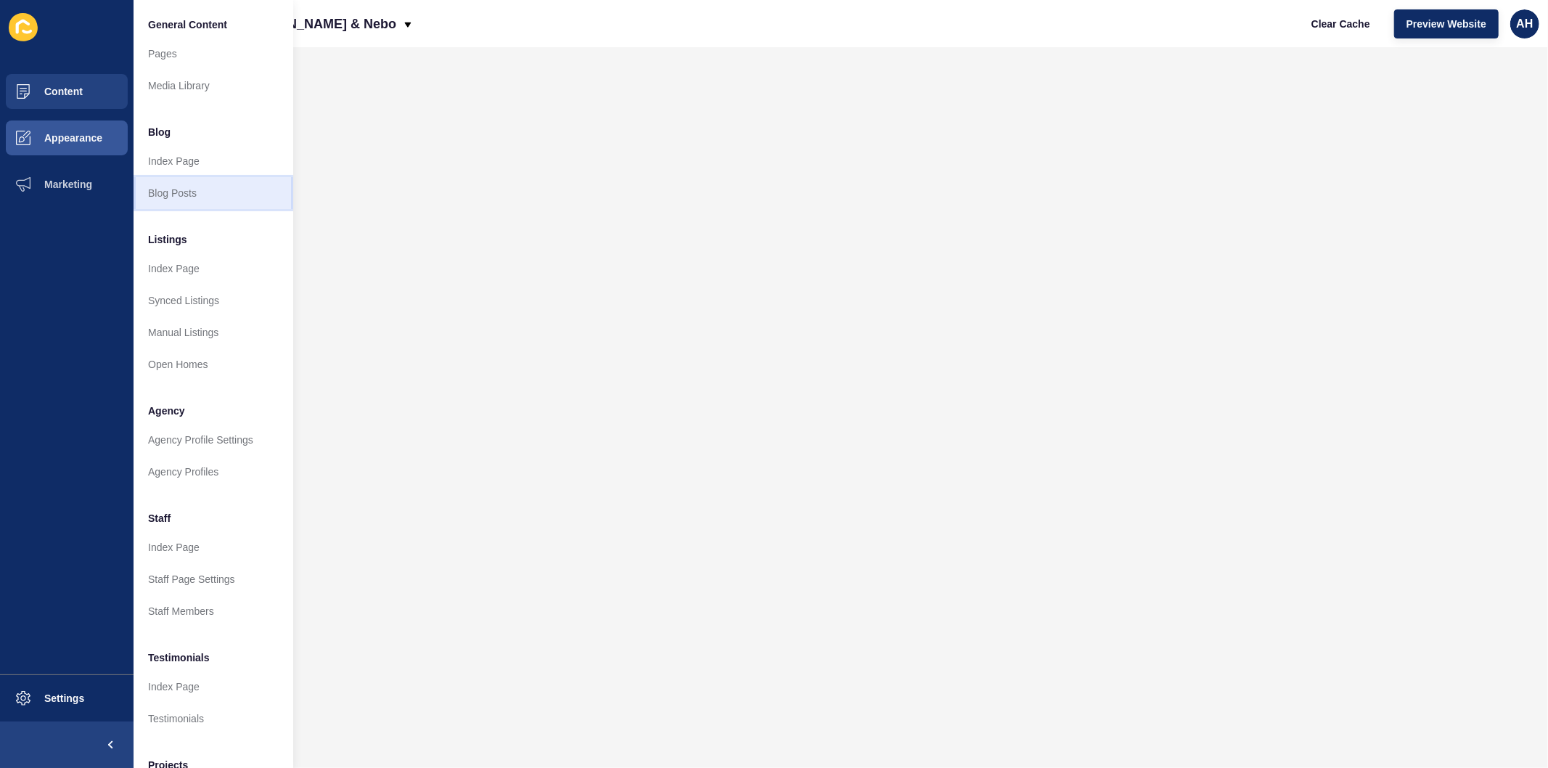
click at [187, 199] on link "Blog Posts" at bounding box center [214, 193] width 160 height 32
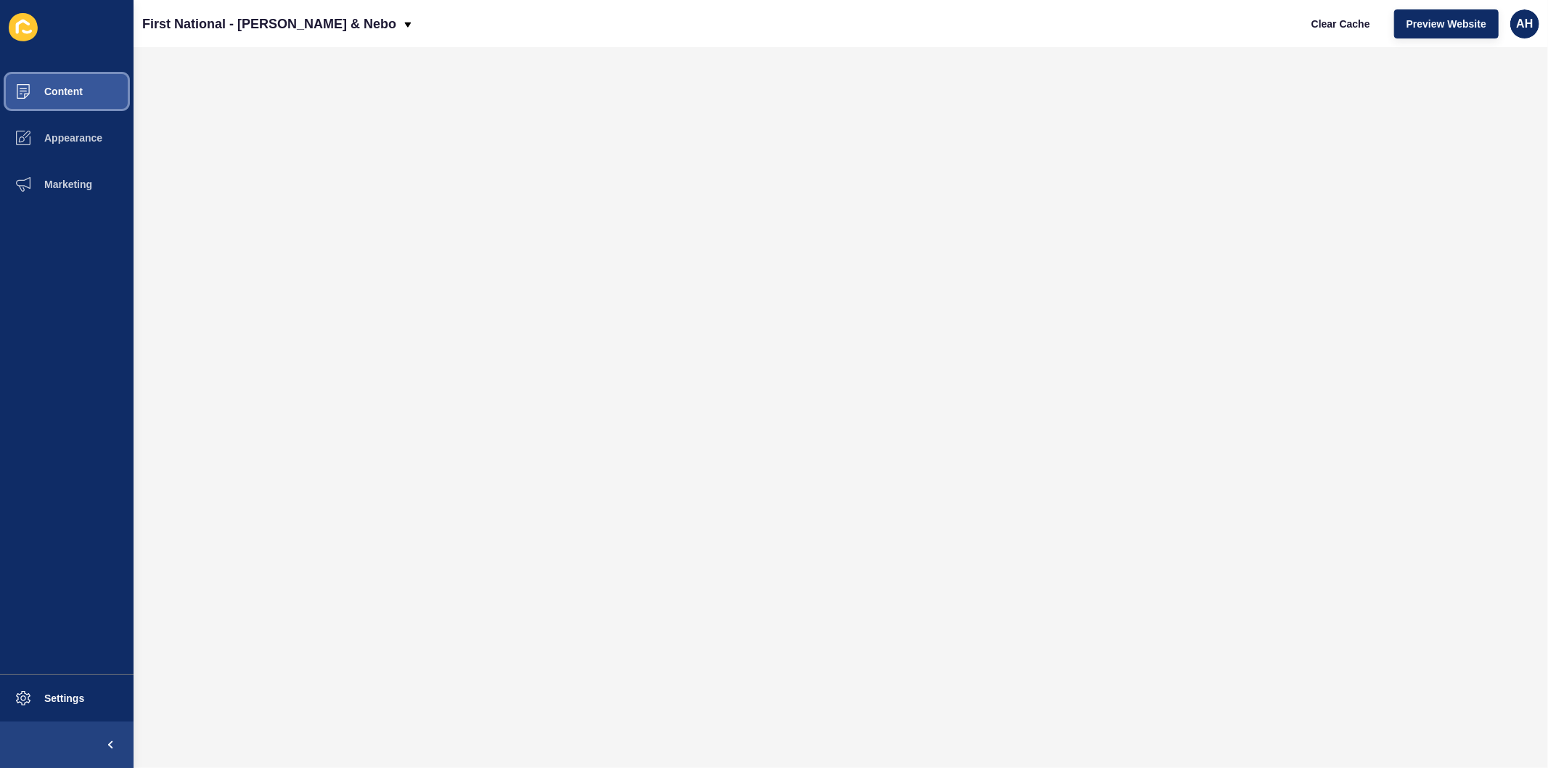
click at [73, 91] on span "Content" at bounding box center [40, 92] width 85 height 12
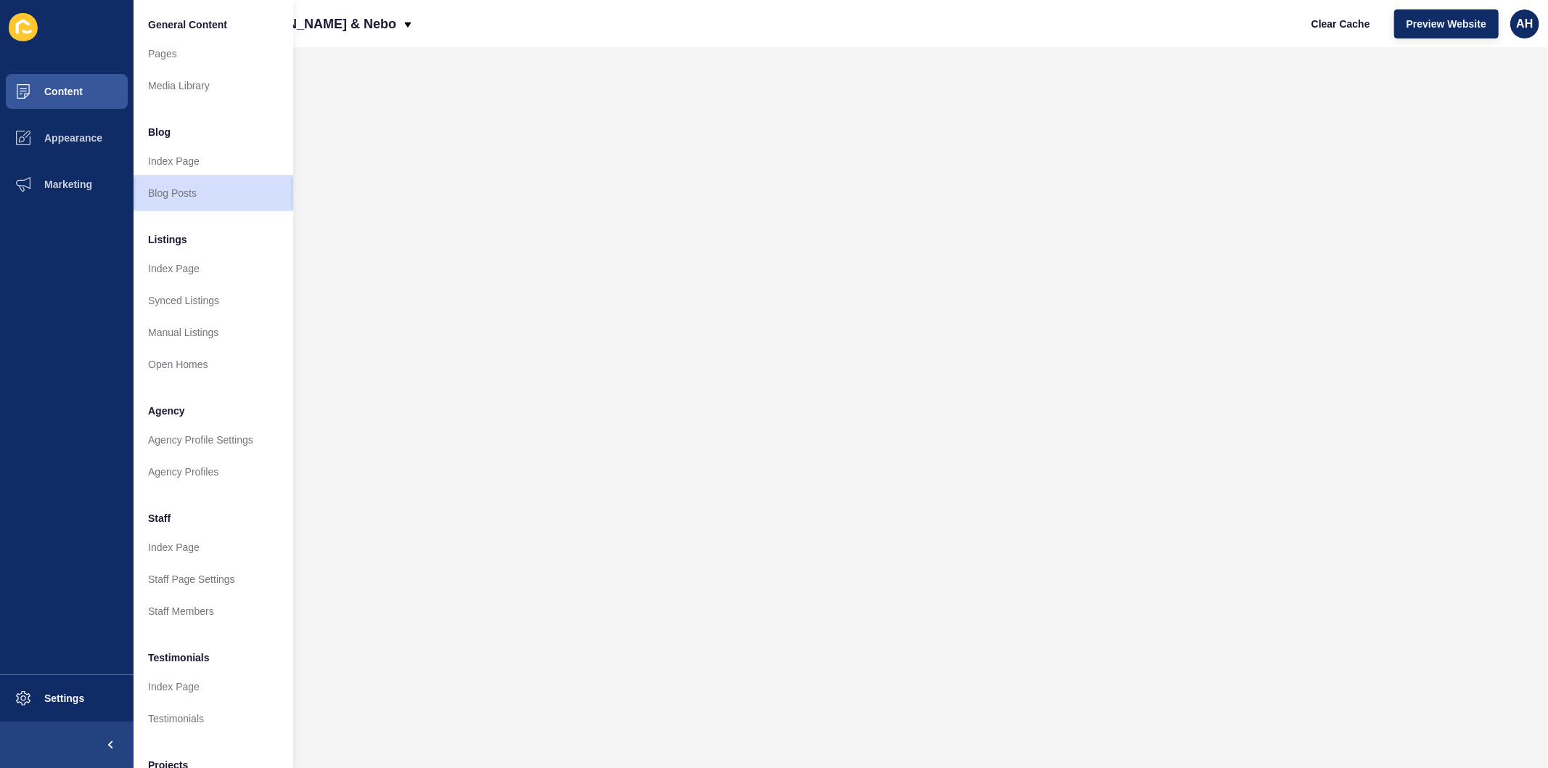
click at [162, 185] on link "Blog Posts" at bounding box center [214, 193] width 160 height 32
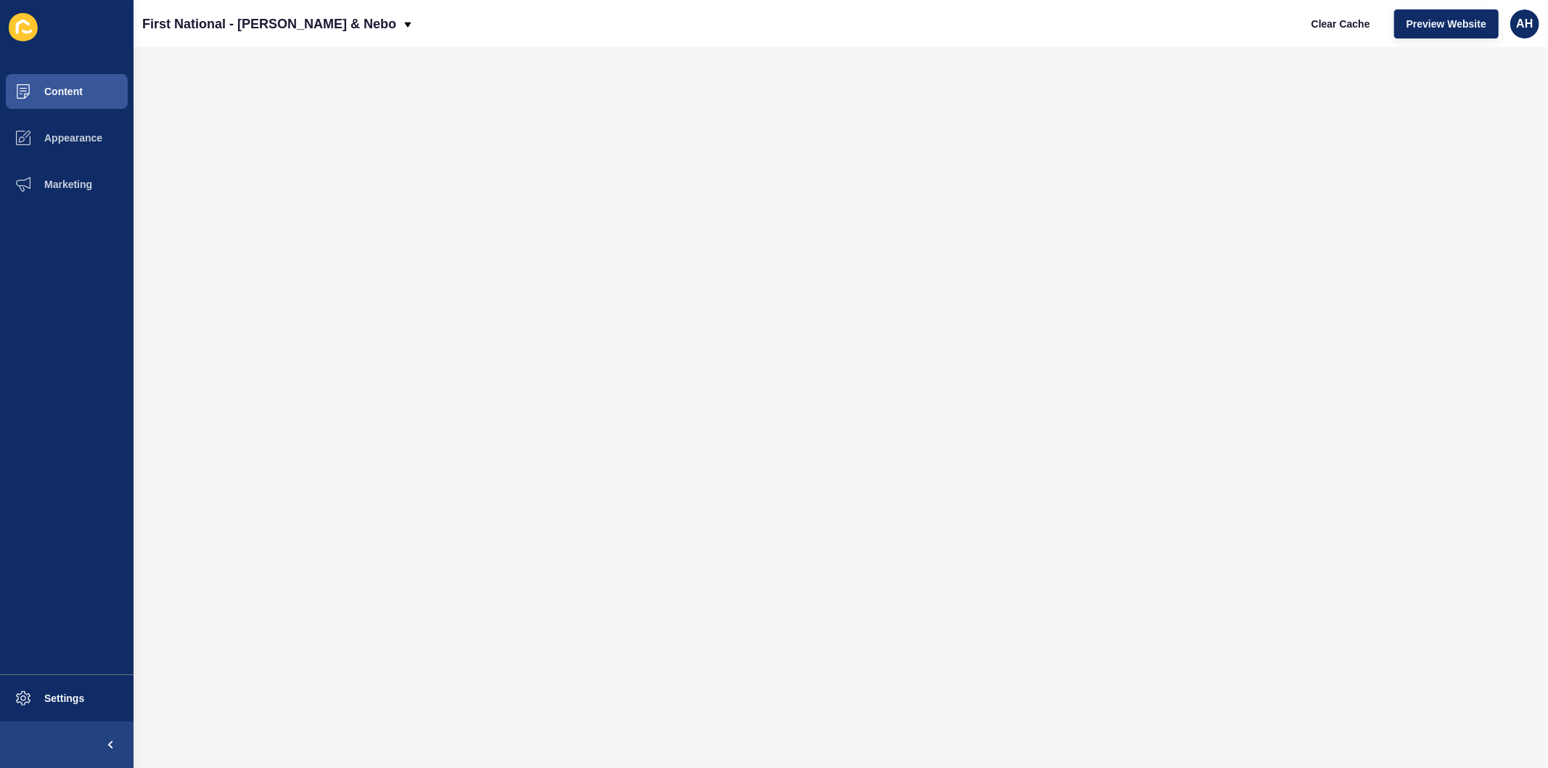
click at [15, 549] on ul "Content Appearance Marketing" at bounding box center [67, 371] width 134 height 606
click at [47, 89] on span "Content" at bounding box center [40, 92] width 85 height 12
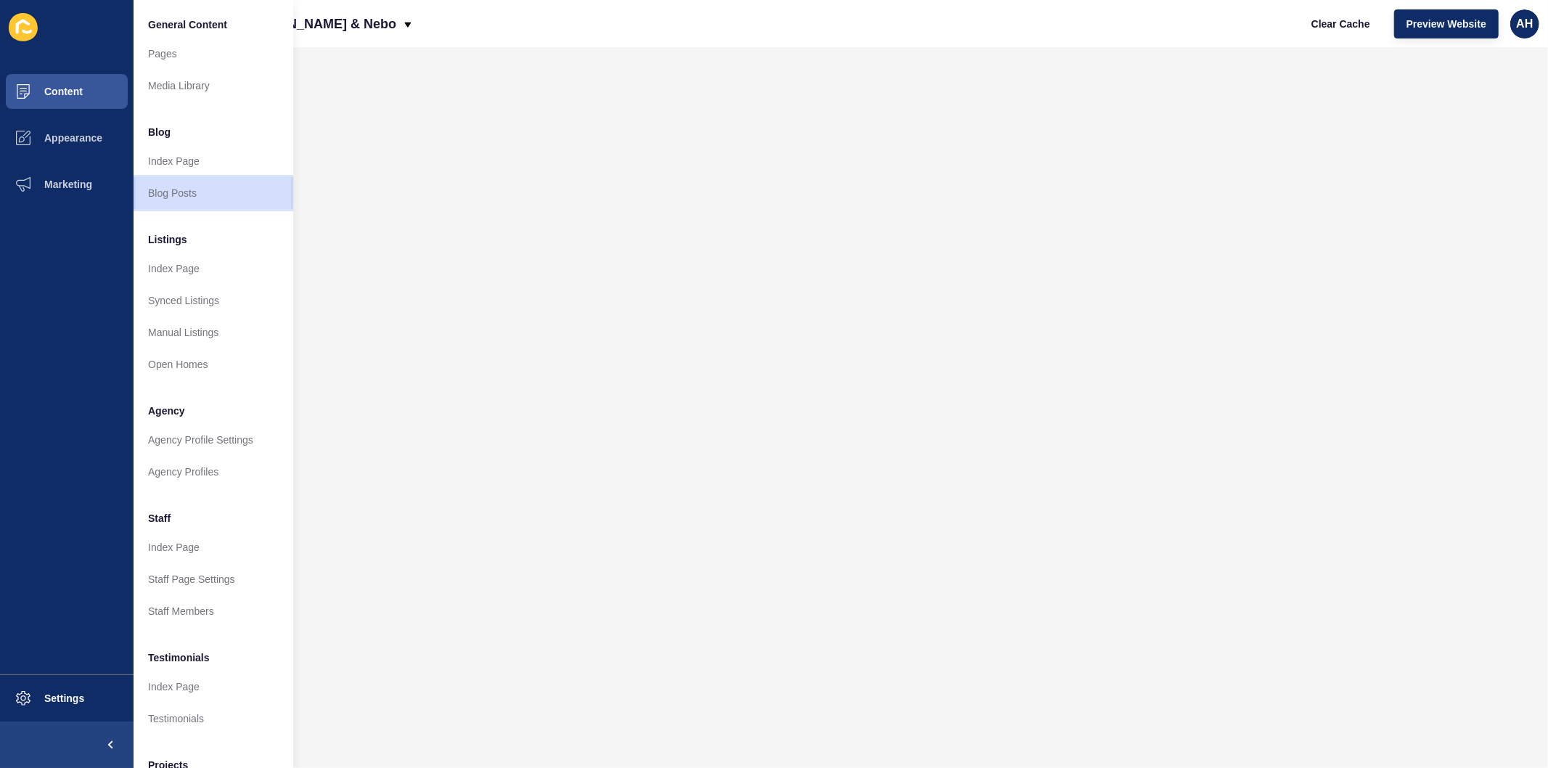
drag, startPoint x: 162, startPoint y: 201, endPoint x: 168, endPoint y: 226, distance: 26.2
click at [163, 201] on link "Blog Posts" at bounding box center [214, 193] width 160 height 32
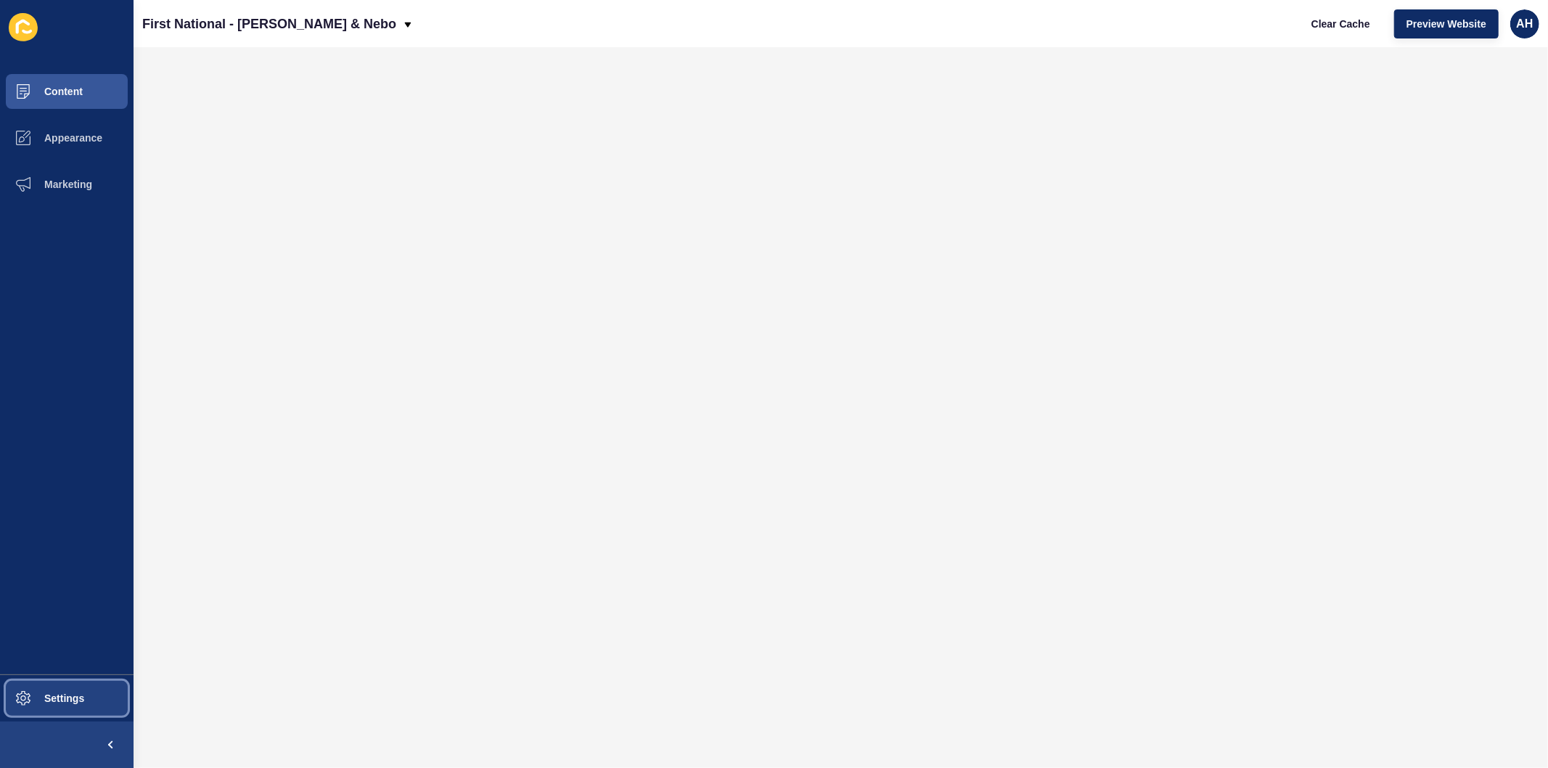
click at [52, 698] on span "Settings" at bounding box center [41, 699] width 86 height 12
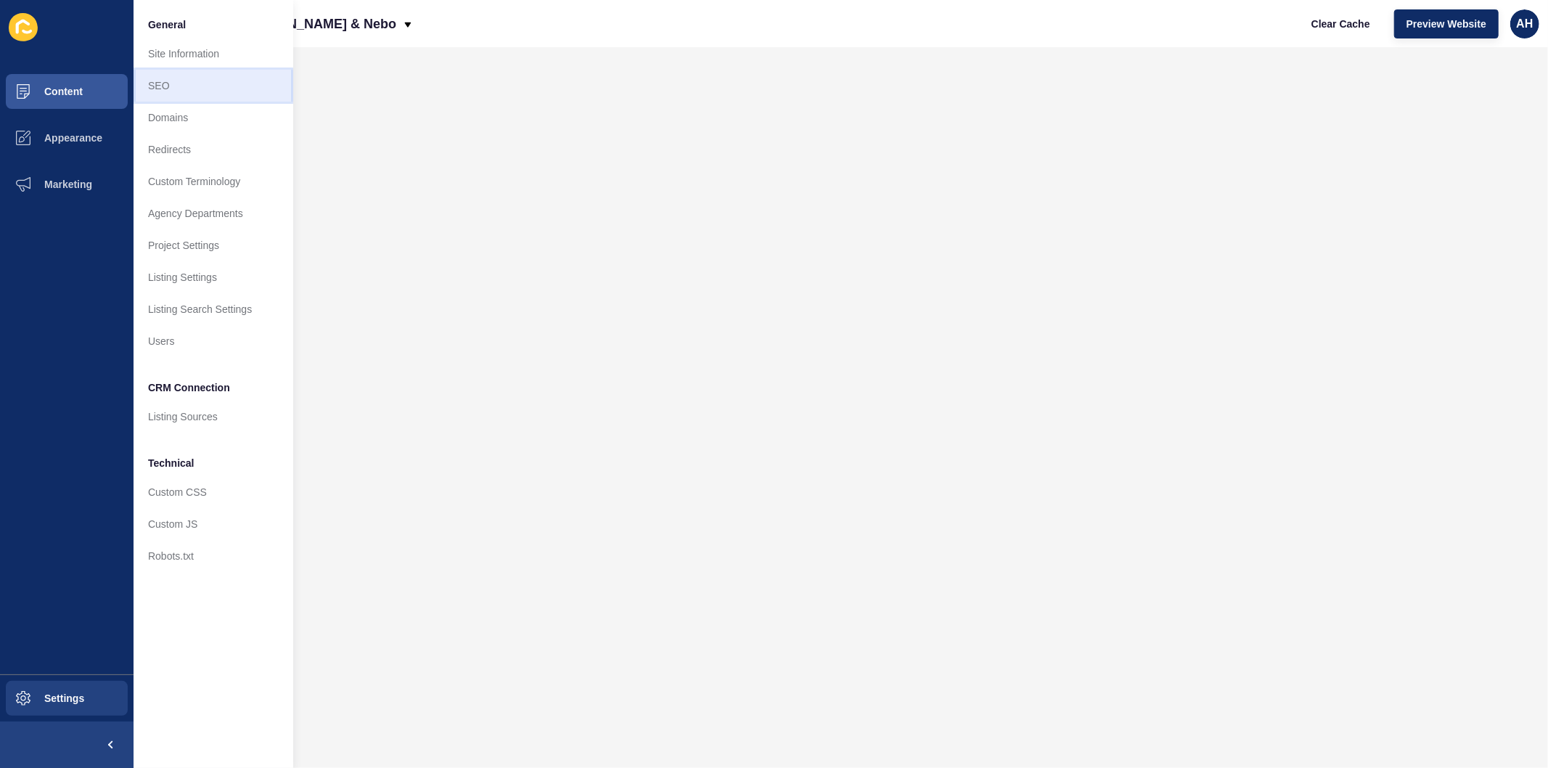
click at [168, 89] on link "SEO" at bounding box center [214, 86] width 160 height 32
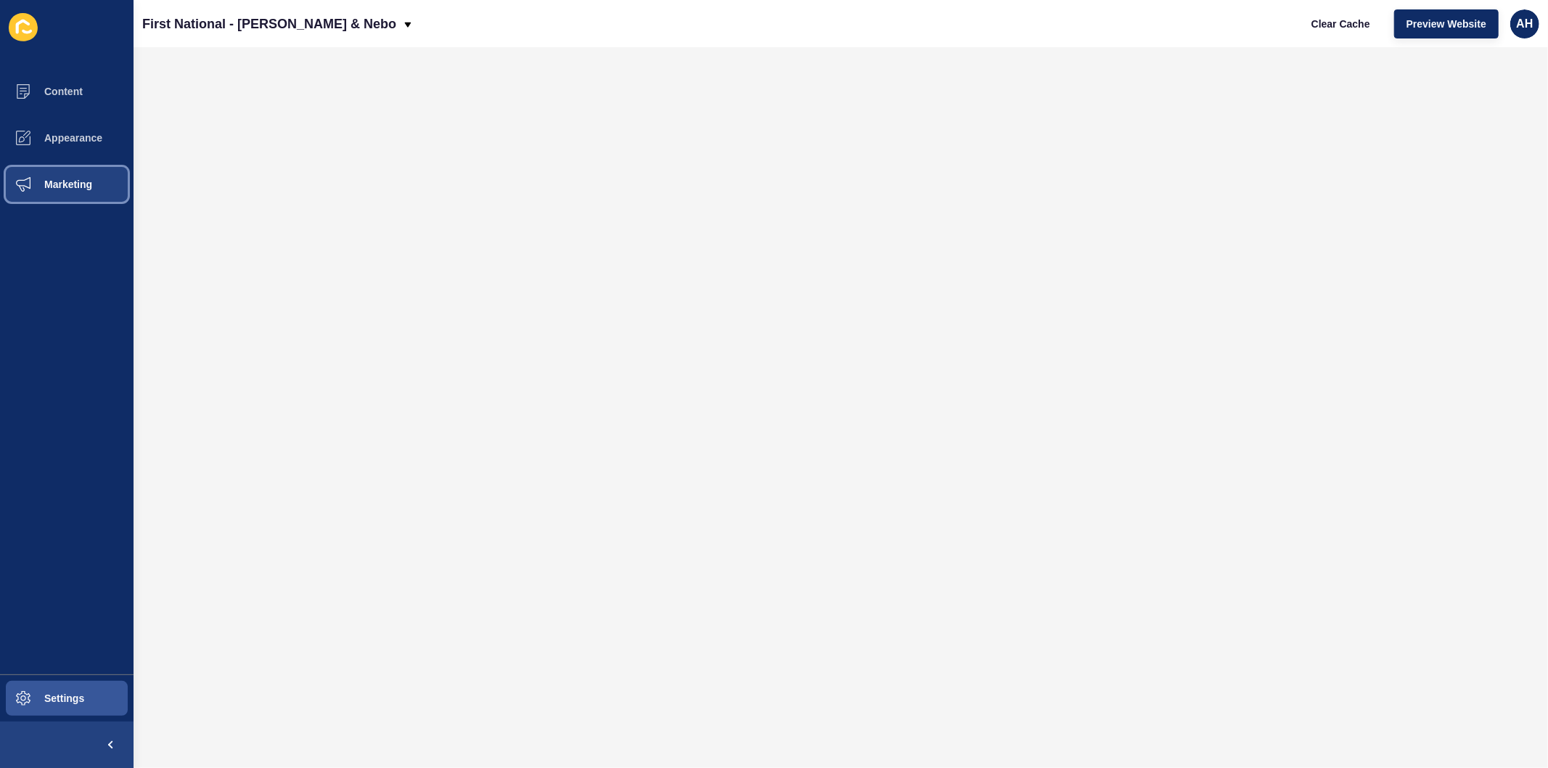
click at [62, 182] on span "Marketing" at bounding box center [45, 185] width 94 height 12
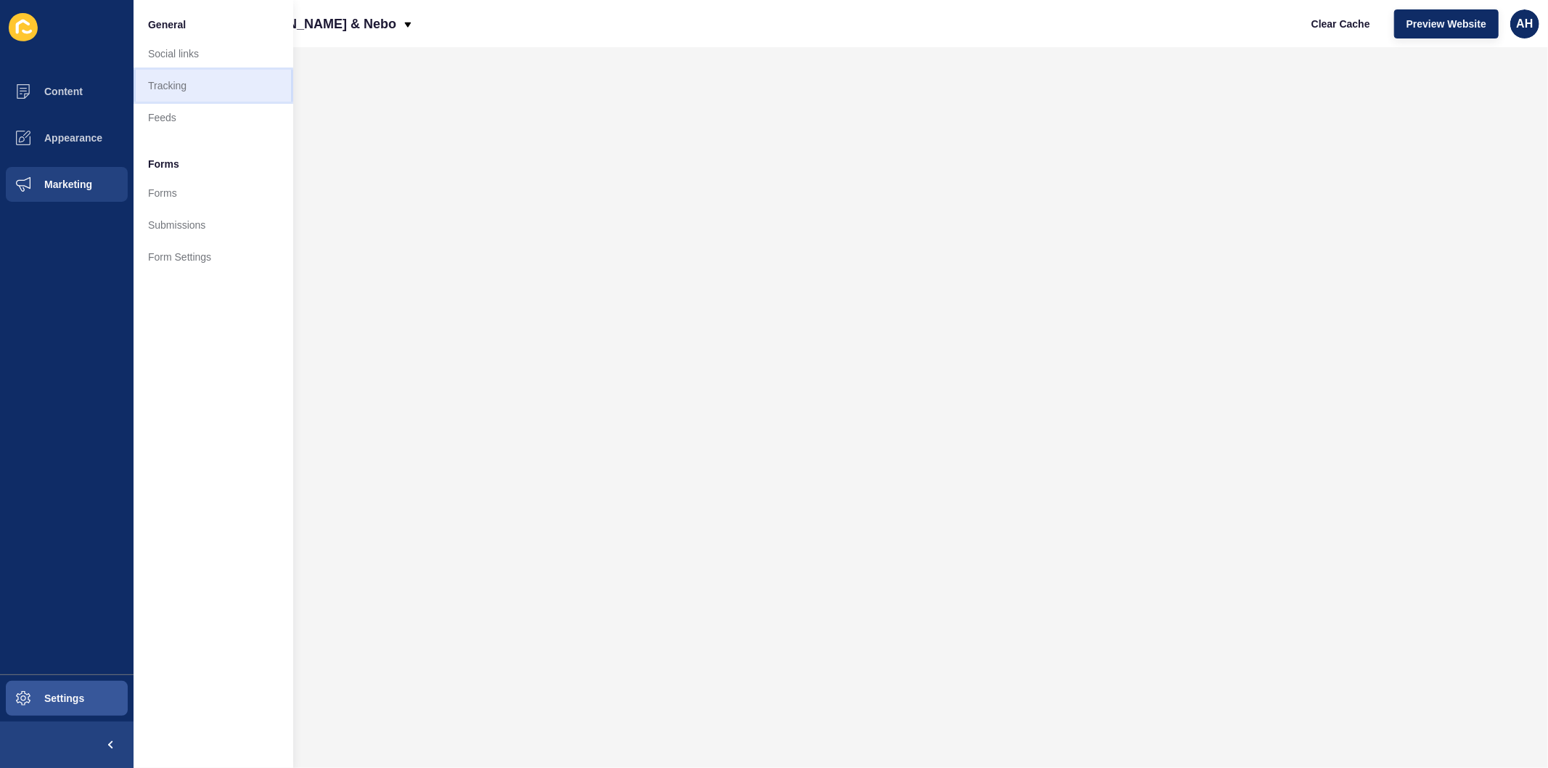
click at [185, 77] on link "Tracking" at bounding box center [214, 86] width 160 height 32
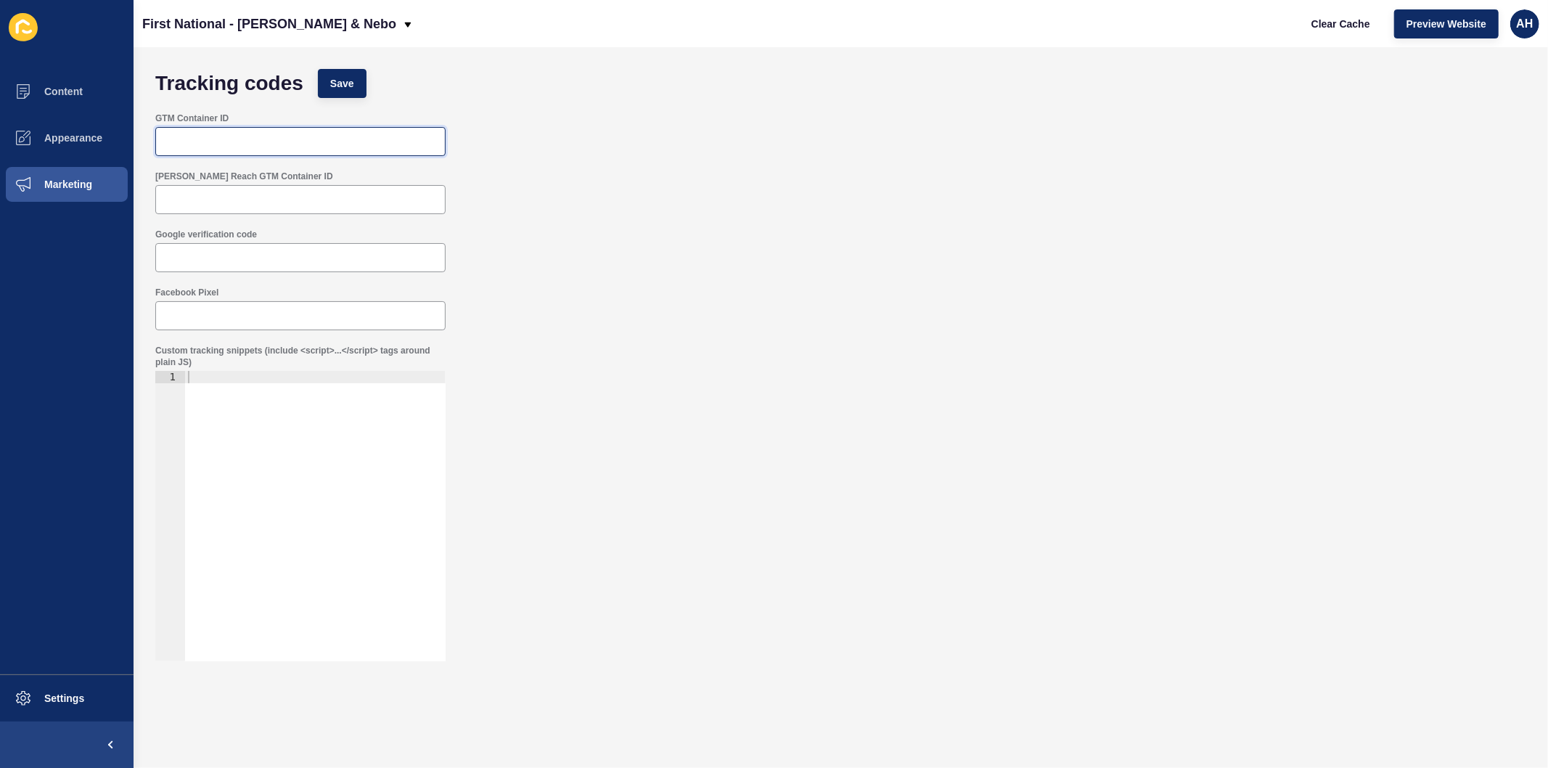
click at [184, 138] on input "GTM Container ID" at bounding box center [300, 141] width 271 height 15
click at [257, 135] on input "GTM Container ID" at bounding box center [300, 141] width 271 height 15
paste input "GTM-MR2FCKW"
type input "GTM-MR2FCKW"
click at [335, 92] on button "Save" at bounding box center [342, 83] width 49 height 29
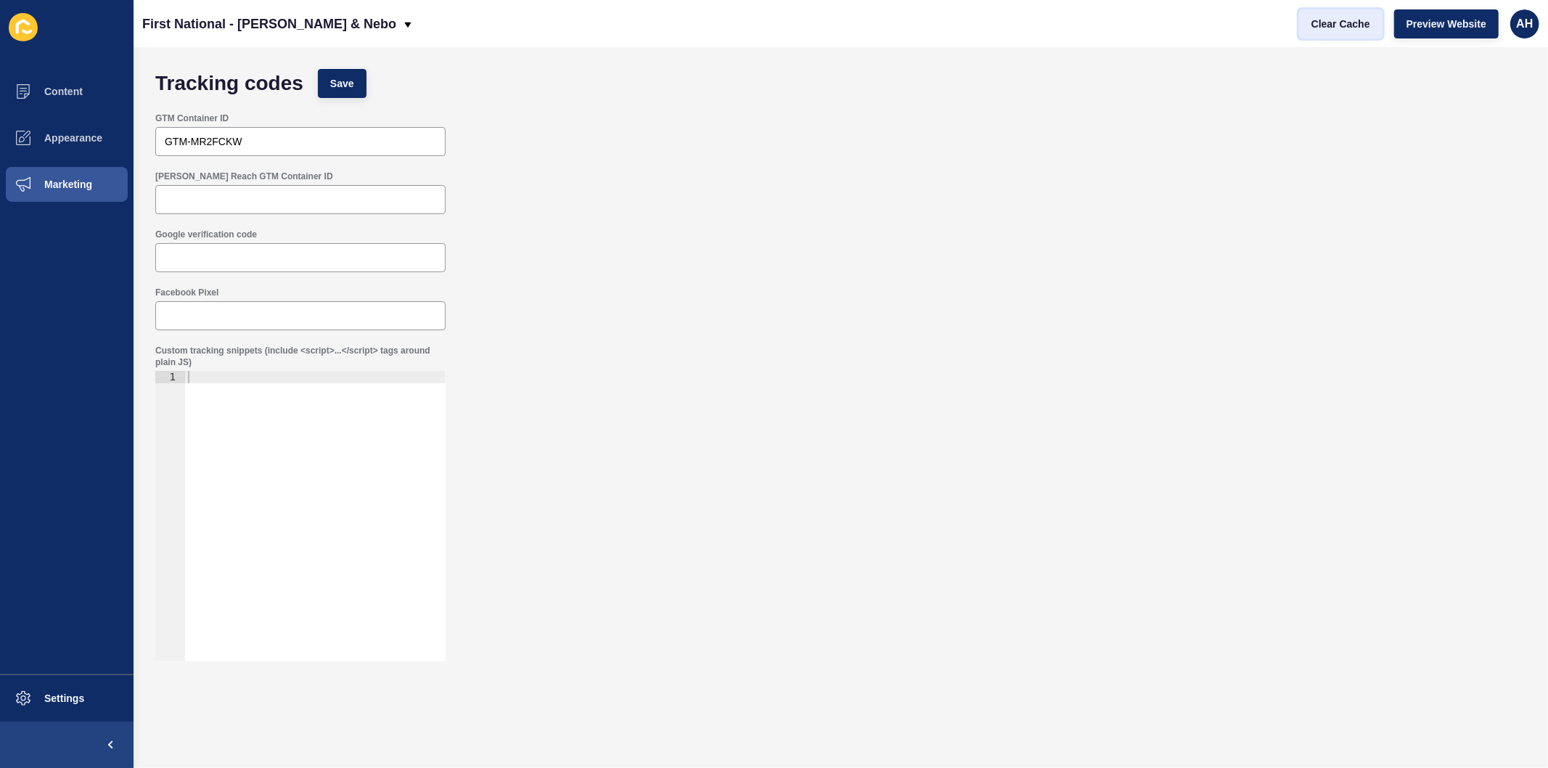
click at [1350, 27] on span "Clear Cache" at bounding box center [1341, 24] width 59 height 15
click at [795, 594] on div "Custom tracking snippets (include <script>...</script> tags around plain JS) 1 …" at bounding box center [841, 503] width 1386 height 331
click at [1447, 26] on span "Preview Website" at bounding box center [1447, 24] width 80 height 15
click at [37, 90] on span "Content" at bounding box center [40, 92] width 85 height 12
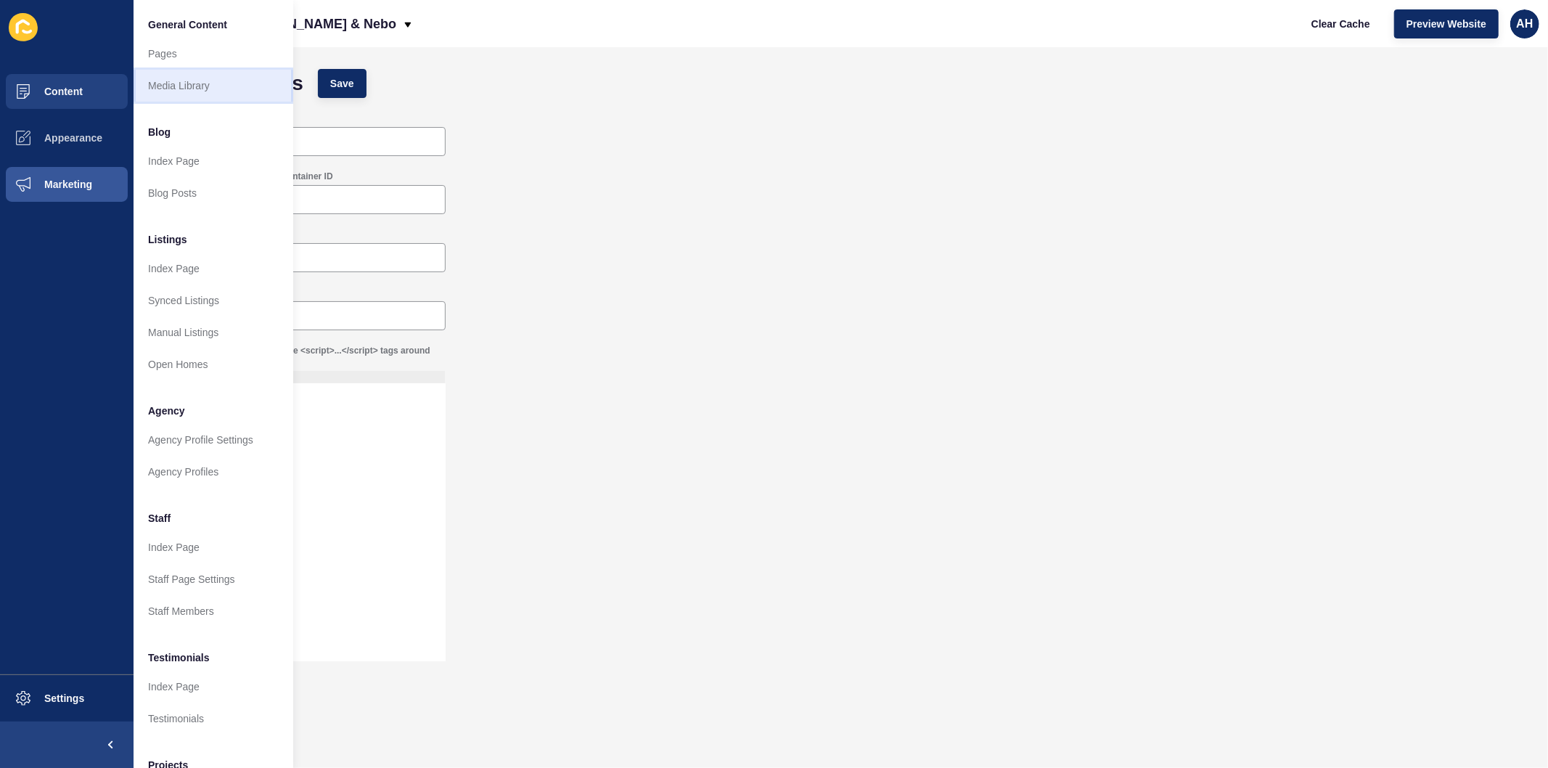
click at [157, 86] on link "Media Library" at bounding box center [214, 86] width 160 height 32
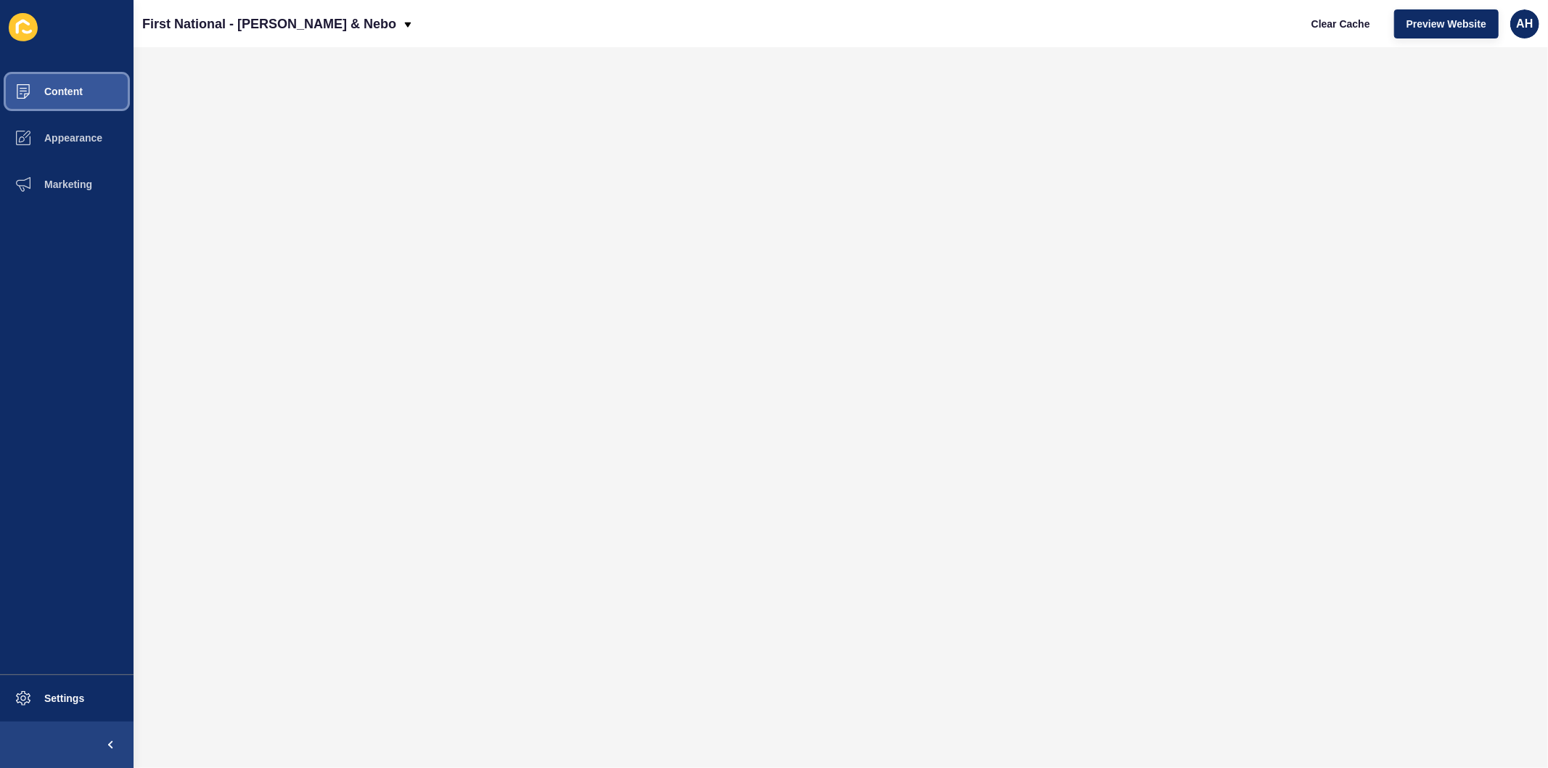
click at [59, 91] on span "Content" at bounding box center [40, 92] width 85 height 12
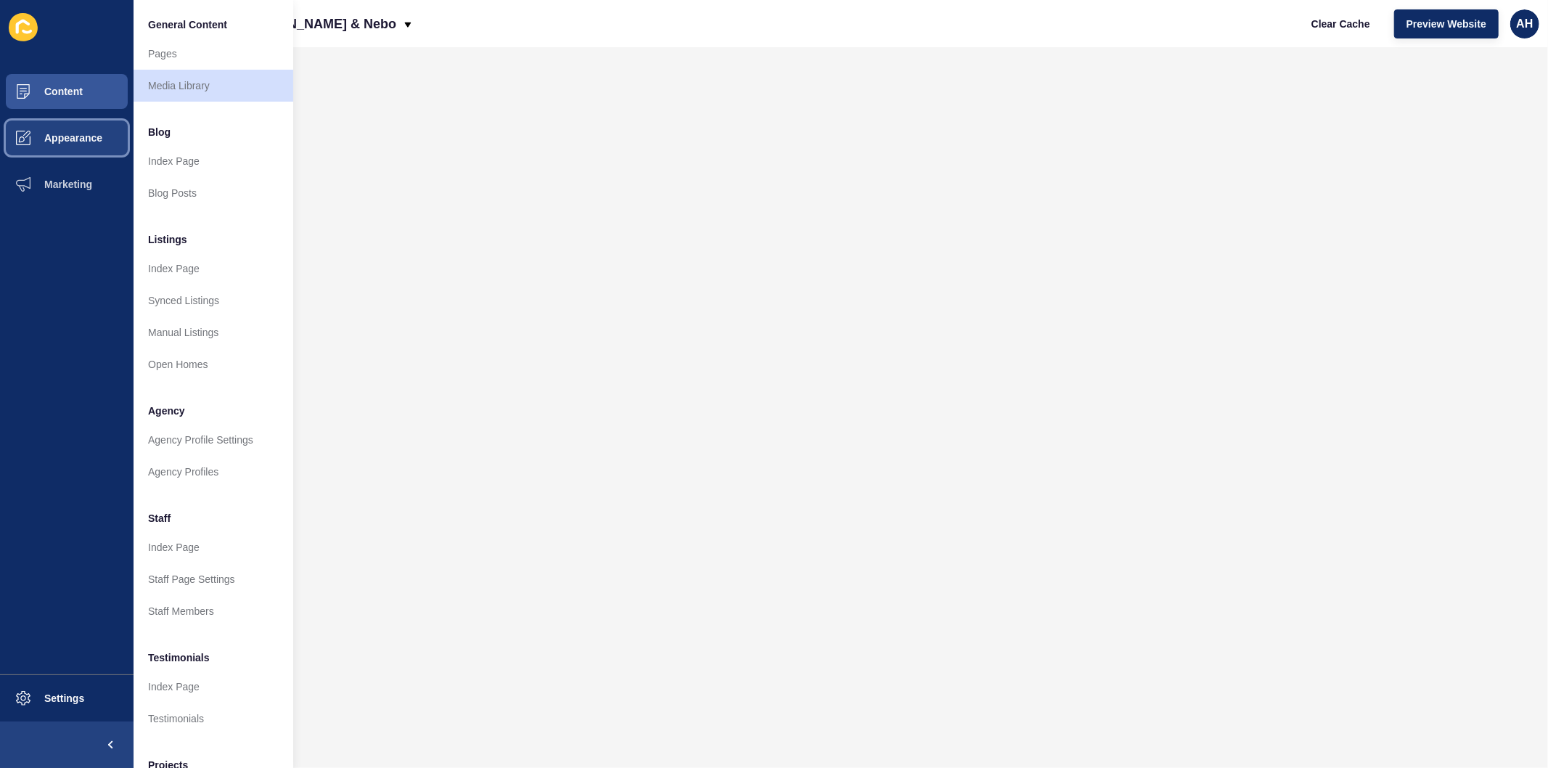
click at [60, 136] on span "Appearance" at bounding box center [50, 138] width 105 height 12
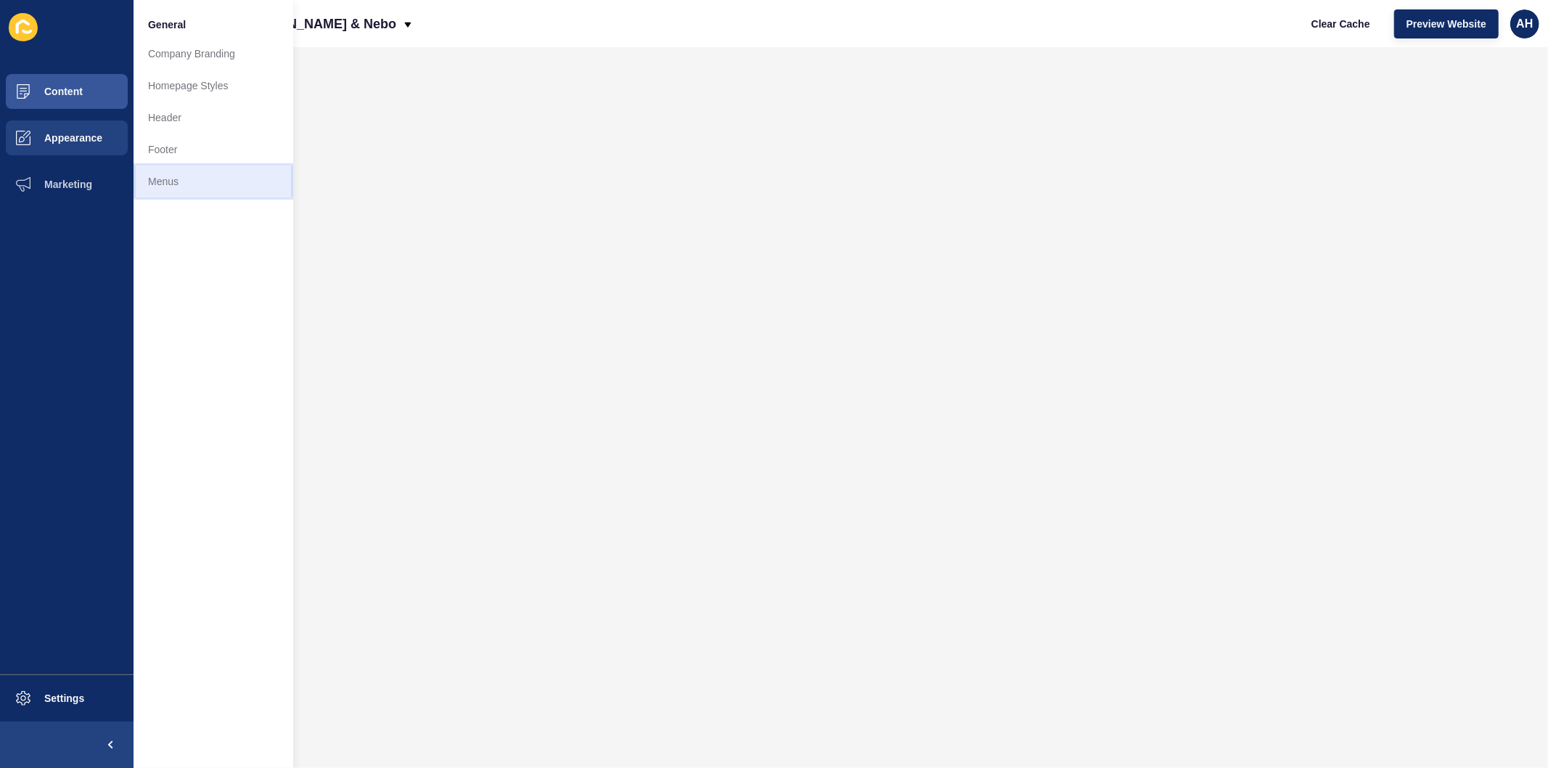
click at [169, 176] on link "Menus" at bounding box center [214, 182] width 160 height 32
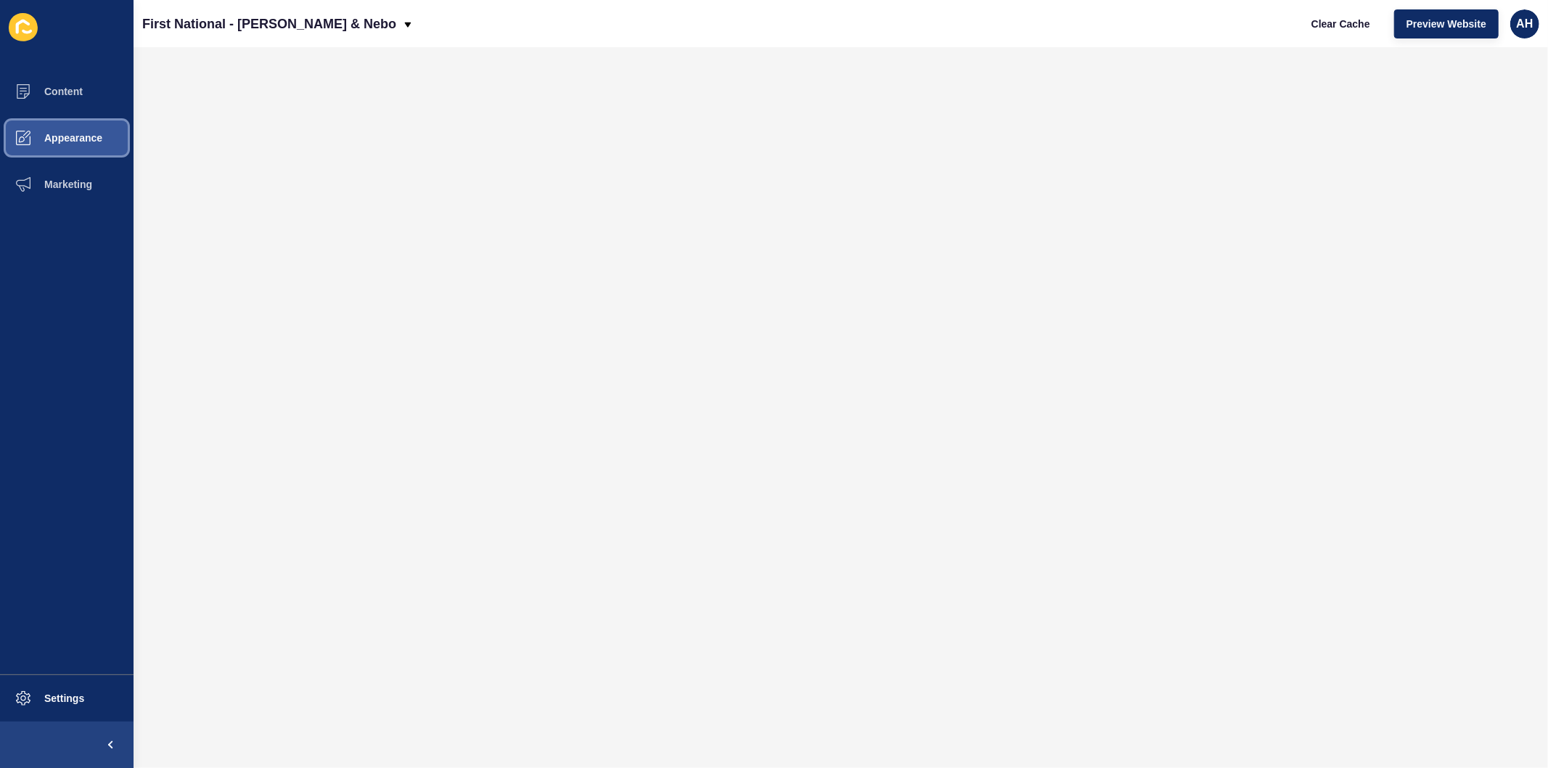
click at [54, 135] on span "Appearance" at bounding box center [50, 138] width 105 height 12
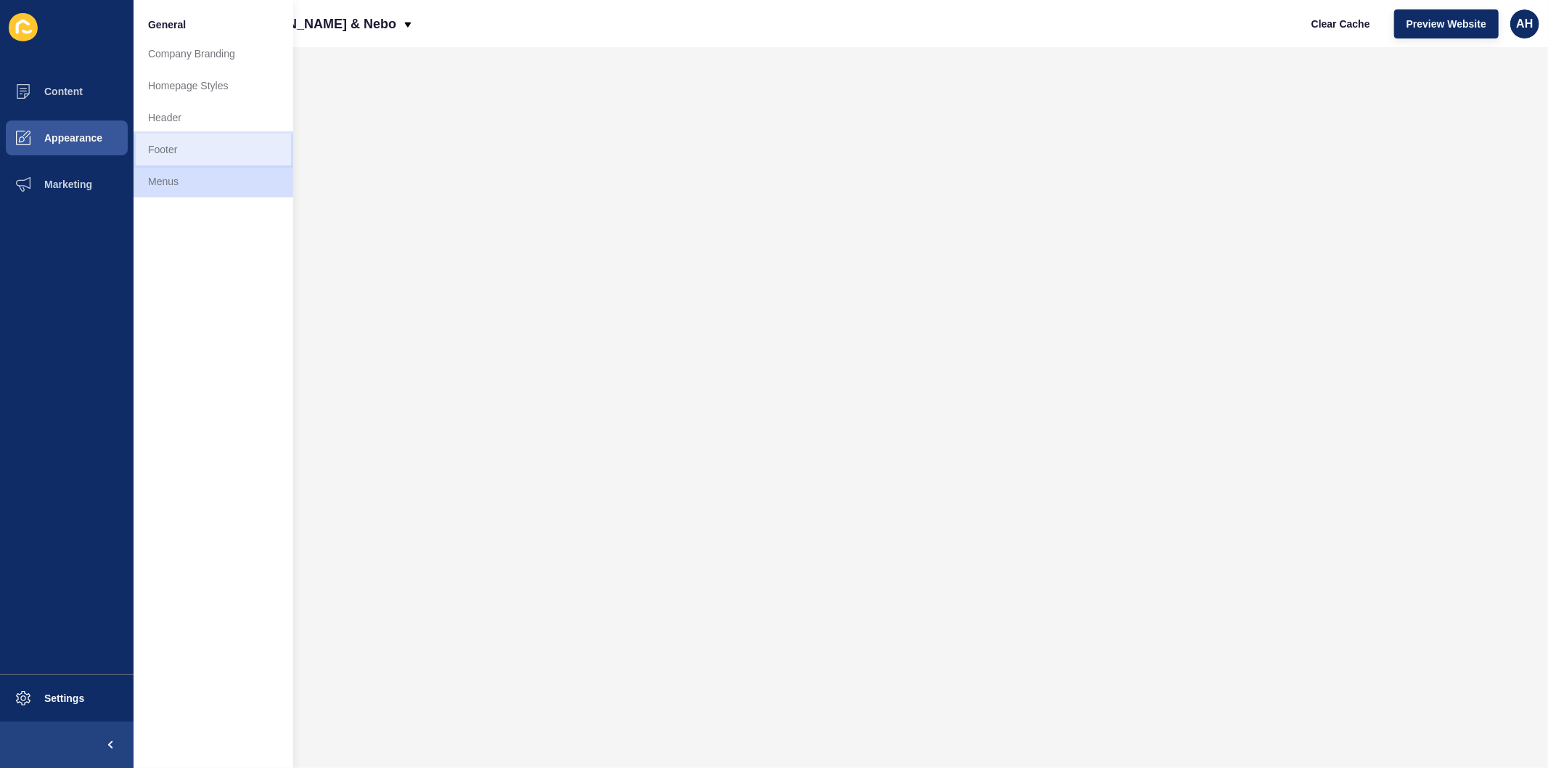
click at [176, 142] on link "Footer" at bounding box center [214, 150] width 160 height 32
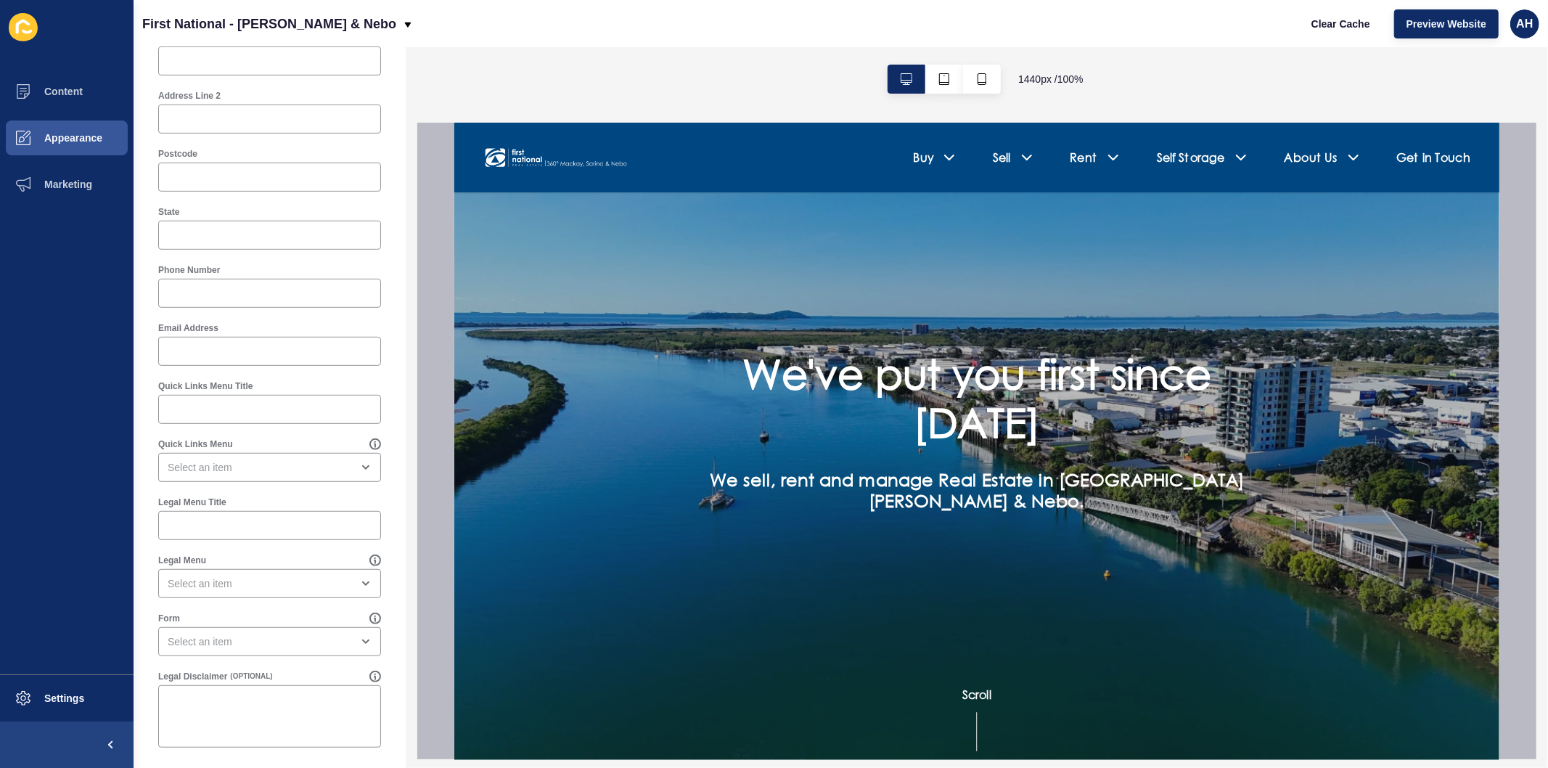
scroll to position [568, 0]
click at [252, 575] on div "open menu" at bounding box center [260, 580] width 184 height 15
click at [244, 613] on span "Legal Menu" at bounding box center [263, 616] width 187 height 15
type input "Legal Menu"
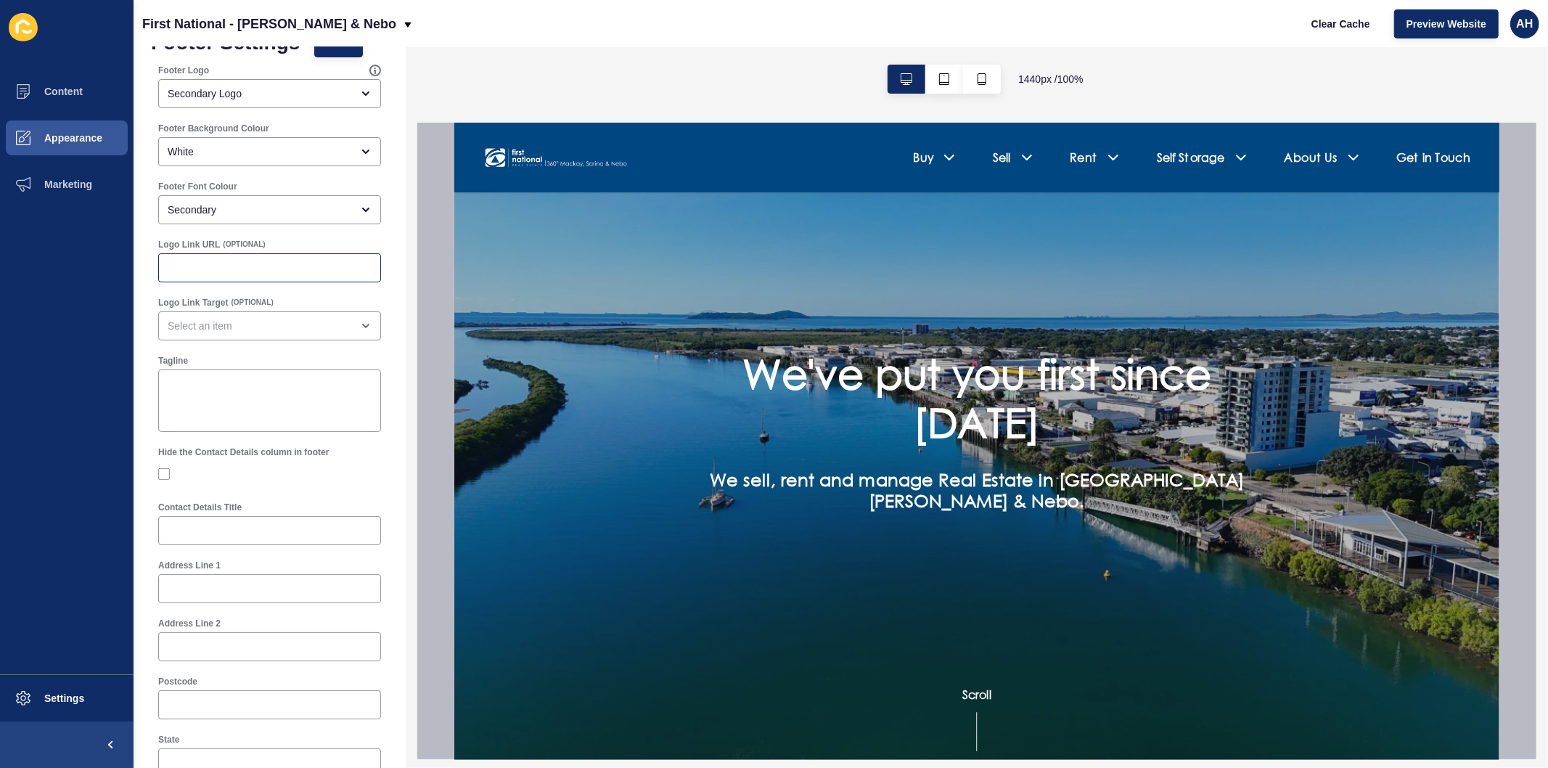
scroll to position [0, 0]
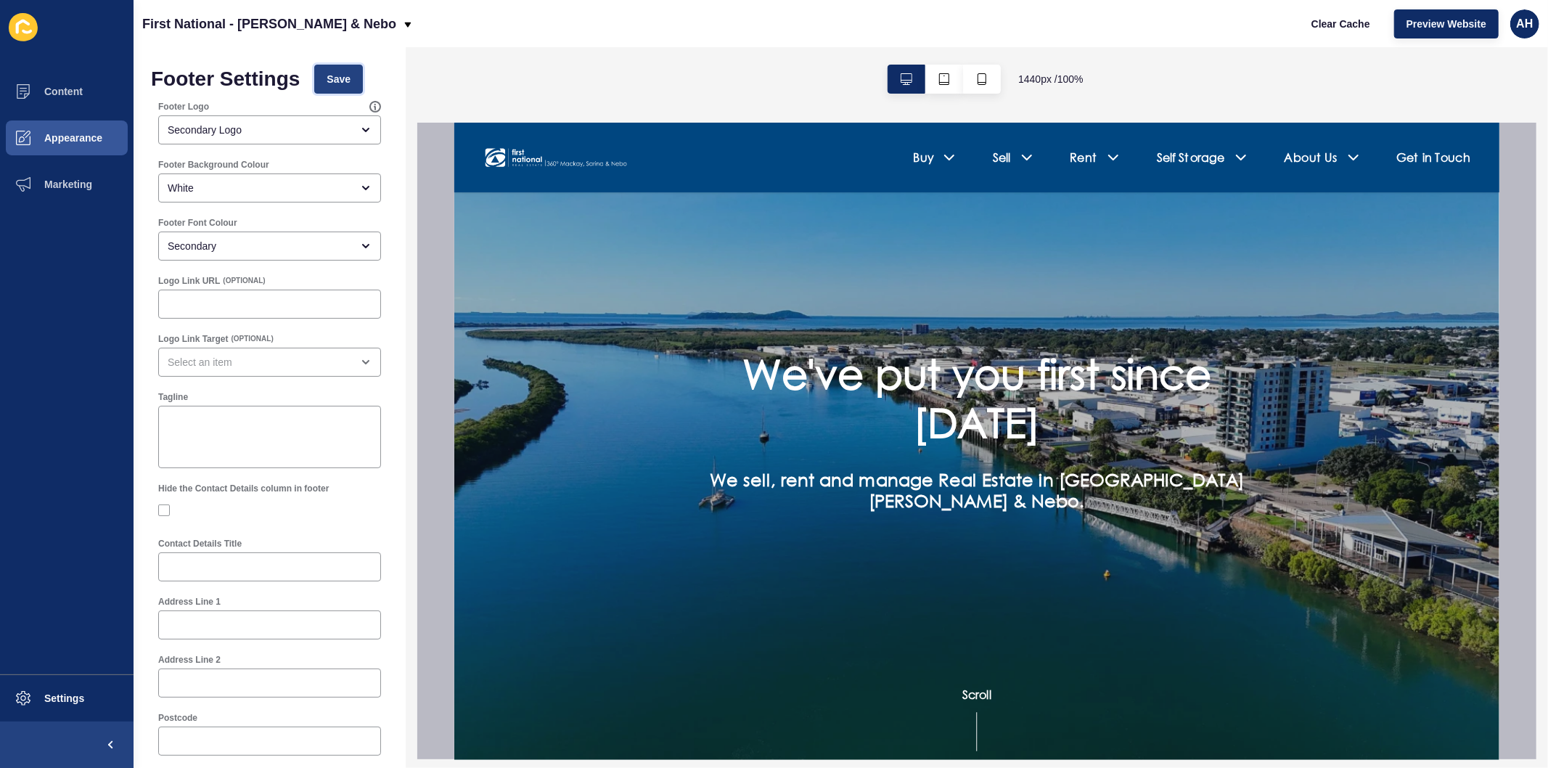
click at [331, 89] on button "Save" at bounding box center [338, 79] width 49 height 29
click at [63, 693] on span "Settings" at bounding box center [41, 699] width 86 height 12
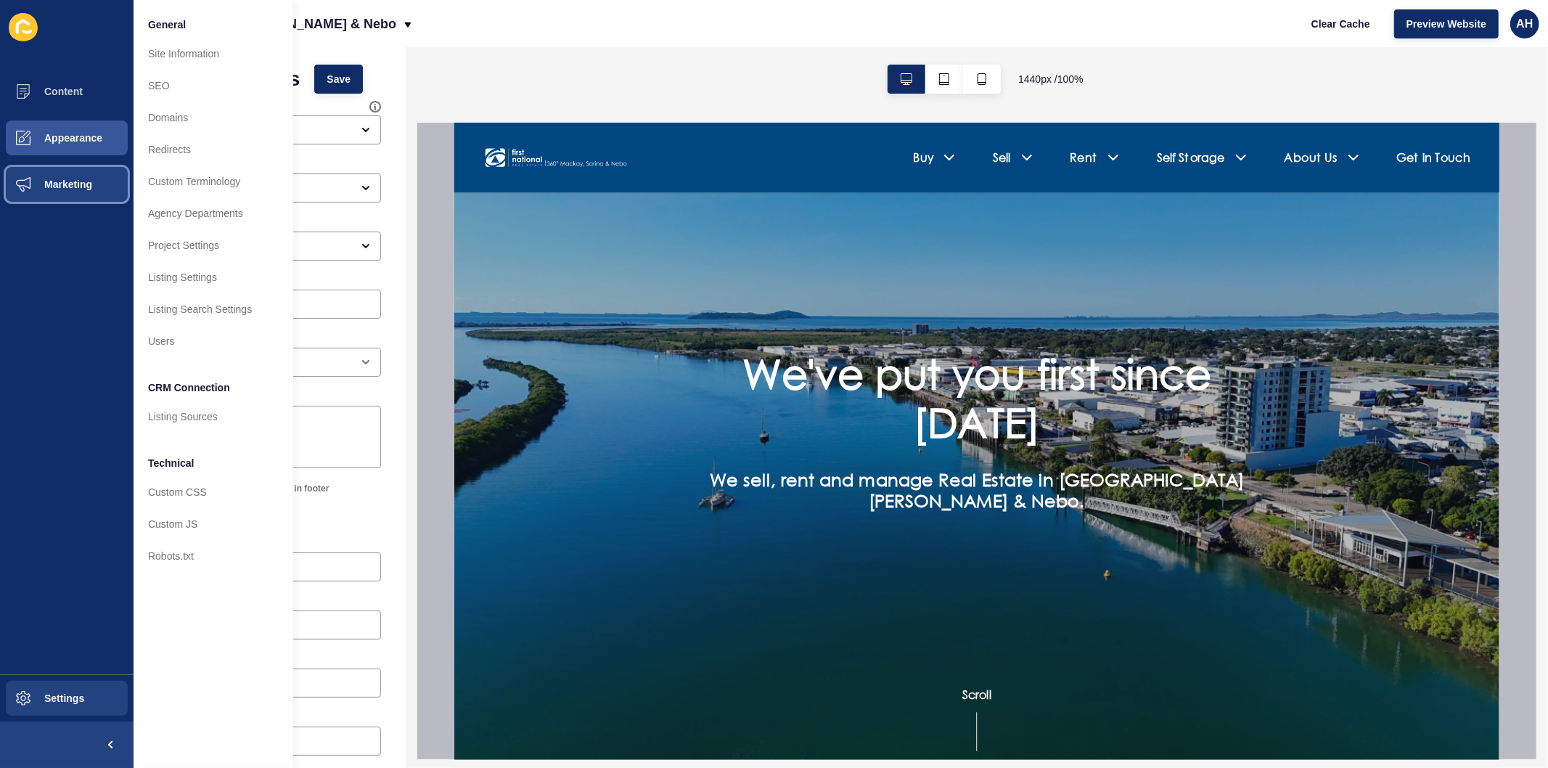
click at [63, 182] on span "Marketing" at bounding box center [45, 185] width 94 height 12
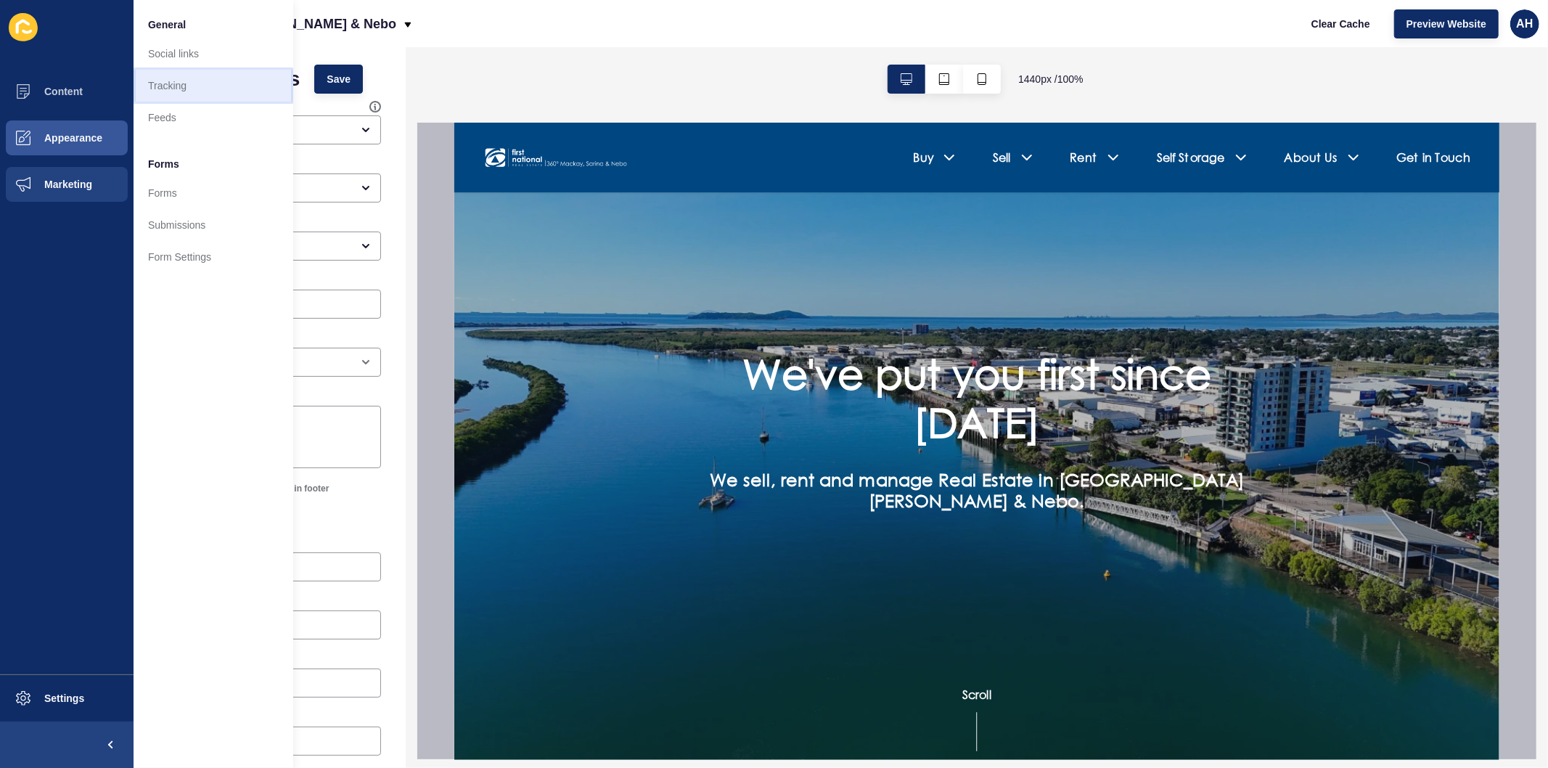
click at [180, 89] on link "Tracking" at bounding box center [214, 86] width 160 height 32
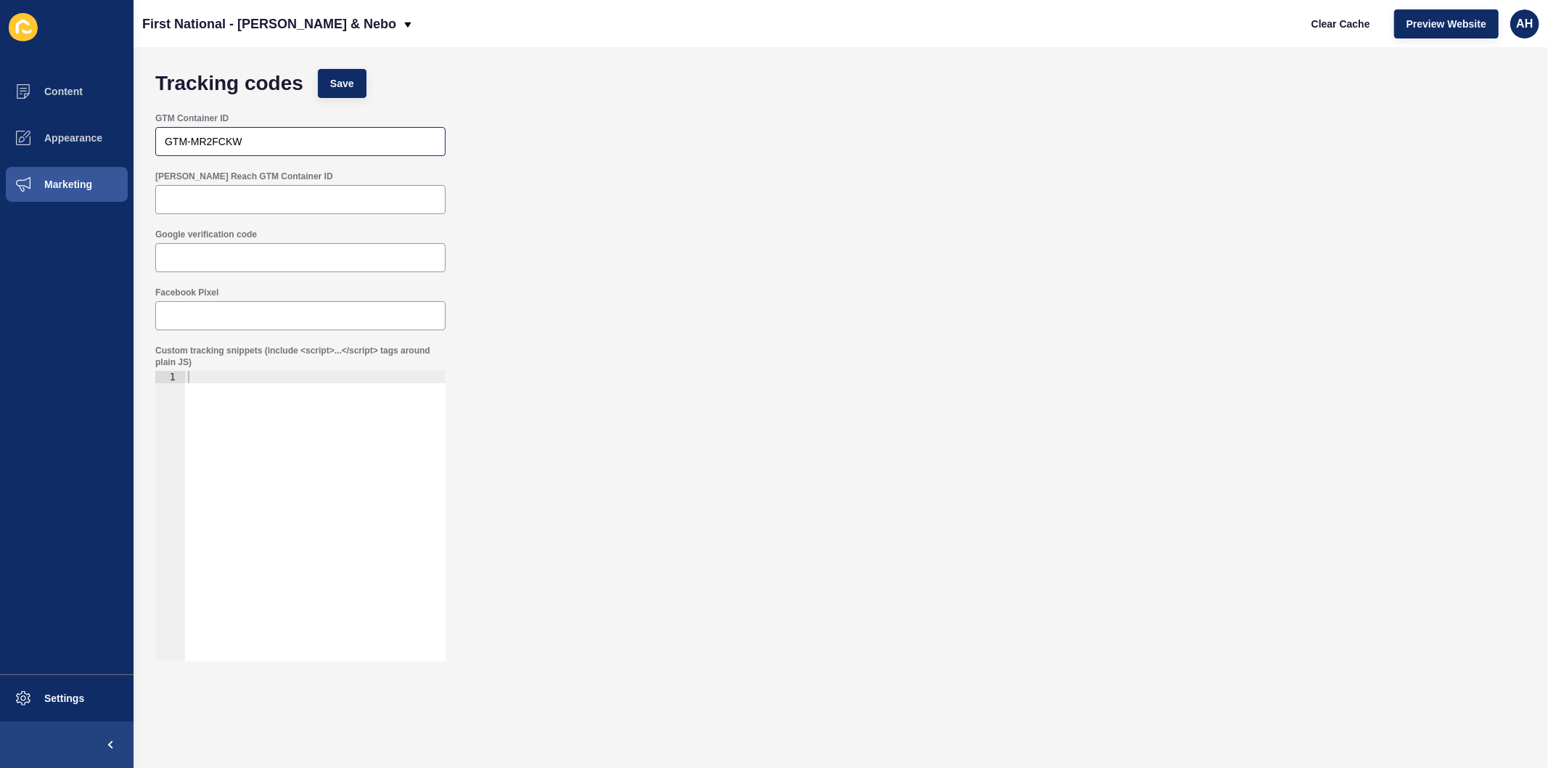
click at [264, 154] on div "GTM-MR2FCKW" at bounding box center [300, 141] width 290 height 29
click at [350, 78] on span "Save" at bounding box center [342, 83] width 24 height 15
click at [1324, 20] on span "Clear Cache" at bounding box center [1341, 24] width 59 height 15
click at [82, 142] on span "Appearance" at bounding box center [50, 138] width 105 height 12
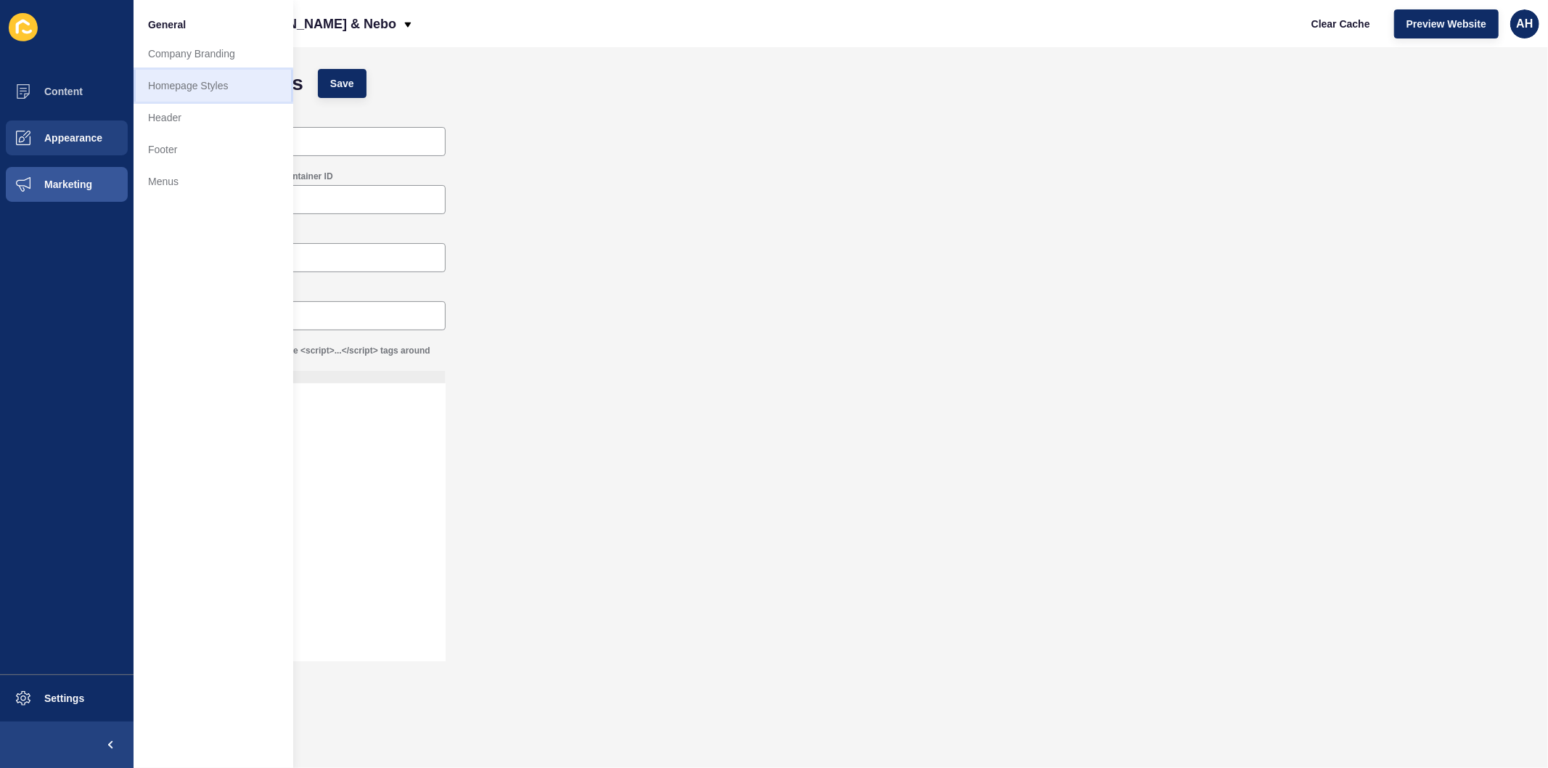
click at [186, 80] on link "Homepage Styles" at bounding box center [214, 86] width 160 height 32
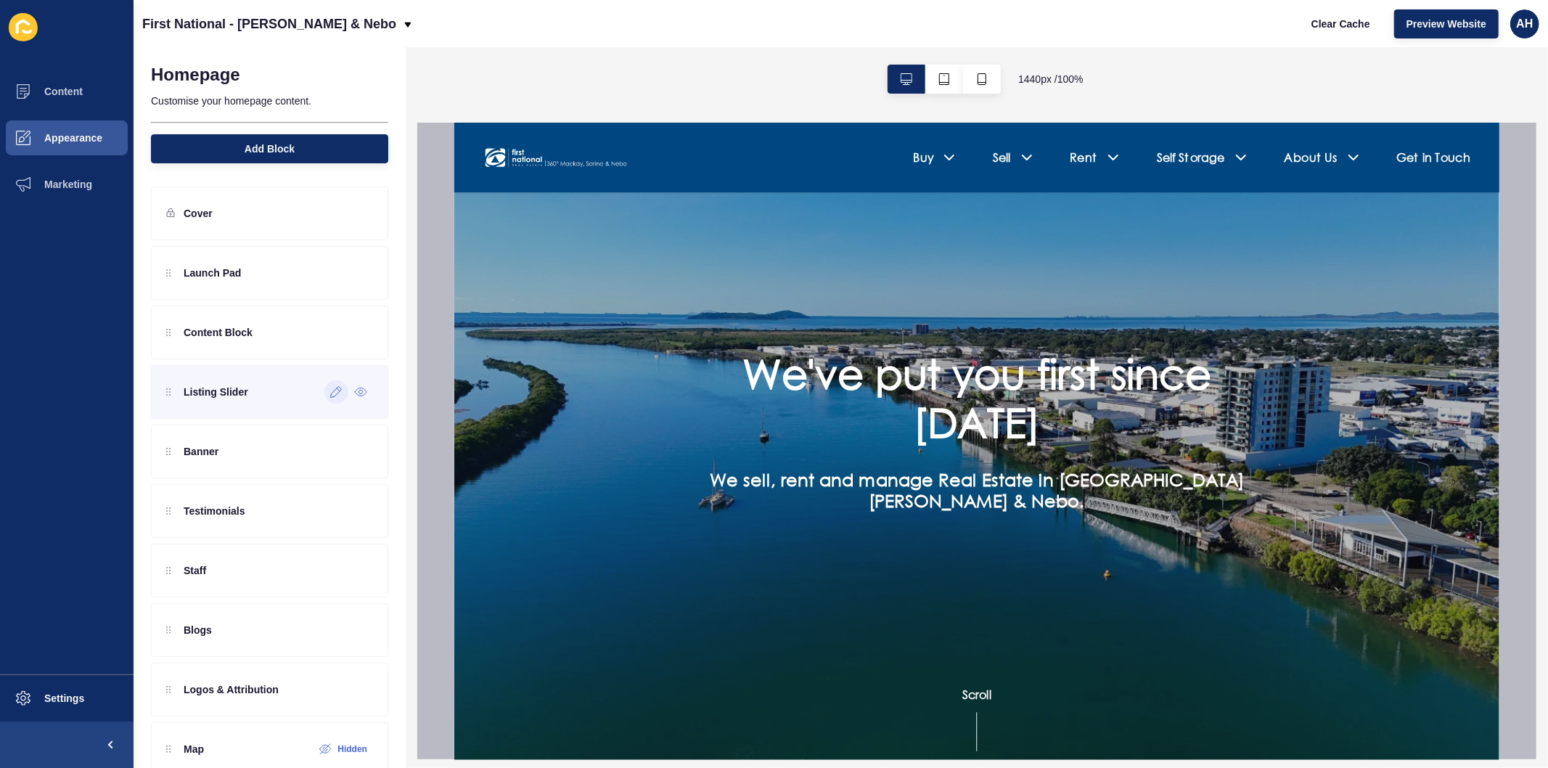
click at [330, 397] on icon at bounding box center [336, 392] width 12 height 12
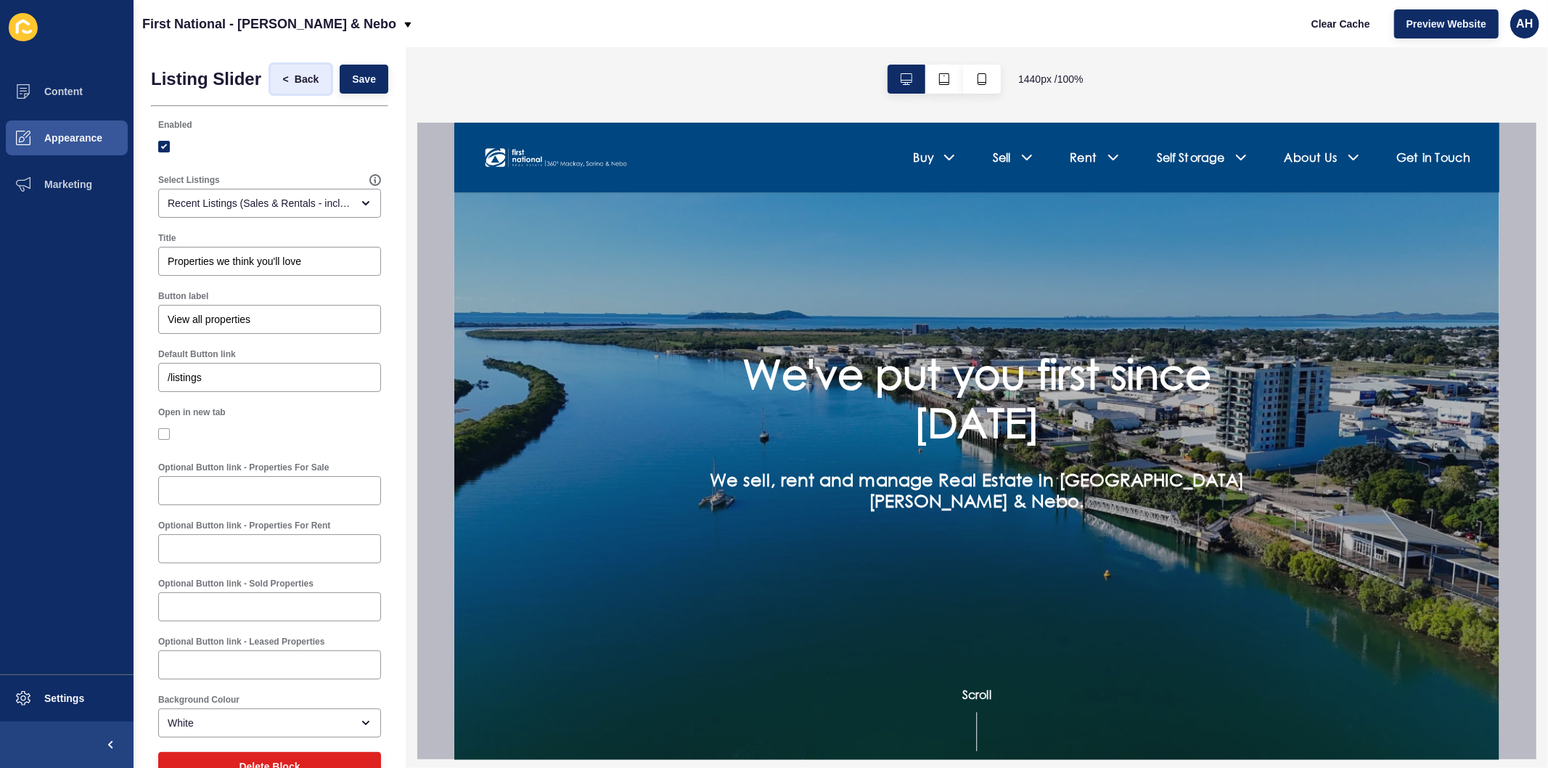
click at [295, 80] on span "Back" at bounding box center [307, 79] width 24 height 15
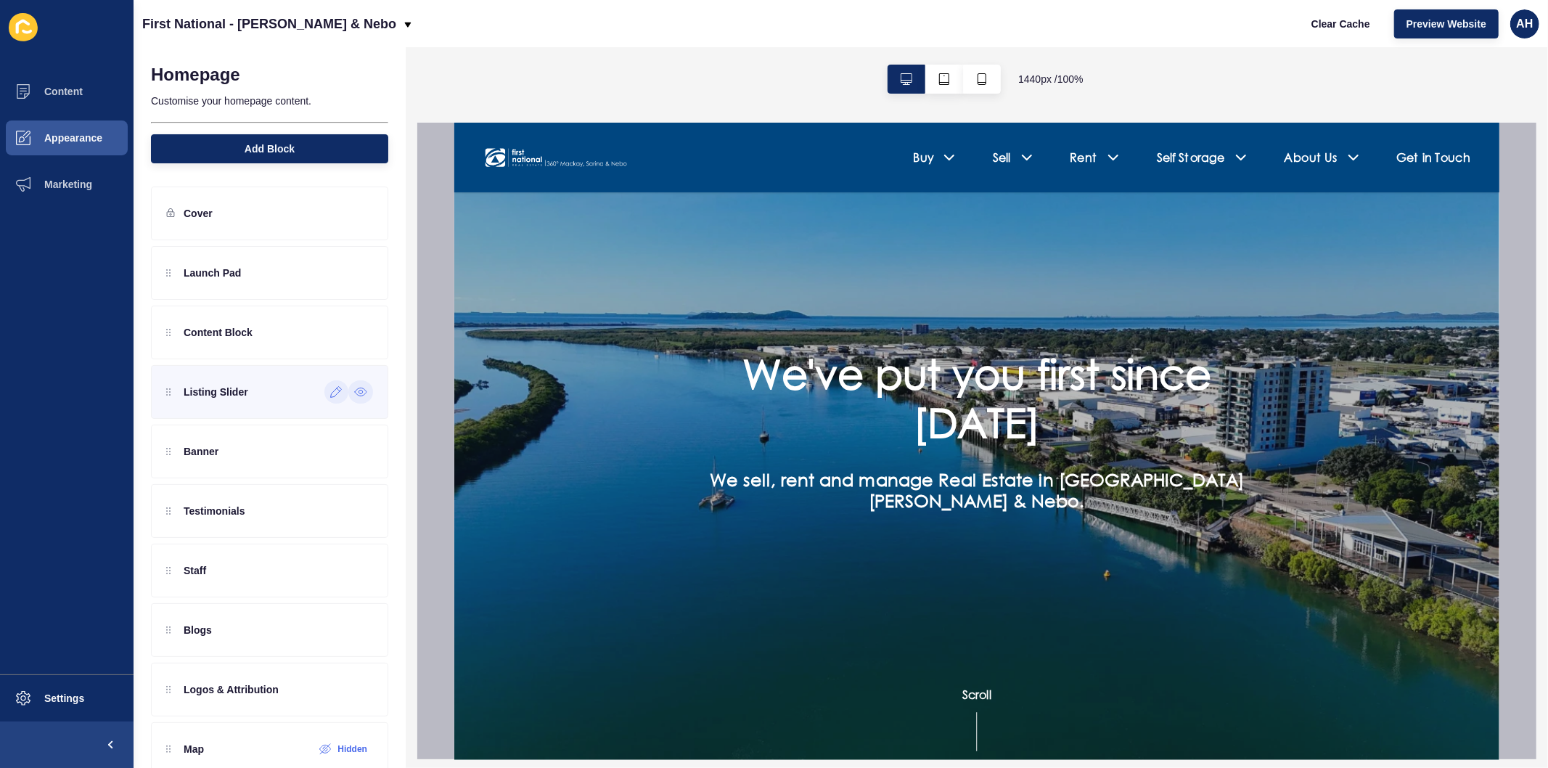
click at [348, 385] on div at bounding box center [360, 391] width 25 height 23
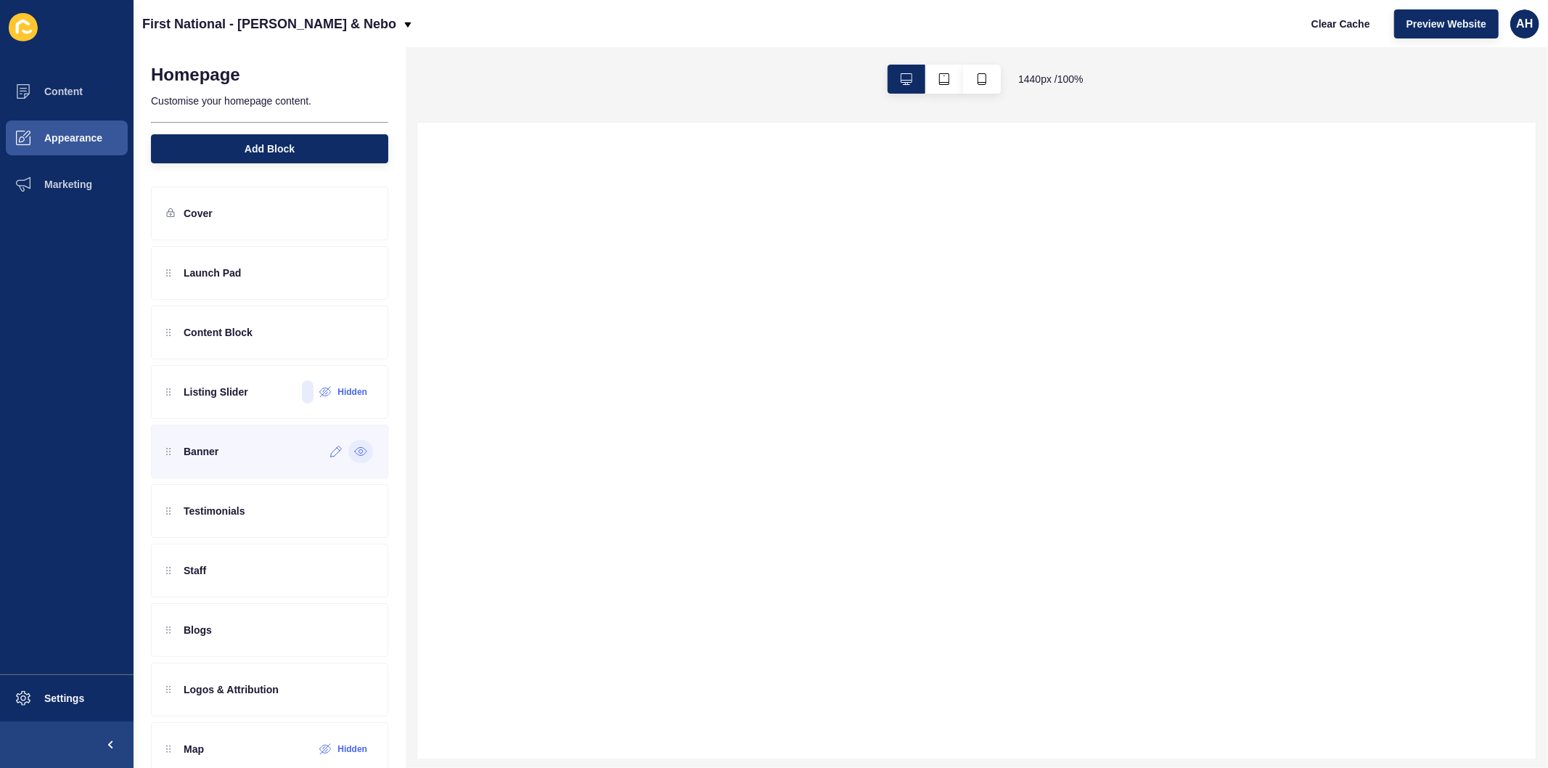
click at [354, 452] on icon at bounding box center [360, 452] width 13 height 12
click at [354, 514] on icon at bounding box center [360, 511] width 13 height 12
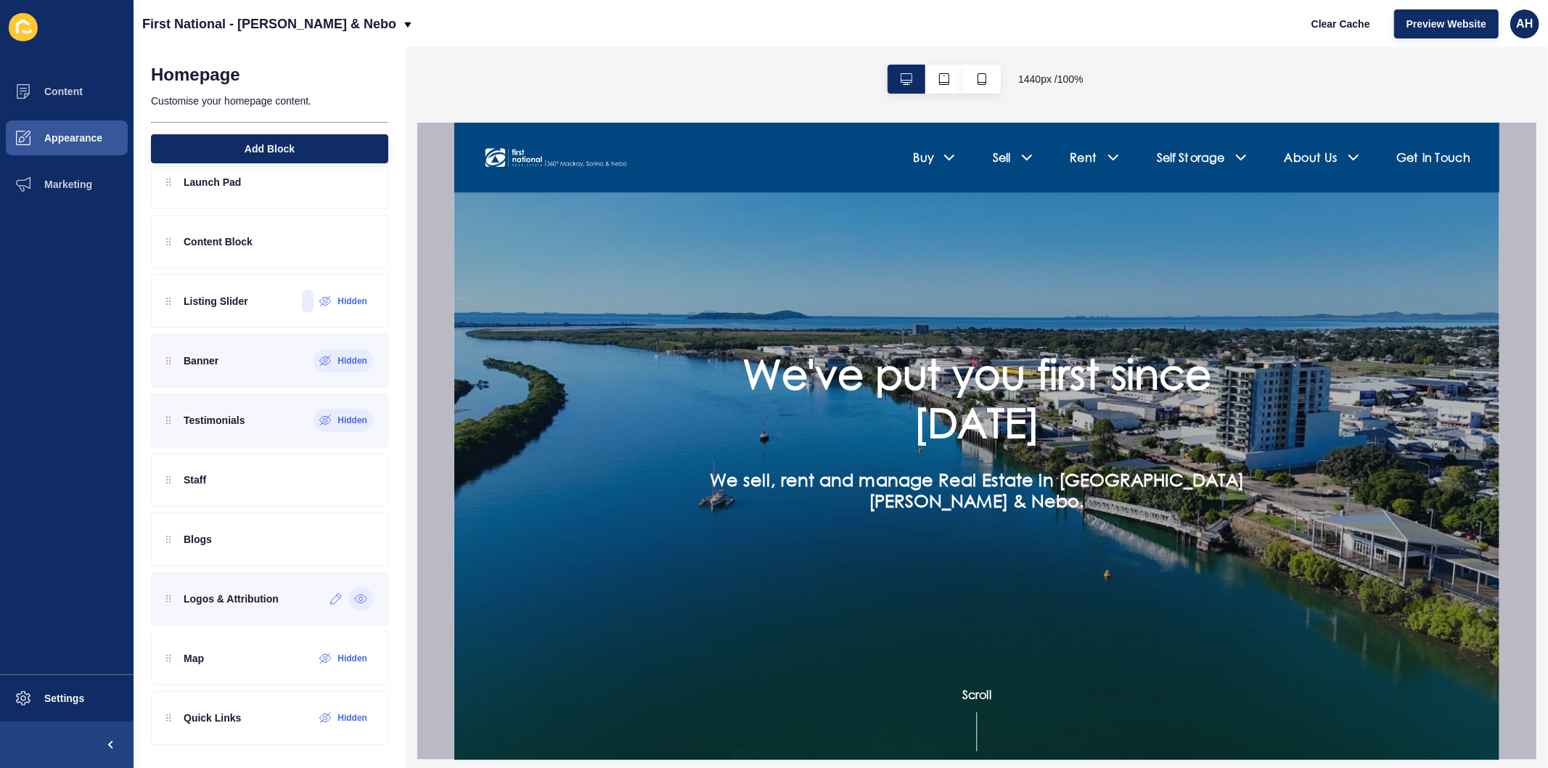
click at [354, 605] on icon at bounding box center [360, 599] width 13 height 12
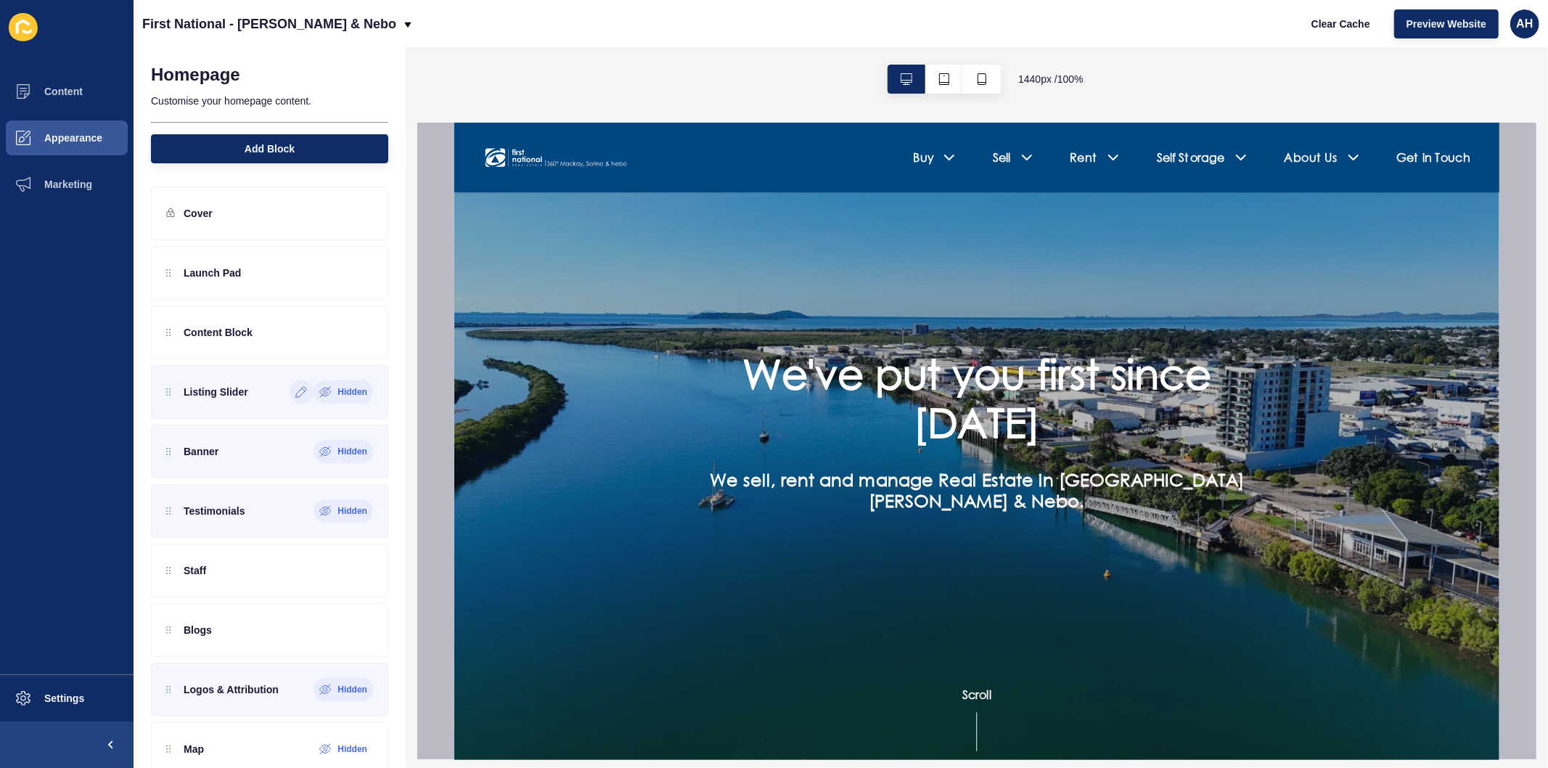
click at [346, 393] on label "Hidden" at bounding box center [353, 392] width 30 height 12
click at [354, 270] on icon at bounding box center [360, 273] width 13 height 12
click at [53, 91] on span "Content" at bounding box center [40, 92] width 85 height 12
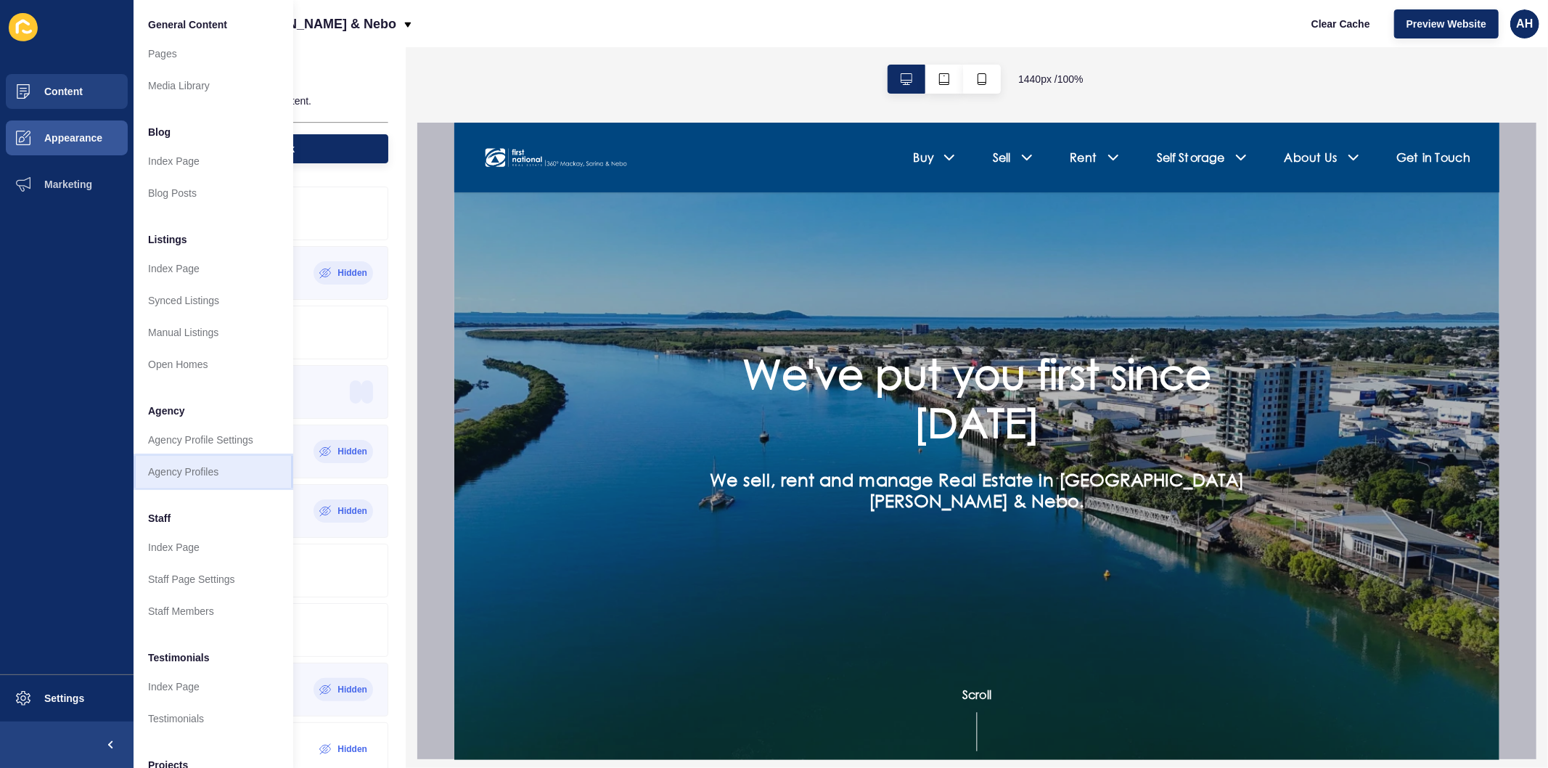
click at [190, 472] on link "Agency Profiles" at bounding box center [214, 472] width 160 height 32
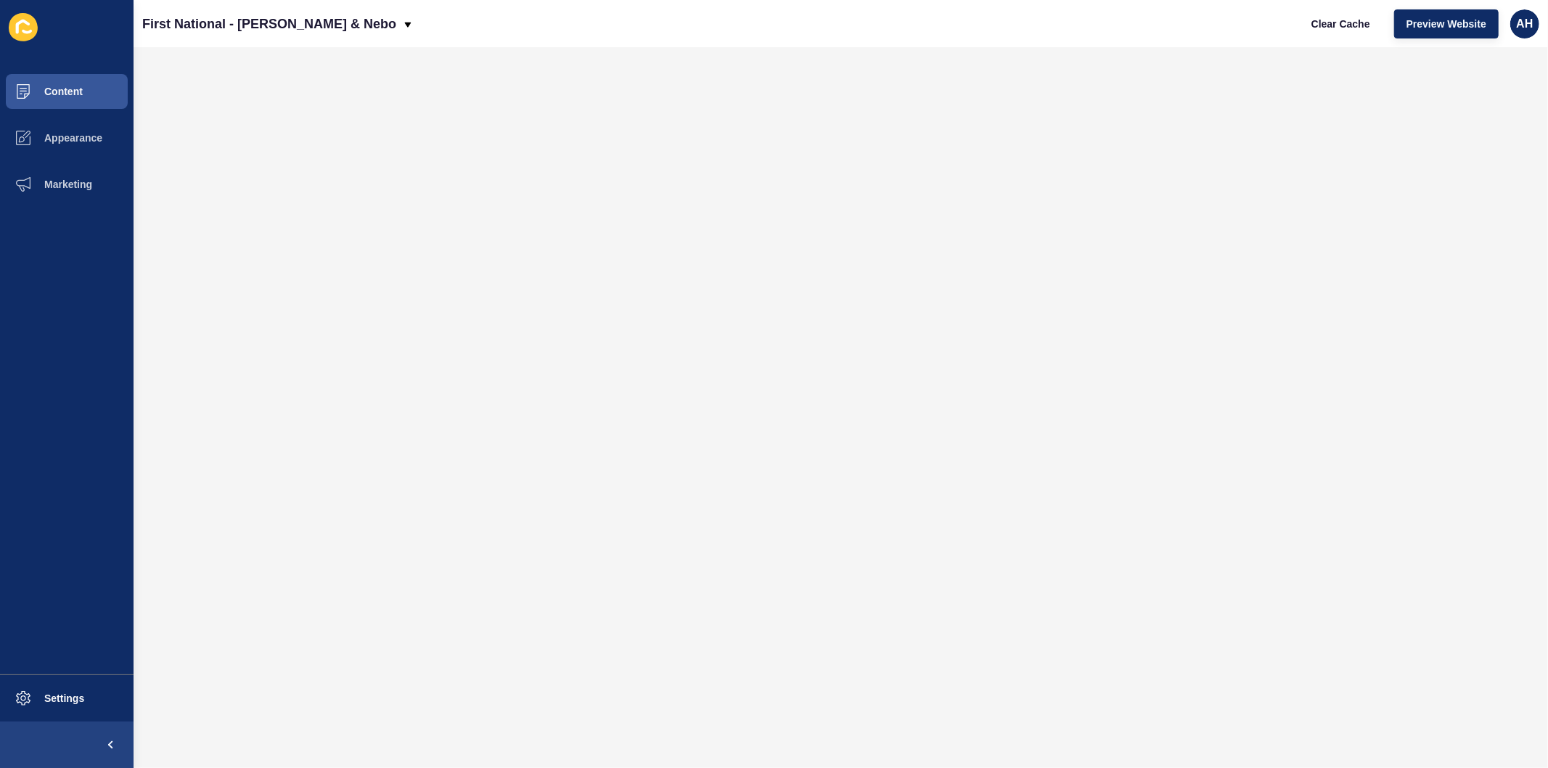
drag, startPoint x: 139, startPoint y: 15, endPoint x: 380, endPoint y: 44, distance: 242.7
click at [380, 44] on div "First National - [PERSON_NAME] & Nebo Clear Cache Preview Website AH" at bounding box center [841, 23] width 1415 height 47
copy p "First National - [PERSON_NAME] & Nebo"
click at [76, 131] on button "Appearance" at bounding box center [67, 138] width 134 height 46
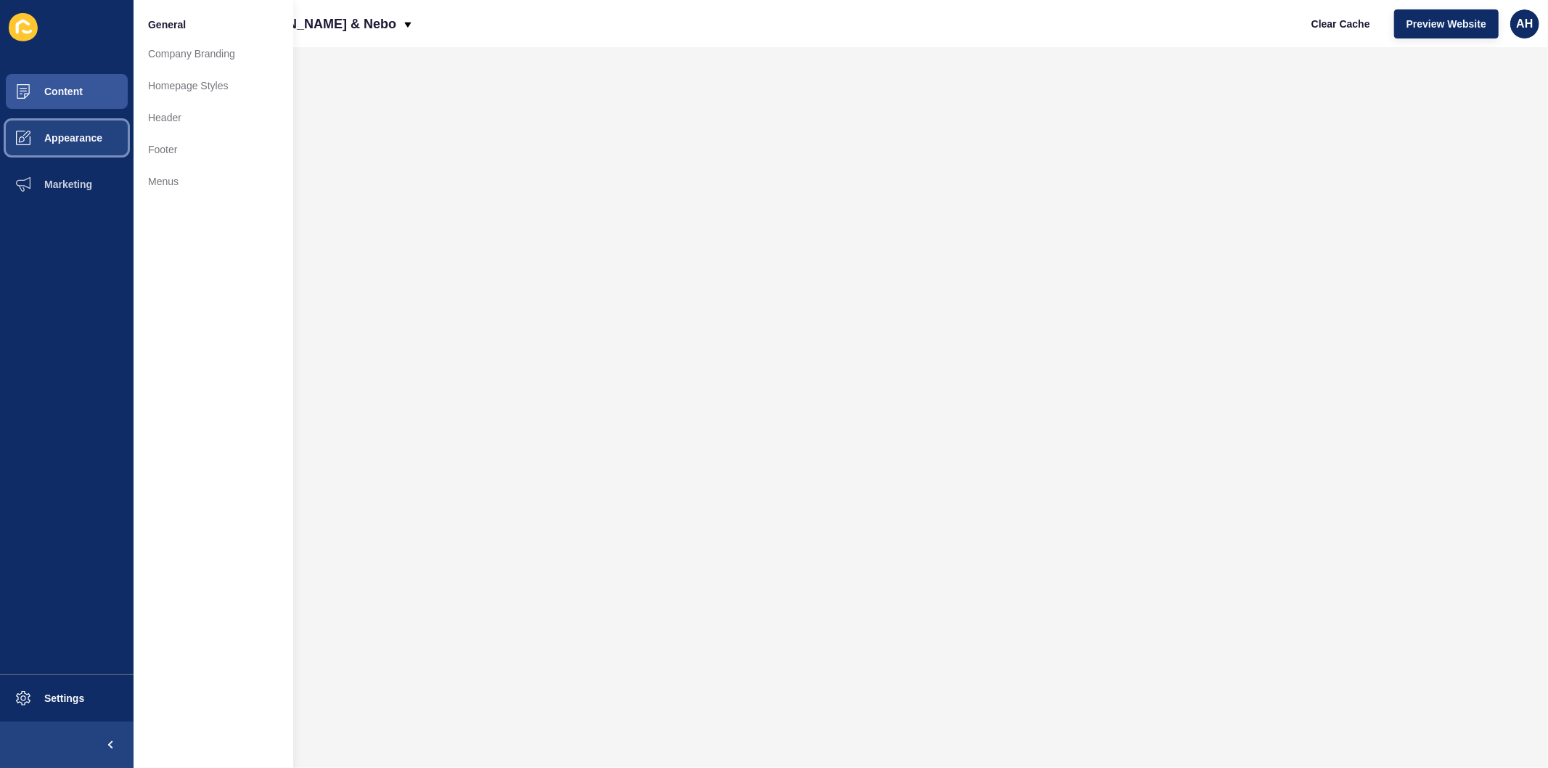
click at [70, 140] on span "Appearance" at bounding box center [50, 138] width 105 height 12
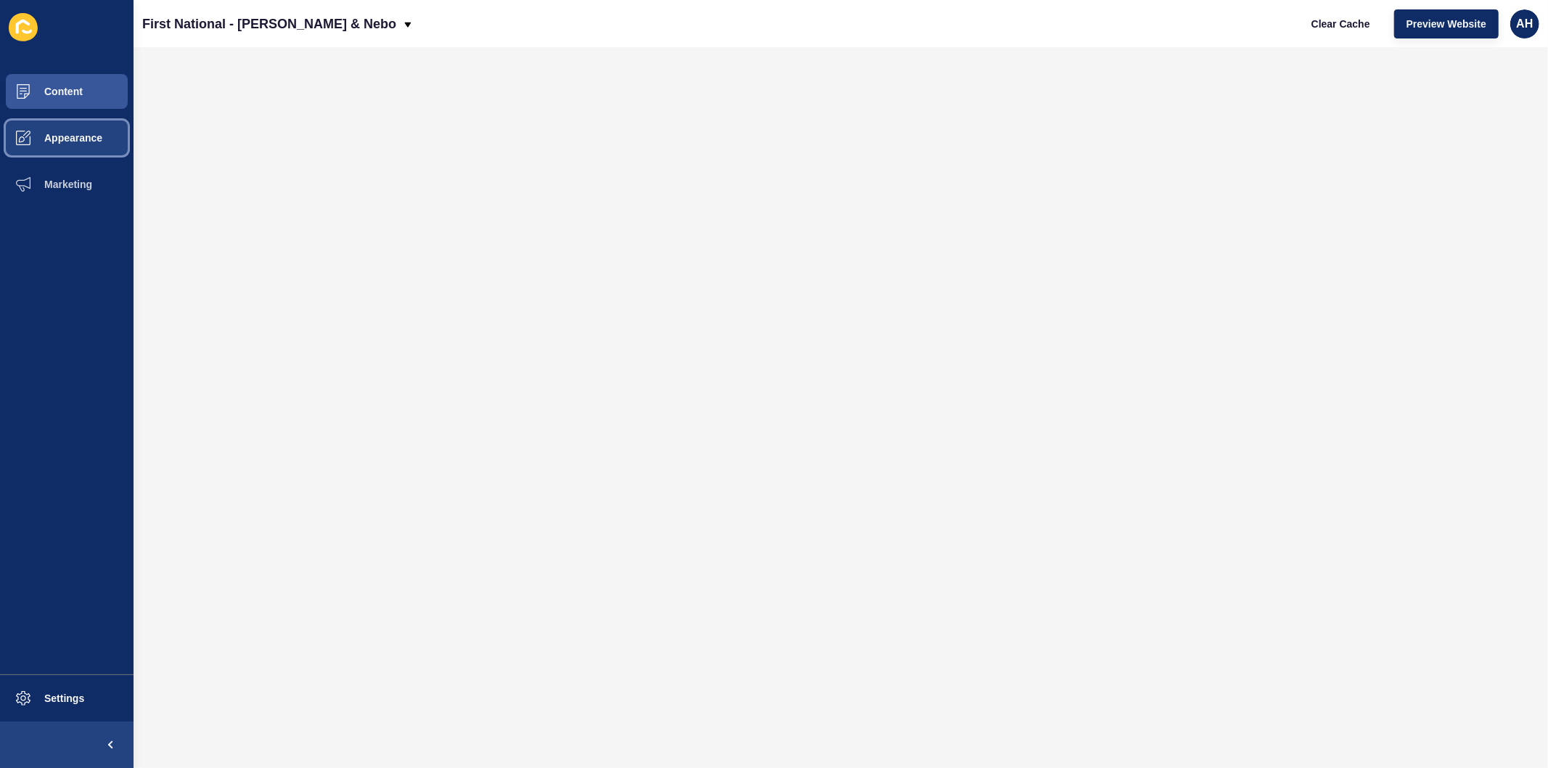
click at [70, 140] on span "Appearance" at bounding box center [50, 138] width 105 height 12
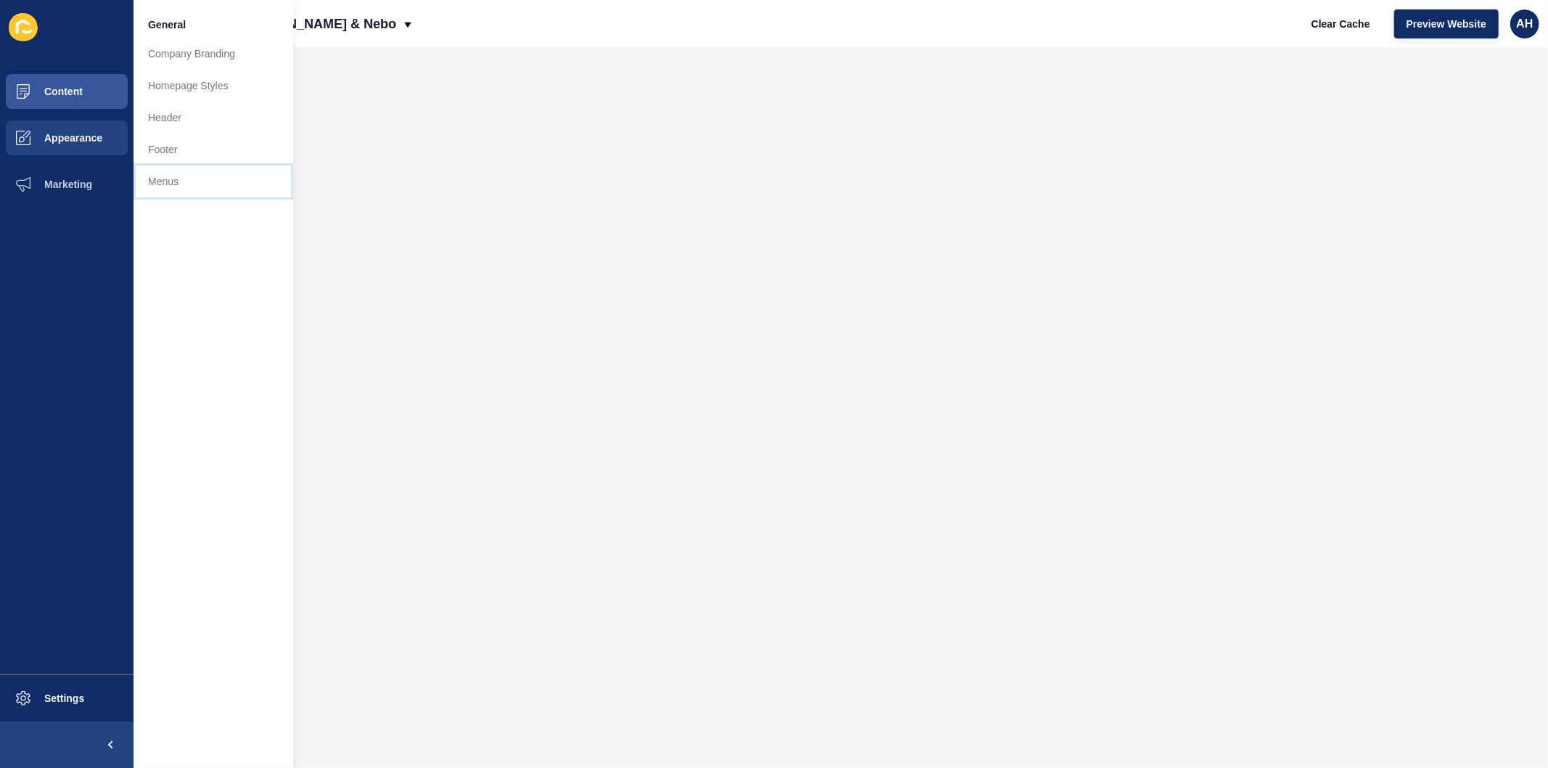
click at [150, 189] on link "Menus" at bounding box center [214, 182] width 160 height 32
